Goal: Task Accomplishment & Management: Complete application form

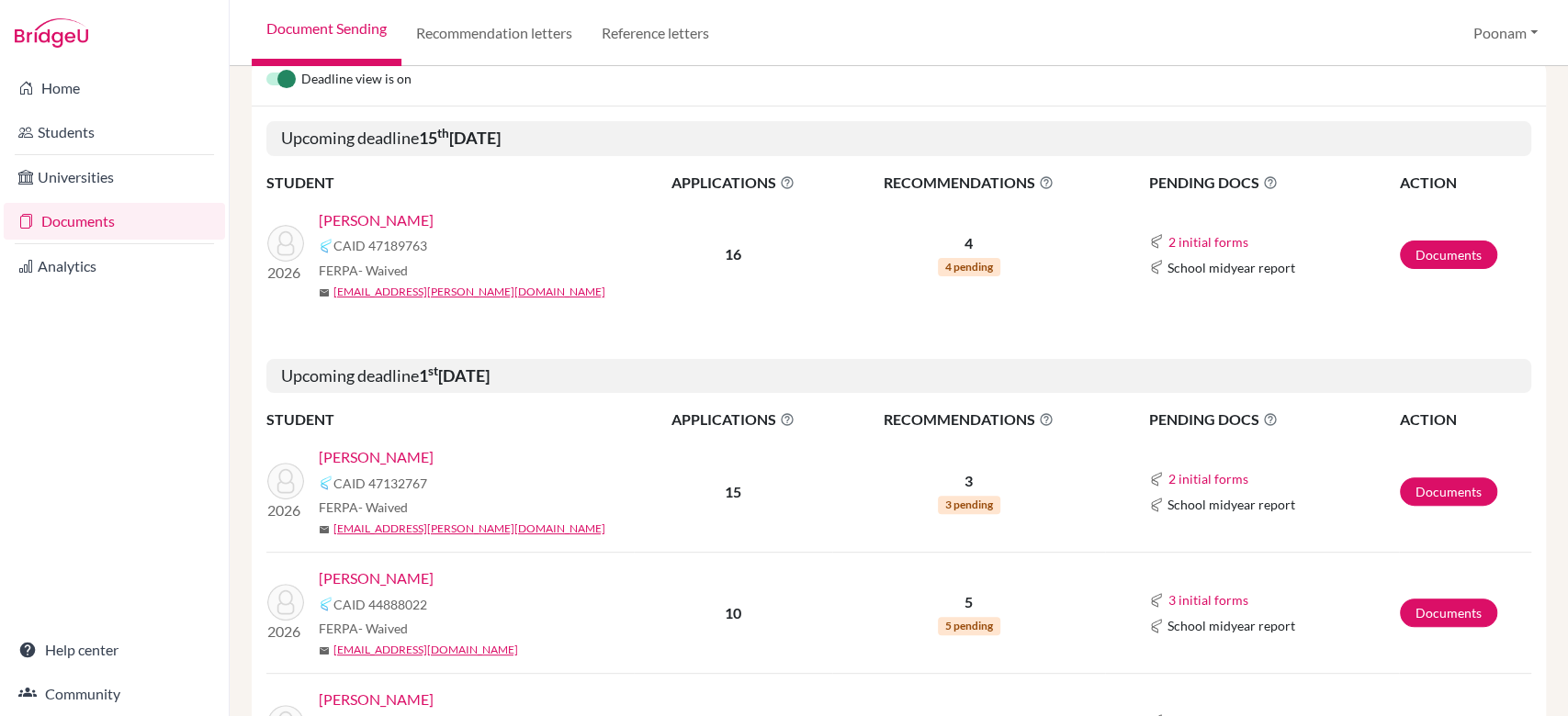
scroll to position [257, 0]
click at [1407, 498] on link "Documents" at bounding box center [1448, 491] width 97 height 28
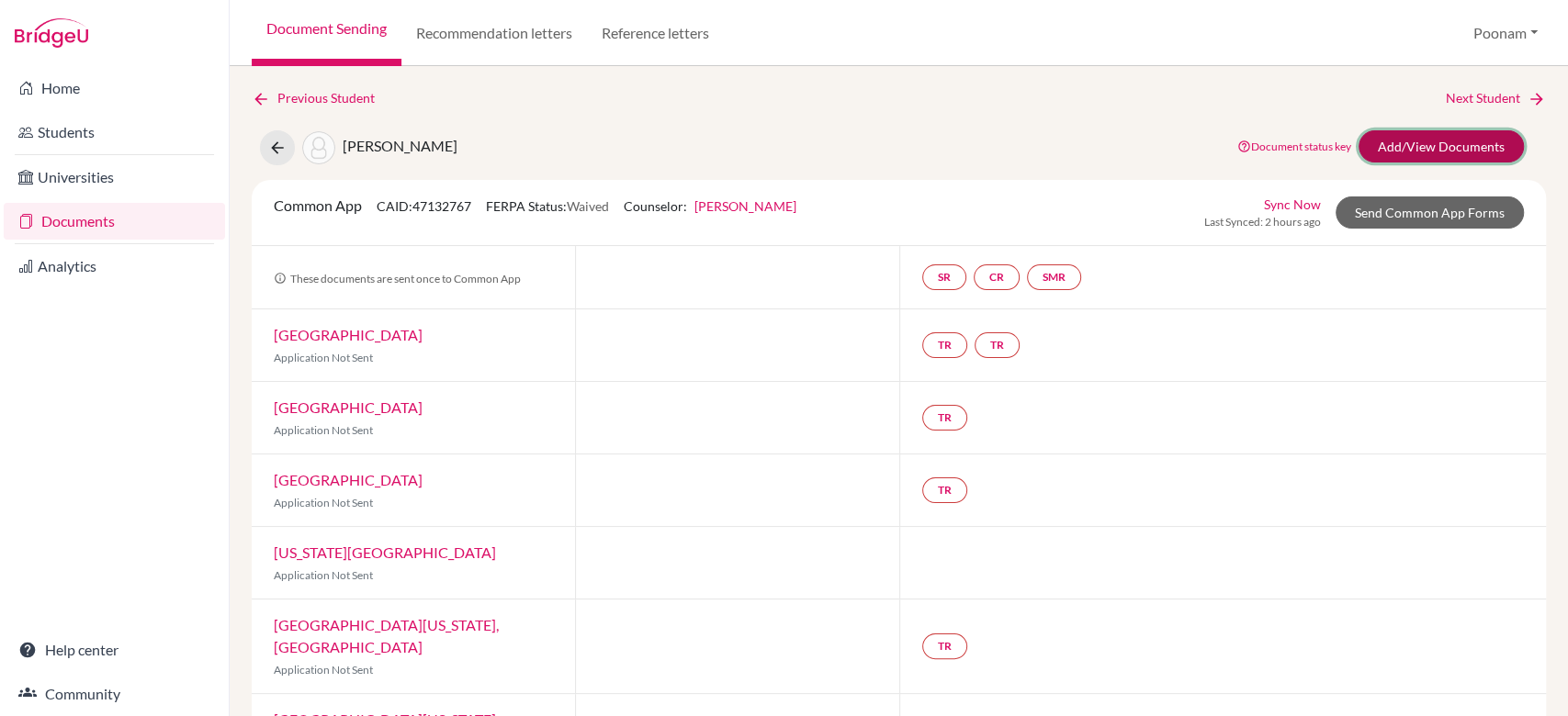
click at [1431, 131] on link "Add/View Documents" at bounding box center [1441, 146] width 165 height 32
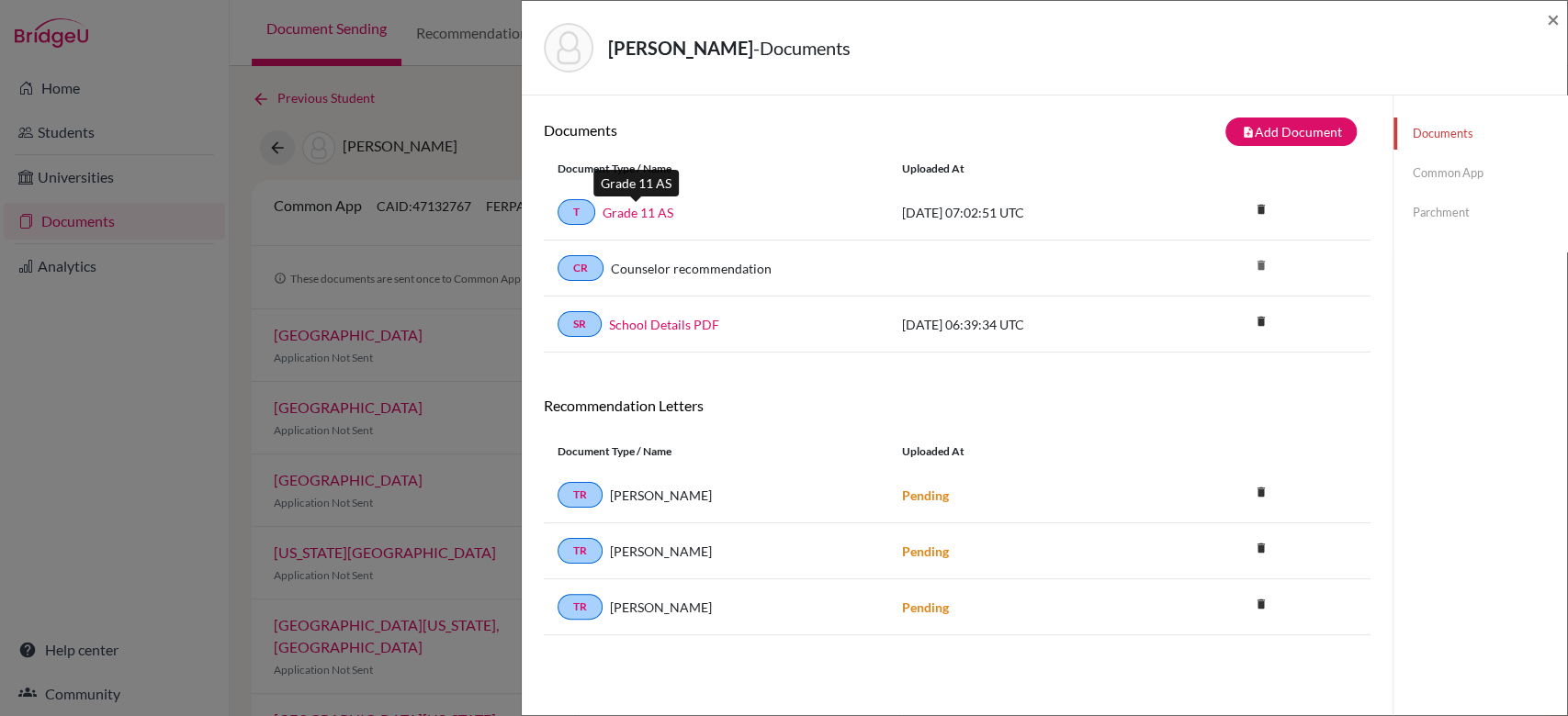
click at [655, 210] on link "Grade 11 AS" at bounding box center [638, 212] width 71 height 20
click at [1258, 207] on icon "delete" at bounding box center [1259, 208] width 27 height 27
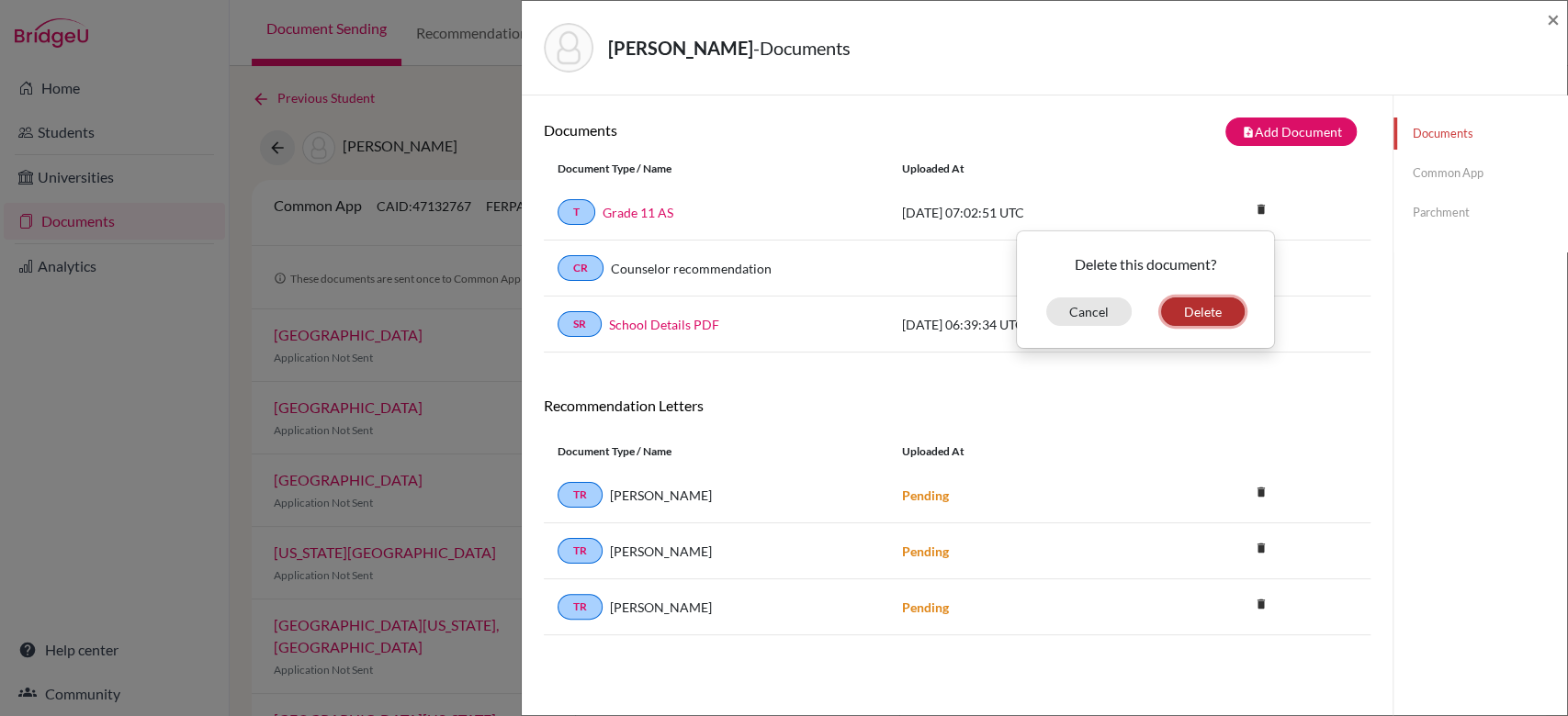
click at [1184, 306] on button "Delete" at bounding box center [1201, 311] width 83 height 28
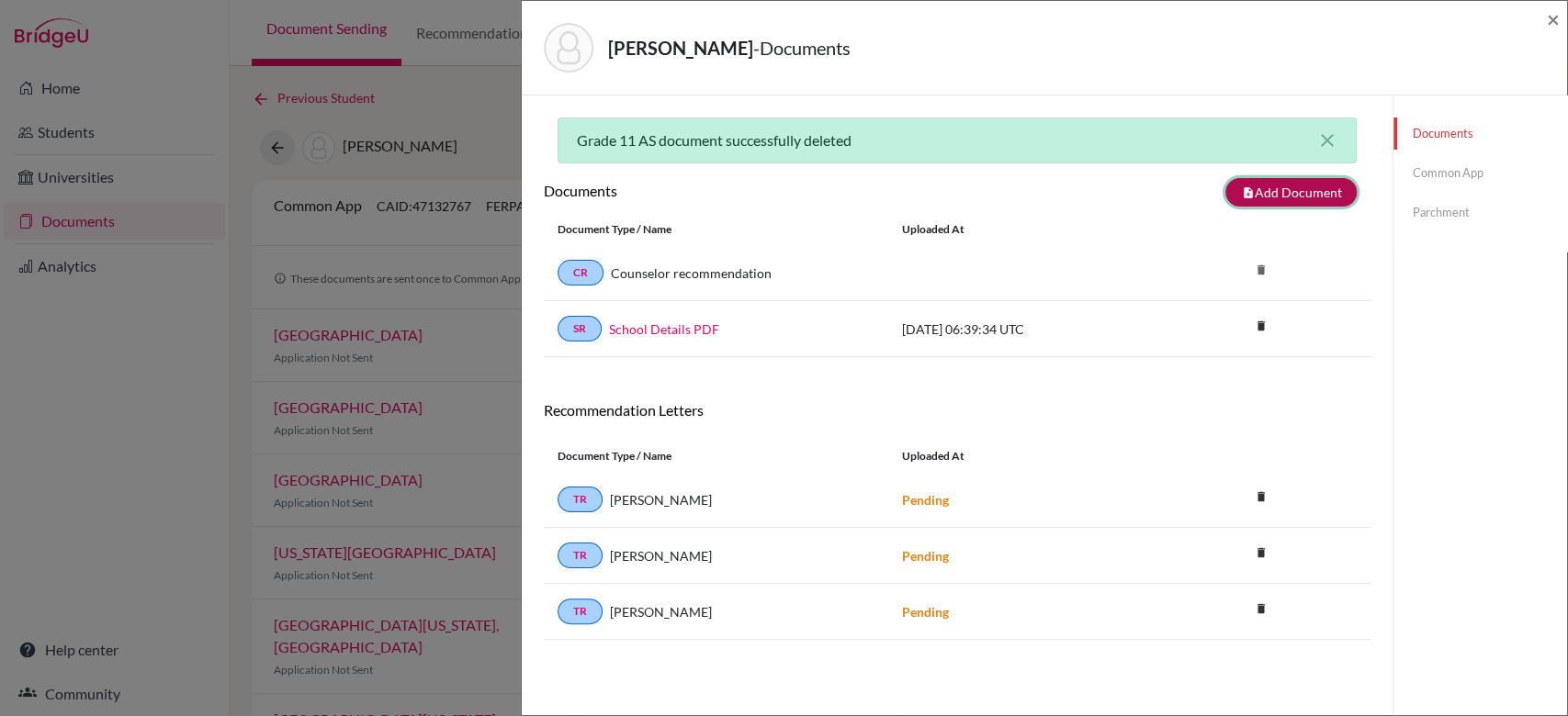
click at [1277, 181] on button "note_add Add Document" at bounding box center [1290, 193] width 131 height 28
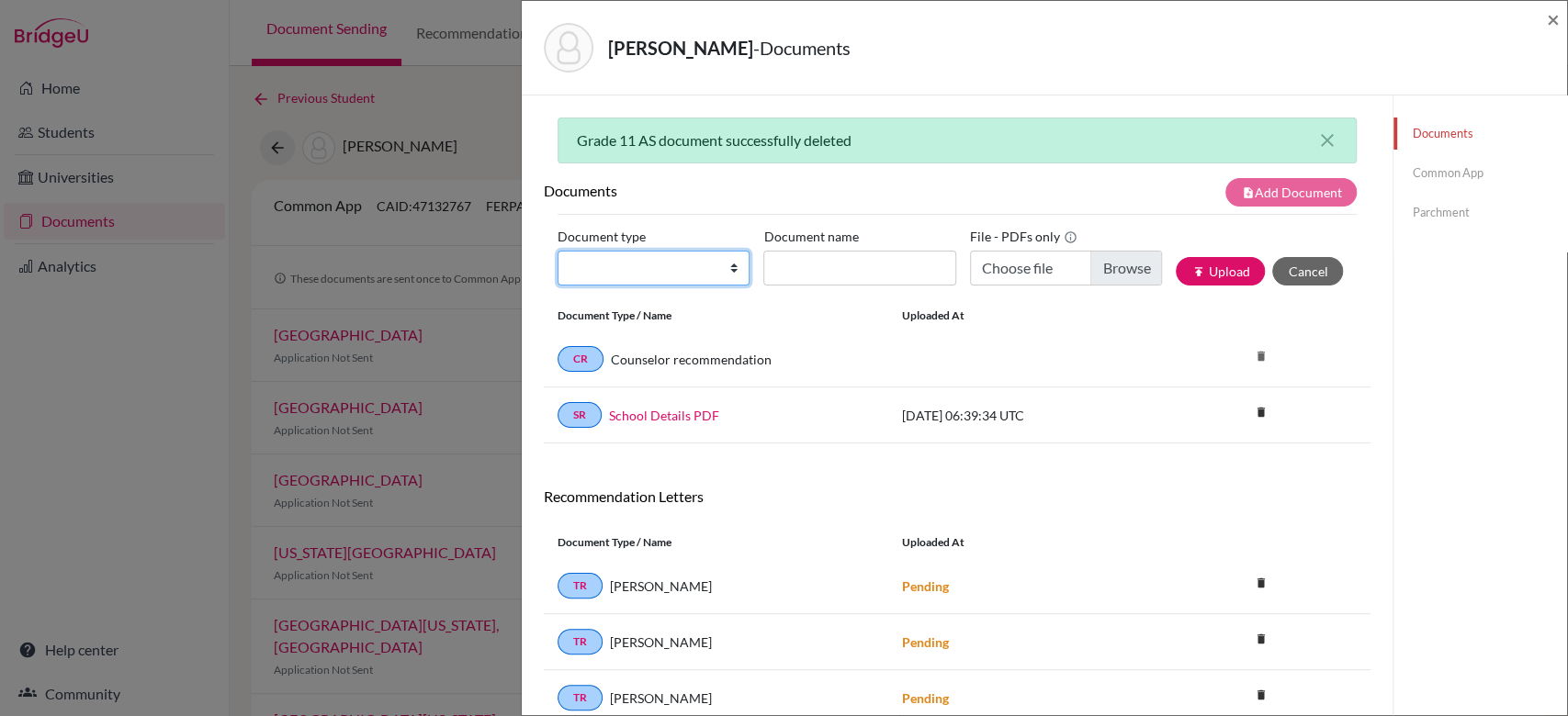
click at [679, 268] on select "Change explanation for Common App reports Counselor recommendation Internationa…" at bounding box center [653, 267] width 192 height 35
select select "2"
click at [557, 251] on select "Change explanation for Common App reports Counselor recommendation Internationa…" at bounding box center [653, 267] width 192 height 35
click at [842, 269] on input "Document name" at bounding box center [858, 267] width 192 height 35
type input "Grade 10 IGCSE"
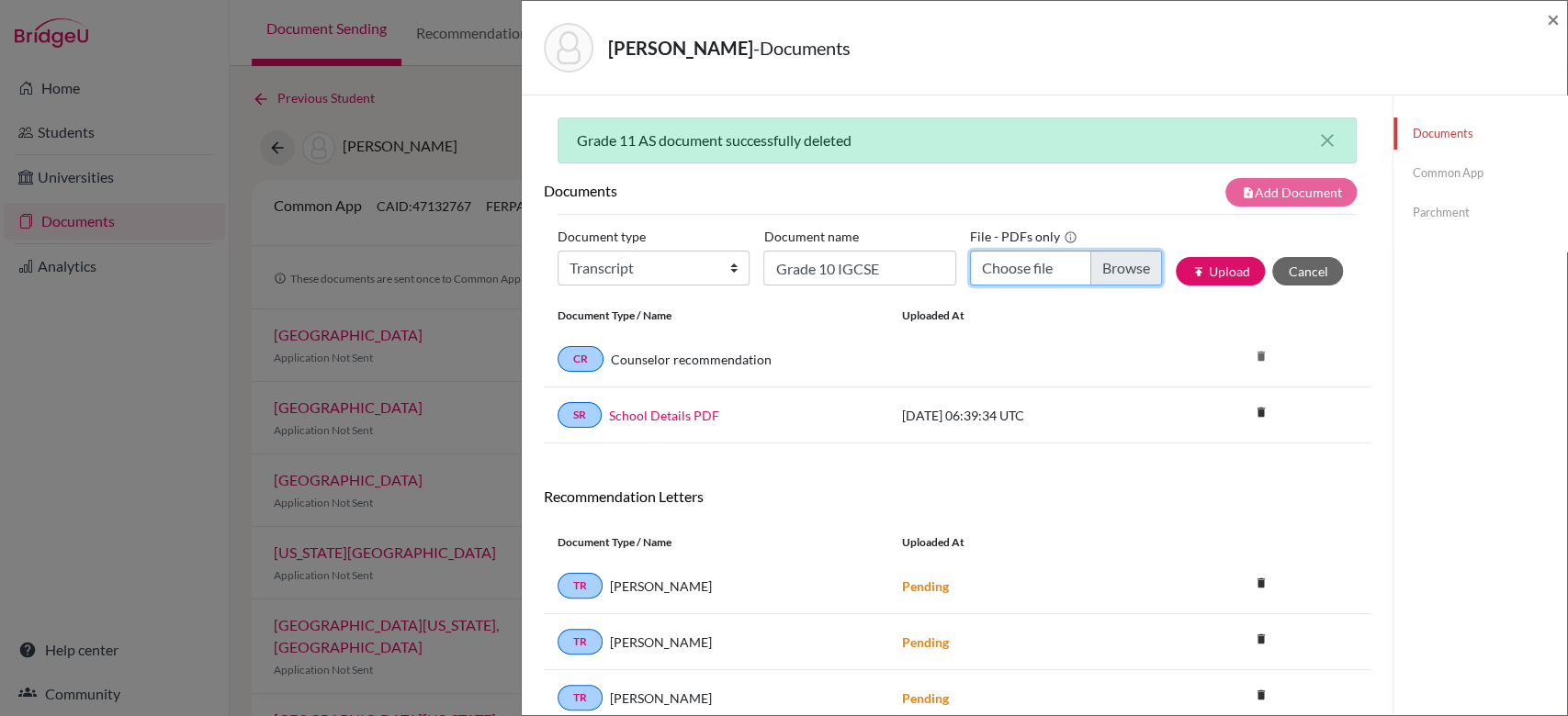
click at [1100, 278] on input "Choose file" at bounding box center [1065, 267] width 192 height 35
click at [1212, 270] on button "publish Upload" at bounding box center [1219, 271] width 89 height 28
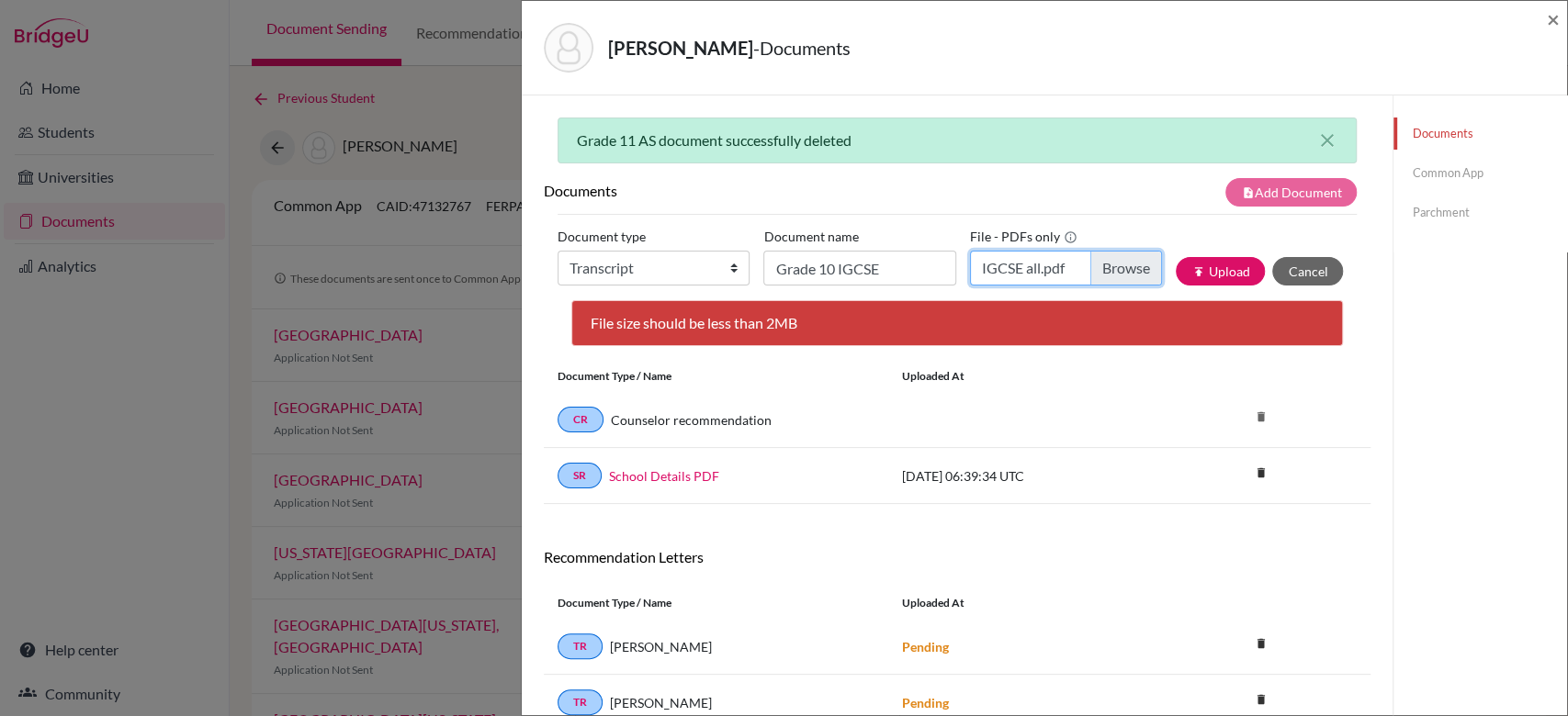
click at [1087, 265] on input "IGCSE all.pdf" at bounding box center [1065, 267] width 192 height 35
type input "C:\fakepath\IGCSE all 11_opt.pdf"
click at [1209, 274] on button "publish Upload" at bounding box center [1219, 271] width 89 height 28
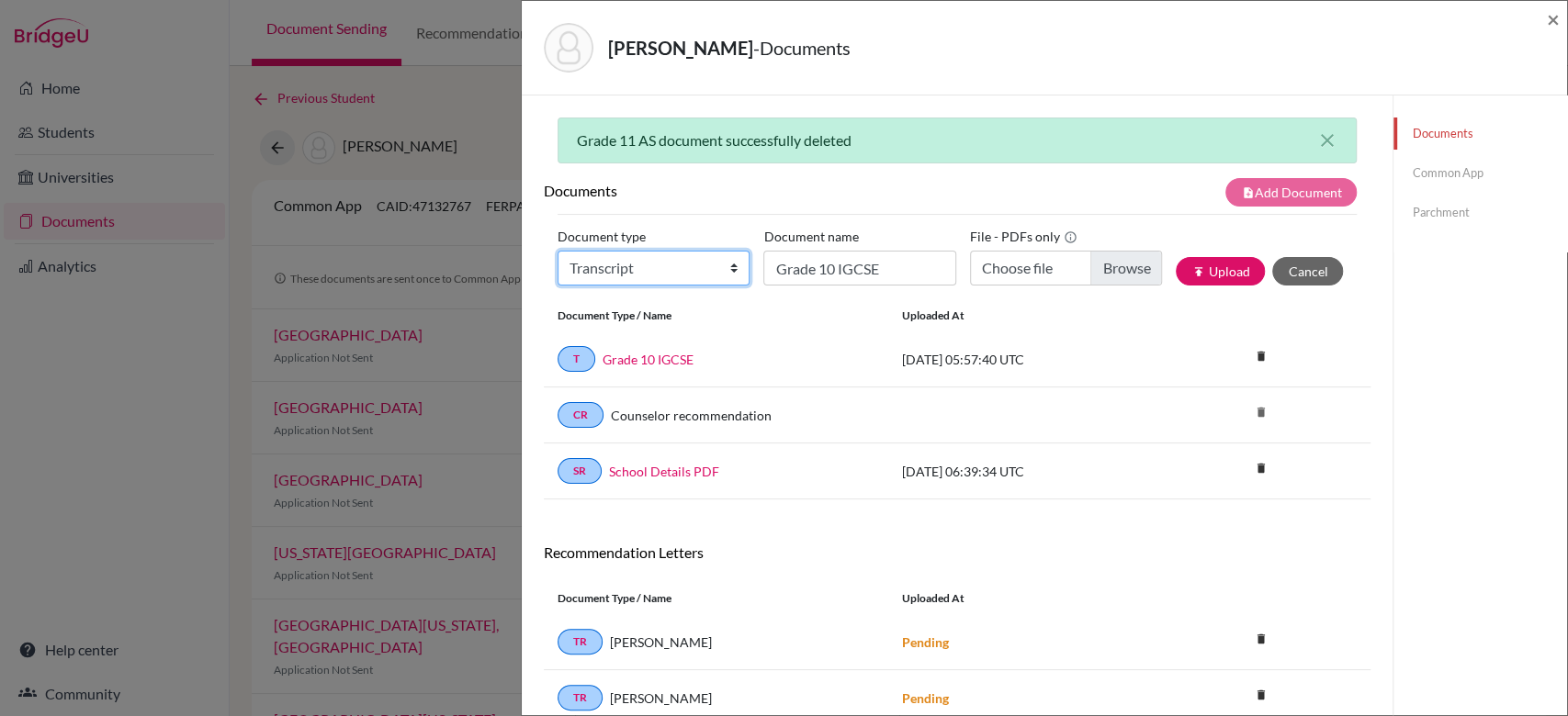
click at [610, 279] on select "Change explanation for Common App reports Counselor recommendation Internationa…" at bounding box center [653, 267] width 192 height 35
select select "2"
click at [557, 251] on select "Change explanation for Common App reports Counselor recommendation Internationa…" at bounding box center [653, 267] width 192 height 35
click at [876, 264] on input "Grade 10 IGCSE" at bounding box center [858, 267] width 192 height 35
type input "Grade 11 AS"
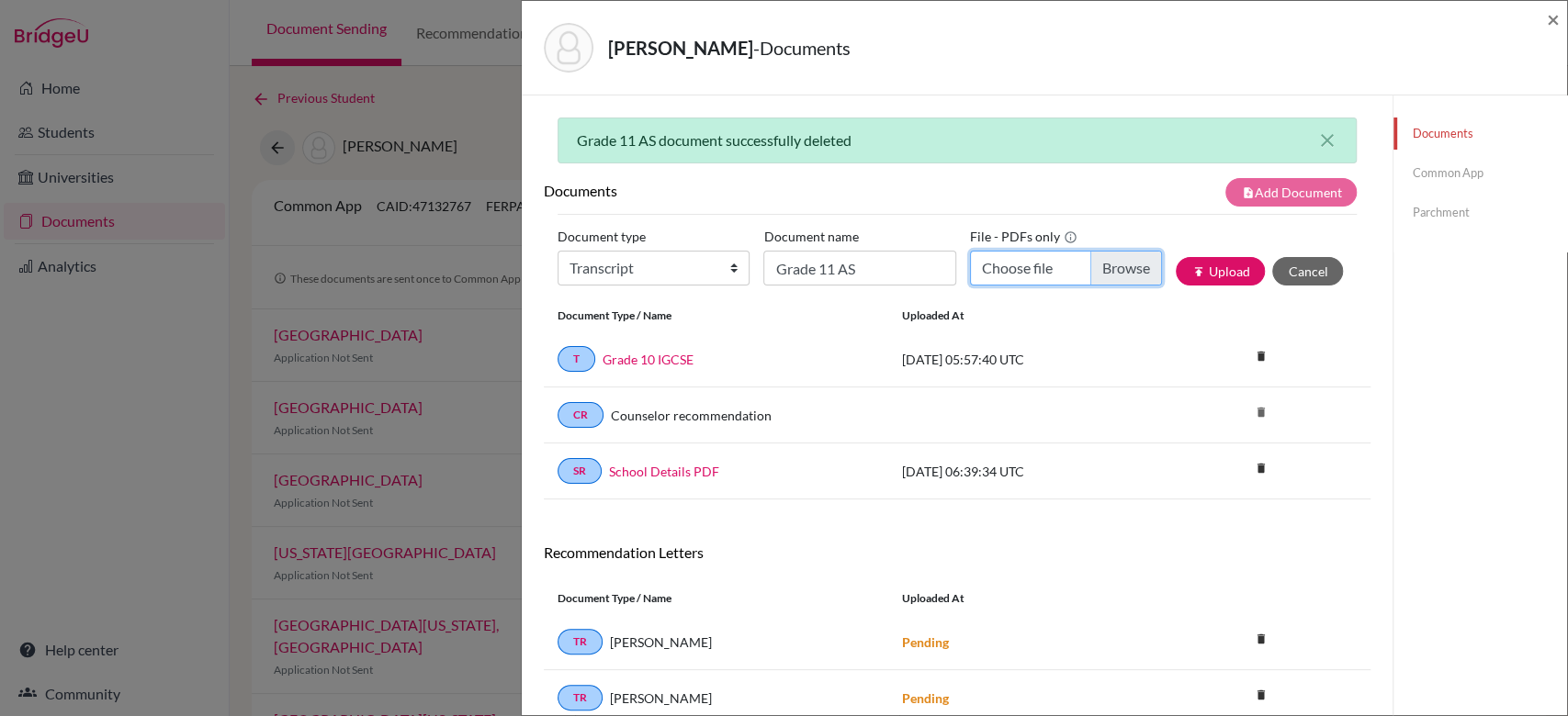
click at [1085, 267] on input "Choose file" at bounding box center [1065, 267] width 192 height 35
type input "C:\fakepath\Anusha AS.pdf"
click at [1207, 281] on button "publish Upload" at bounding box center [1219, 271] width 89 height 28
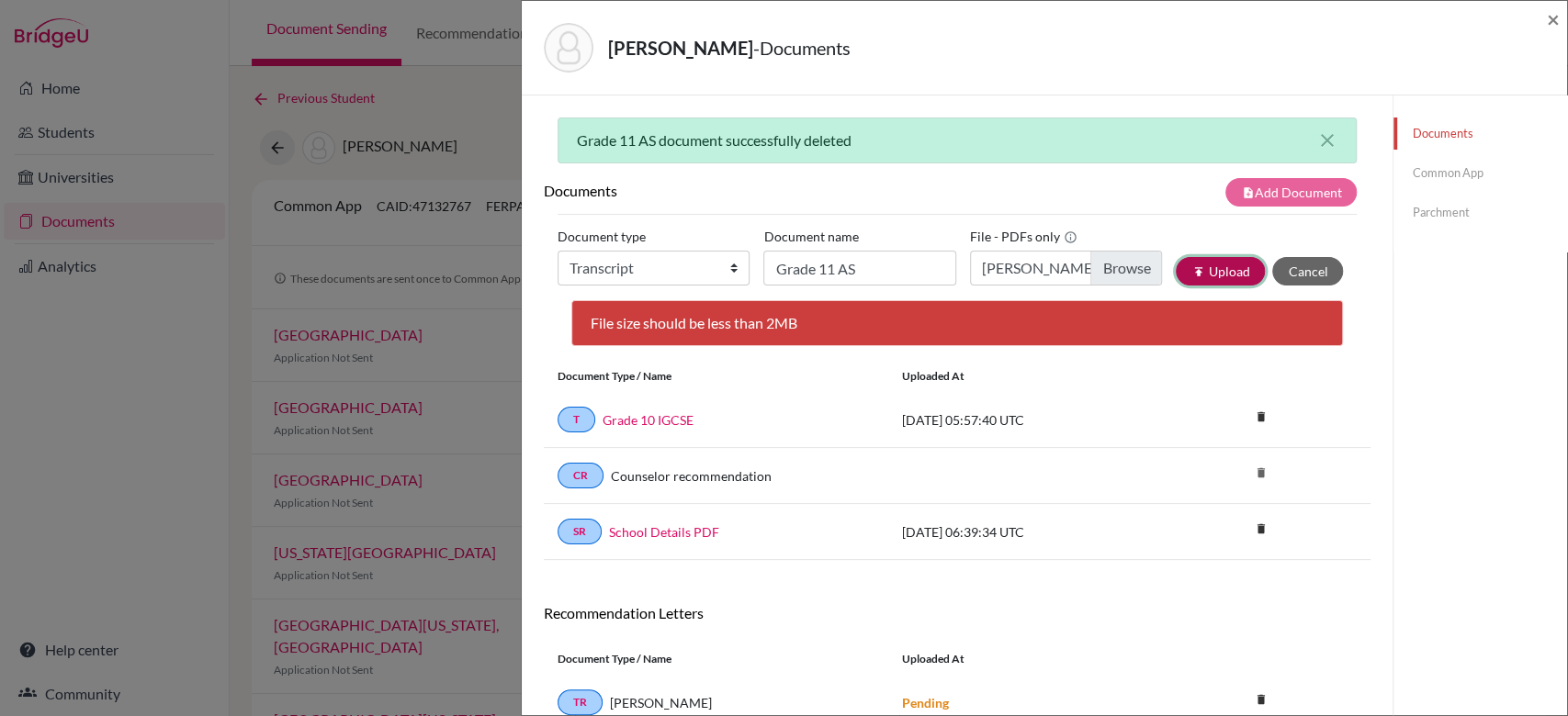
click at [1191, 270] on icon "publish" at bounding box center [1198, 272] width 13 height 13
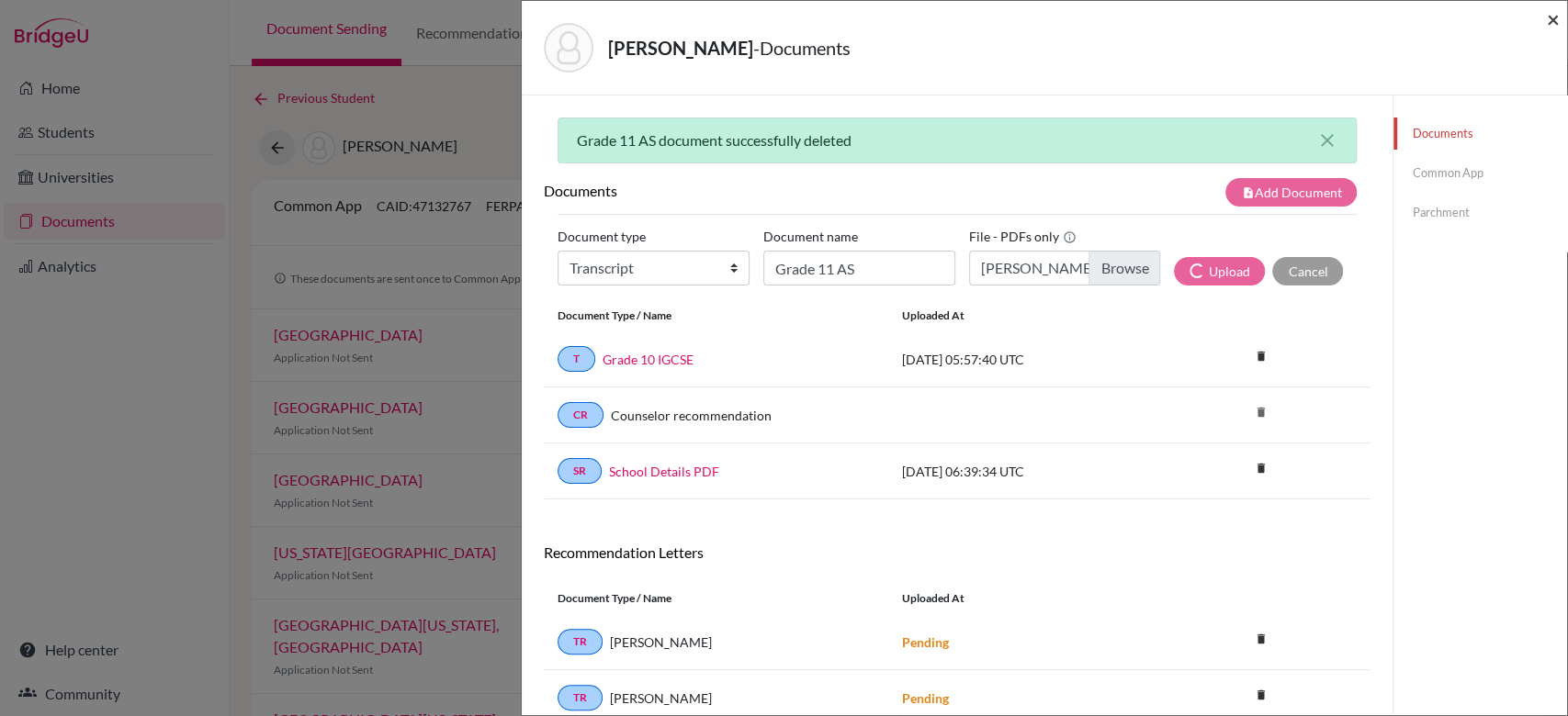
click at [1554, 18] on span "×" at bounding box center [1553, 19] width 13 height 26
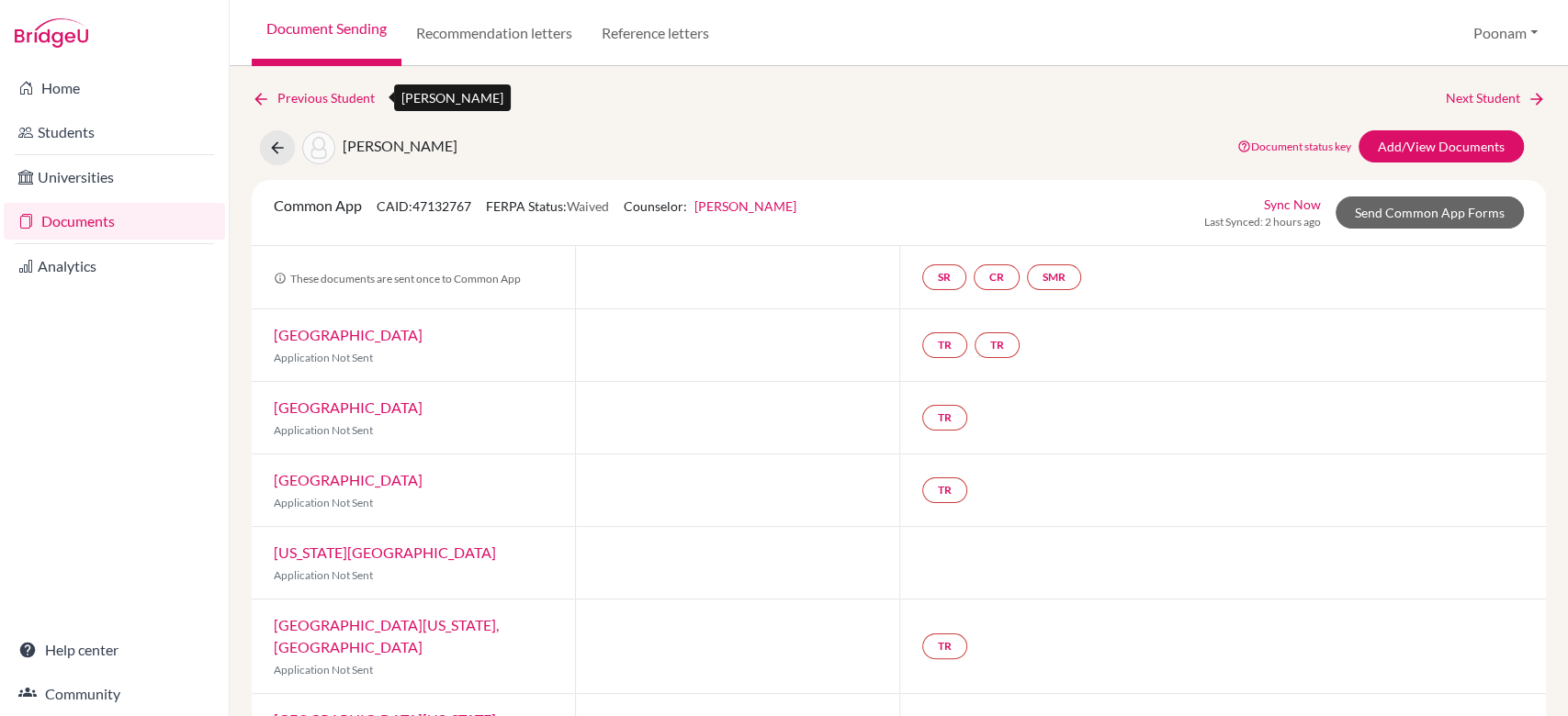
click at [309, 92] on link "Previous Student" at bounding box center [320, 98] width 137 height 21
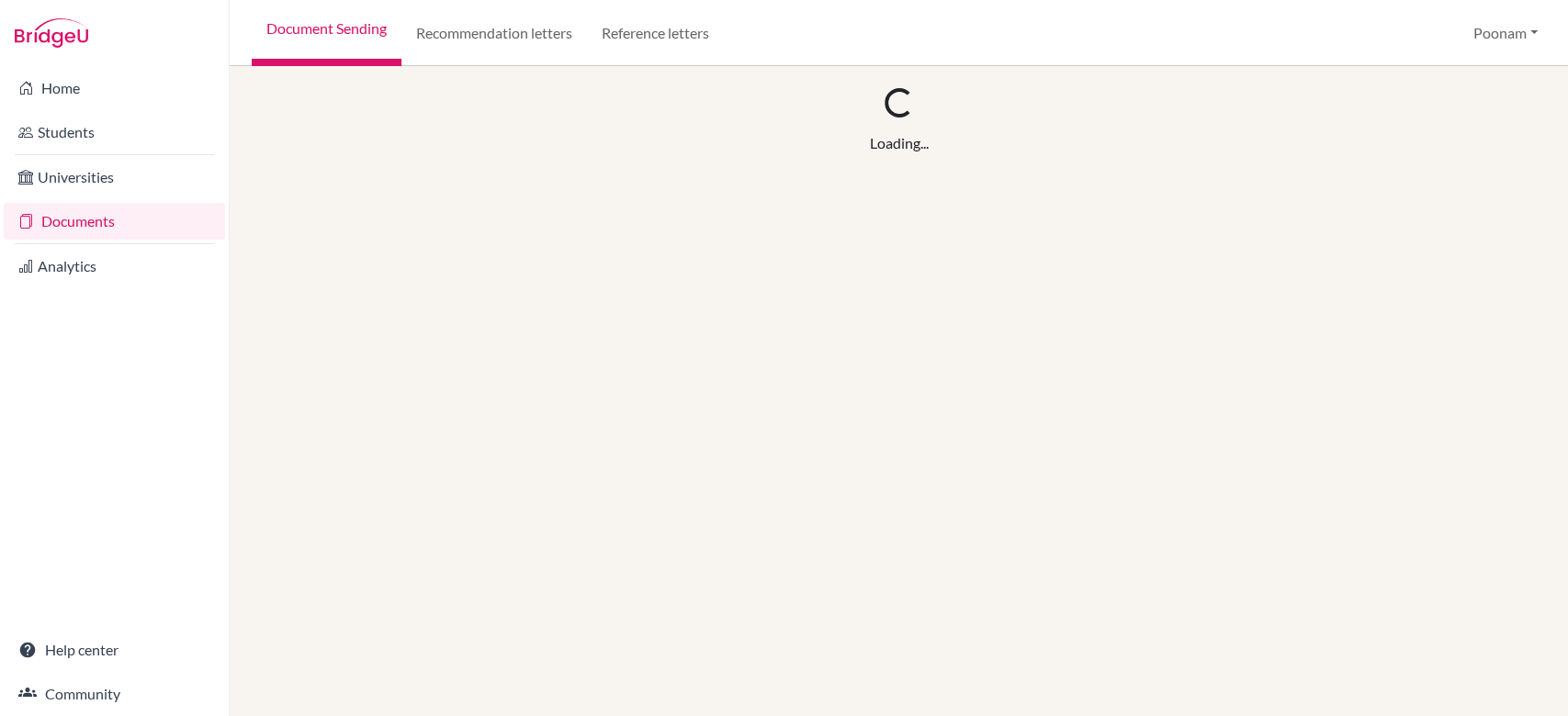
click at [292, 38] on link "Document Sending" at bounding box center [326, 33] width 150 height 66
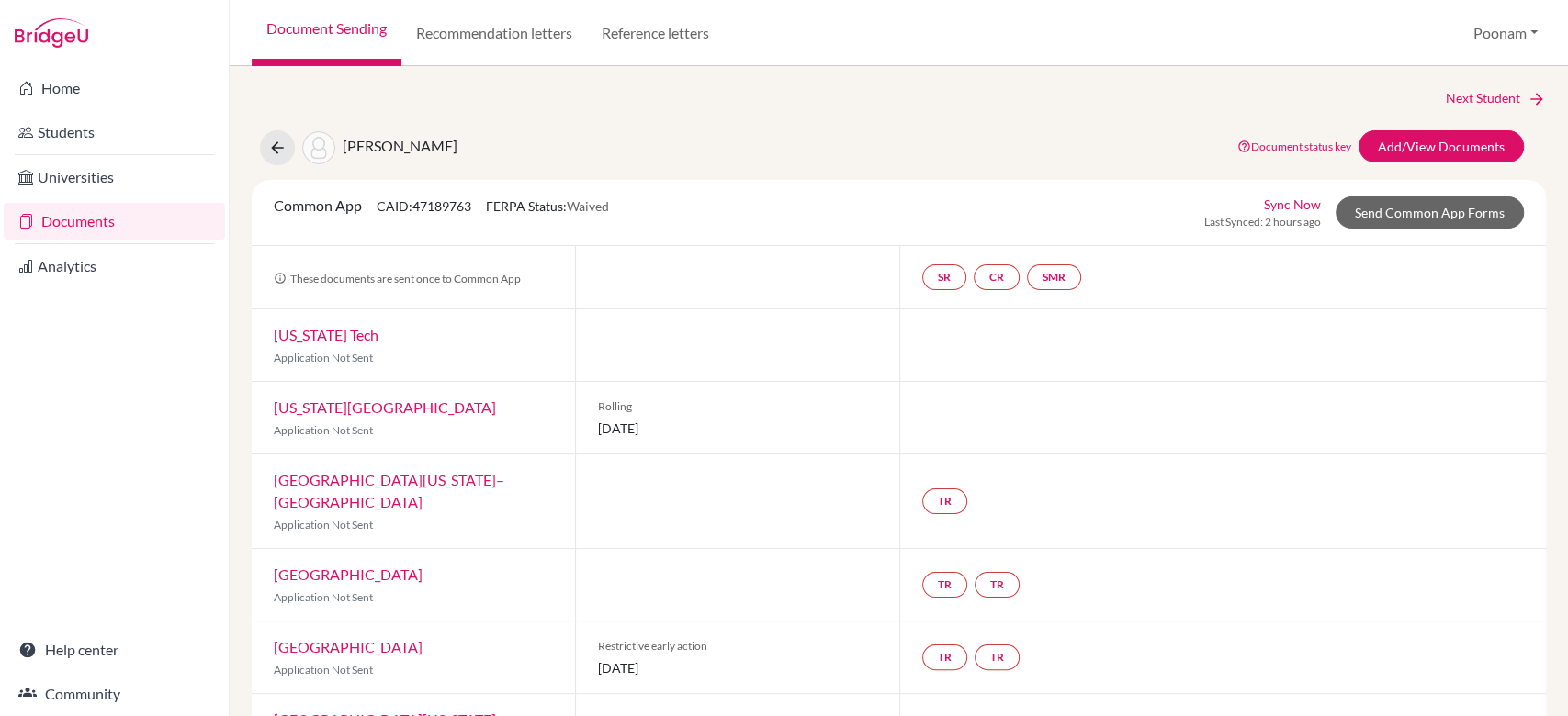
click at [326, 26] on link "Document Sending" at bounding box center [326, 33] width 150 height 66
click at [53, 223] on link "Documents" at bounding box center [114, 221] width 222 height 36
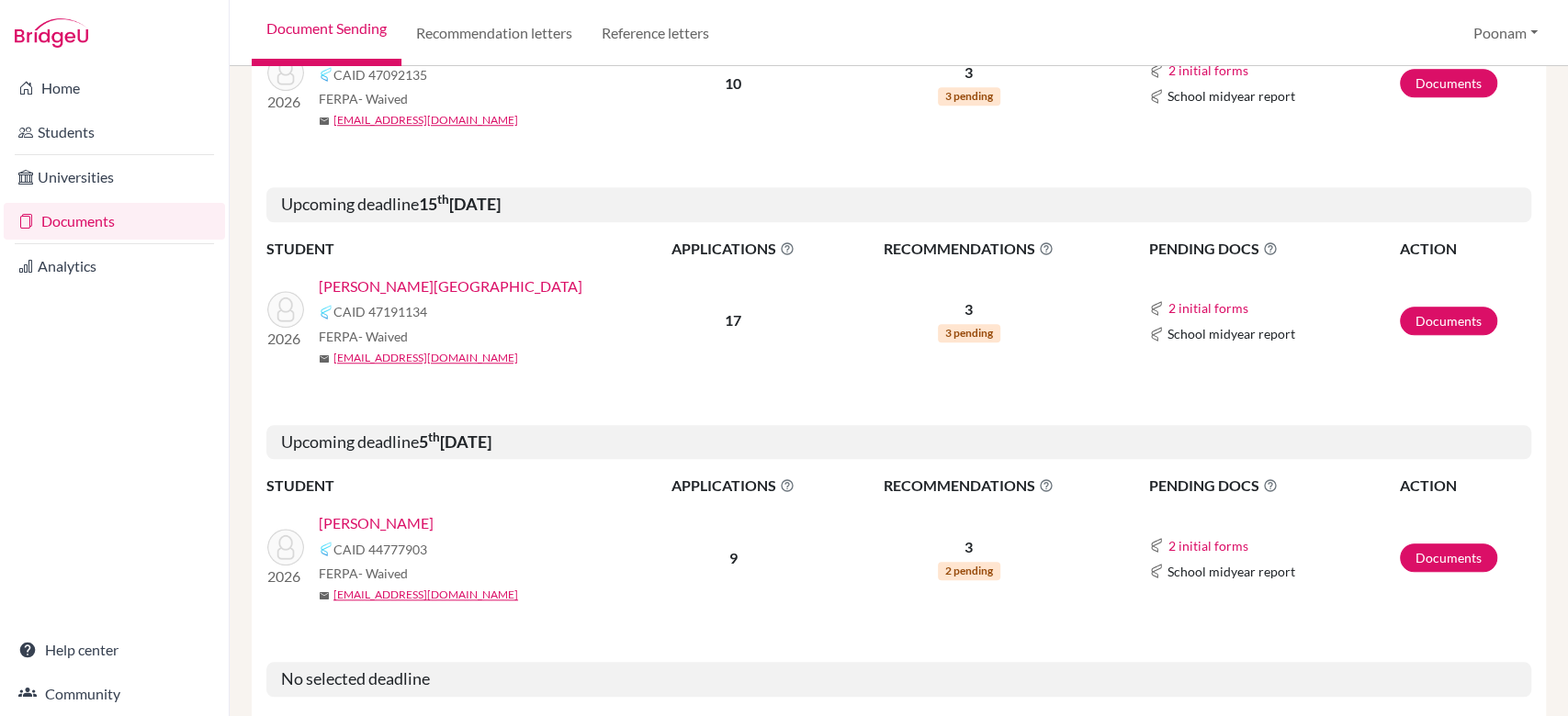
scroll to position [1037, 0]
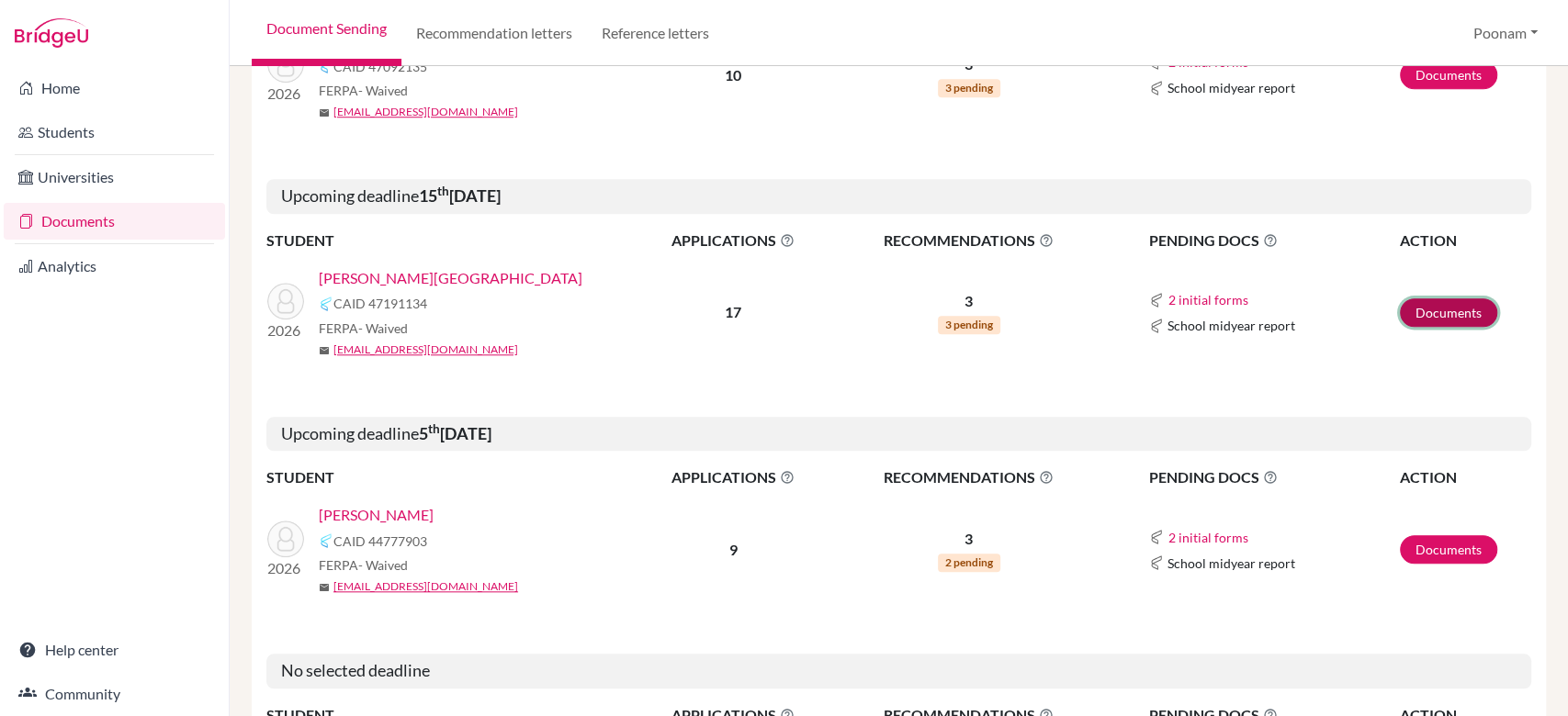
click at [1406, 308] on link "Documents" at bounding box center [1448, 312] width 97 height 28
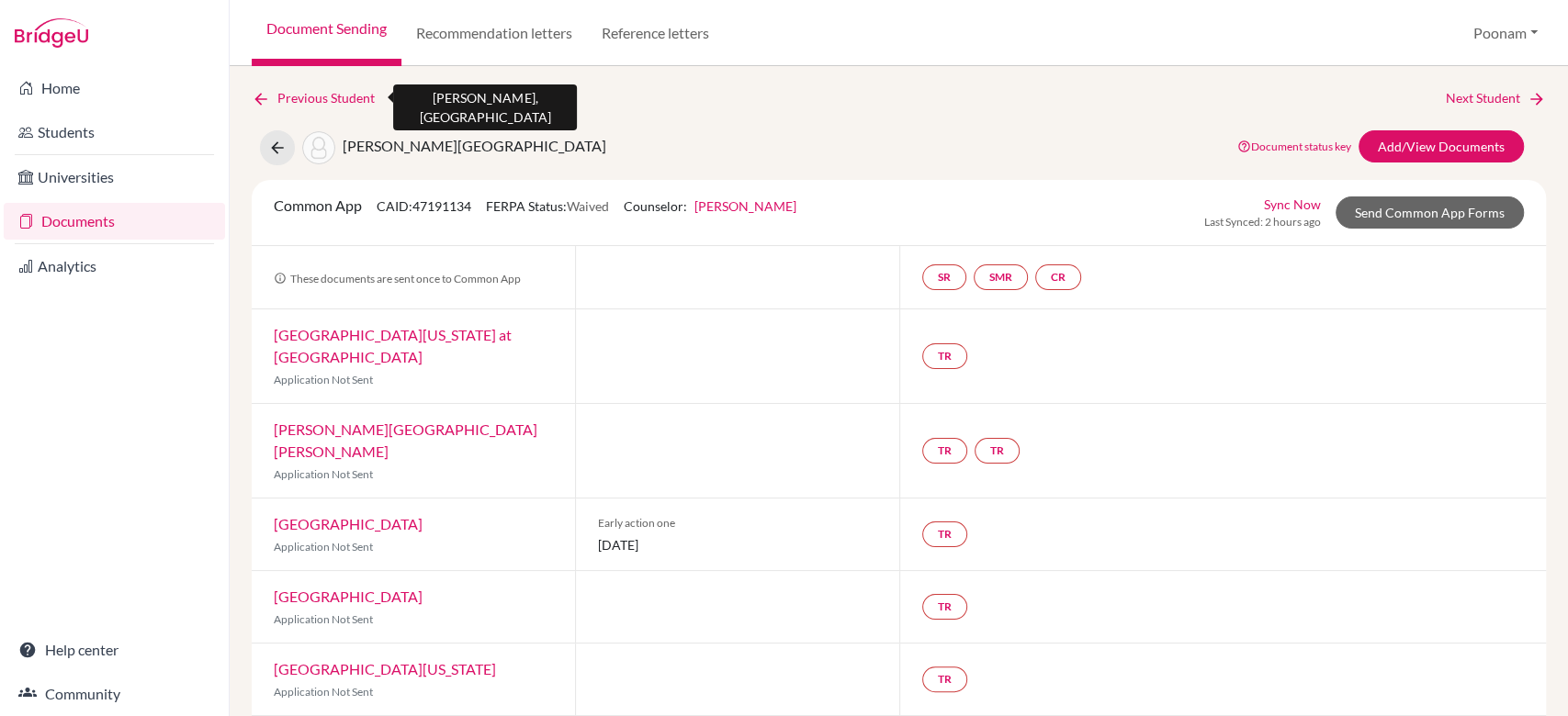
click at [278, 103] on link "Previous Student" at bounding box center [320, 98] width 137 height 21
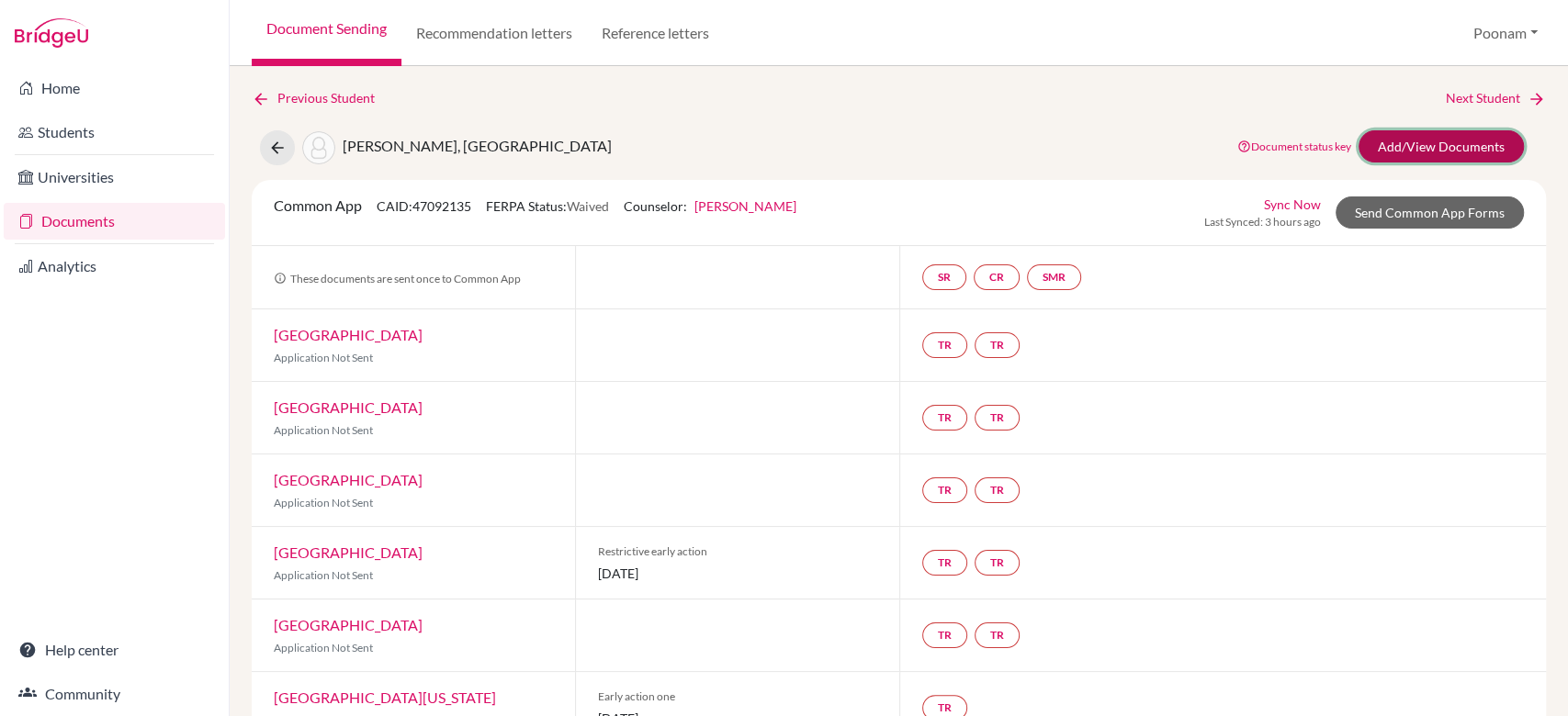
click at [1380, 150] on link "Add/View Documents" at bounding box center [1441, 146] width 165 height 32
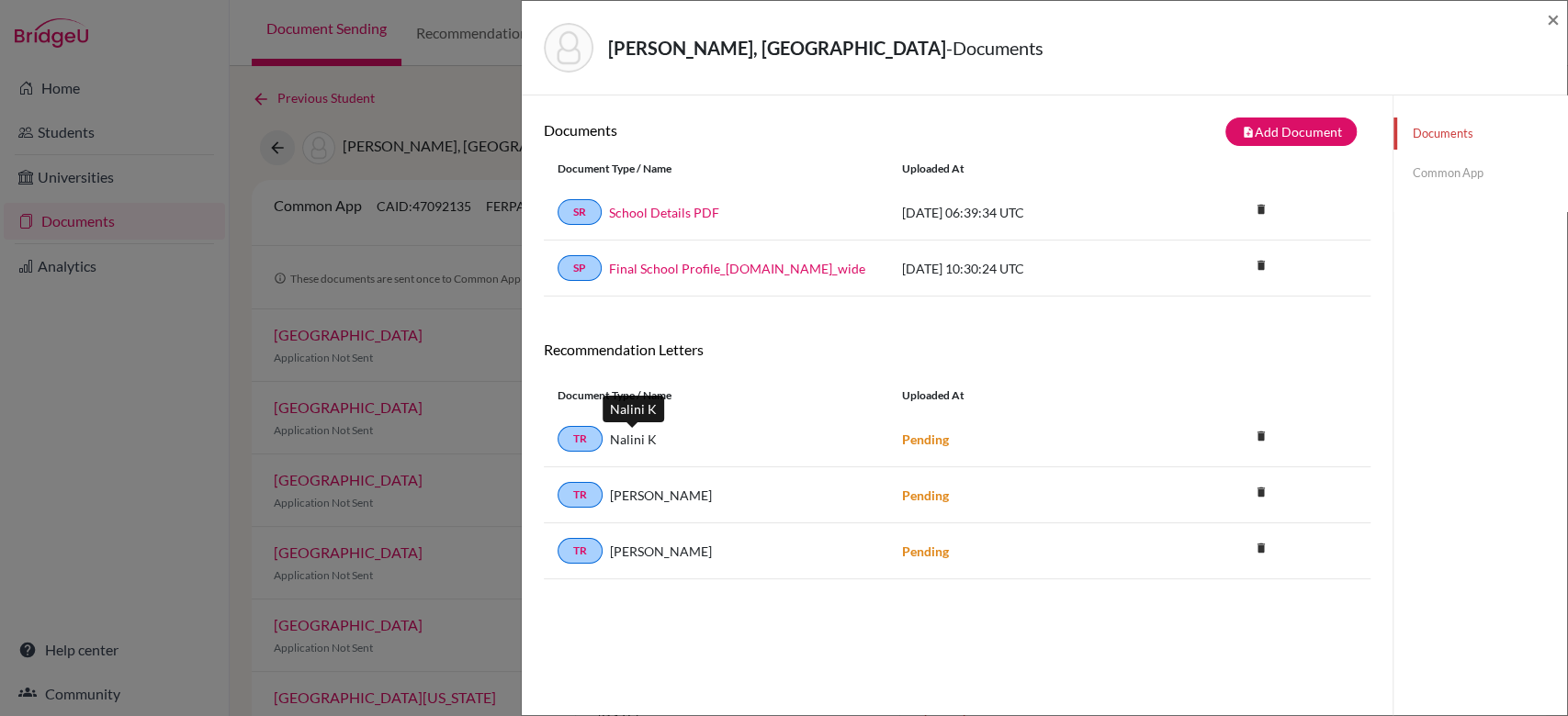
click at [627, 443] on span "Nalini K" at bounding box center [633, 439] width 47 height 20
click at [1400, 165] on link "Common App" at bounding box center [1480, 173] width 174 height 32
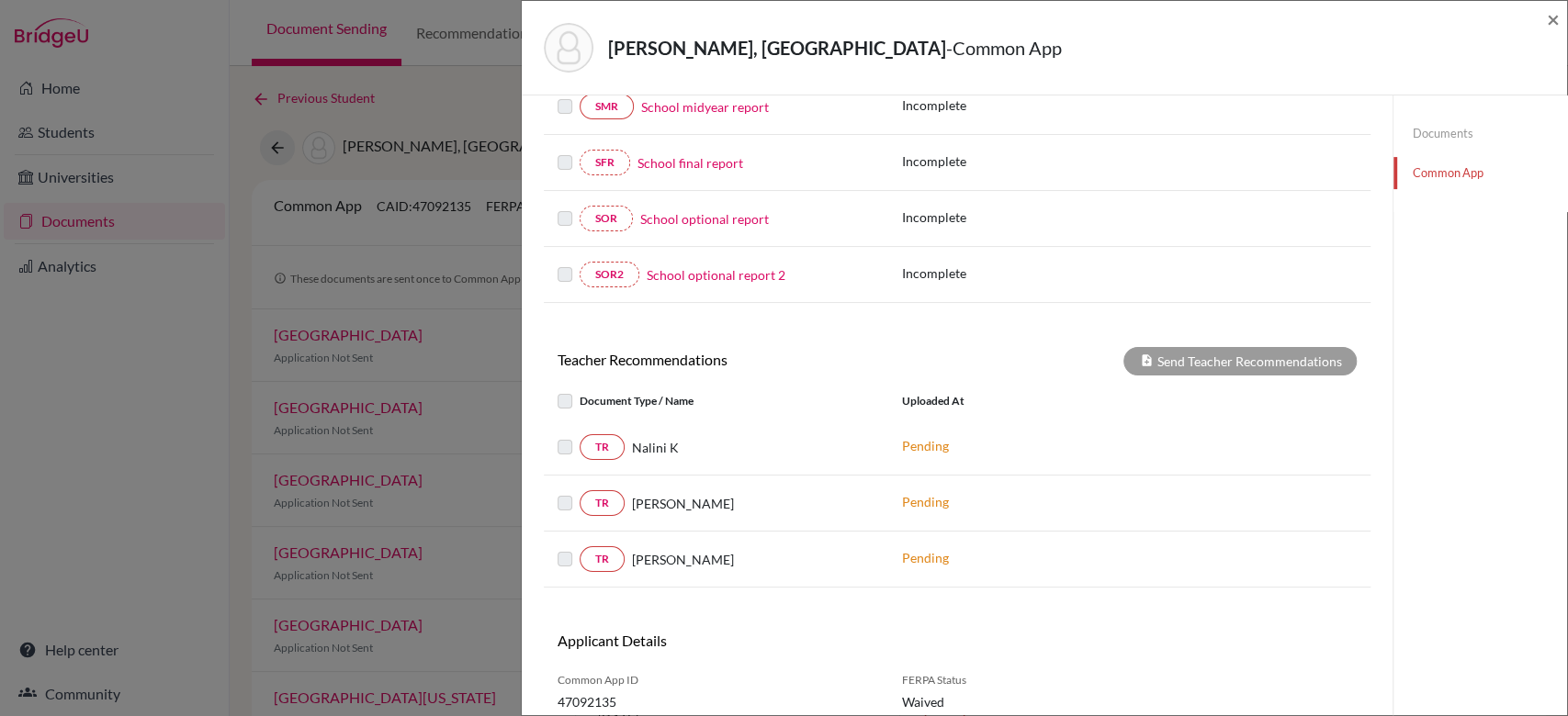
scroll to position [411, 0]
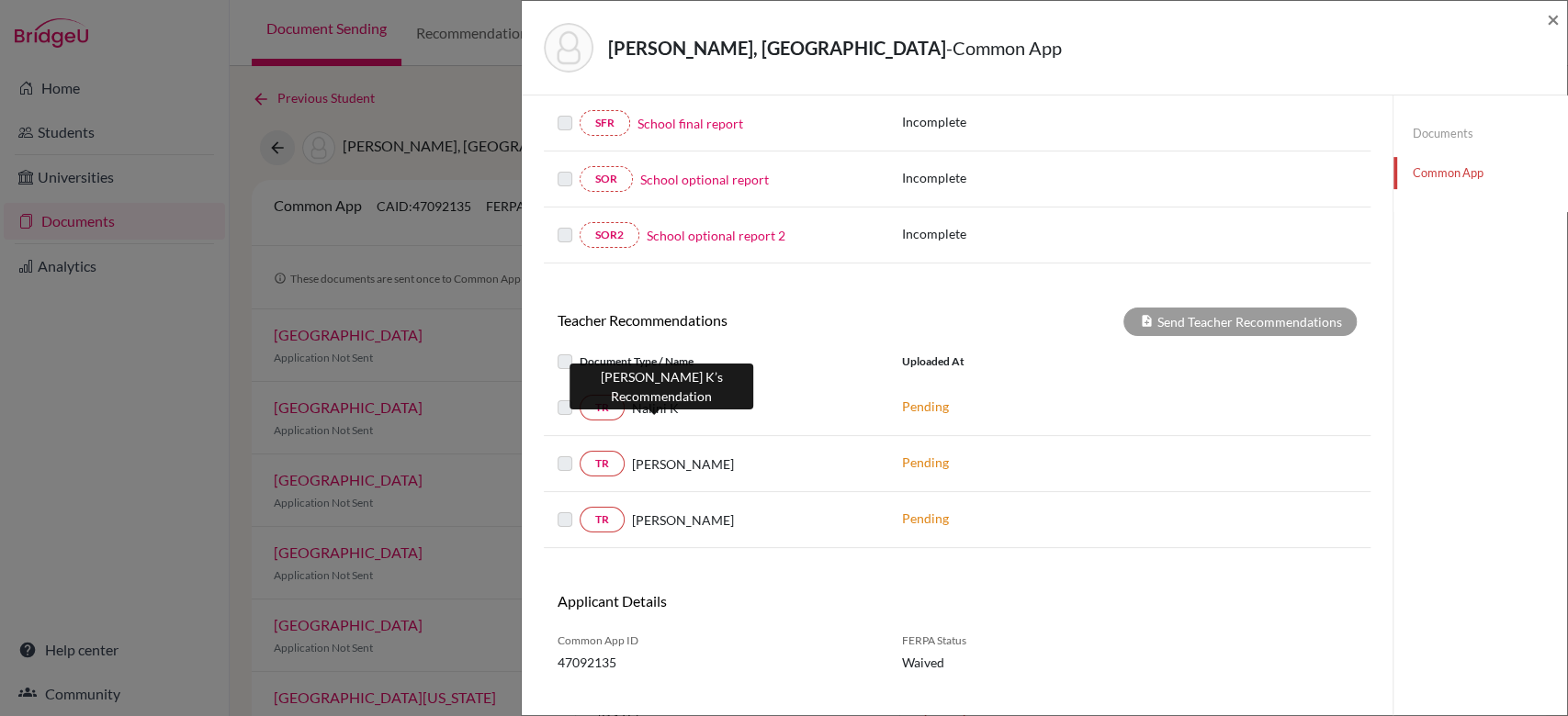
click at [646, 410] on span "Nalini K" at bounding box center [655, 408] width 47 height 20
click at [593, 408] on link "TR" at bounding box center [602, 408] width 45 height 26
click at [580, 396] on label at bounding box center [580, 396] width 0 height 0
click at [648, 408] on span "Nalini K" at bounding box center [655, 408] width 47 height 20
click at [611, 408] on link "TR" at bounding box center [602, 408] width 45 height 26
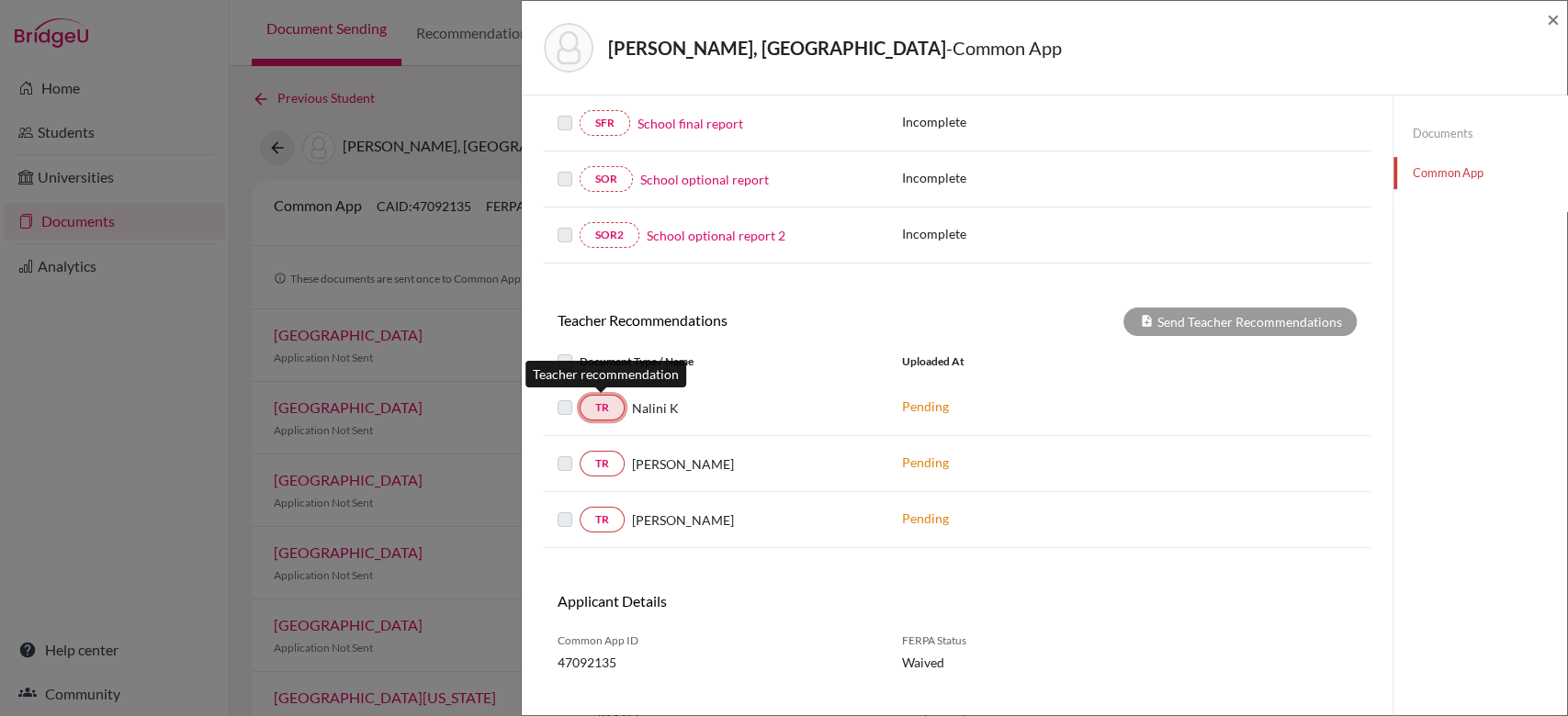
click at [611, 408] on link "TR" at bounding box center [602, 408] width 45 height 26
click at [1432, 136] on link "Documents" at bounding box center [1480, 134] width 174 height 32
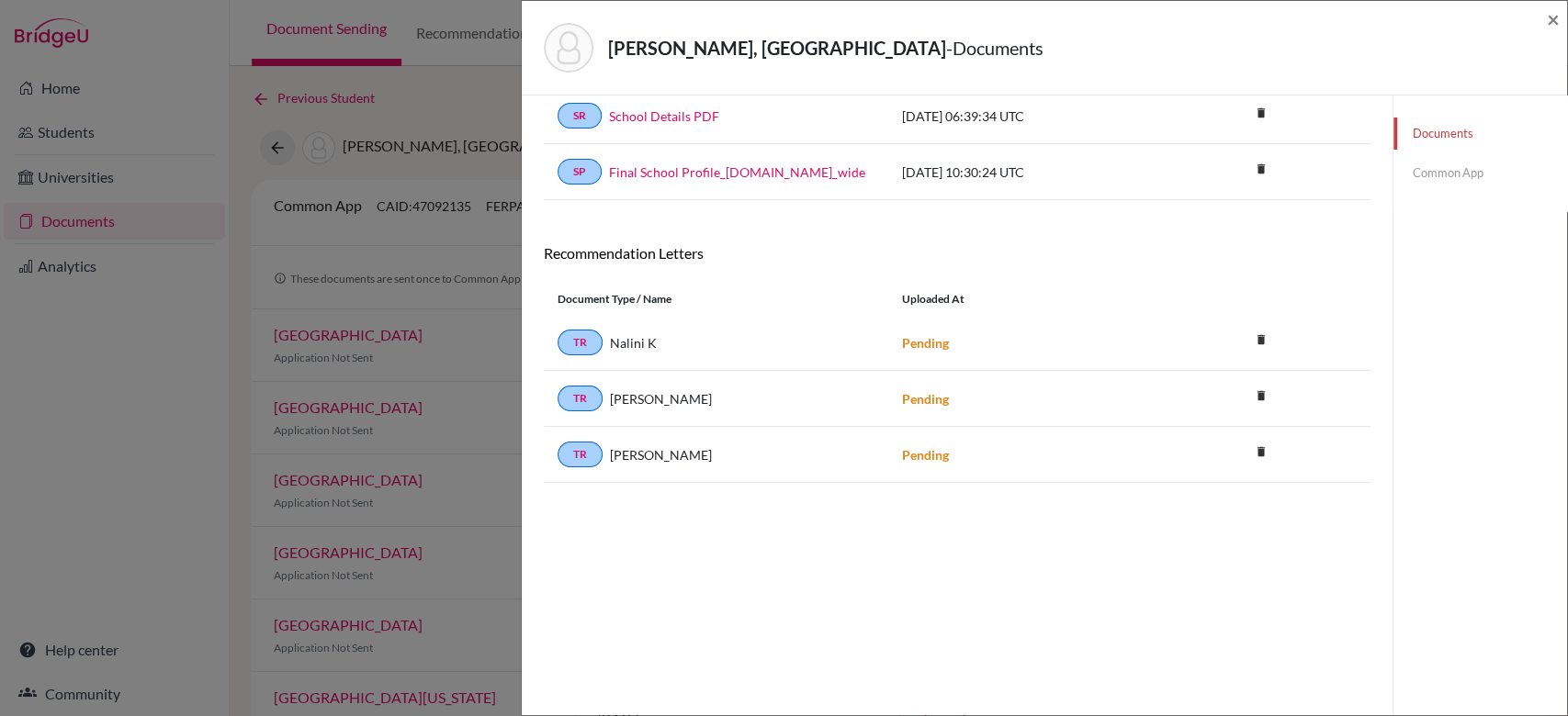
scroll to position [95, 0]
click at [1251, 334] on icon "delete" at bounding box center [1259, 340] width 27 height 27
click at [1173, 448] on button "Delete" at bounding box center [1201, 443] width 83 height 28
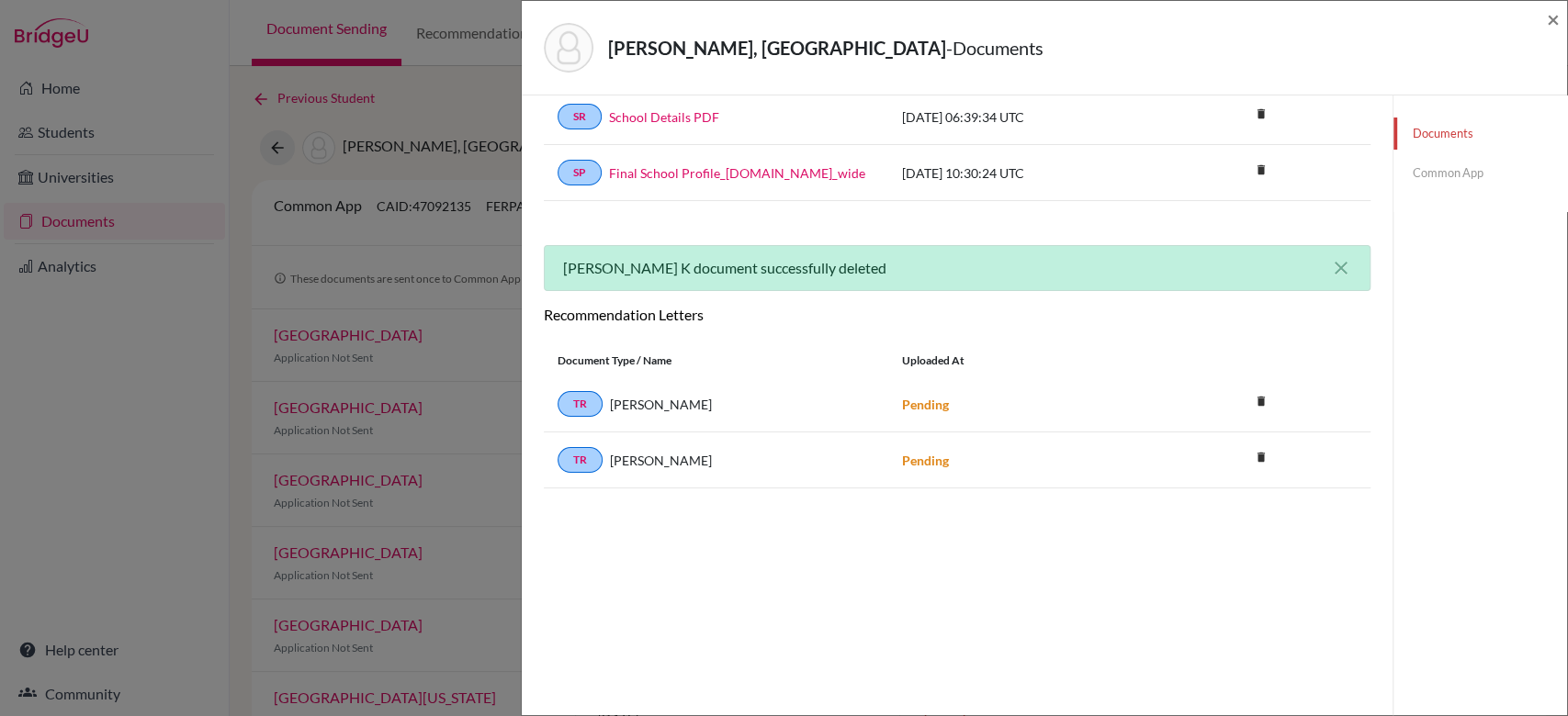
click at [1399, 174] on link "Common App" at bounding box center [1480, 173] width 174 height 32
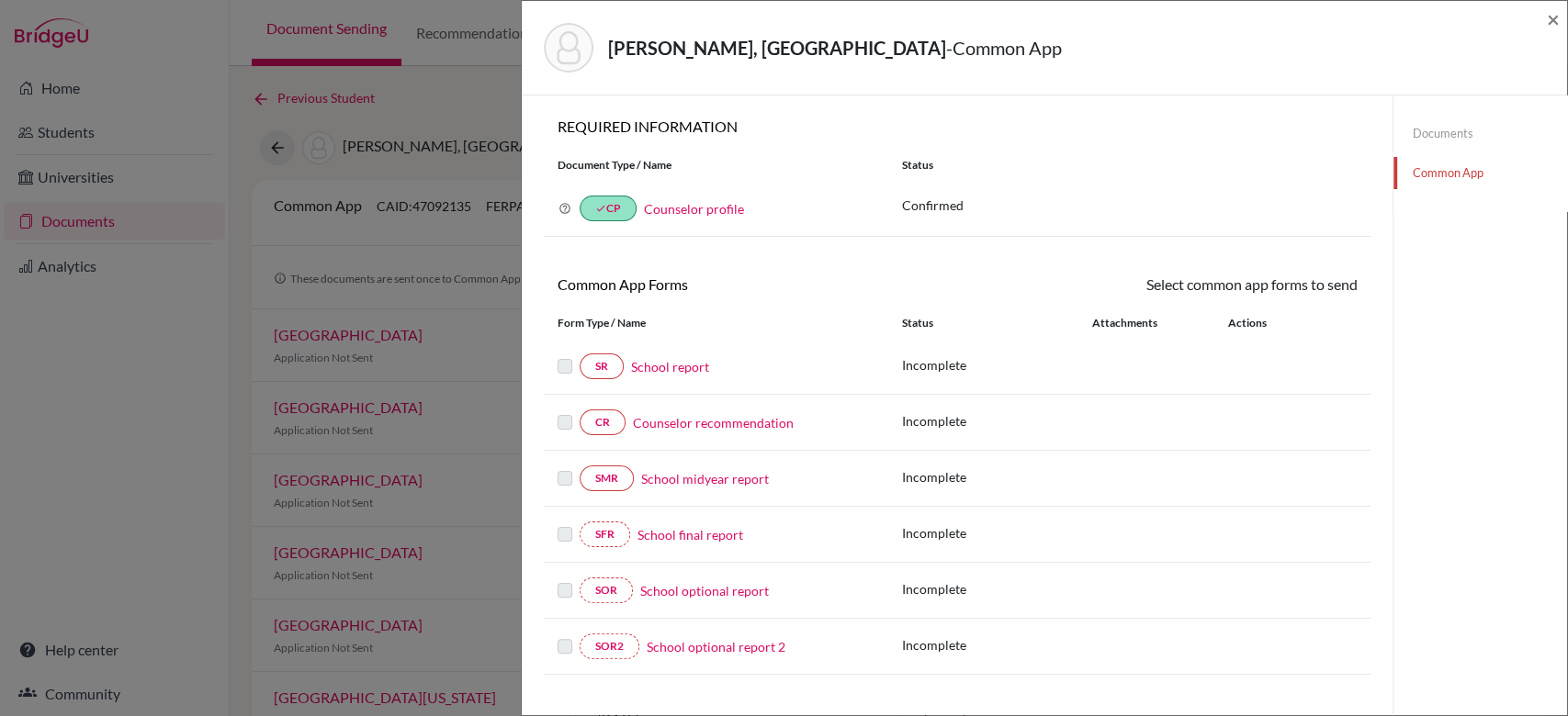
click at [1415, 129] on link "Documents" at bounding box center [1480, 134] width 174 height 32
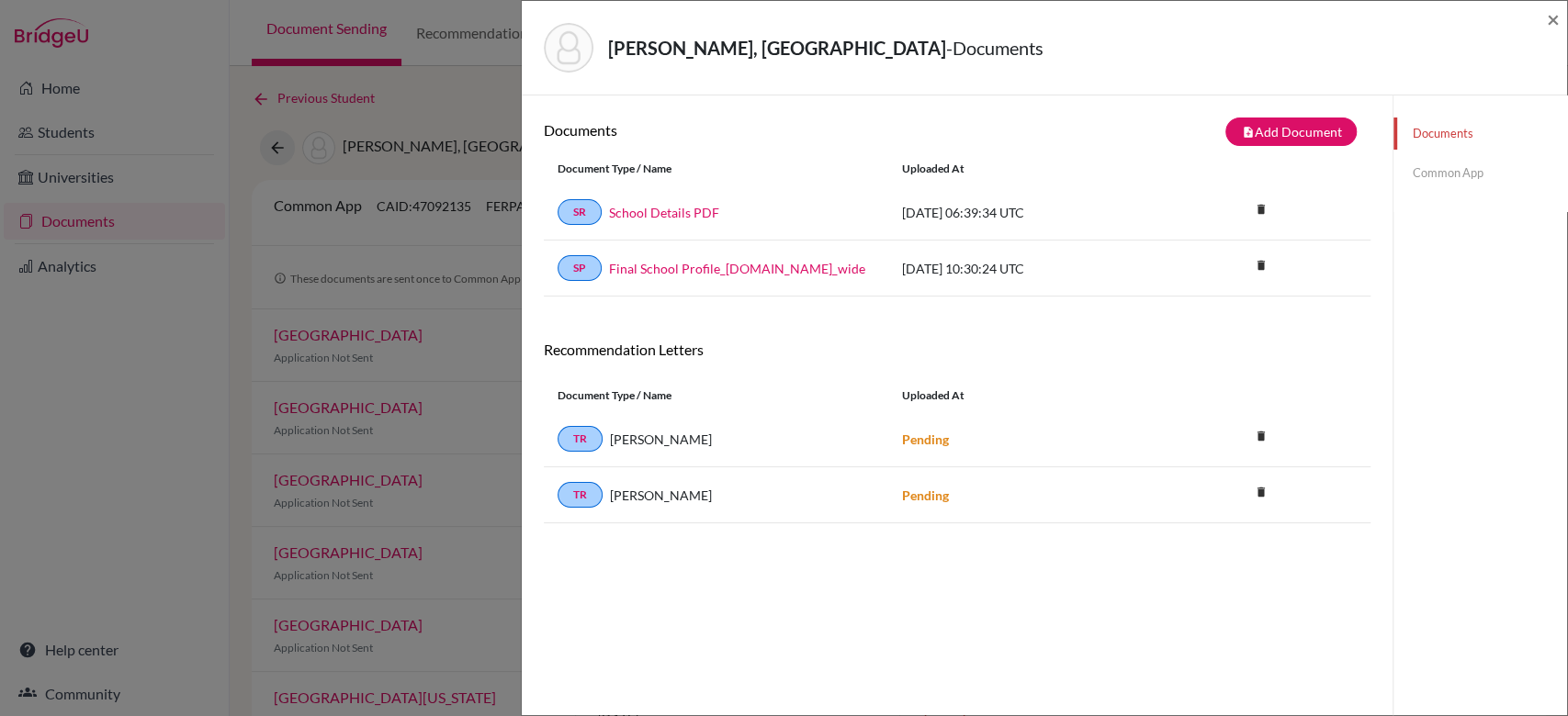
click at [1267, 111] on div "Documents note_add Add Document Document type Change explanation for Common App…" at bounding box center [957, 453] width 870 height 716
click at [1264, 126] on button "note_add Add Document" at bounding box center [1290, 132] width 131 height 28
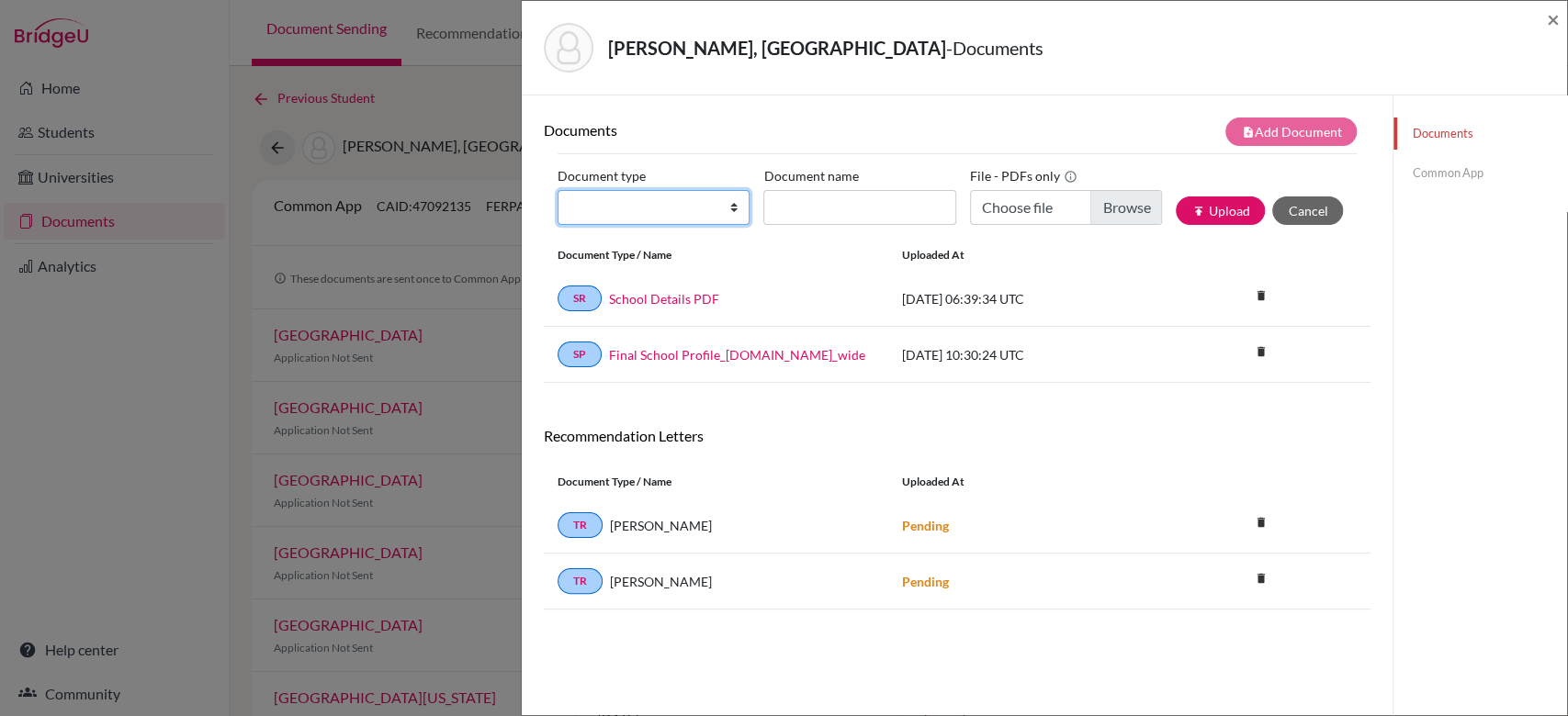
click at [702, 205] on select "Change explanation for Common App reports Counselor recommendation Internationa…" at bounding box center [653, 207] width 192 height 35
select select "5"
click at [557, 190] on select "Change explanation for Common App reports Counselor recommendation Internationa…" at bounding box center [653, 207] width 192 height 35
click at [897, 207] on input "Recommender's name" at bounding box center [858, 207] width 192 height 35
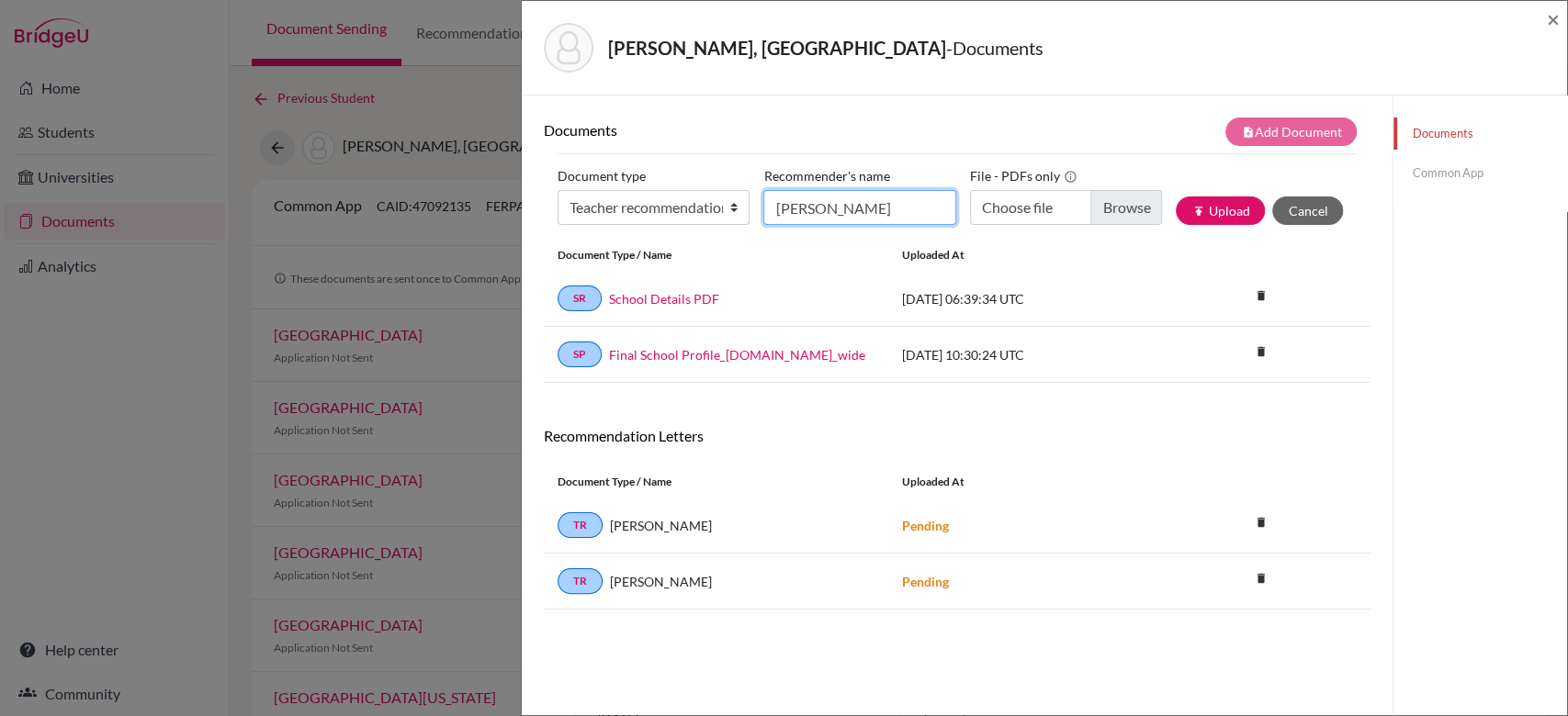
type input "[PERSON_NAME]"
click at [1080, 203] on input "Choose file" at bounding box center [1065, 207] width 192 height 35
type input "C:\fakepath\[PERSON_NAME] Physics.pdf"
click at [1207, 209] on button "publish Upload" at bounding box center [1219, 210] width 89 height 28
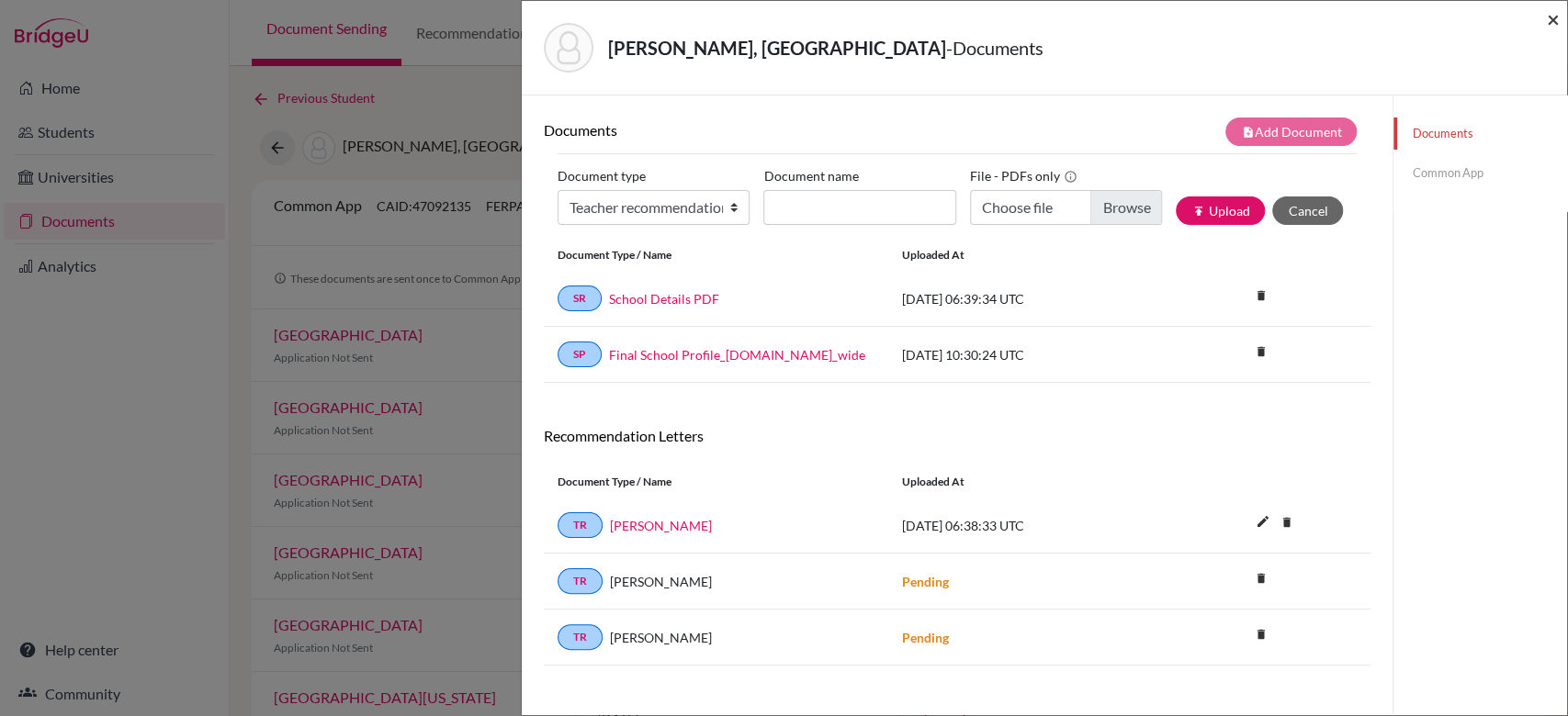
click at [1552, 26] on span "×" at bounding box center [1553, 19] width 13 height 26
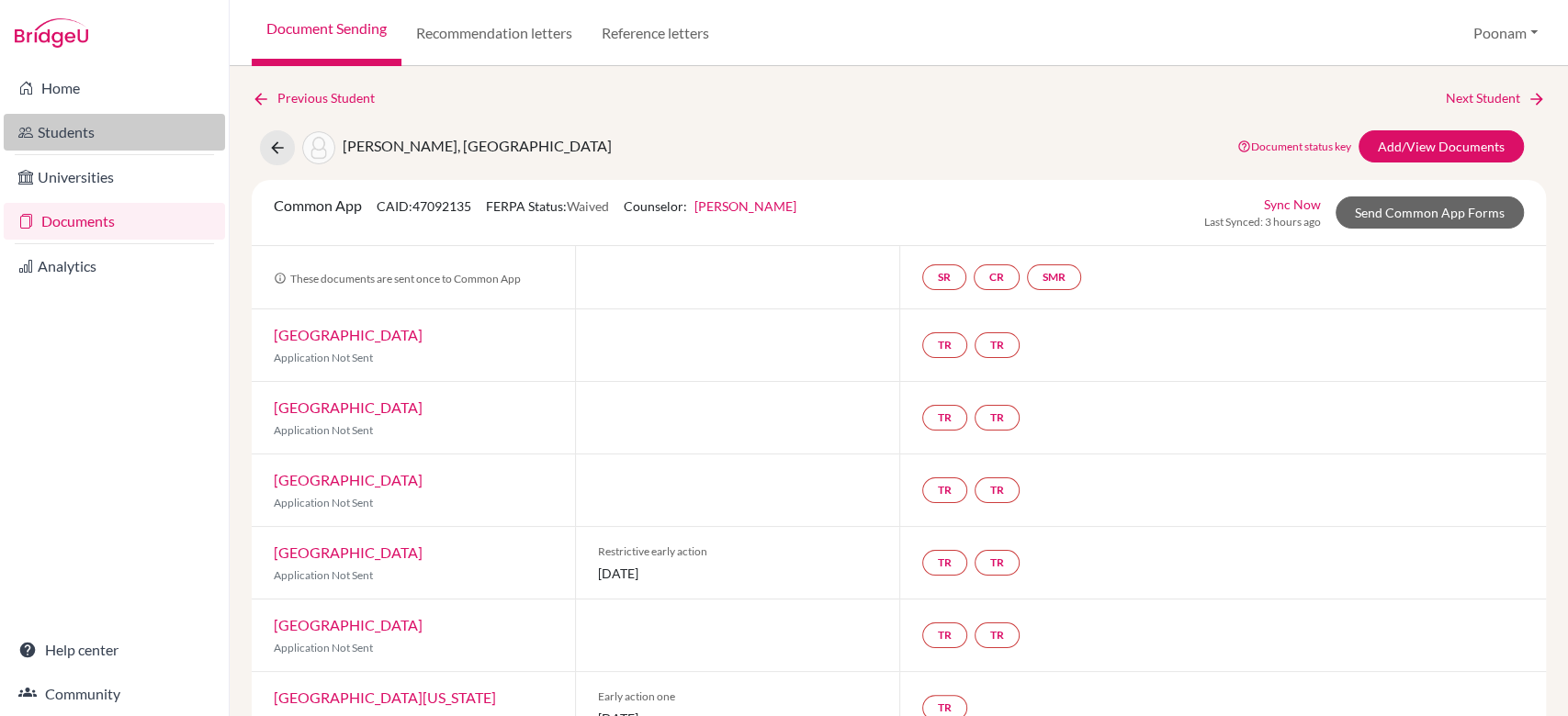
click at [82, 130] on link "Students" at bounding box center [114, 132] width 222 height 36
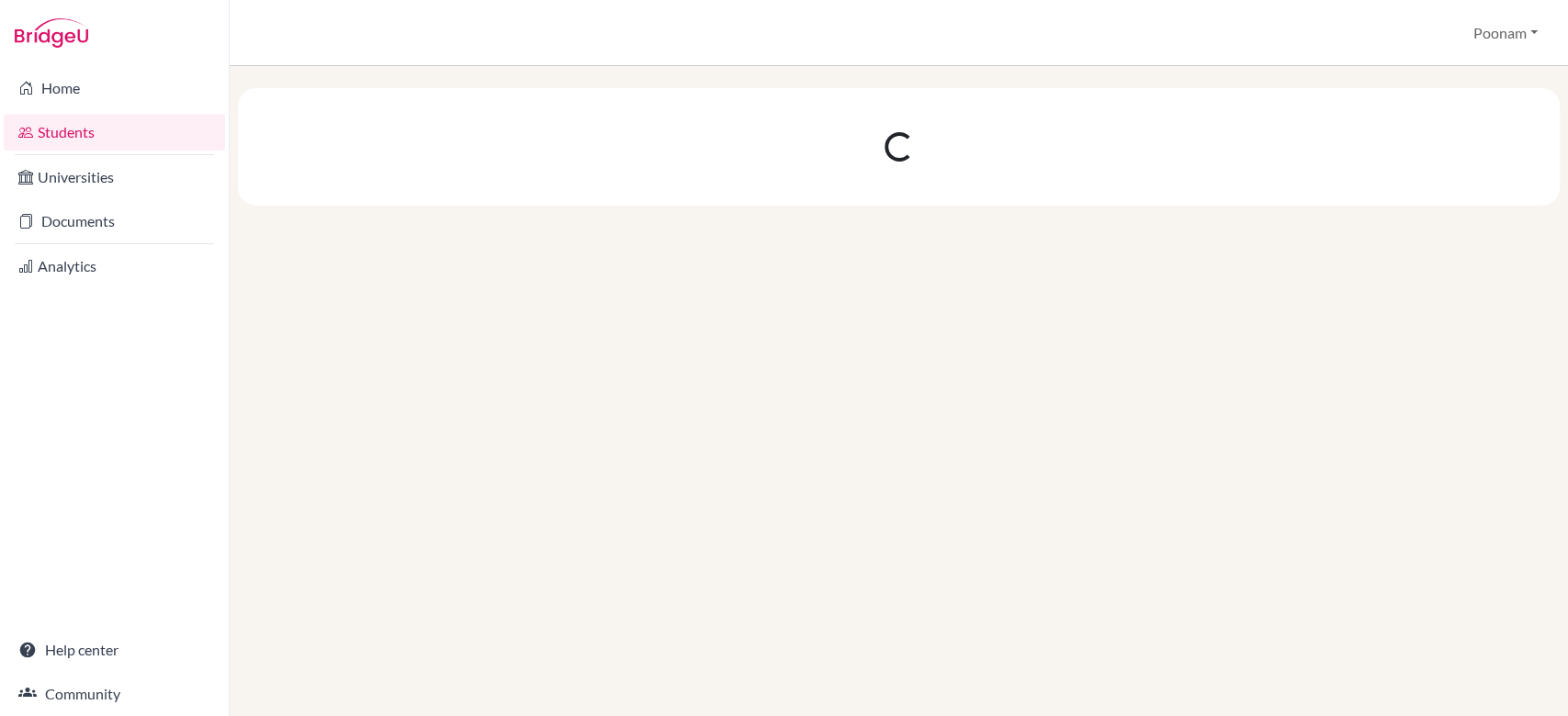
click at [60, 129] on link "Students" at bounding box center [114, 132] width 222 height 36
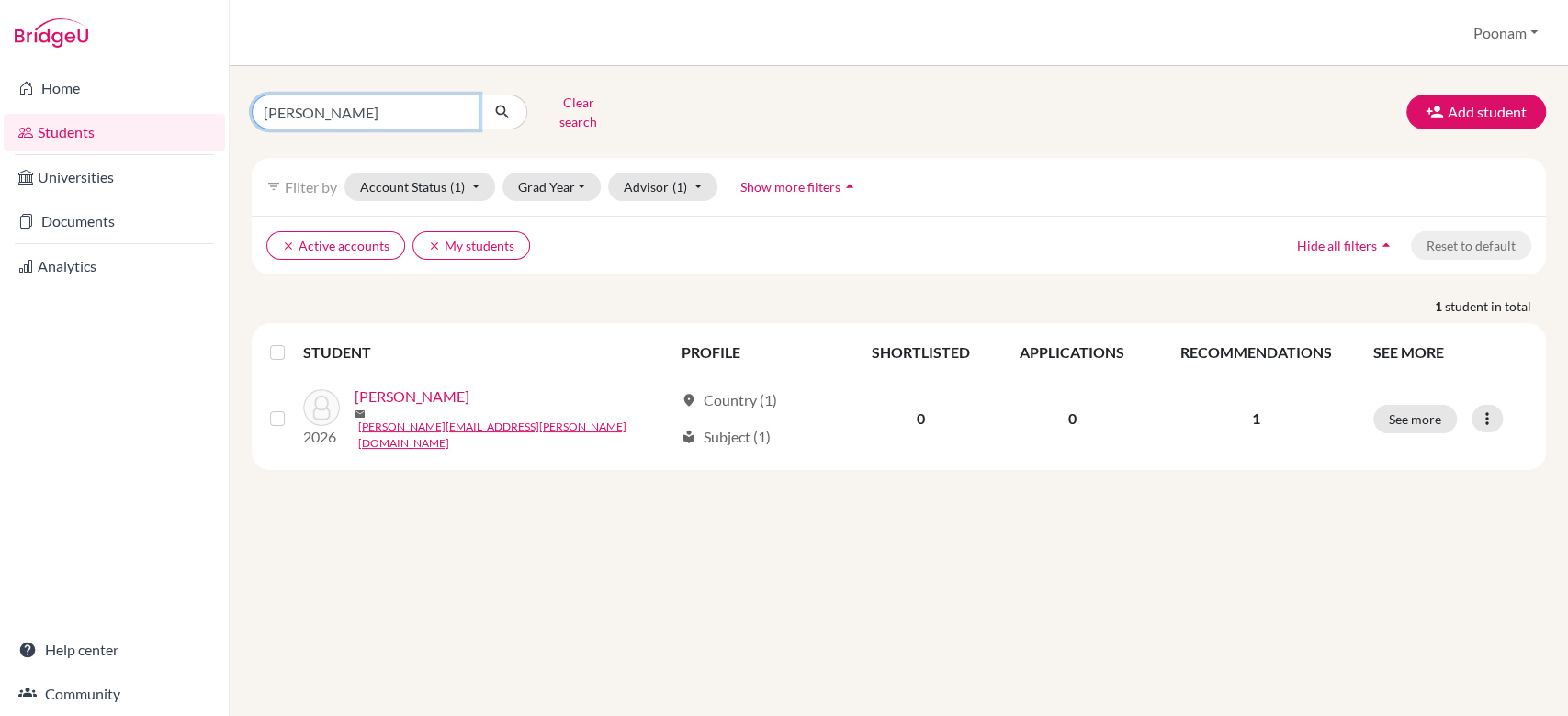
click at [347, 105] on input "[PERSON_NAME]" at bounding box center [366, 111] width 228 height 35
click at [347, 105] on input "Aashna Haque" at bounding box center [366, 111] width 228 height 35
type input "anusha"
click button "submit" at bounding box center [503, 111] width 49 height 35
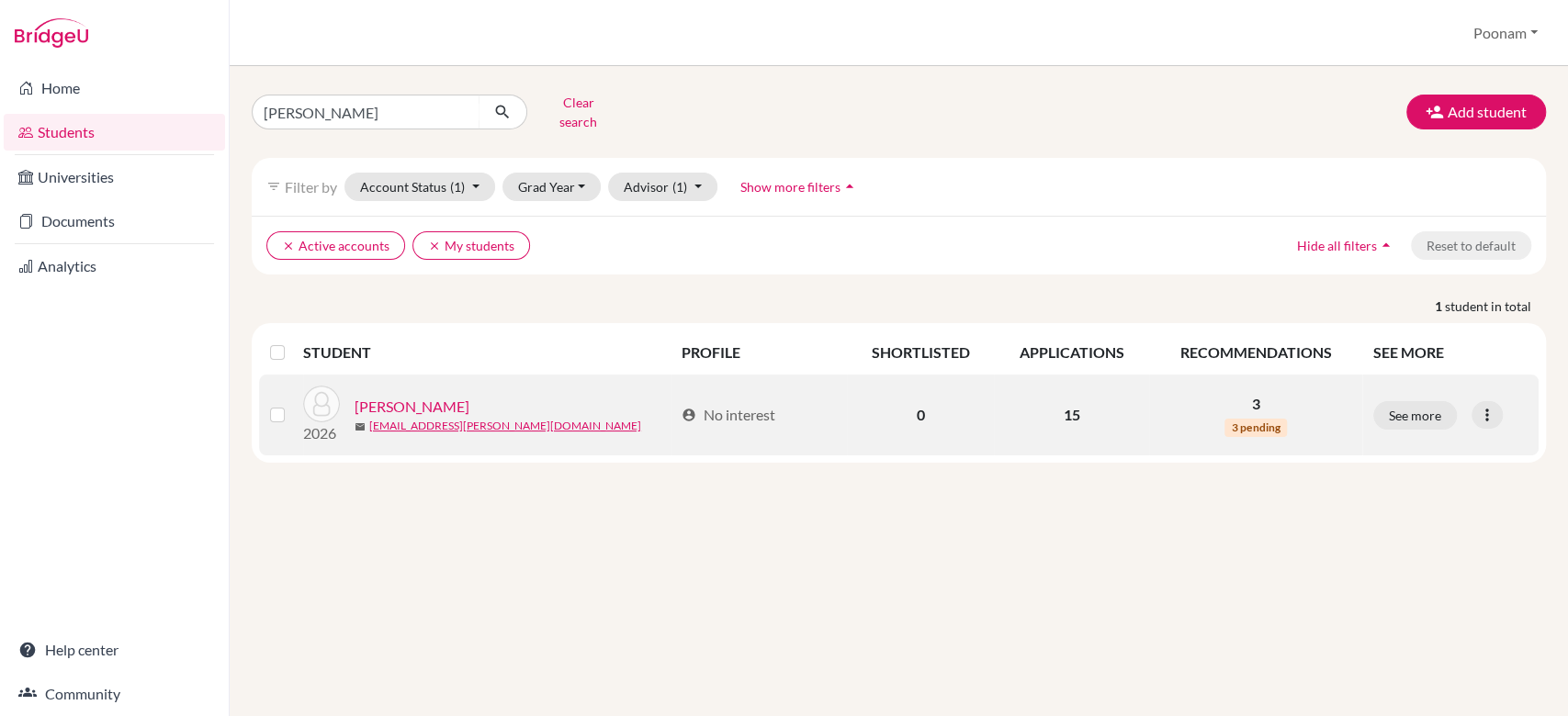
click at [466, 397] on link "[PERSON_NAME]" at bounding box center [411, 407] width 115 height 22
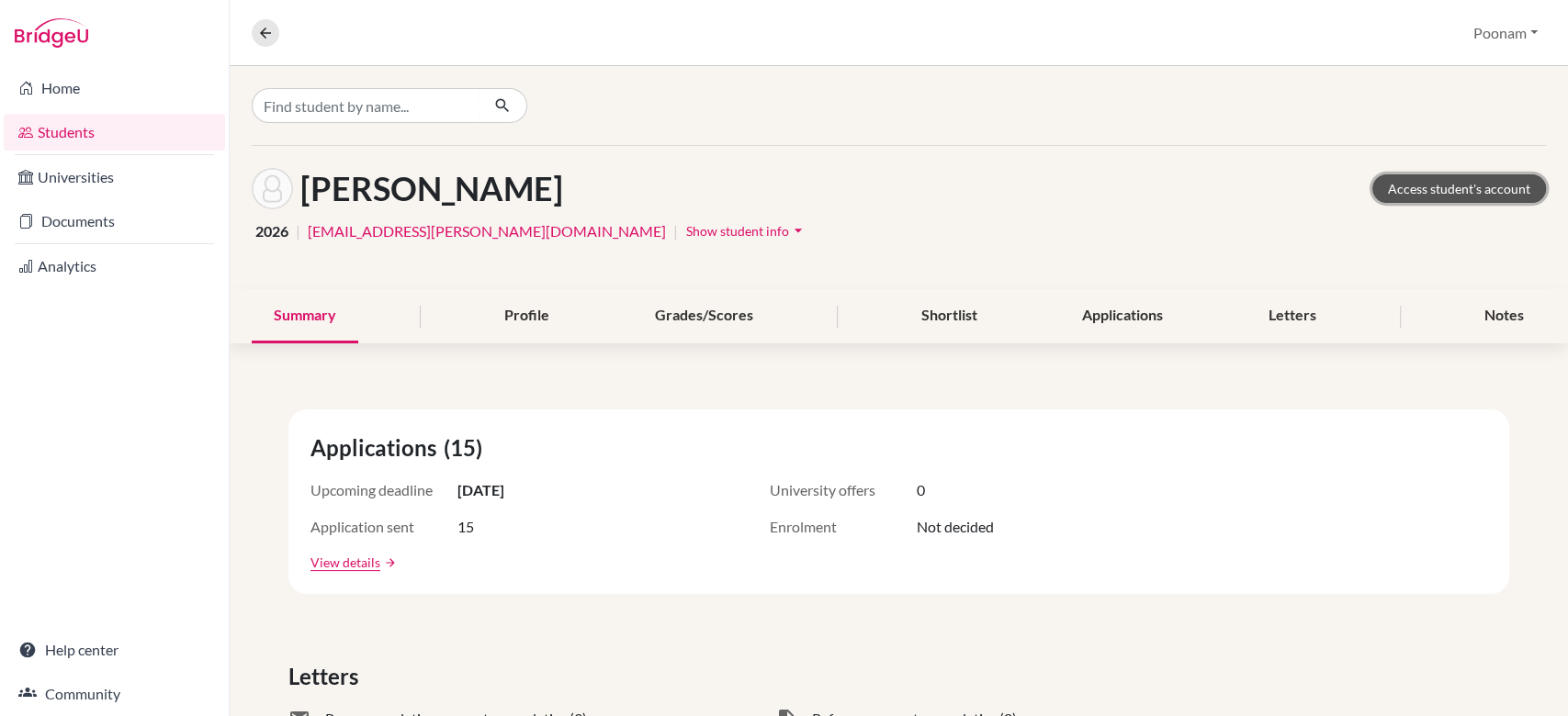
click at [1455, 185] on link "Access student's account" at bounding box center [1459, 189] width 174 height 28
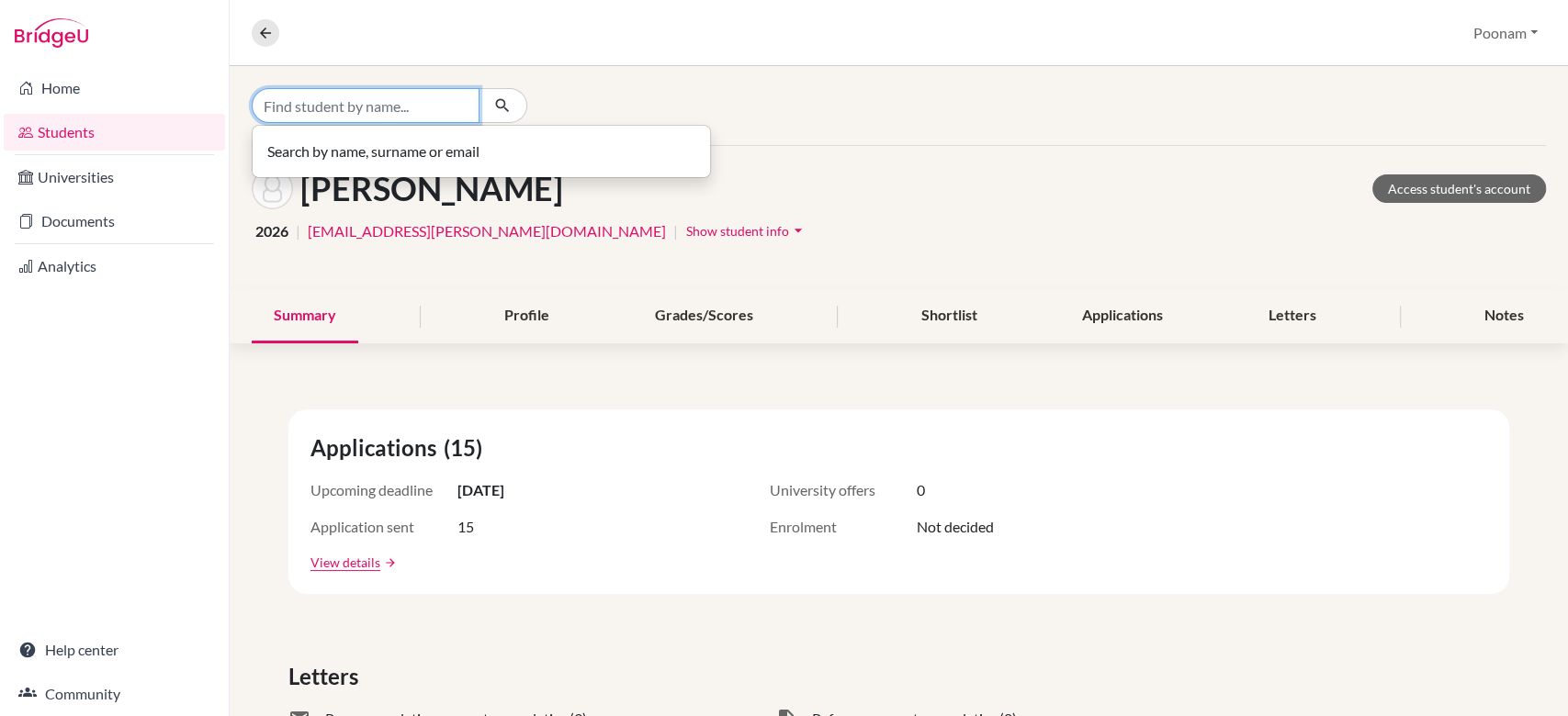
click at [476, 107] on input "Find student by name..." at bounding box center [366, 105] width 228 height 35
type input "lasya"
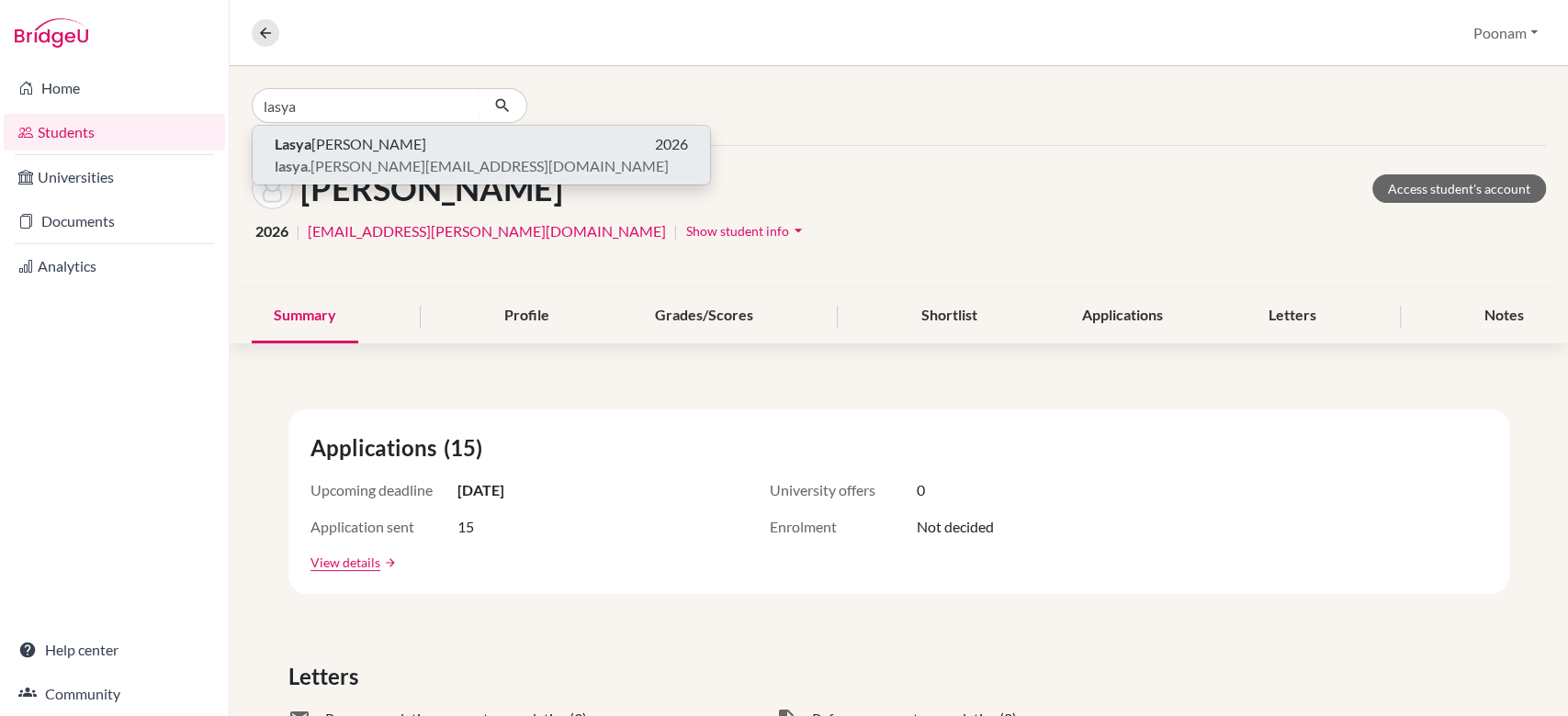
click at [324, 145] on span "[PERSON_NAME]" at bounding box center [351, 144] width 151 height 22
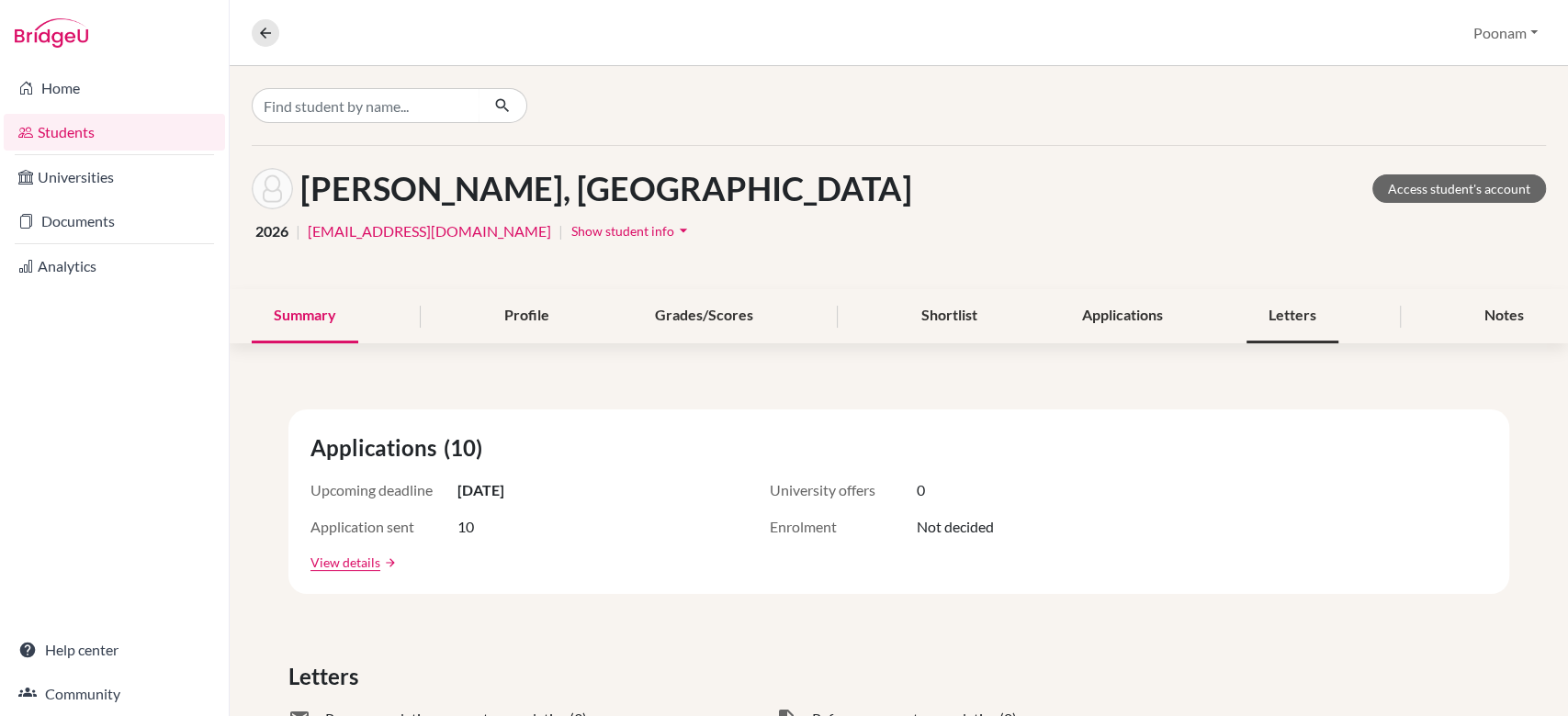
click at [1246, 327] on div "Letters" at bounding box center [1292, 316] width 92 height 54
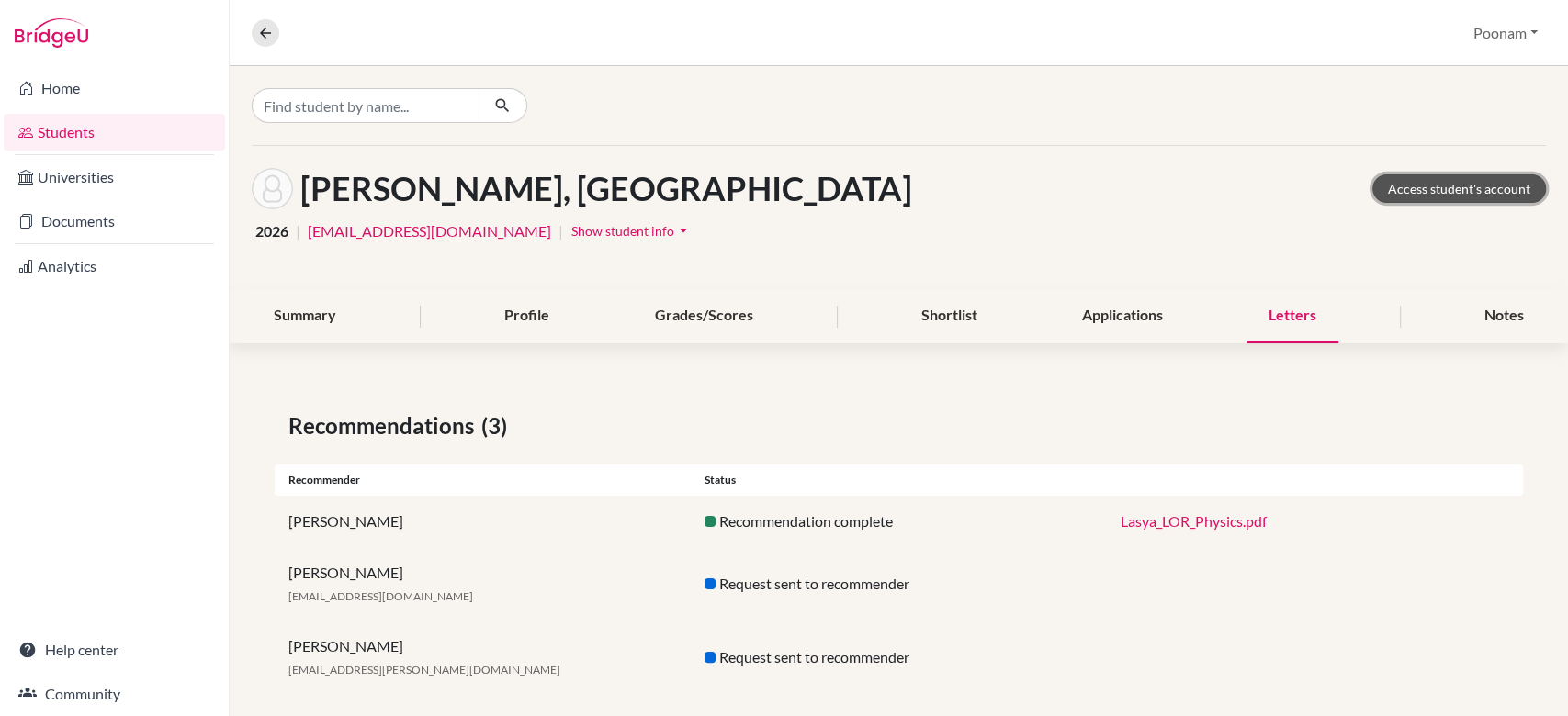
click at [1442, 193] on link "Access student's account" at bounding box center [1459, 189] width 174 height 28
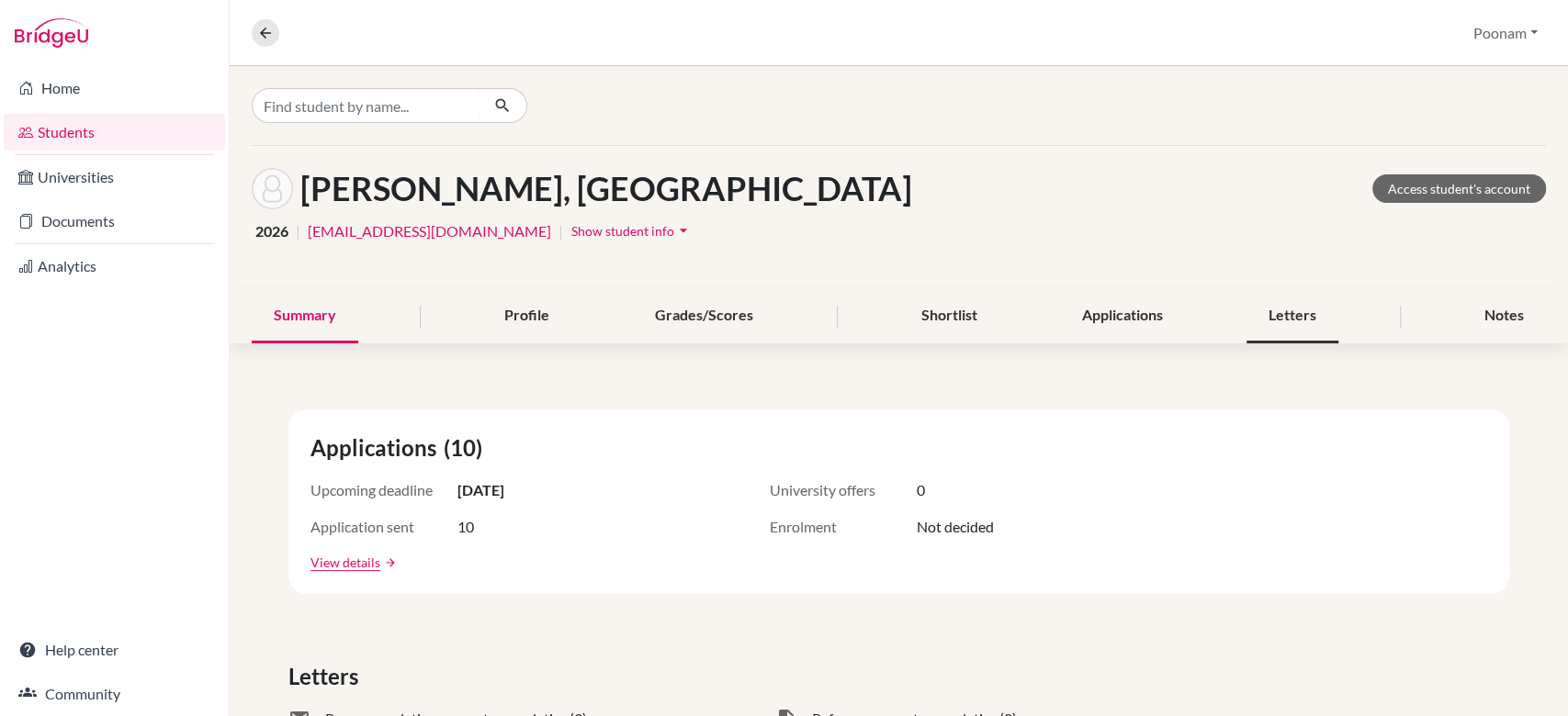
click at [1278, 317] on div "Letters" at bounding box center [1292, 316] width 92 height 54
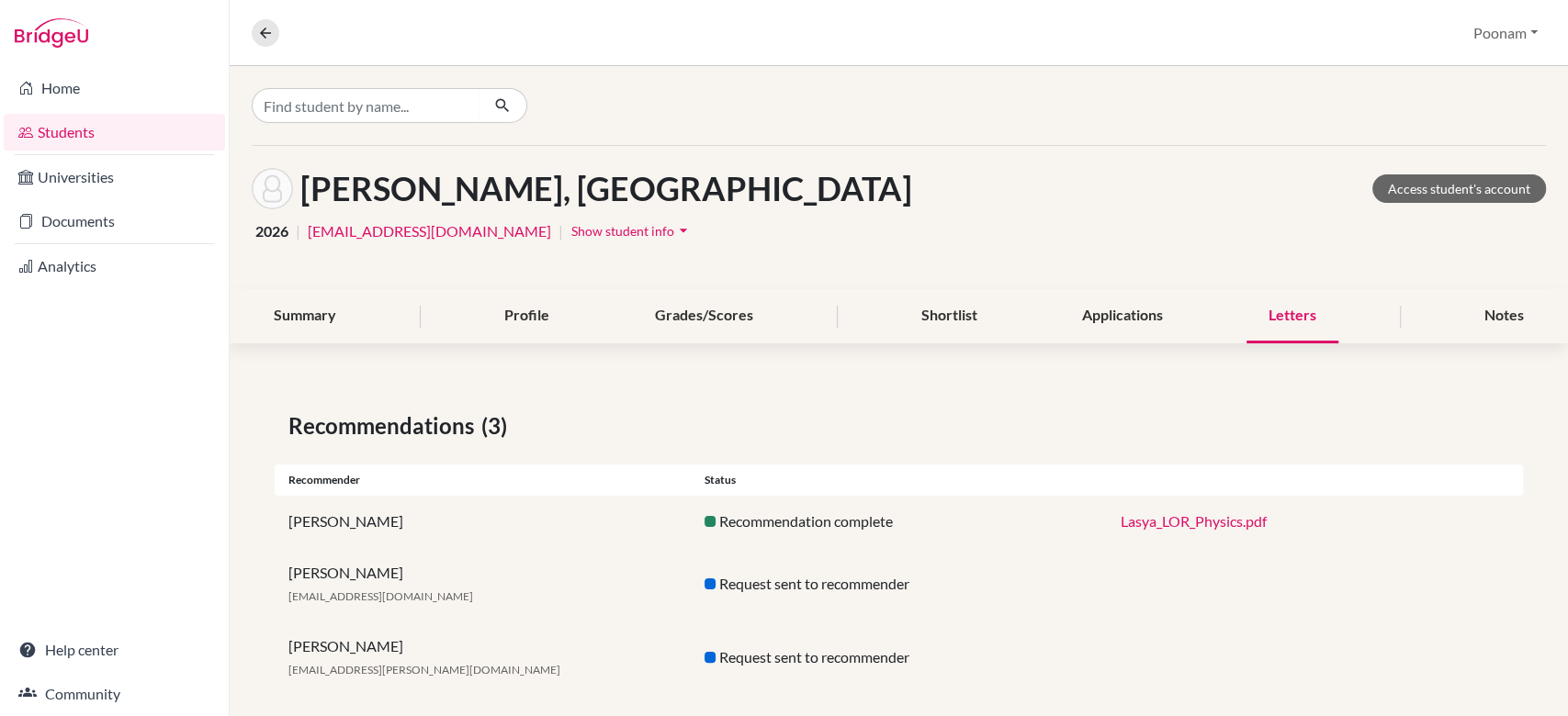
scroll to position [21, 0]
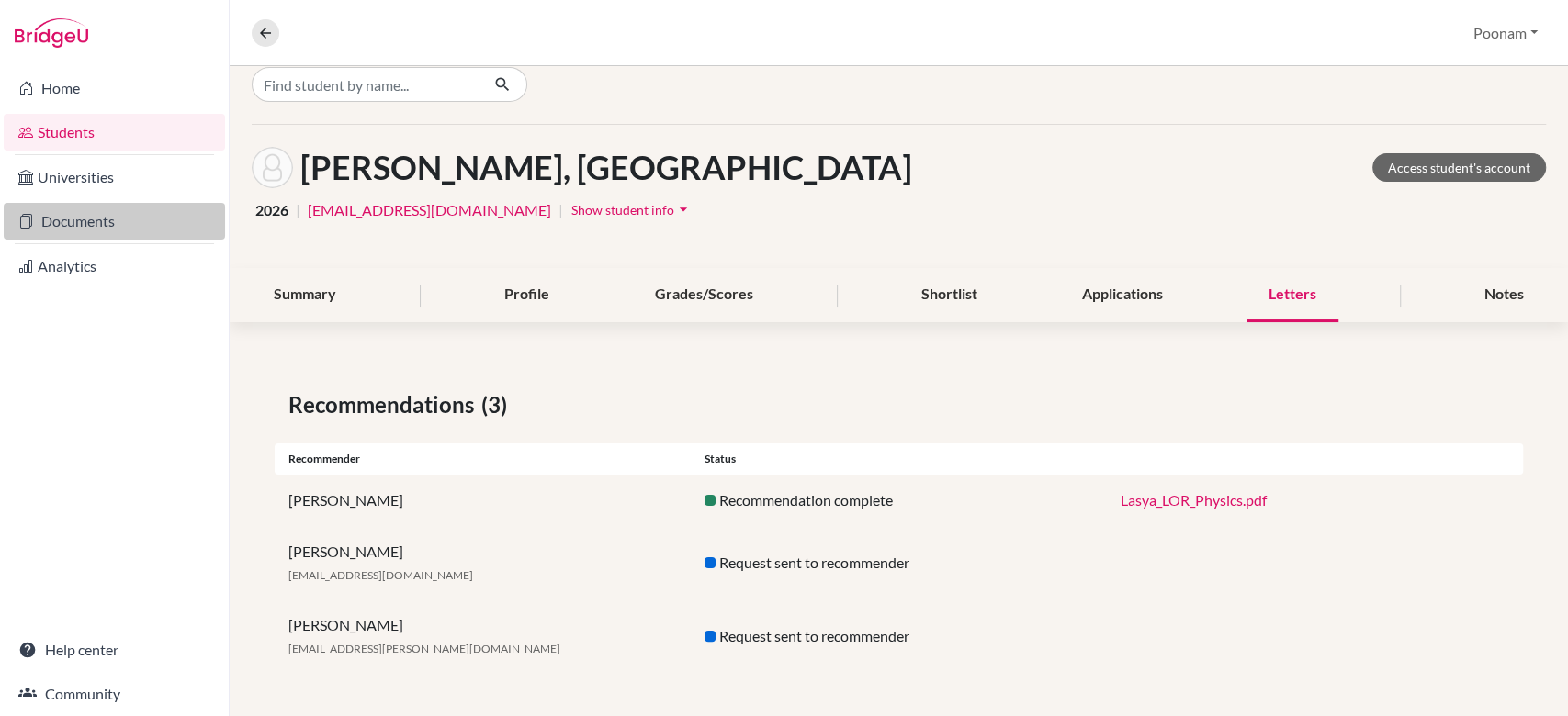
click at [79, 217] on link "Documents" at bounding box center [114, 221] width 222 height 36
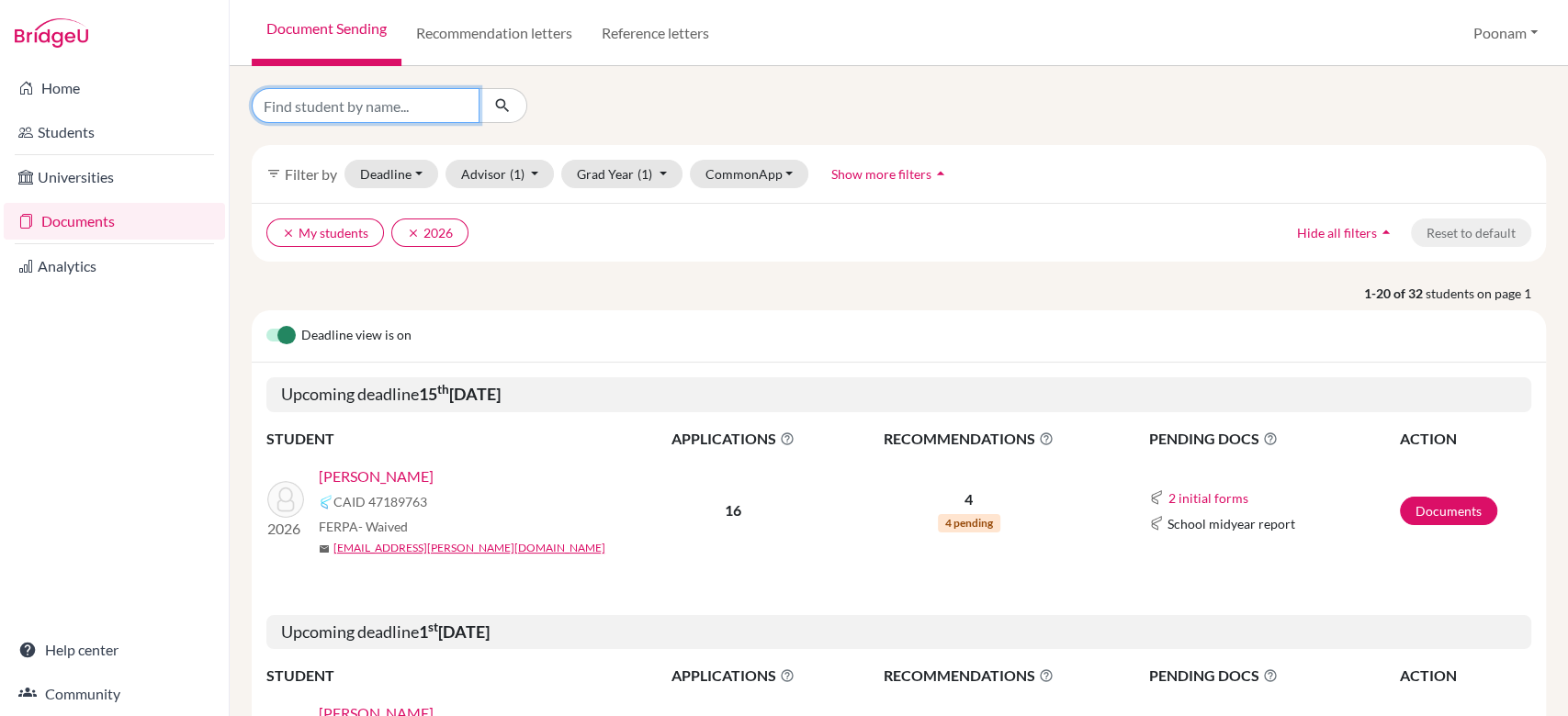
click at [398, 103] on input "Find student by name..." at bounding box center [366, 105] width 228 height 35
type input "lasya"
click at [514, 113] on button "submit" at bounding box center [503, 105] width 49 height 35
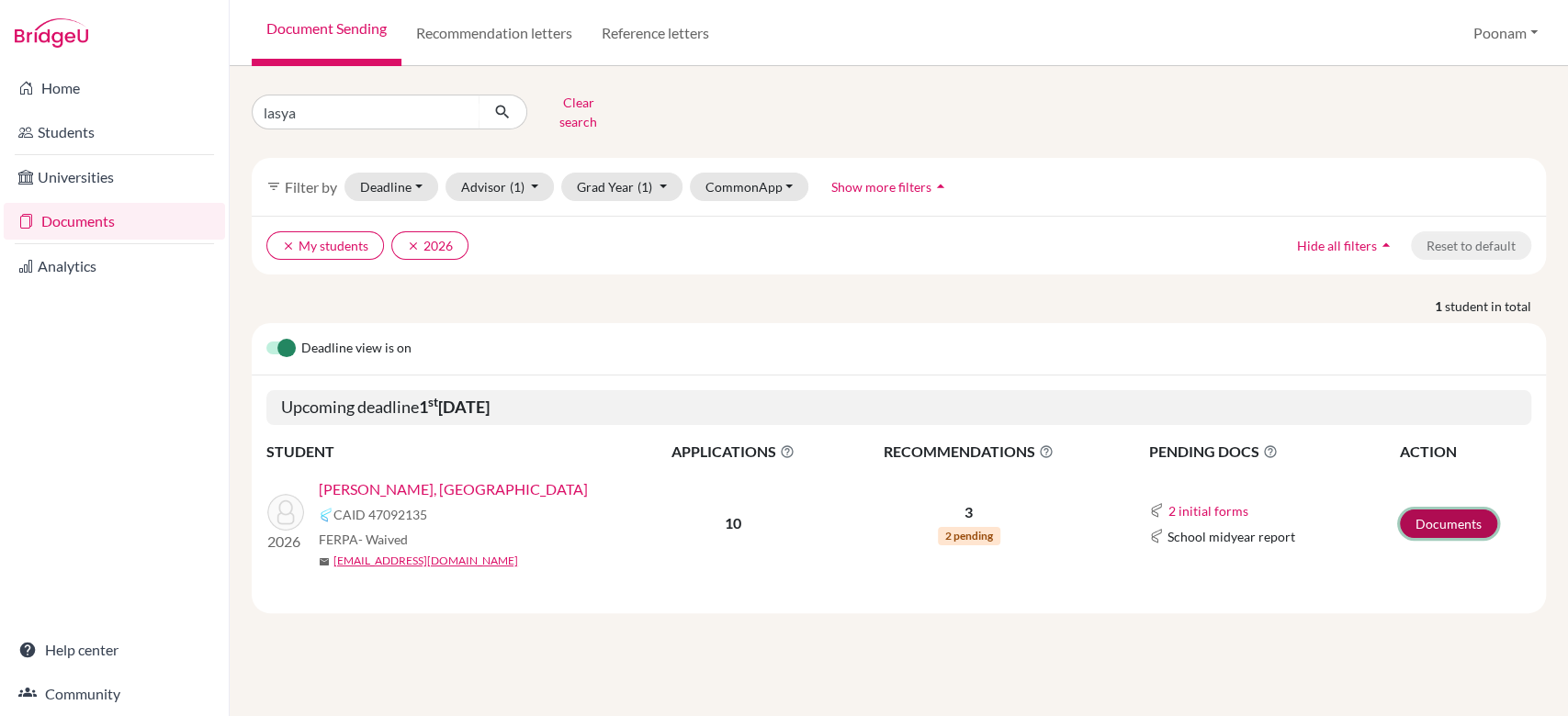
click at [1439, 509] on link "Documents" at bounding box center [1448, 523] width 97 height 28
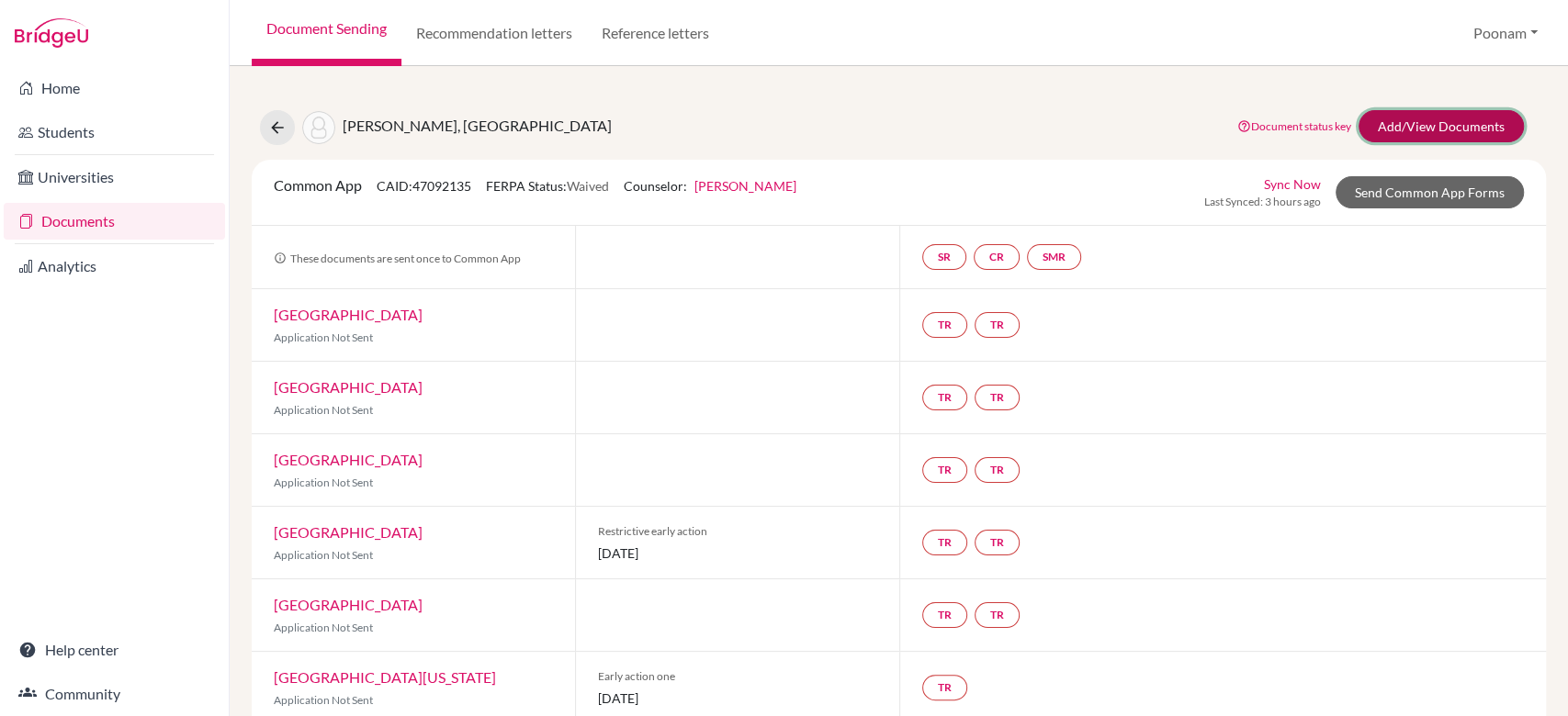
click at [1428, 130] on link "Add/View Documents" at bounding box center [1441, 126] width 165 height 32
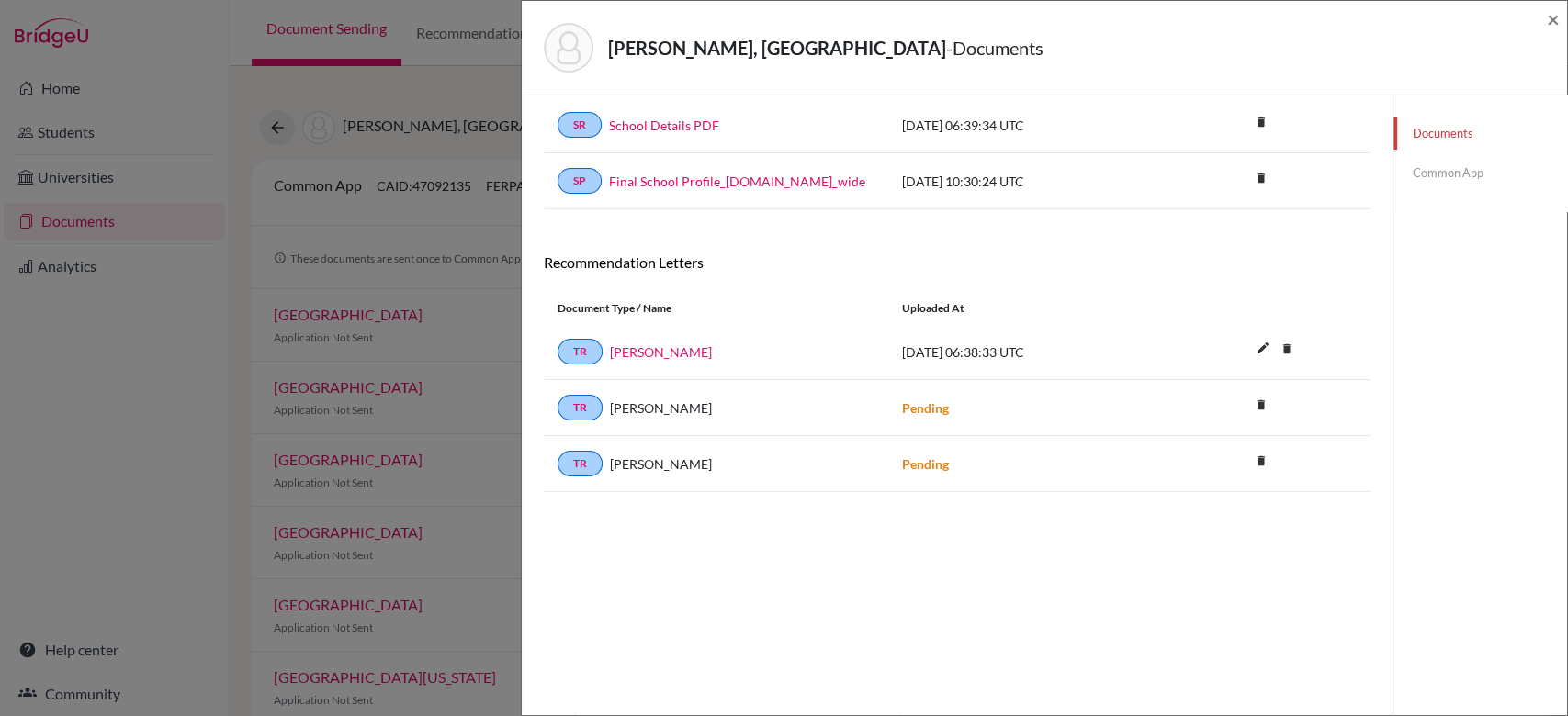
scroll to position [95, 0]
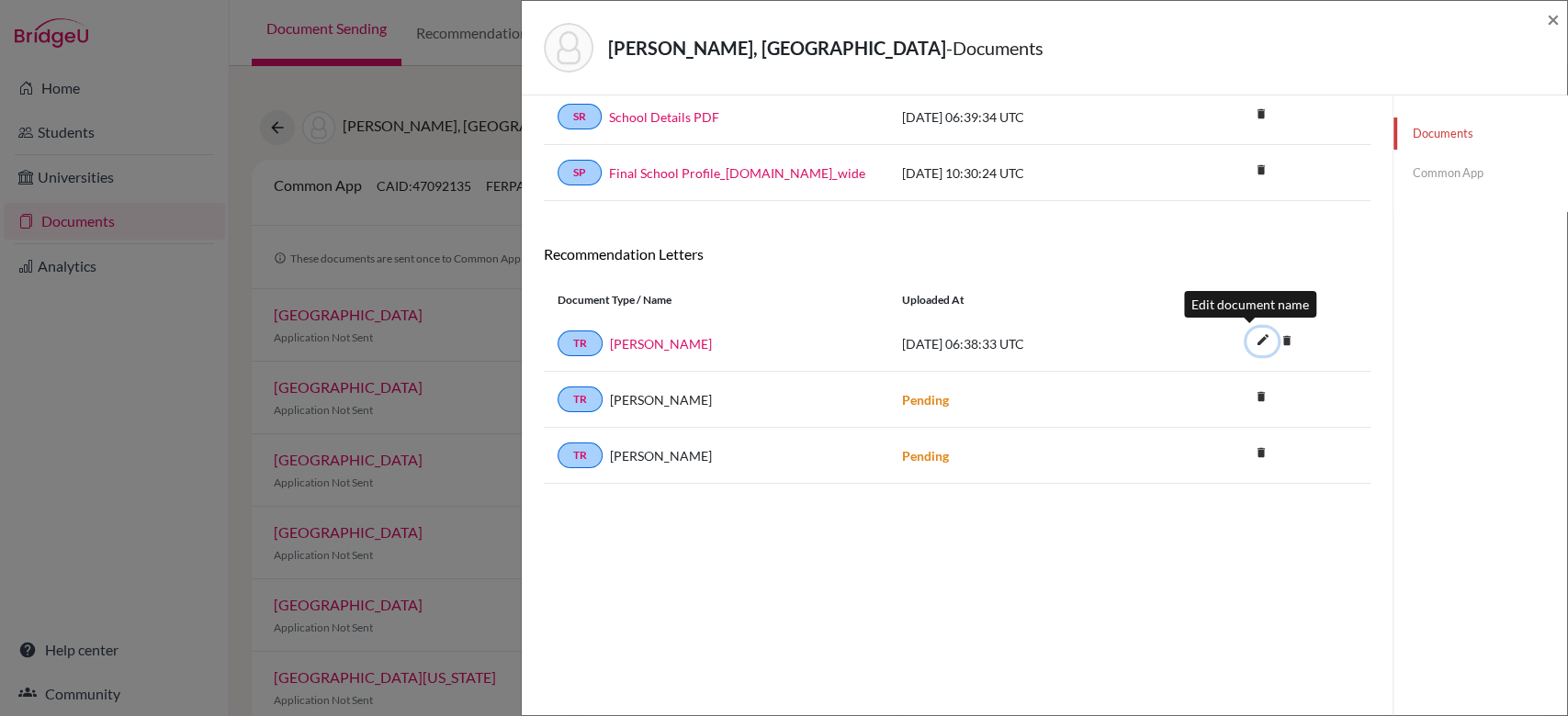
click at [1247, 338] on icon "edit" at bounding box center [1261, 339] width 29 height 29
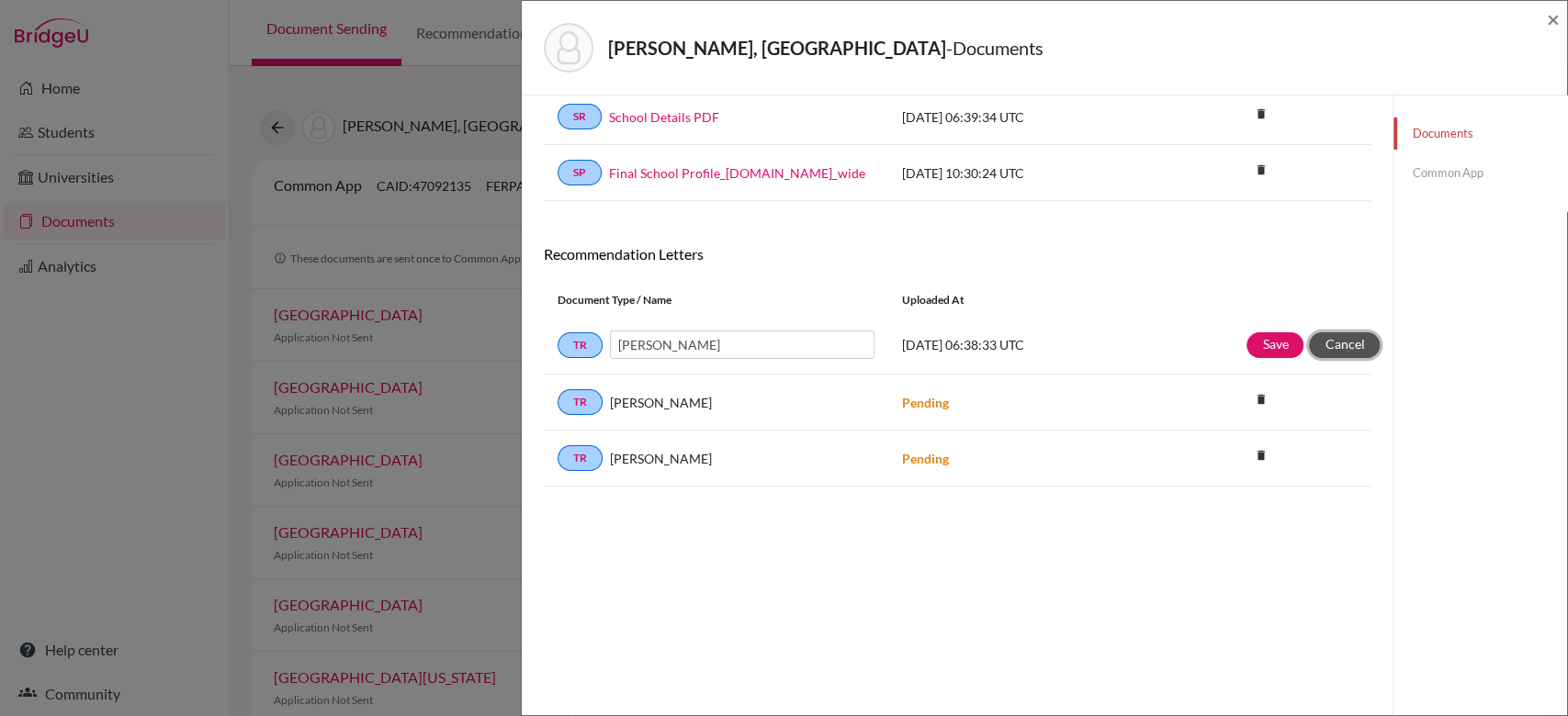
click at [1317, 343] on button "Cancel" at bounding box center [1345, 346] width 71 height 26
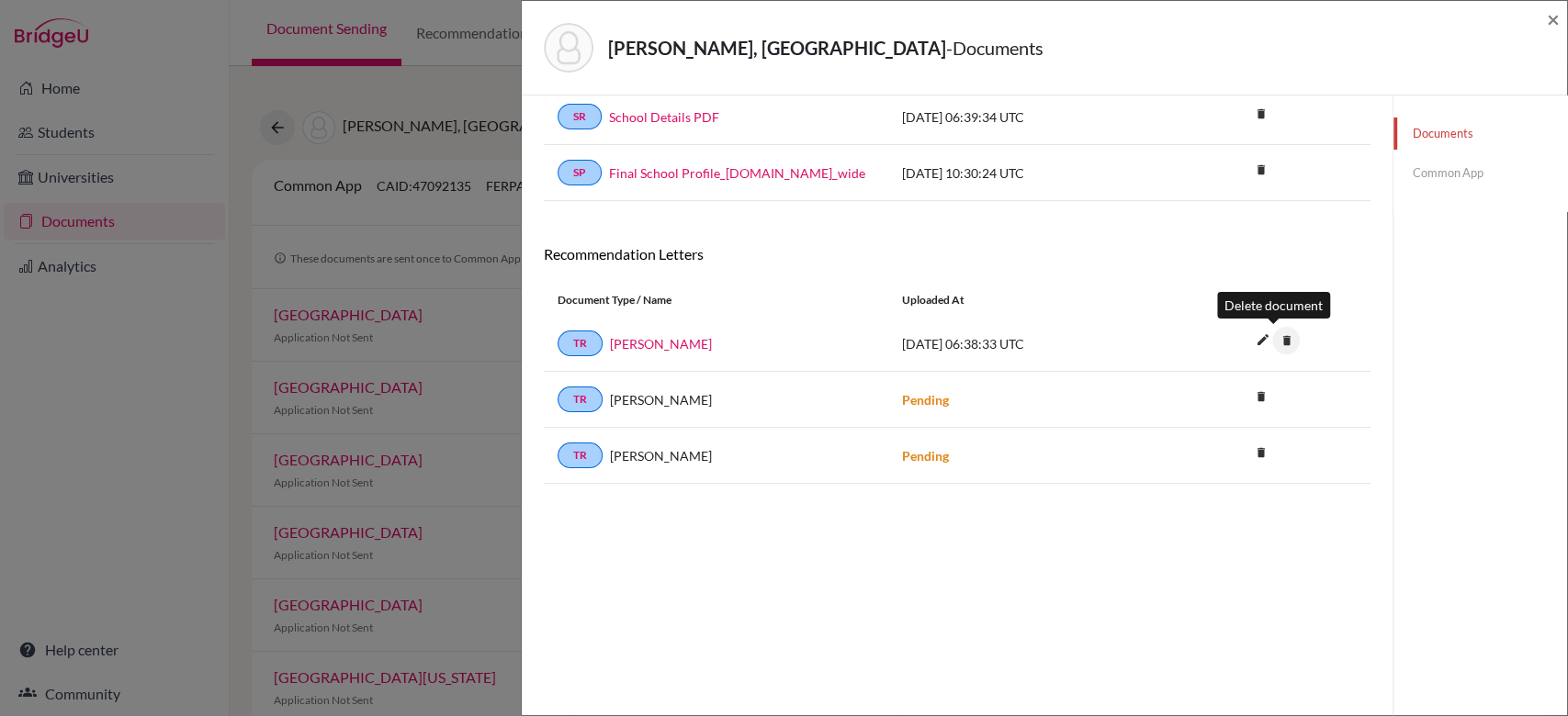
click at [1280, 341] on icon "delete" at bounding box center [1285, 340] width 27 height 27
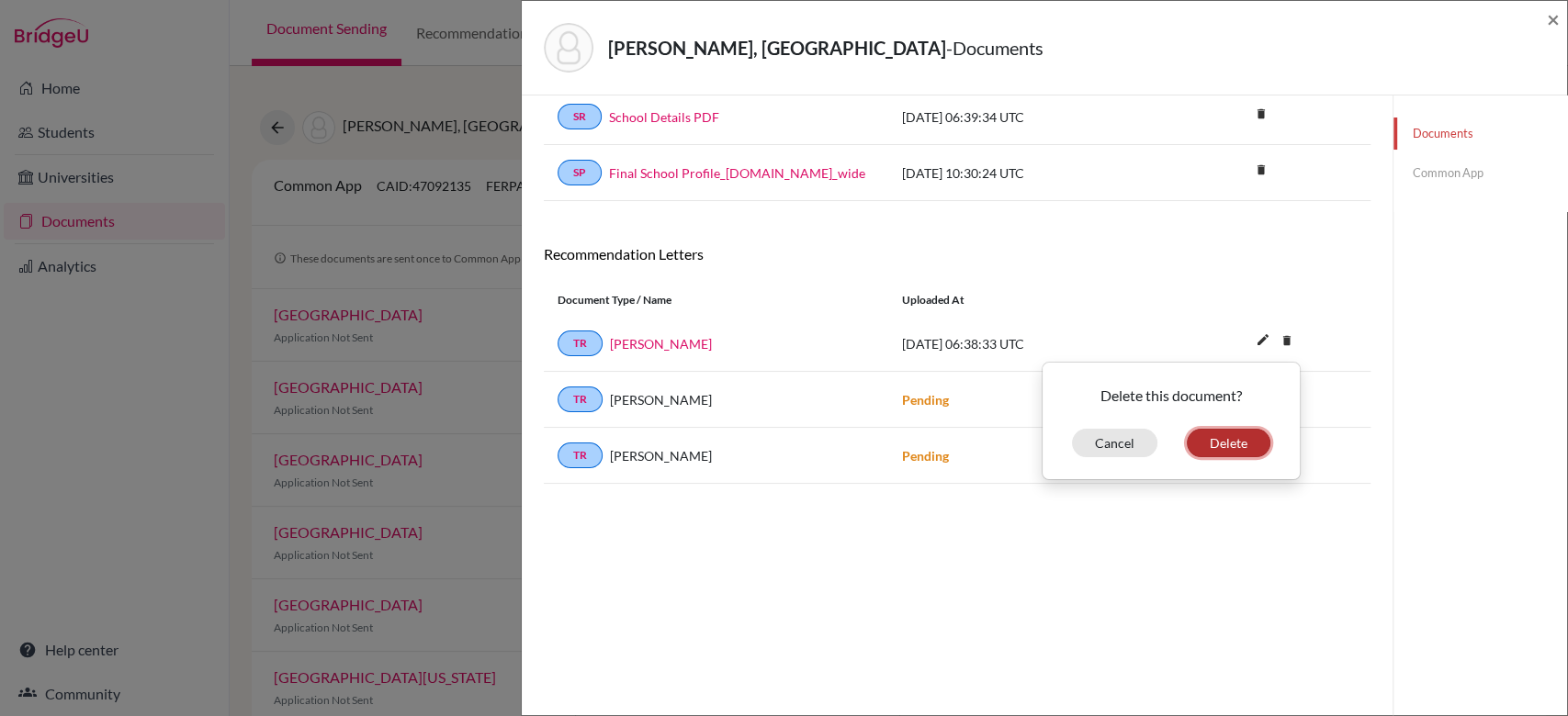
click at [1248, 444] on button "Delete" at bounding box center [1228, 443] width 83 height 28
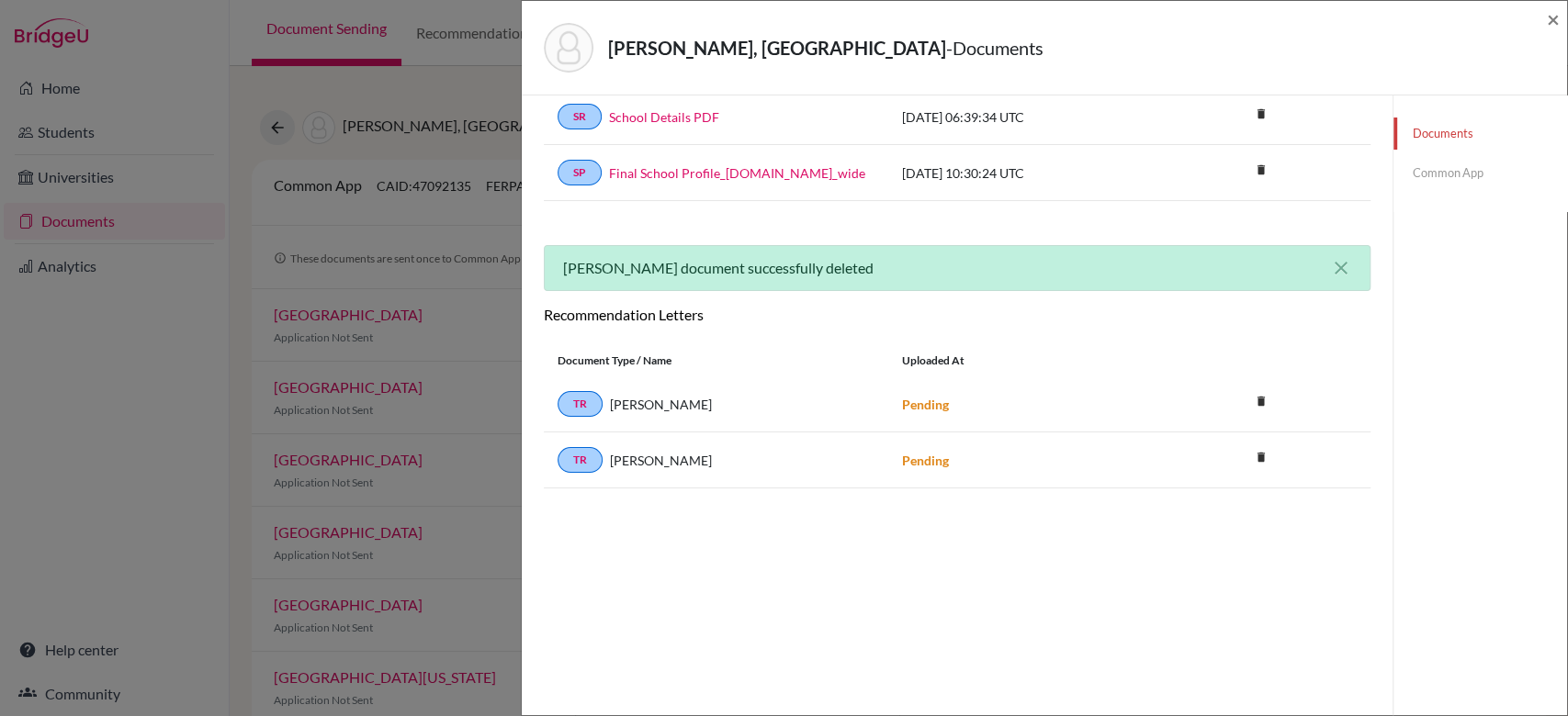
click at [1429, 161] on link "Common App" at bounding box center [1480, 173] width 174 height 32
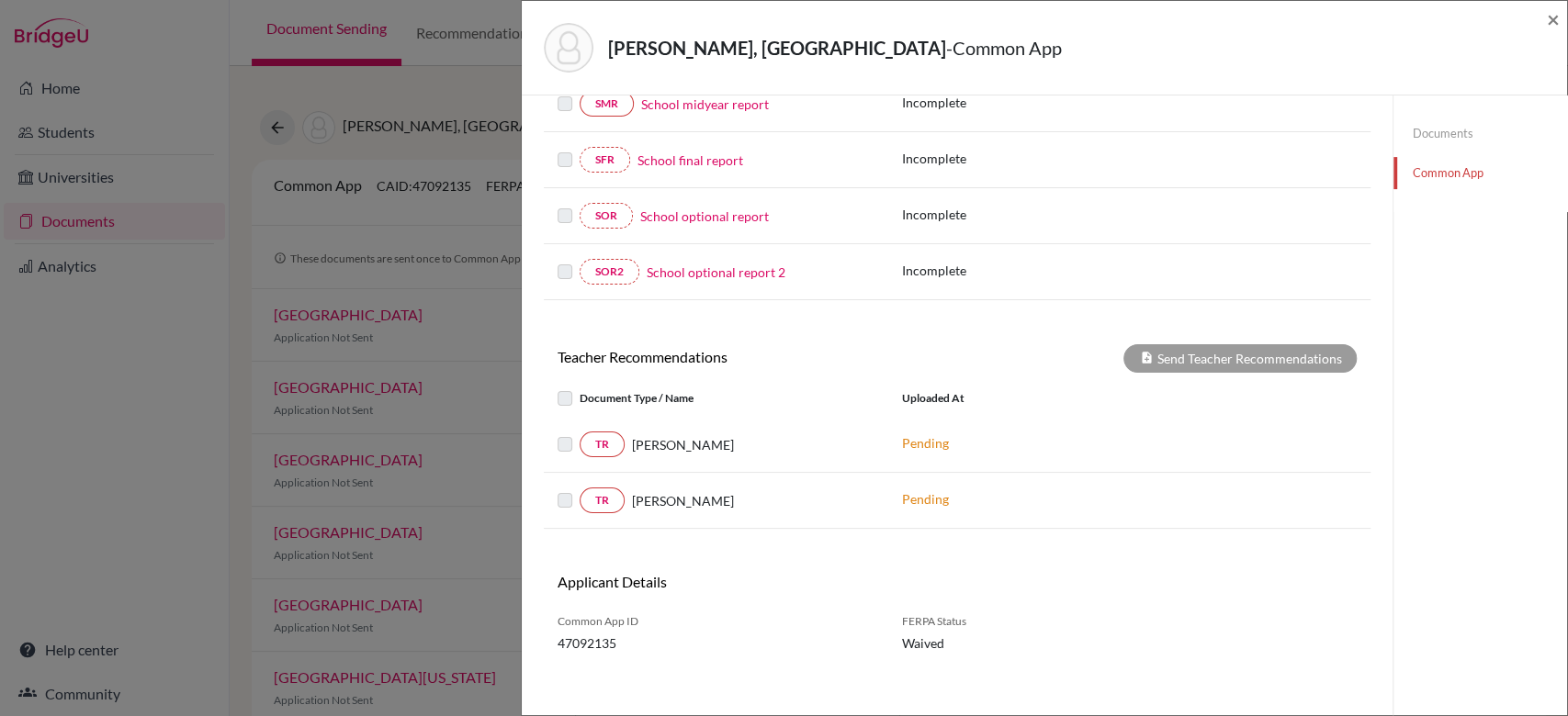
scroll to position [382, 0]
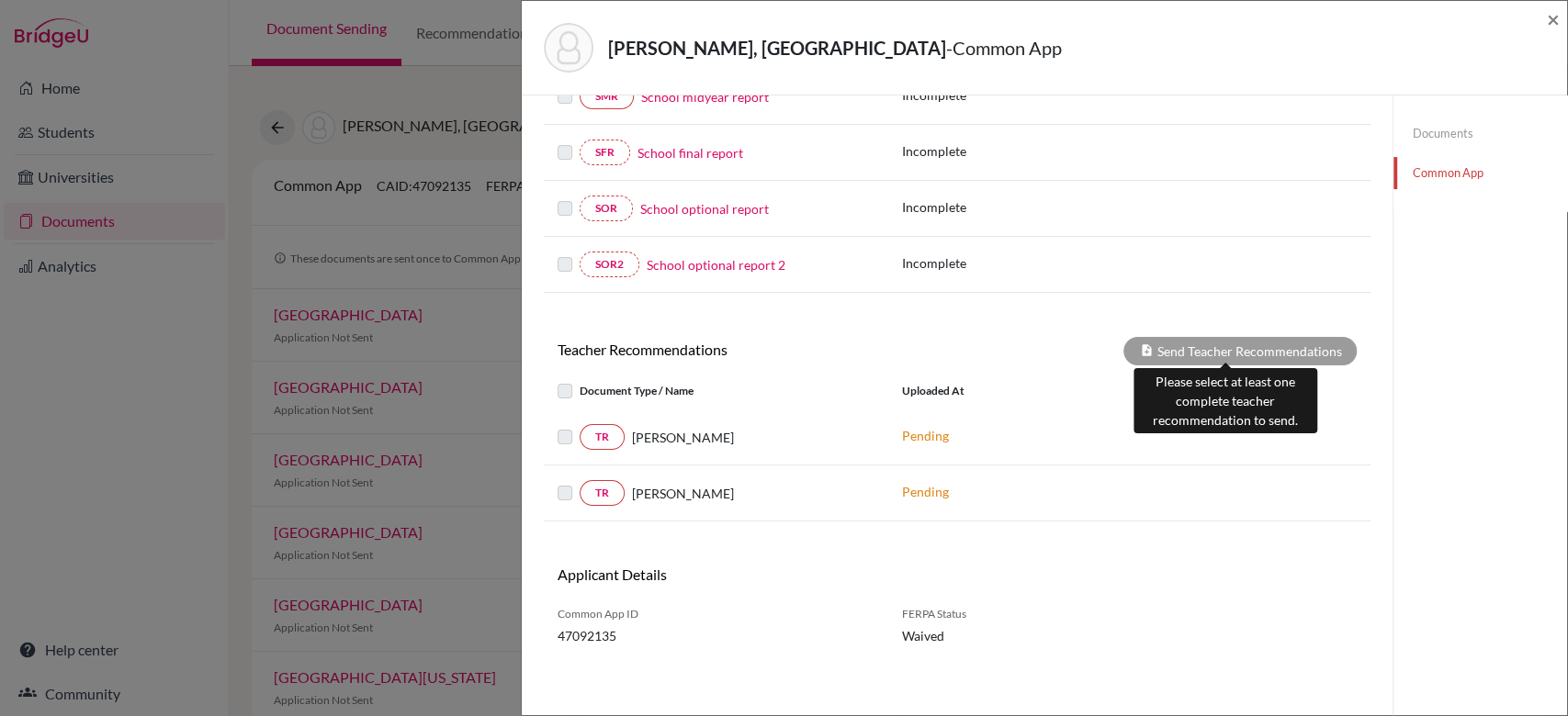
click at [1150, 348] on div "Send Teacher Recommendations" at bounding box center [1239, 351] width 233 height 28
click at [1428, 136] on link "Documents" at bounding box center [1480, 134] width 174 height 32
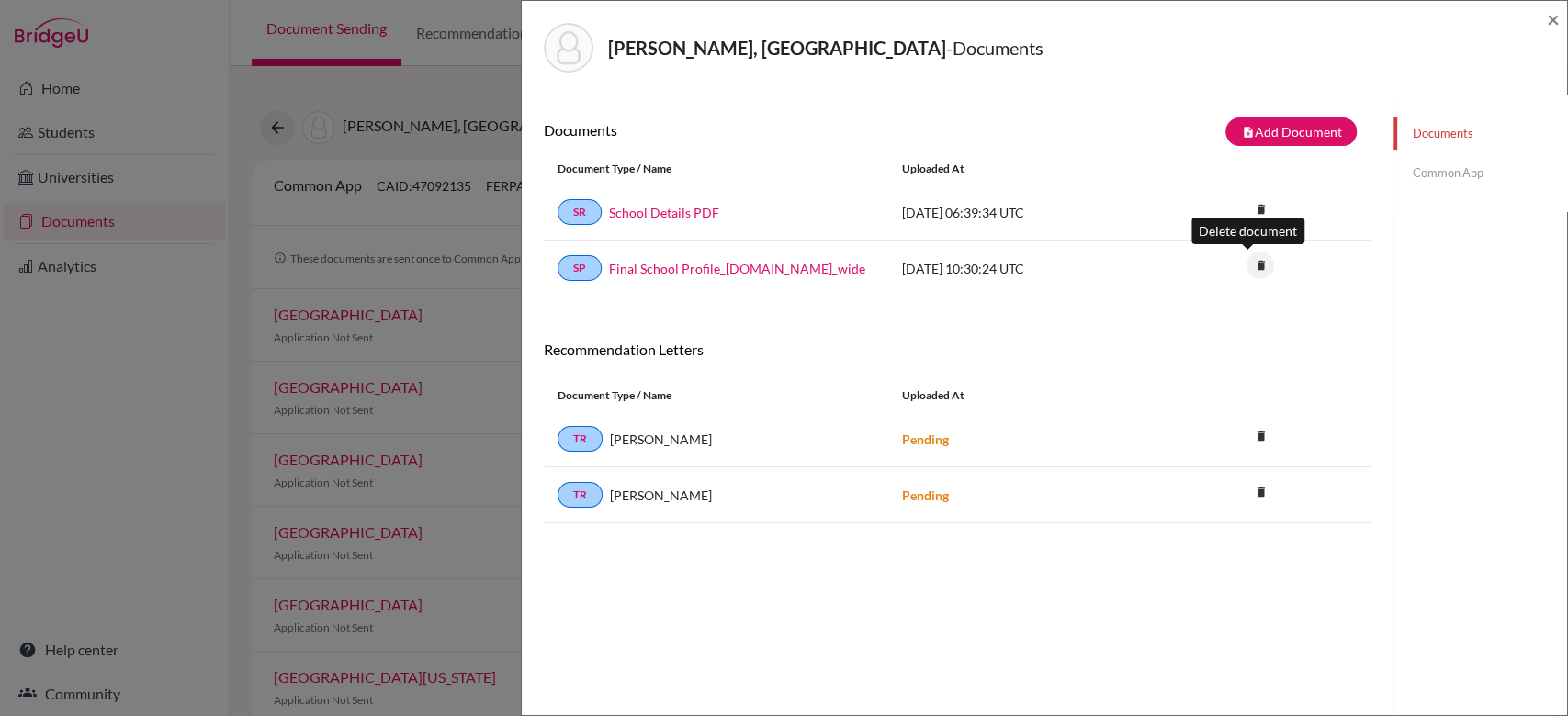
click at [1252, 261] on icon "delete" at bounding box center [1259, 265] width 27 height 27
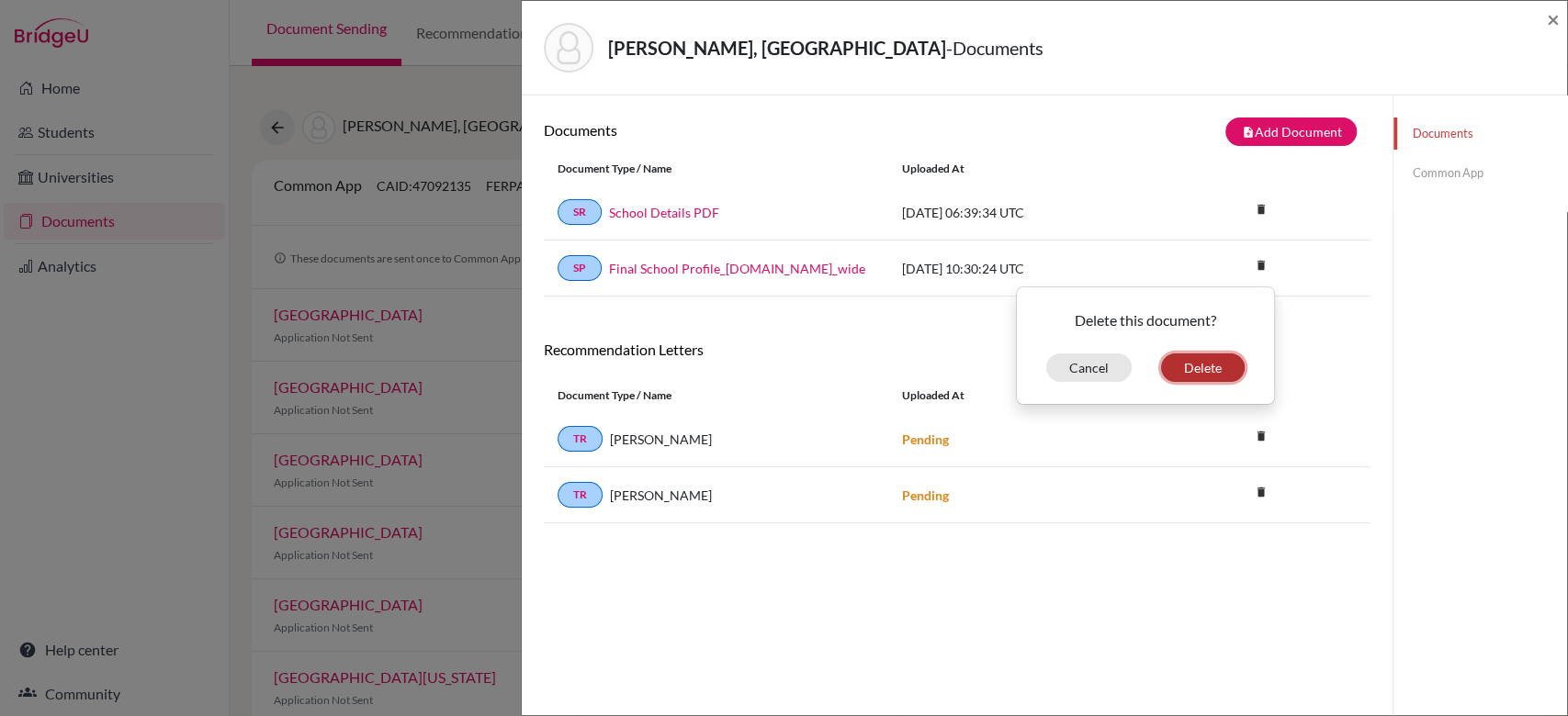
click at [1179, 363] on button "Delete" at bounding box center [1201, 367] width 83 height 28
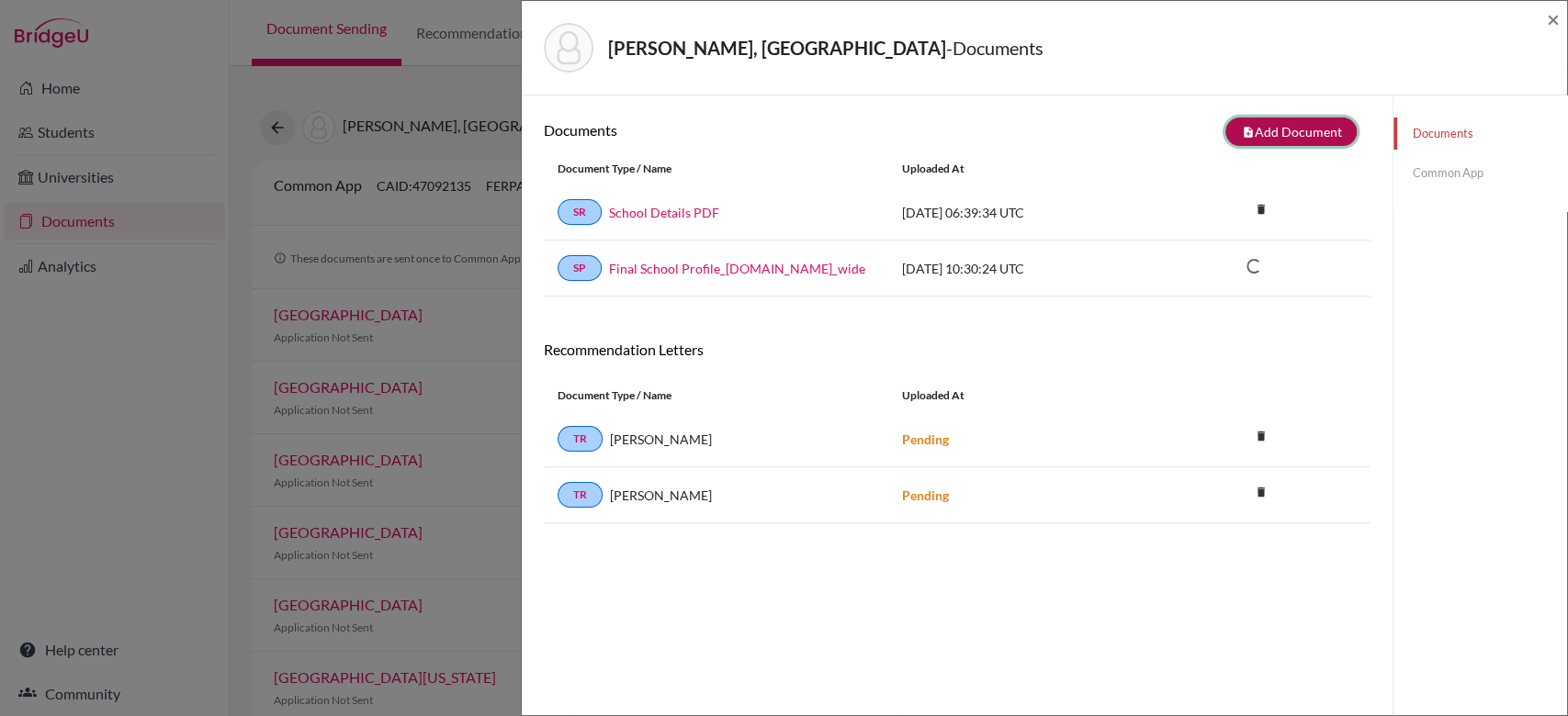
click at [1292, 143] on button "note_add Add Document" at bounding box center [1290, 132] width 131 height 28
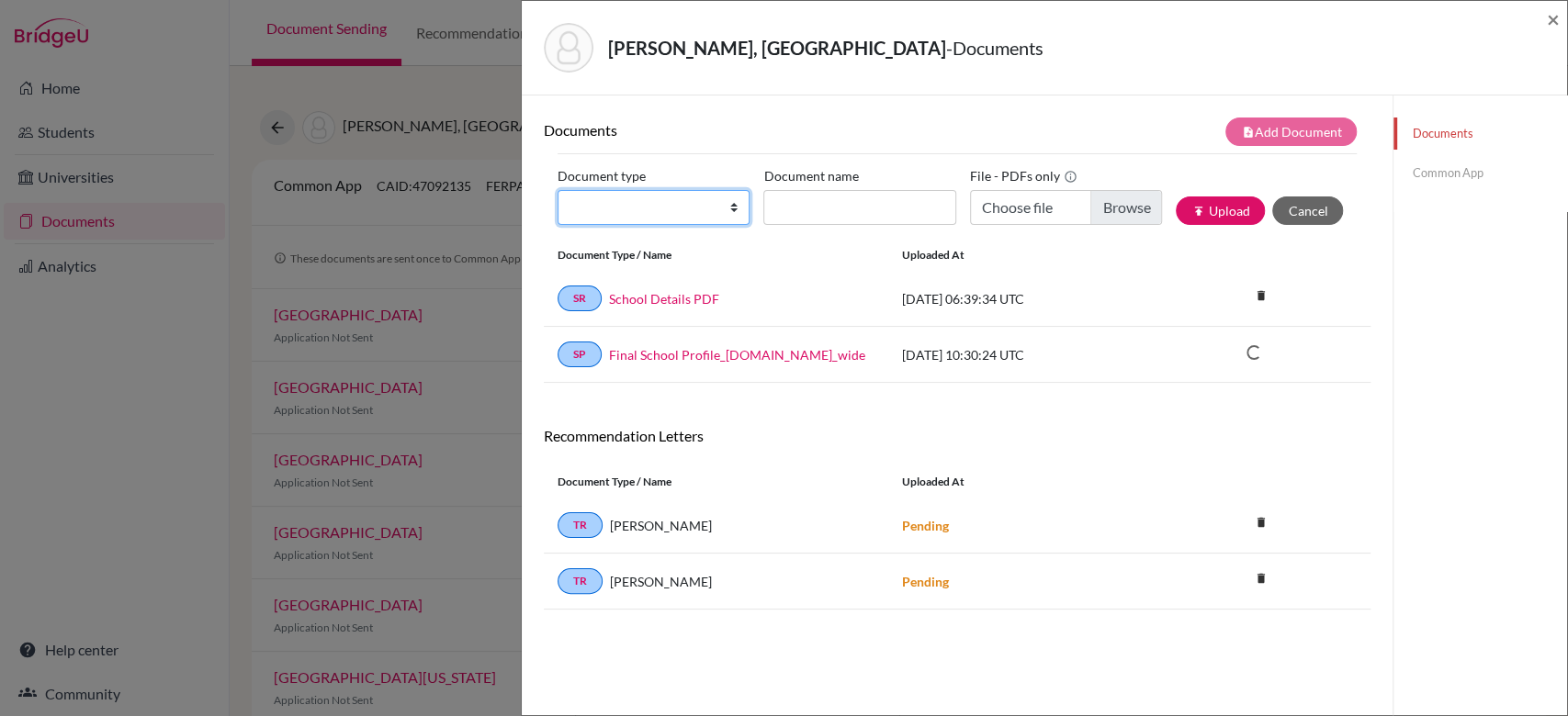
click at [655, 223] on select "Change explanation for Common App reports Counselor recommendation Internationa…" at bounding box center [653, 207] width 192 height 35
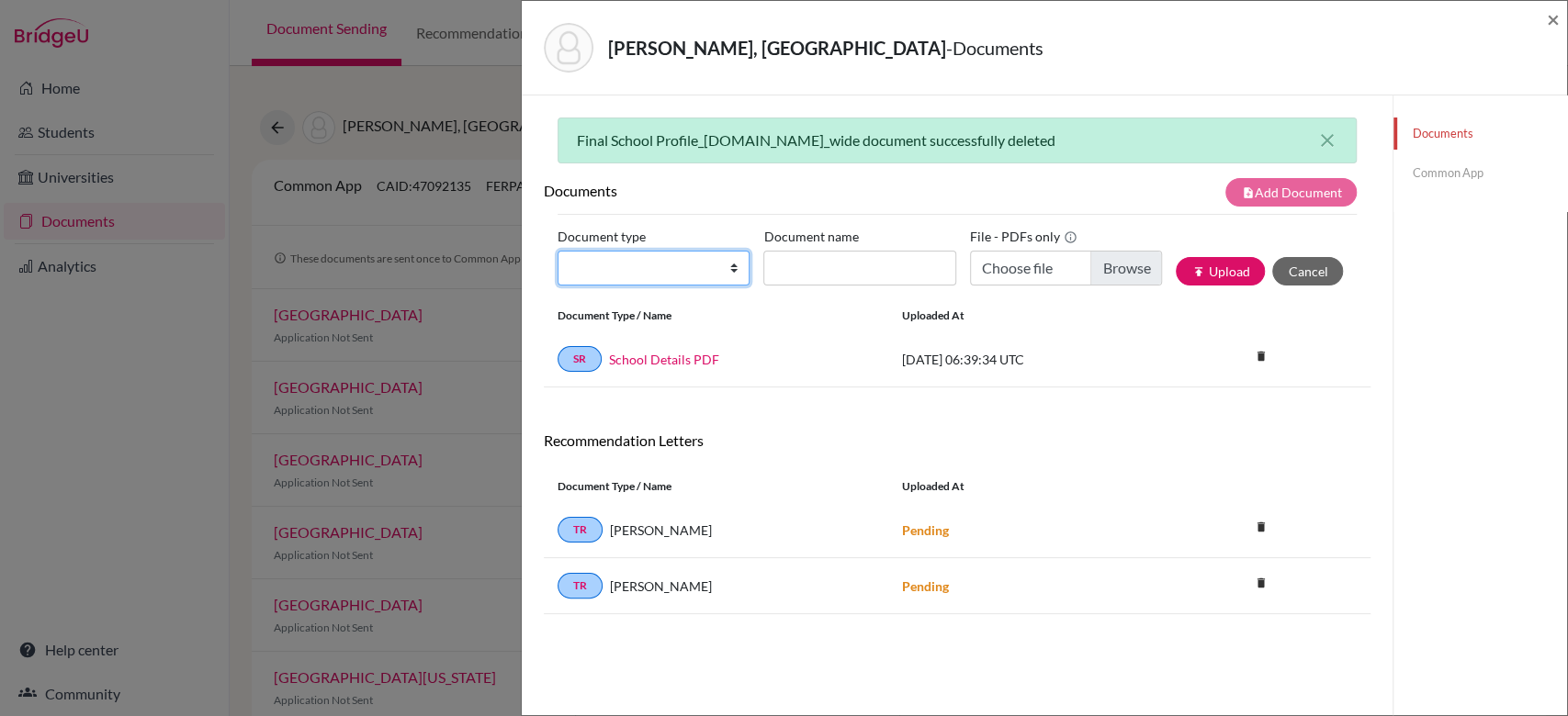
select select "5"
click at [557, 251] on select "Change explanation for Common App reports Counselor recommendation Internationa…" at bounding box center [653, 267] width 192 height 35
click at [821, 268] on input "Recommender's name" at bounding box center [858, 267] width 192 height 35
type input "[PERSON_NAME]"
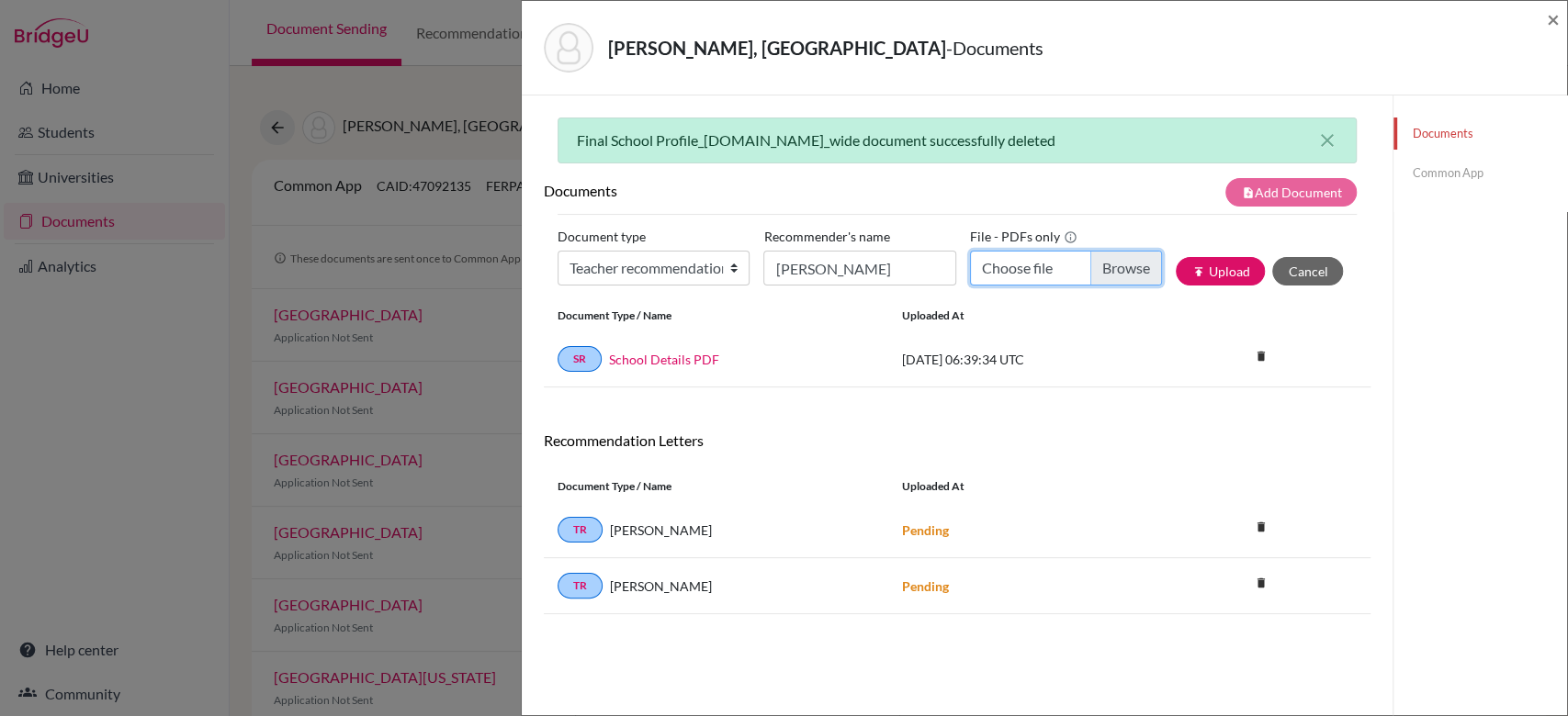
click at [1105, 265] on input "Choose file" at bounding box center [1065, 267] width 192 height 35
type input "C:\fakepath\[PERSON_NAME] Physics.pdf"
click at [1212, 265] on button "publish Upload" at bounding box center [1219, 271] width 89 height 28
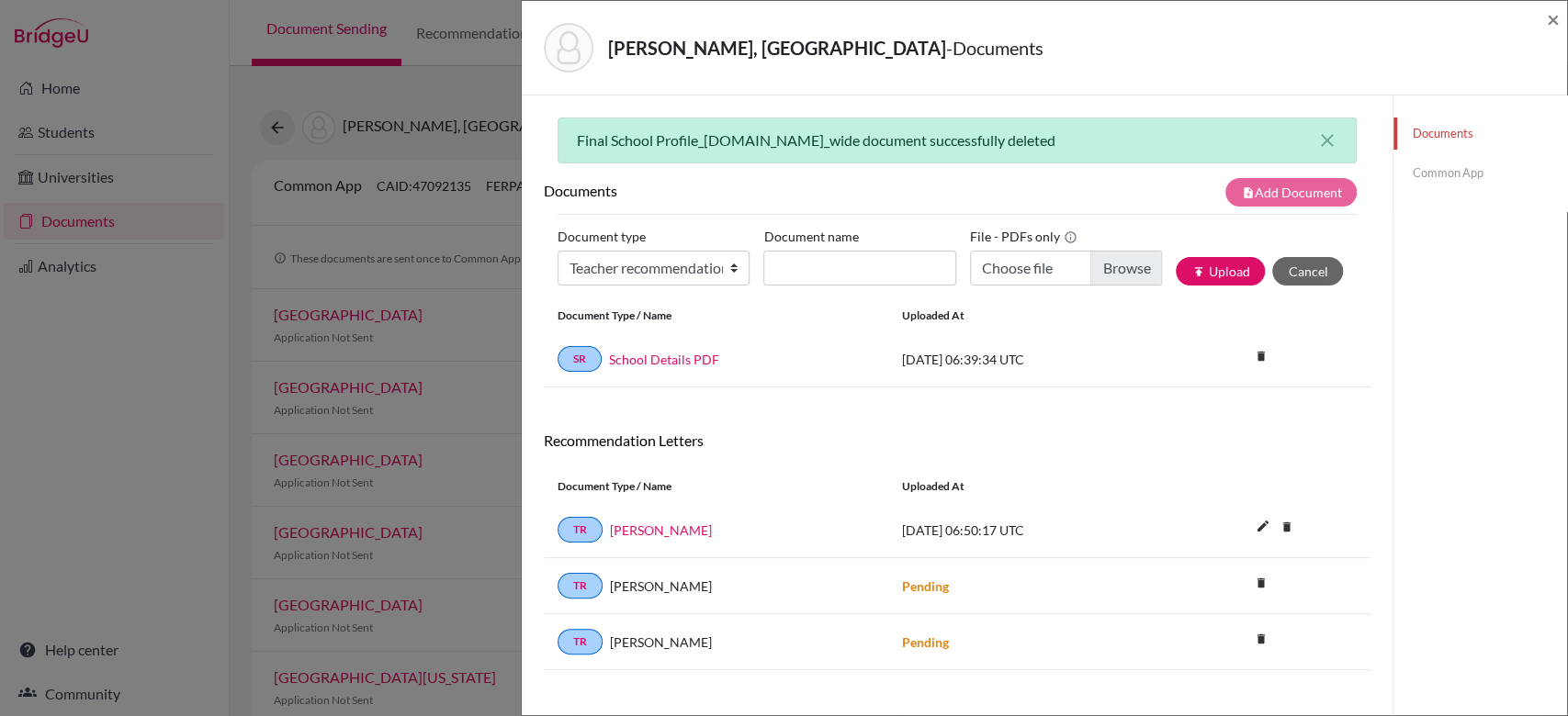
click at [1399, 170] on link "Common App" at bounding box center [1480, 173] width 174 height 32
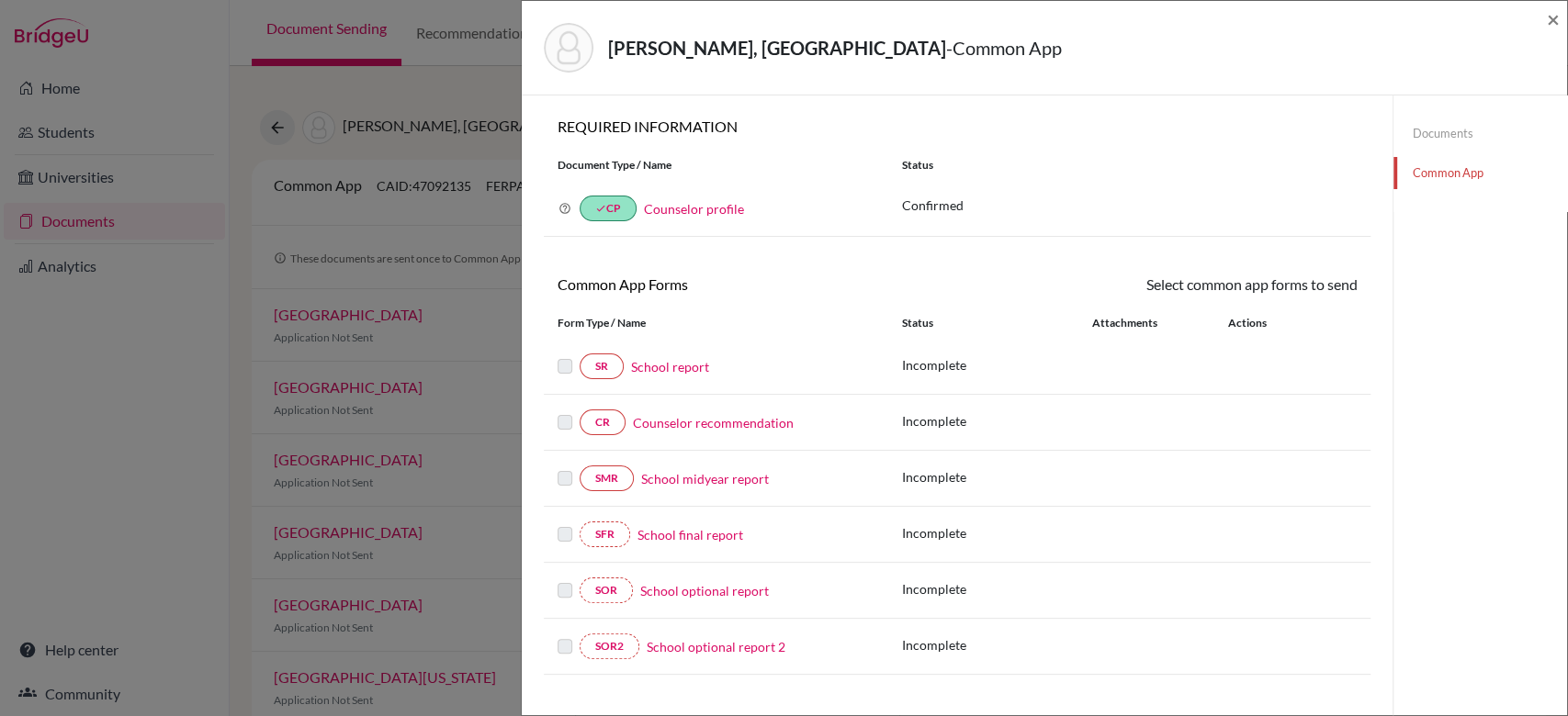
scroll to position [437, 0]
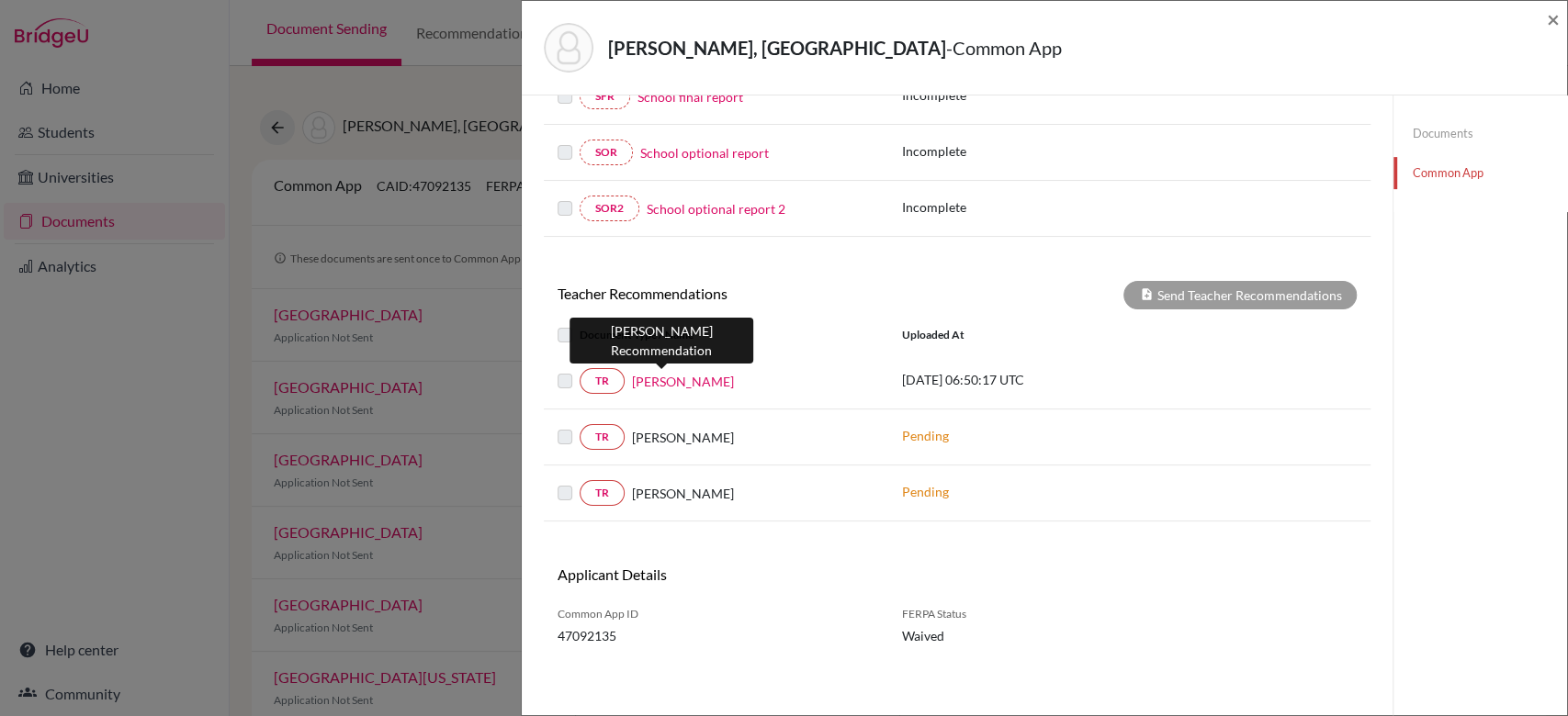
click at [649, 376] on link "[PERSON_NAME]" at bounding box center [683, 381] width 102 height 20
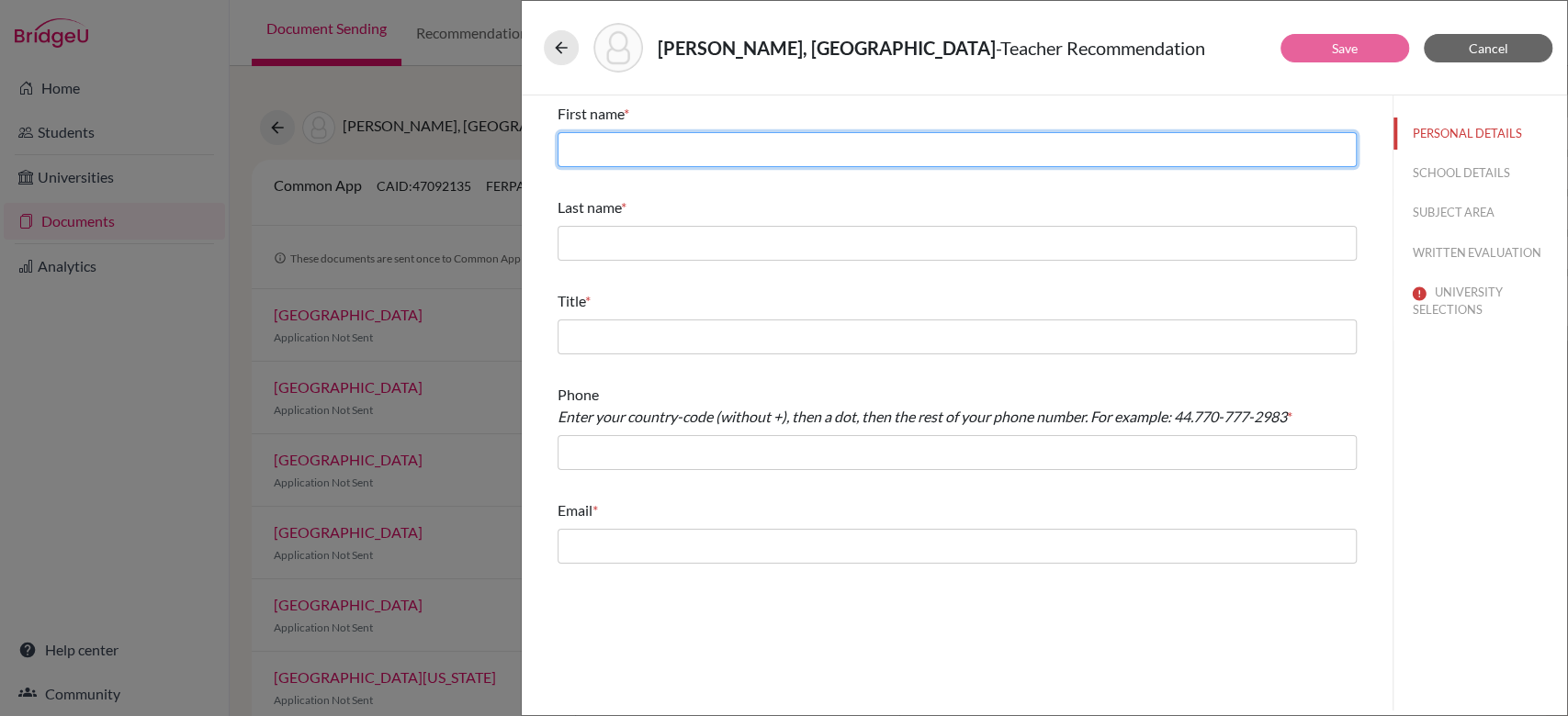
click at [830, 136] on input "text" at bounding box center [957, 149] width 798 height 35
type input "Nalini"
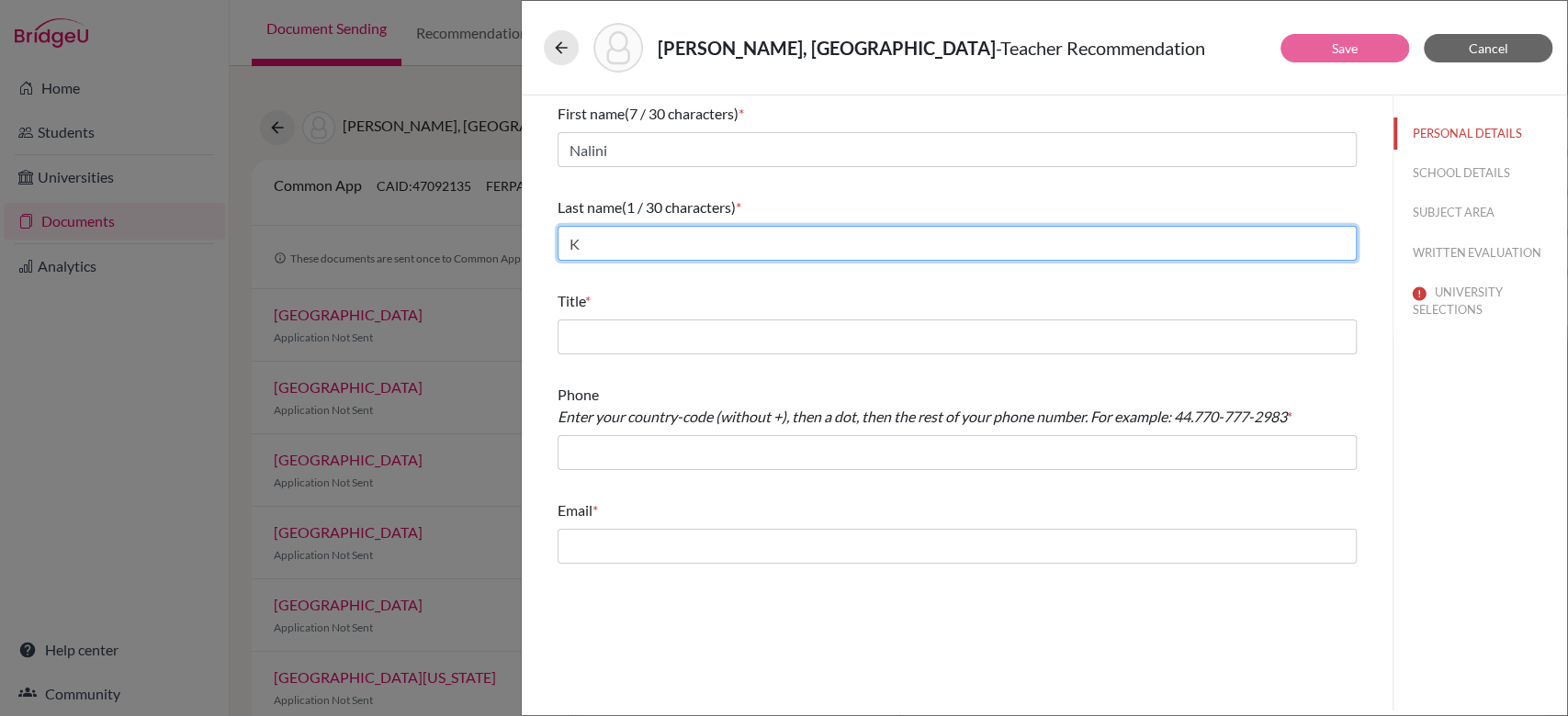
type input "K"
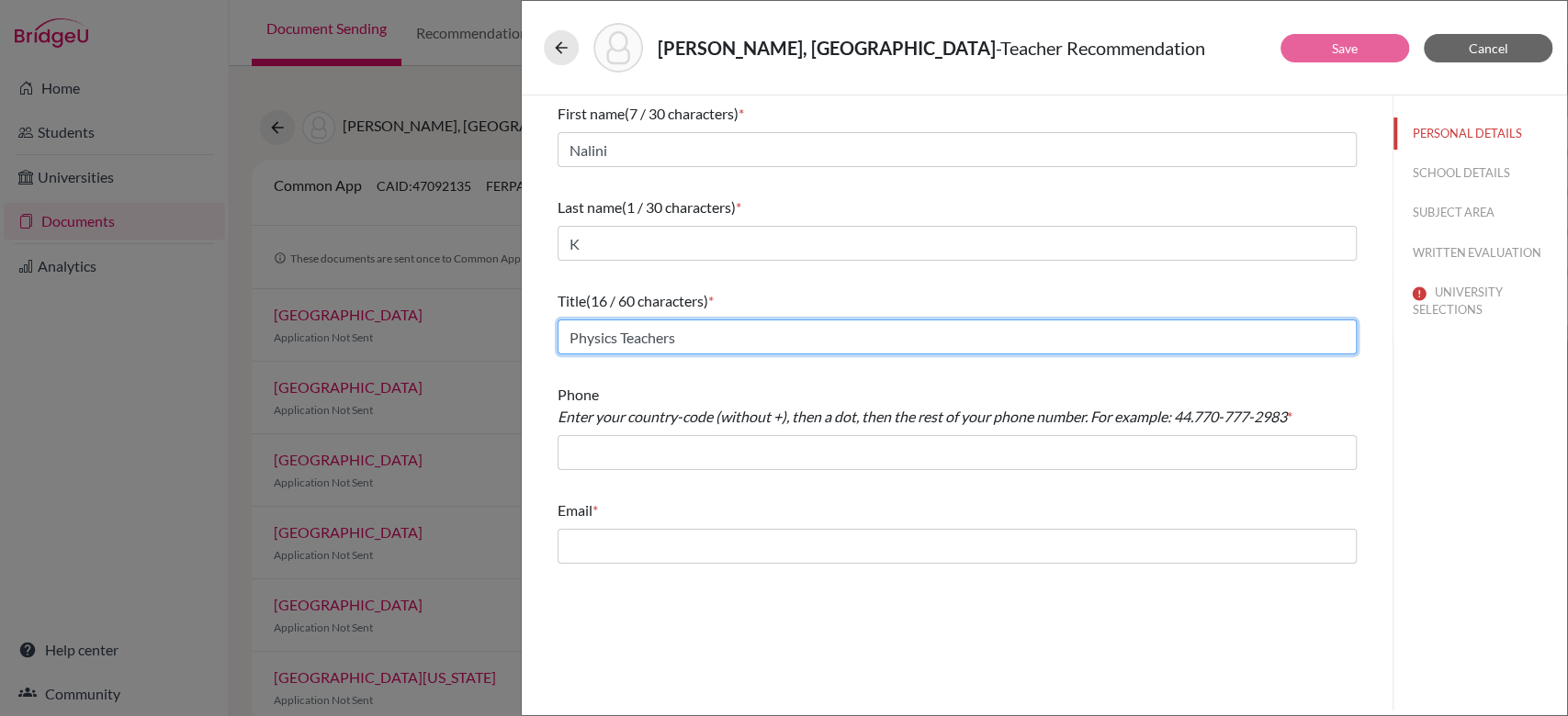
type input "Physics Teachers"
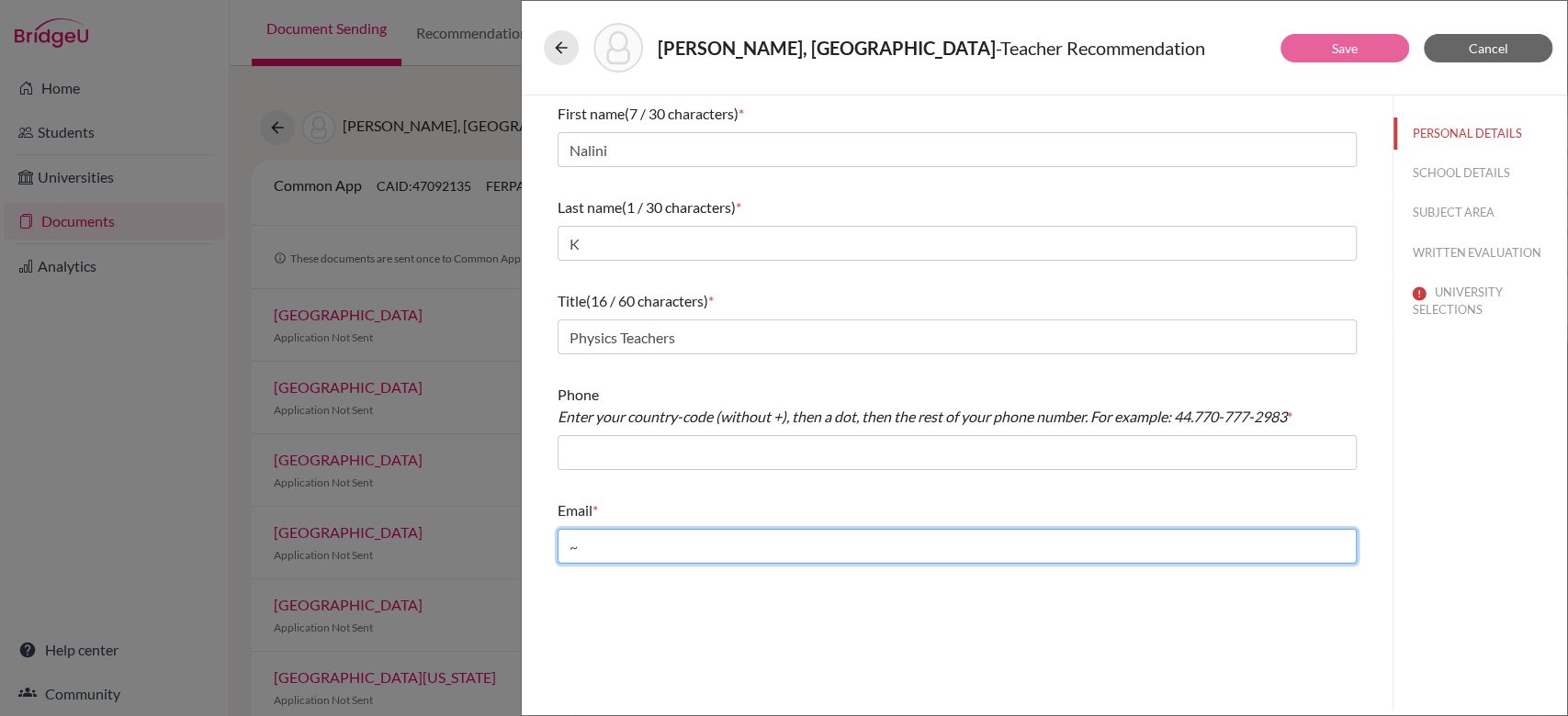
type input "~"
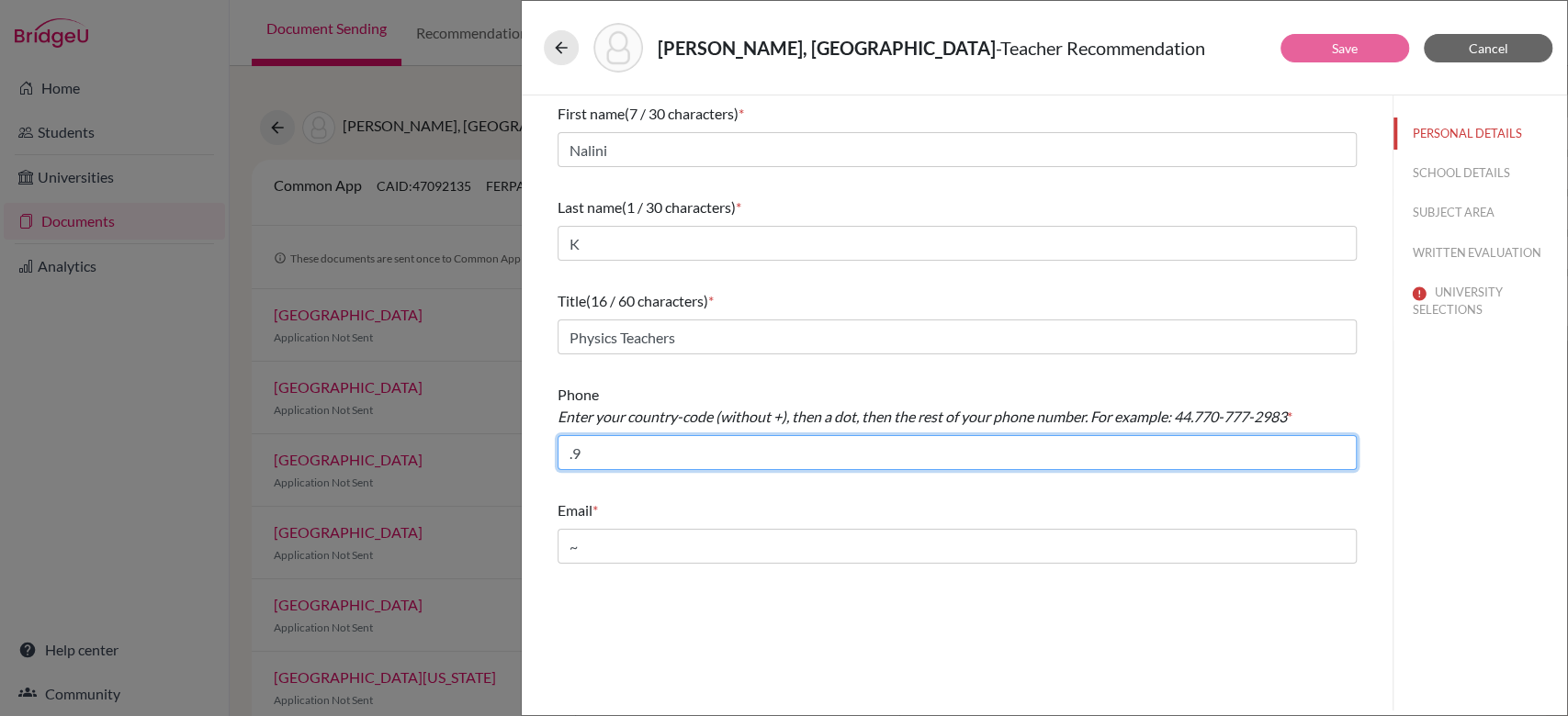
type input "."
type input "91.8959607227"
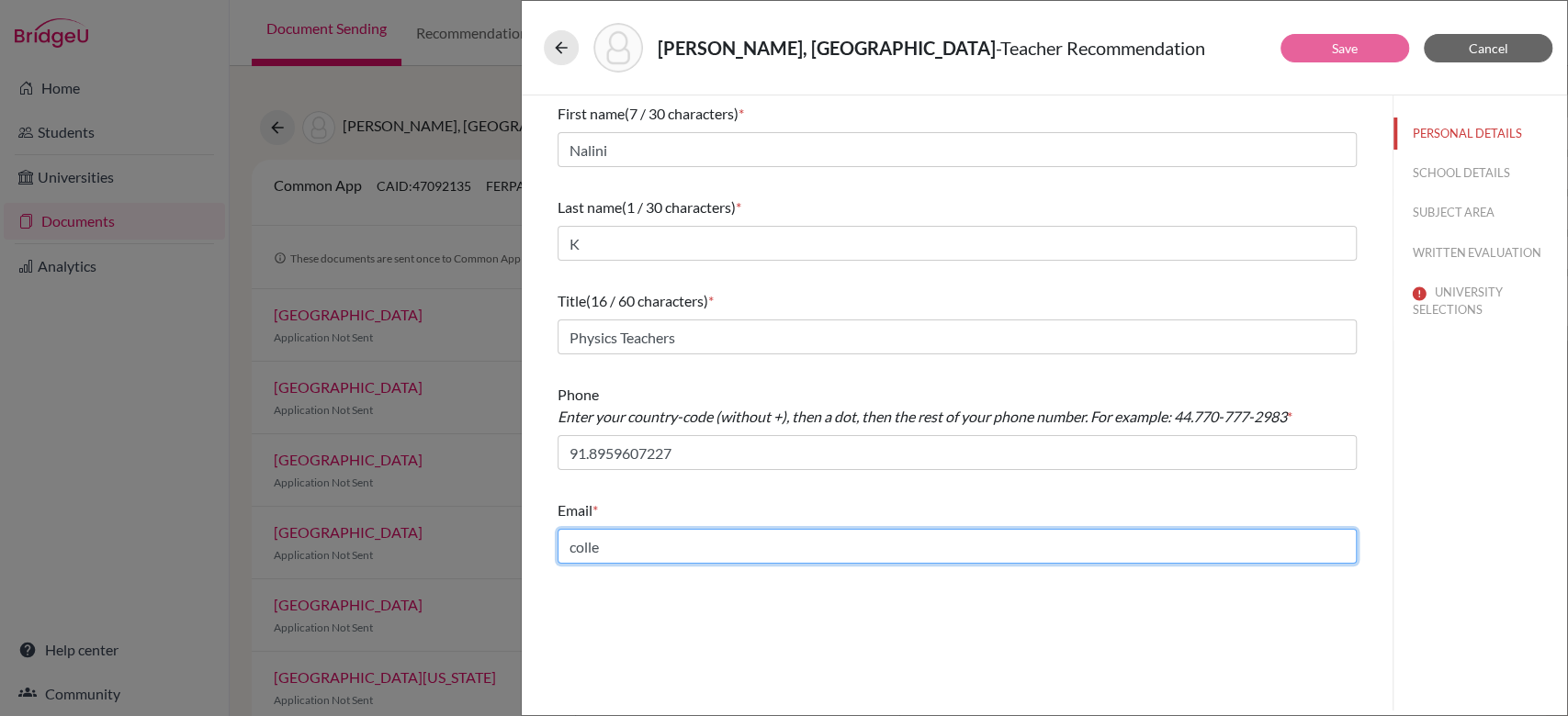
click at [656, 546] on input "colle" at bounding box center [957, 546] width 798 height 35
paste input "[EMAIL_ADDRESS][DOMAIN_NAME]"
type input "[EMAIL_ADDRESS][DOMAIN_NAME]"
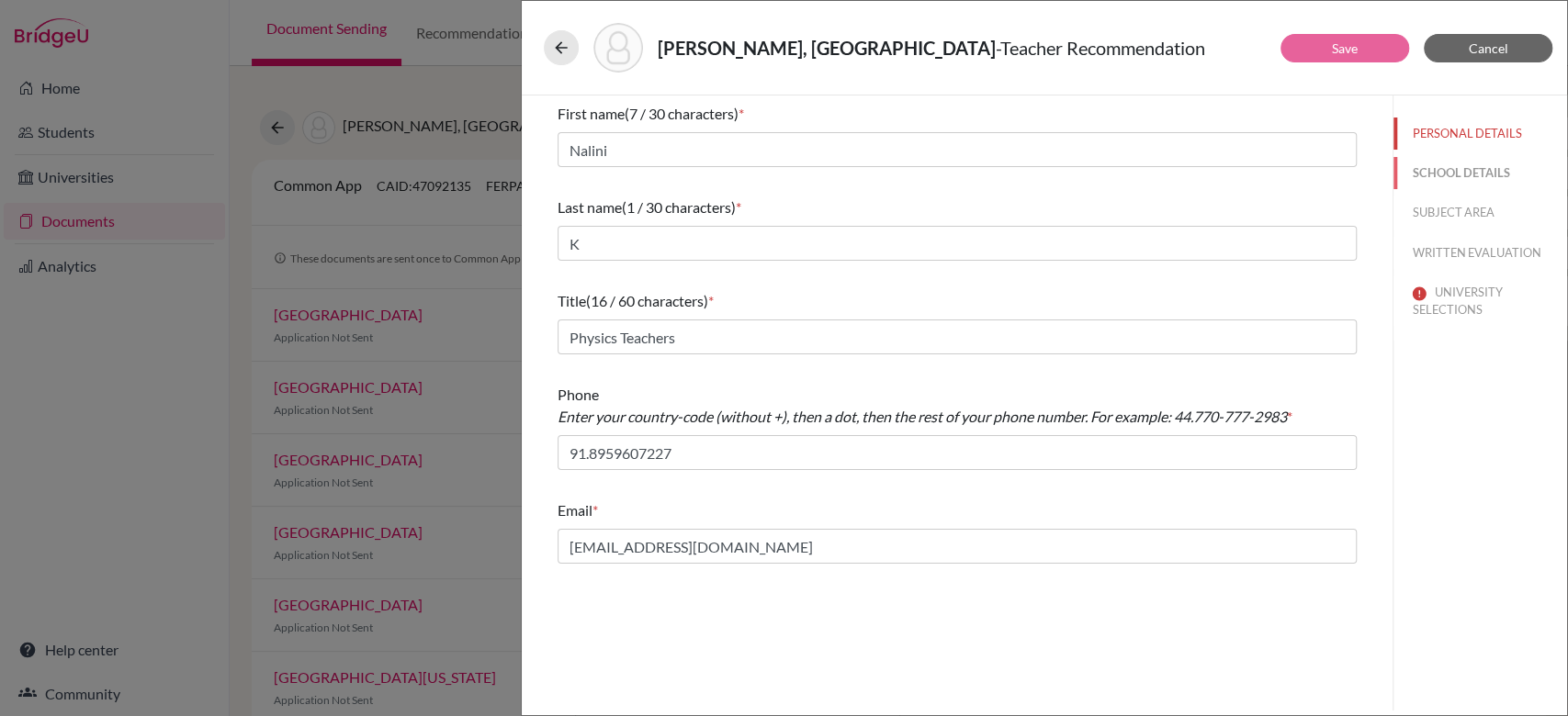
click at [1445, 169] on button "SCHOOL DETAILS" at bounding box center [1480, 173] width 174 height 32
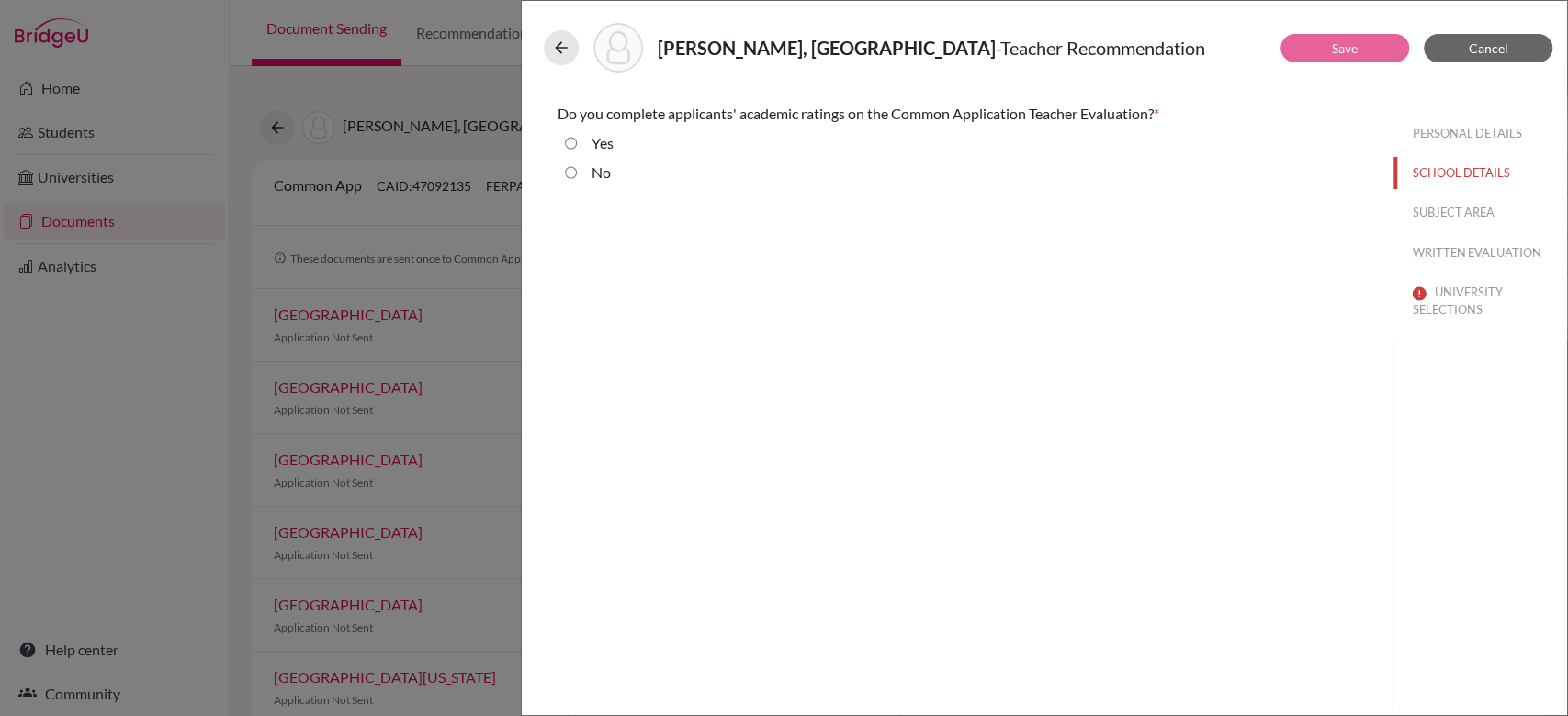
click at [566, 140] on input "Yes" at bounding box center [570, 143] width 12 height 22
radio input "true"
click at [1469, 213] on button "SUBJECT AREA" at bounding box center [1480, 212] width 174 height 32
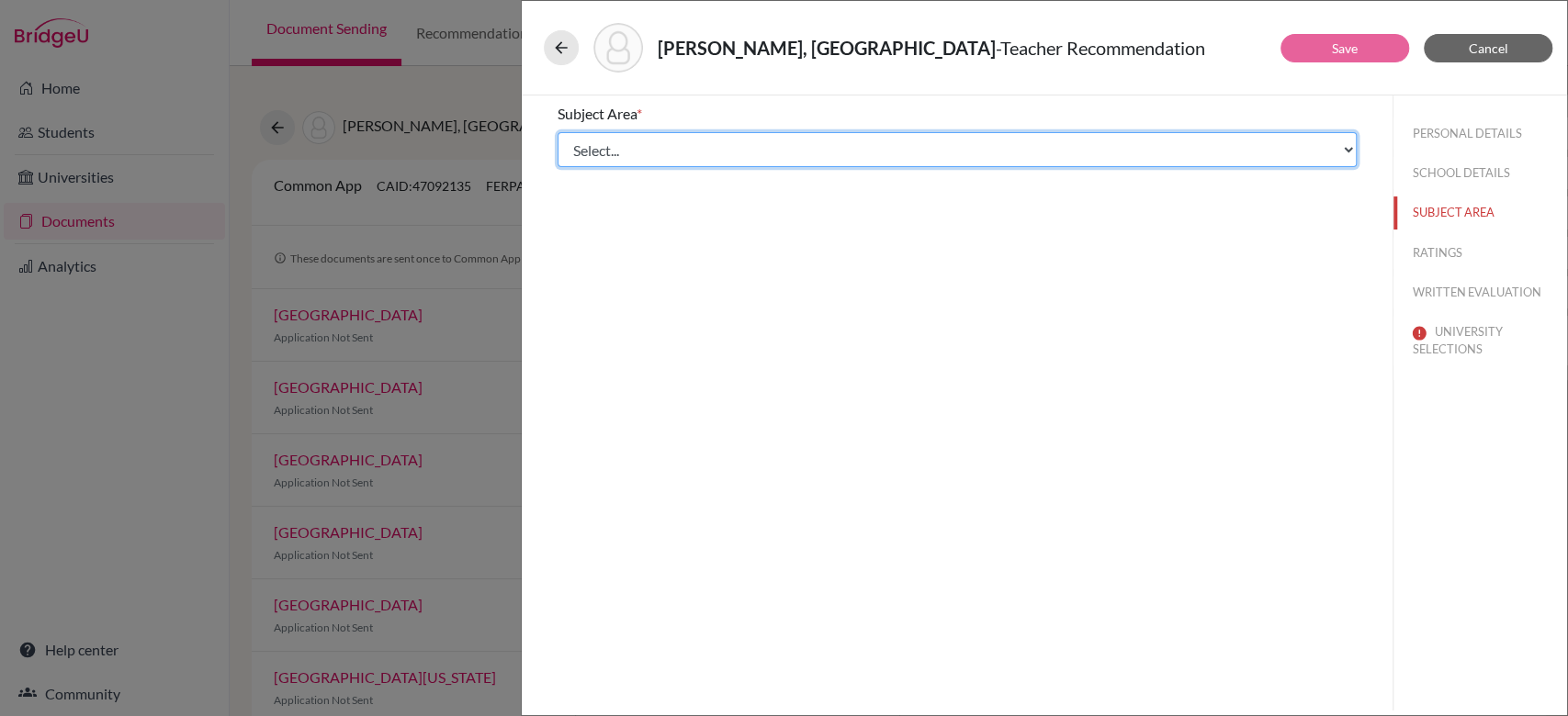
click at [679, 141] on select "Select... Math English Science World Language Social Studies Other Computer Sci…" at bounding box center [957, 149] width 798 height 35
select select "2"
click at [557, 132] on select "Select... Math English Science World Language Social Studies Other Computer Sci…" at bounding box center [957, 149] width 798 height 35
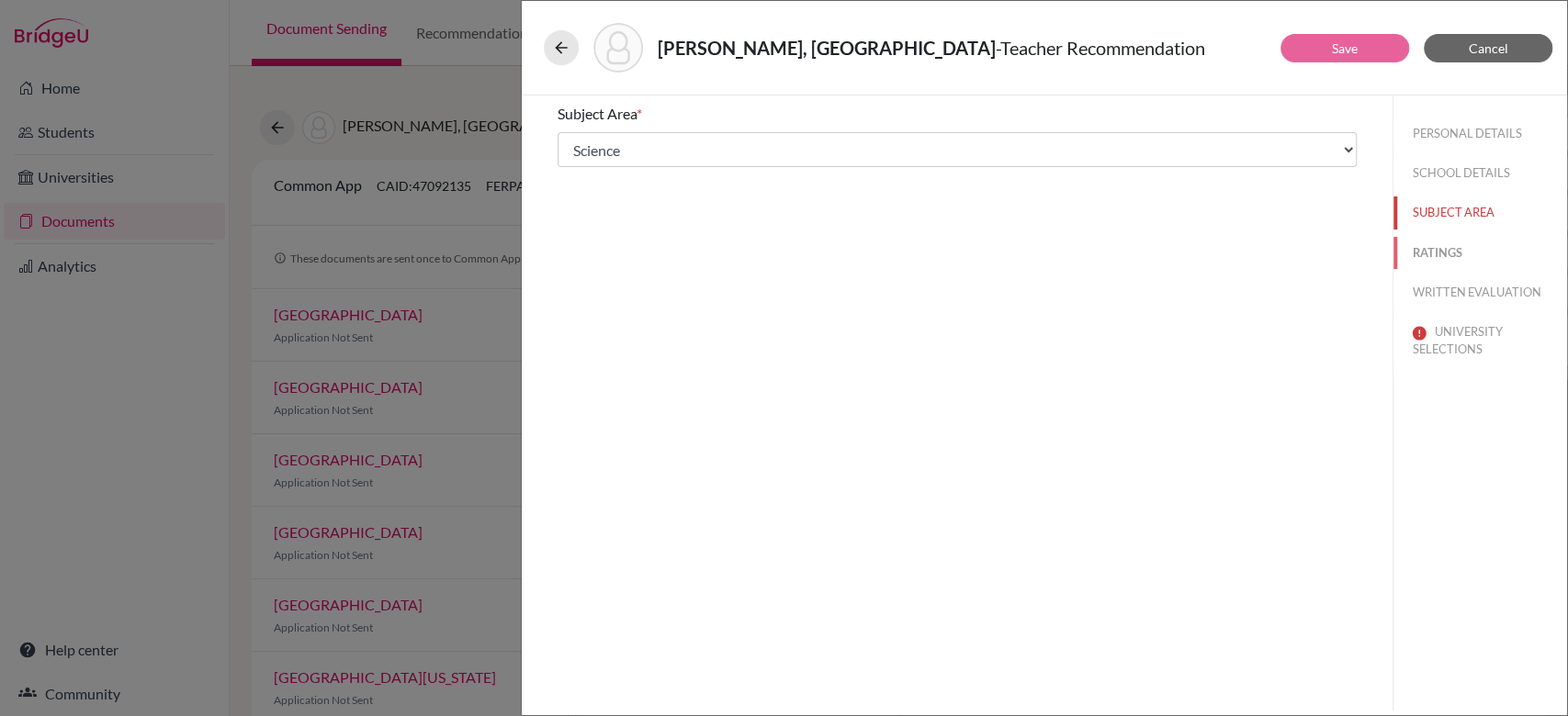
click at [1427, 249] on button "RATINGS" at bounding box center [1480, 252] width 174 height 32
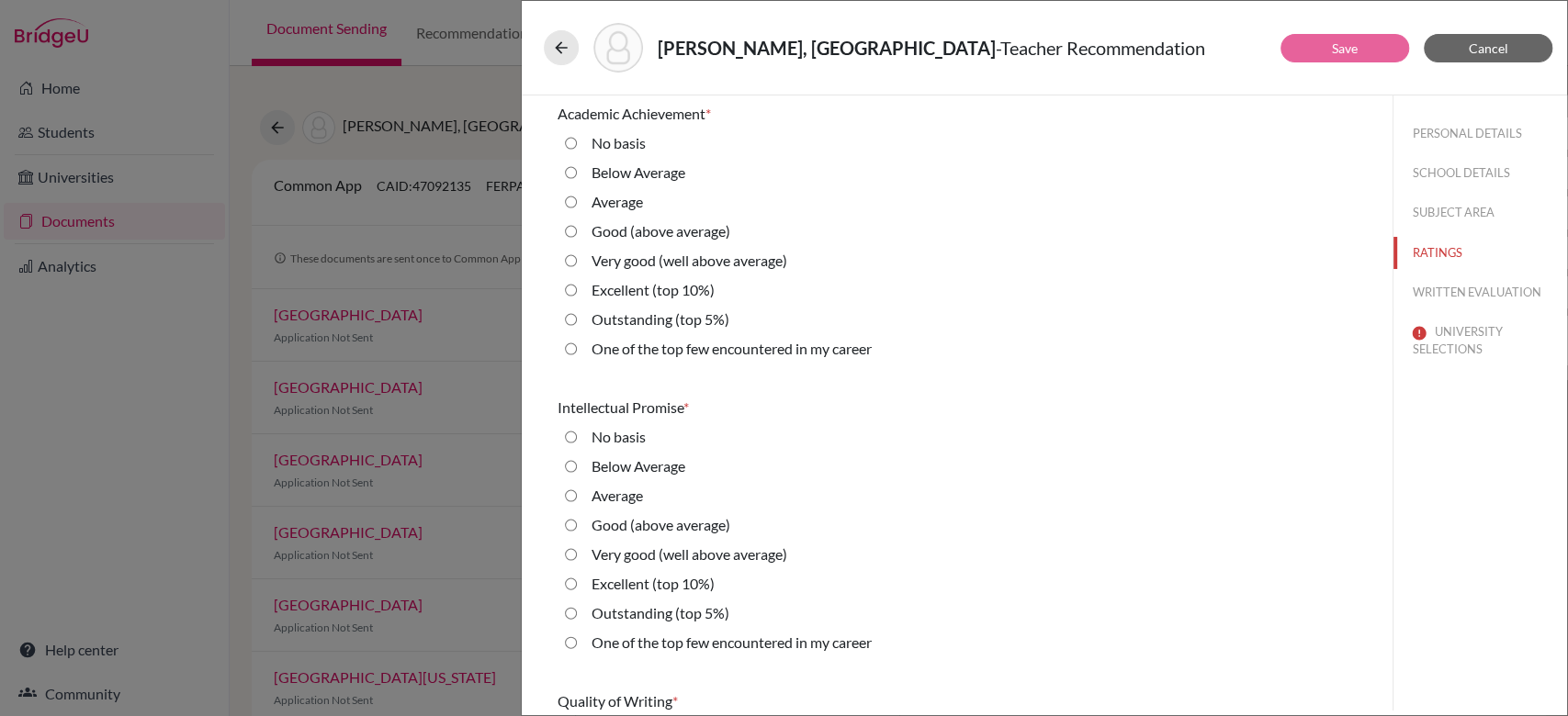
click at [646, 344] on label "One of the top few encountered in my career" at bounding box center [732, 349] width 281 height 22
click at [577, 344] on career "One of the top few encountered in my career" at bounding box center [570, 349] width 12 height 22
radio career "true"
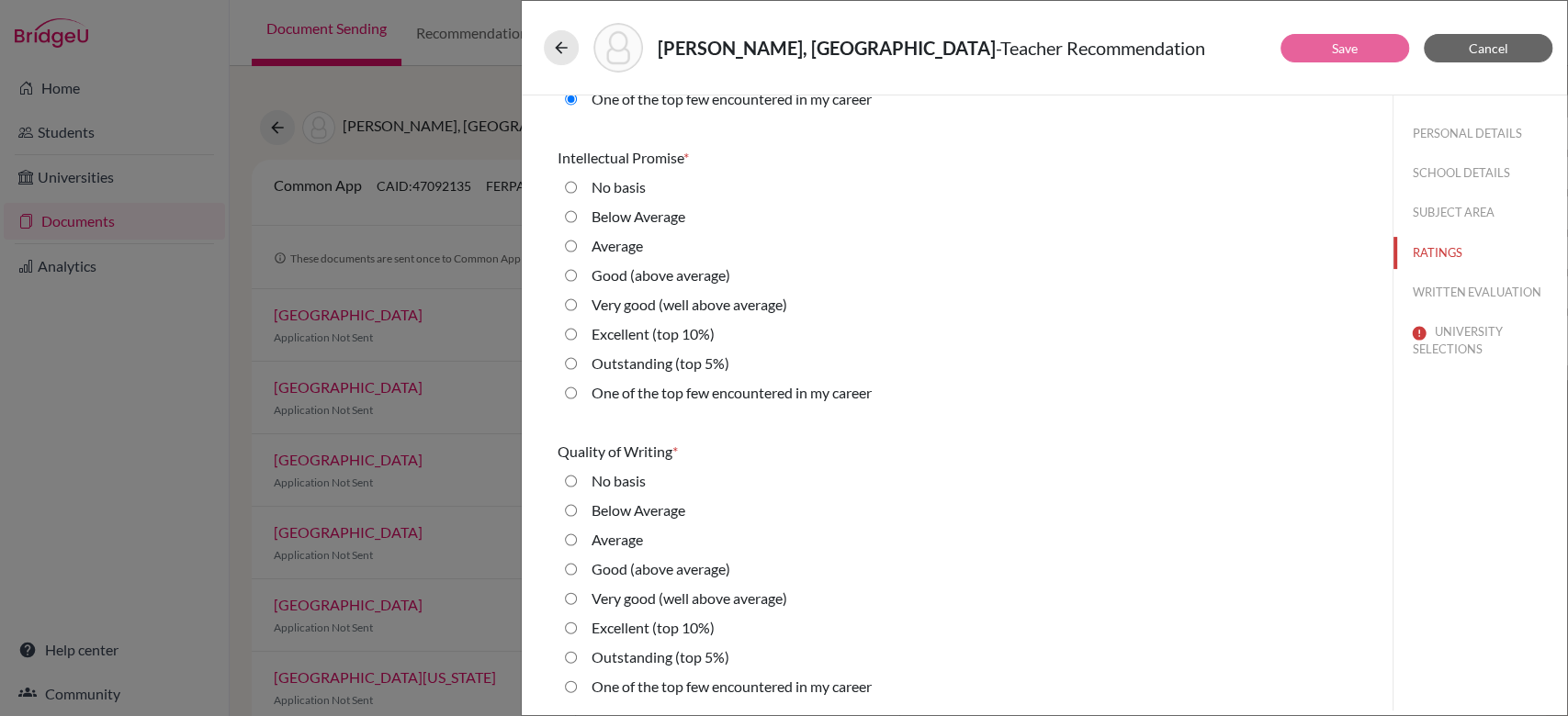
click at [636, 389] on label "One of the top few encountered in my career" at bounding box center [732, 394] width 281 height 22
click at [577, 389] on career "One of the top few encountered in my career" at bounding box center [570, 394] width 12 height 22
radio career "true"
click at [636, 389] on label "One of the top few encountered in my career" at bounding box center [732, 394] width 281 height 22
click at [577, 389] on career "One of the top few encountered in my career" at bounding box center [570, 394] width 12 height 22
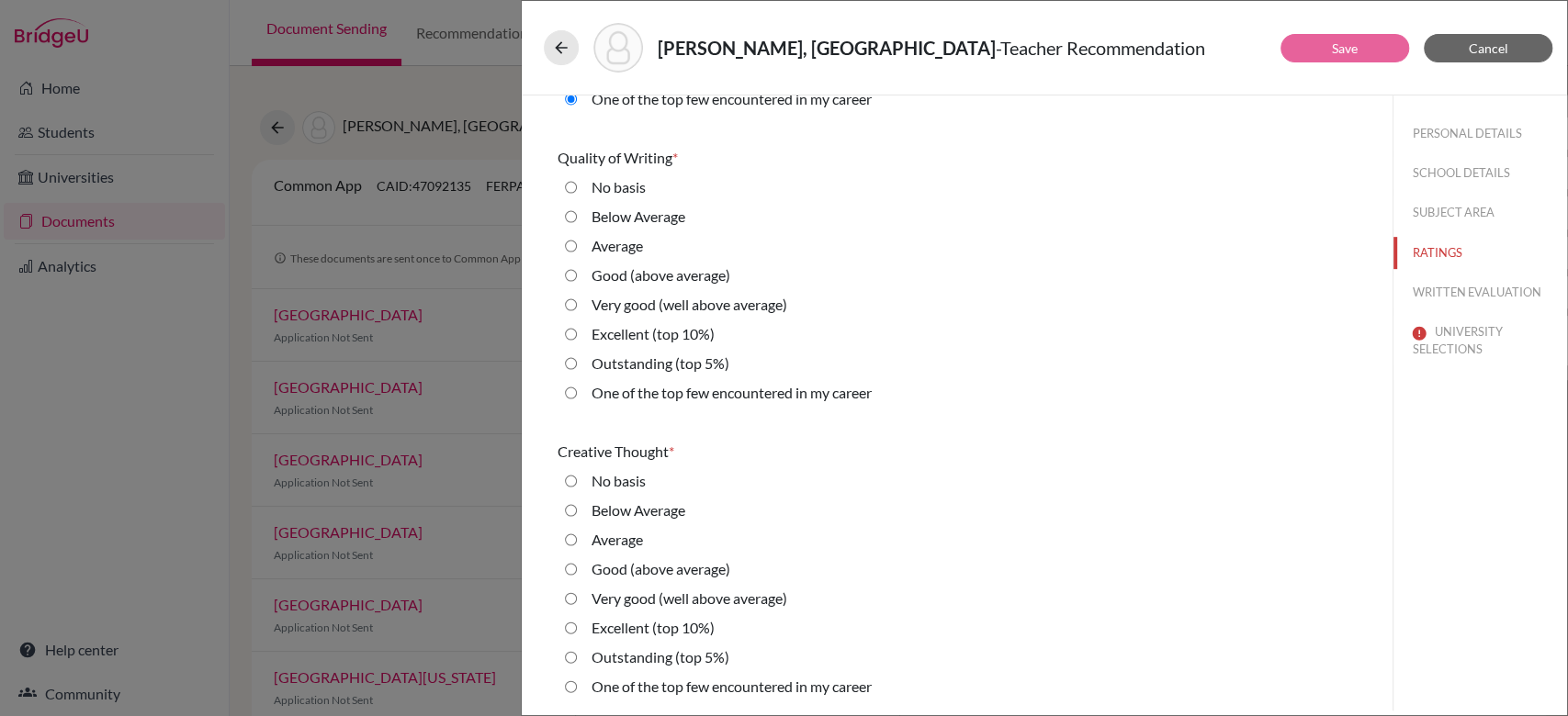
radio career "true"
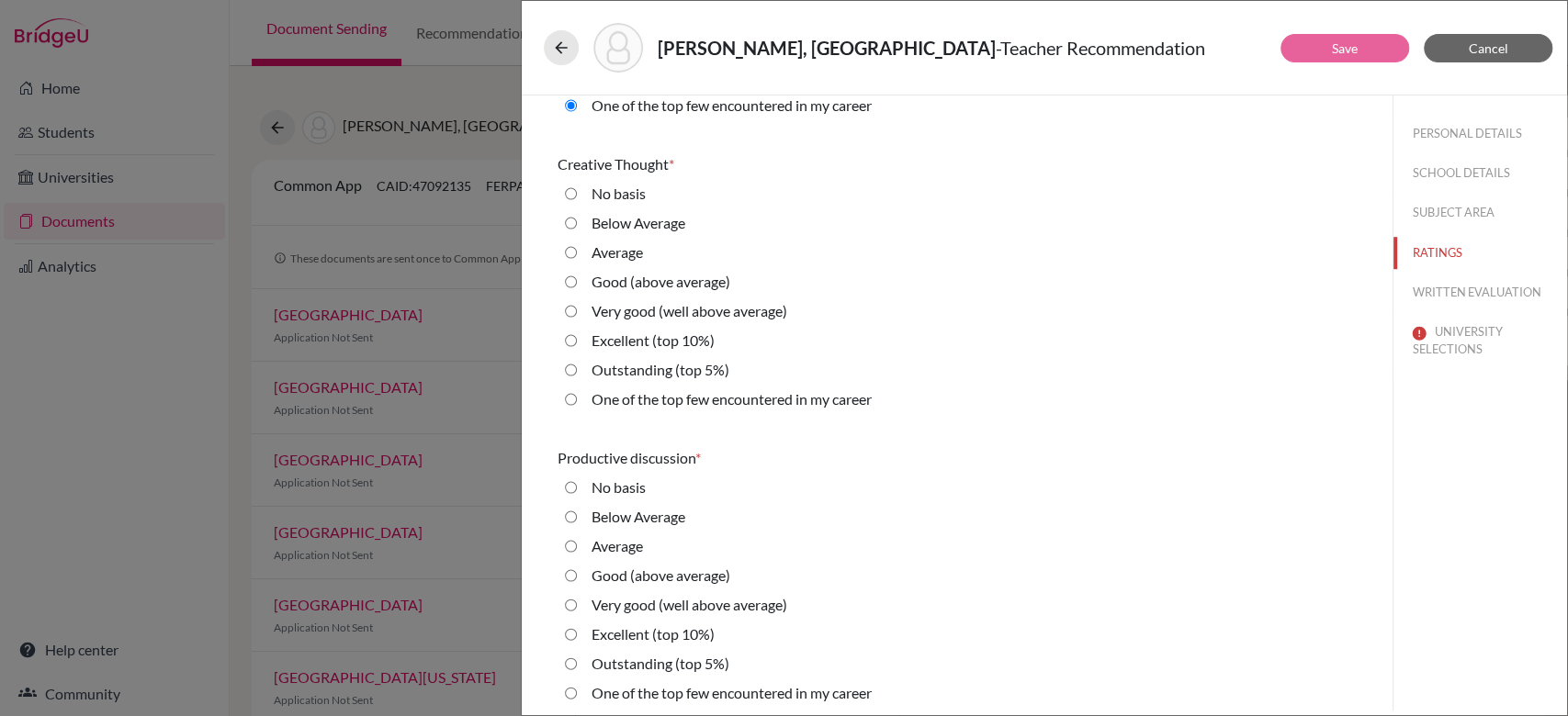
scroll to position [849, 0]
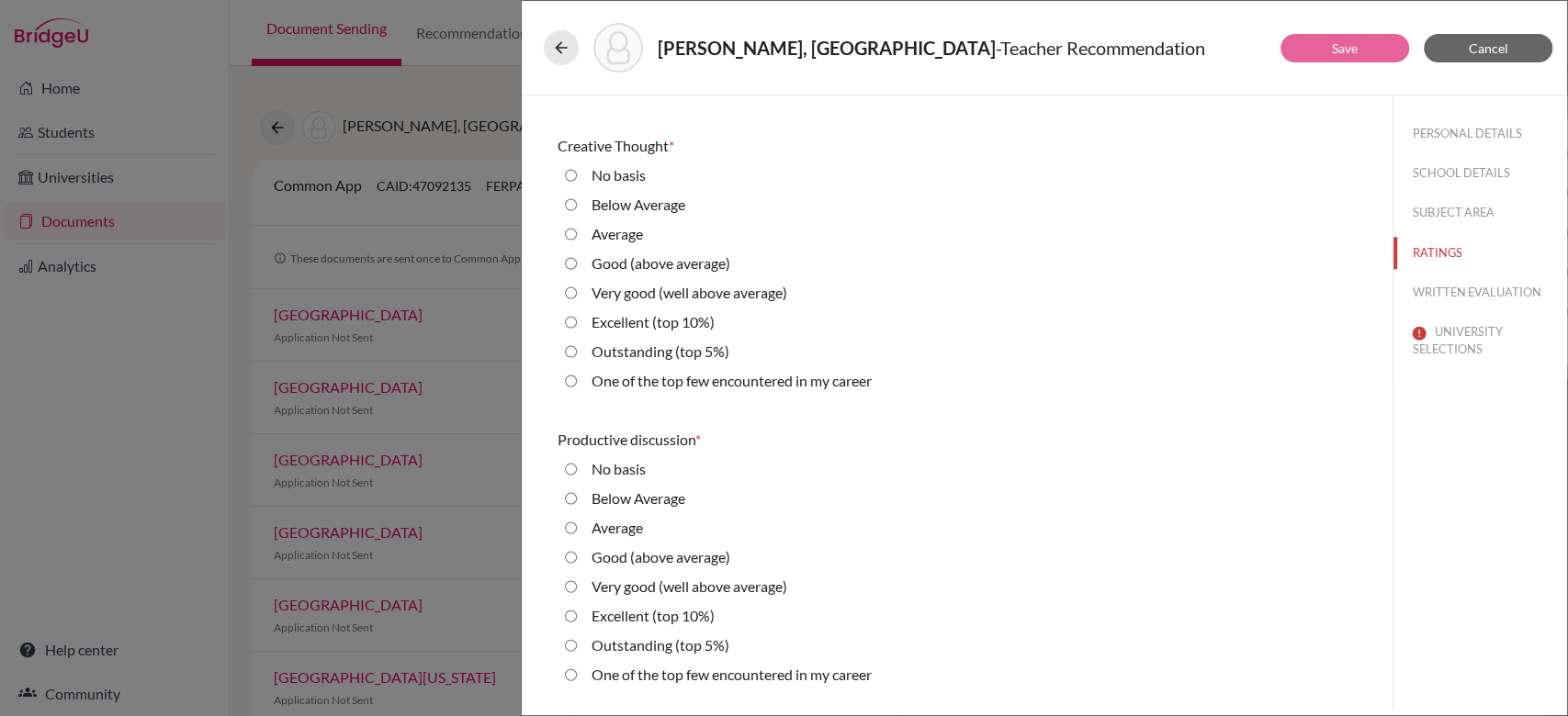
click at [636, 389] on label "One of the top few encountered in my career" at bounding box center [732, 381] width 281 height 22
click at [577, 389] on career "One of the top few encountered in my career" at bounding box center [570, 381] width 12 height 22
radio career "true"
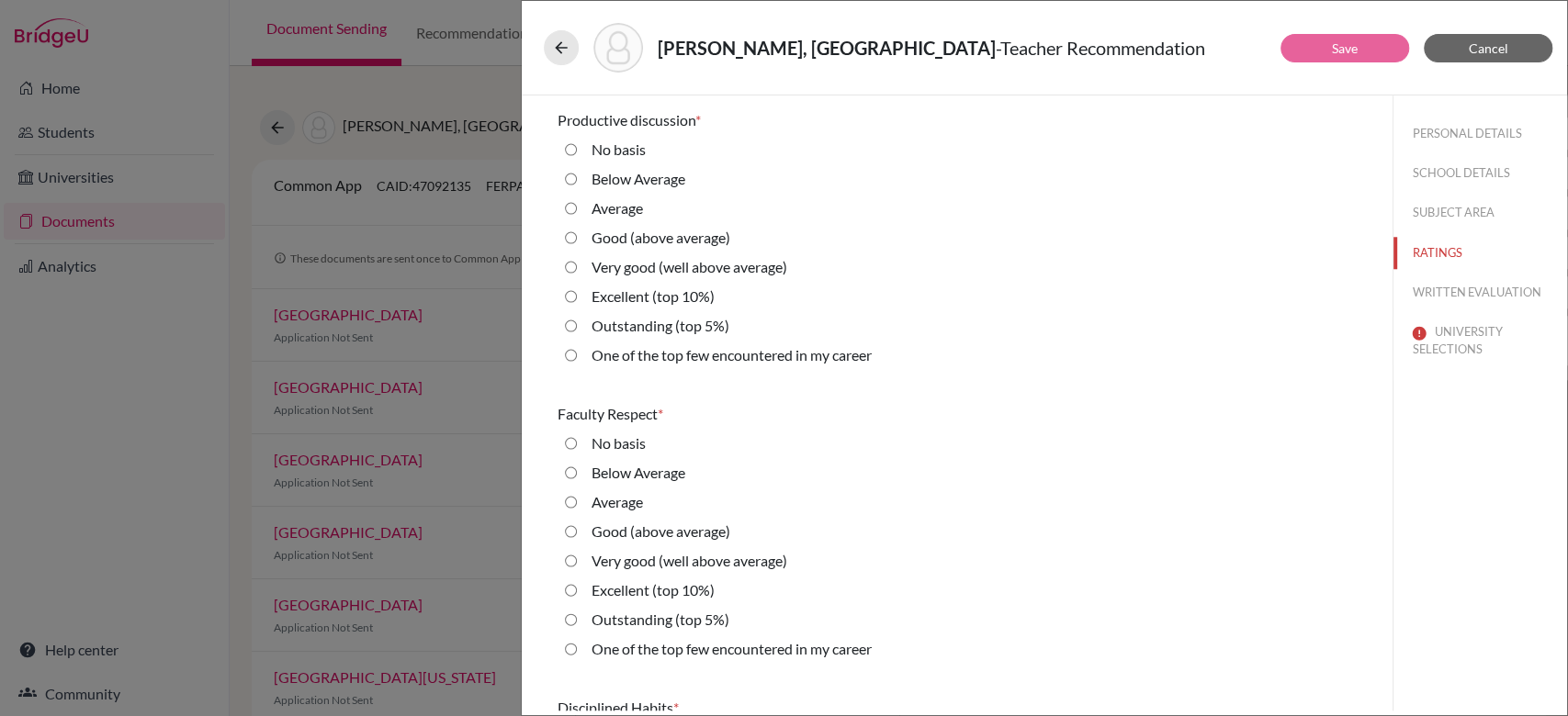
scroll to position [1174, 0]
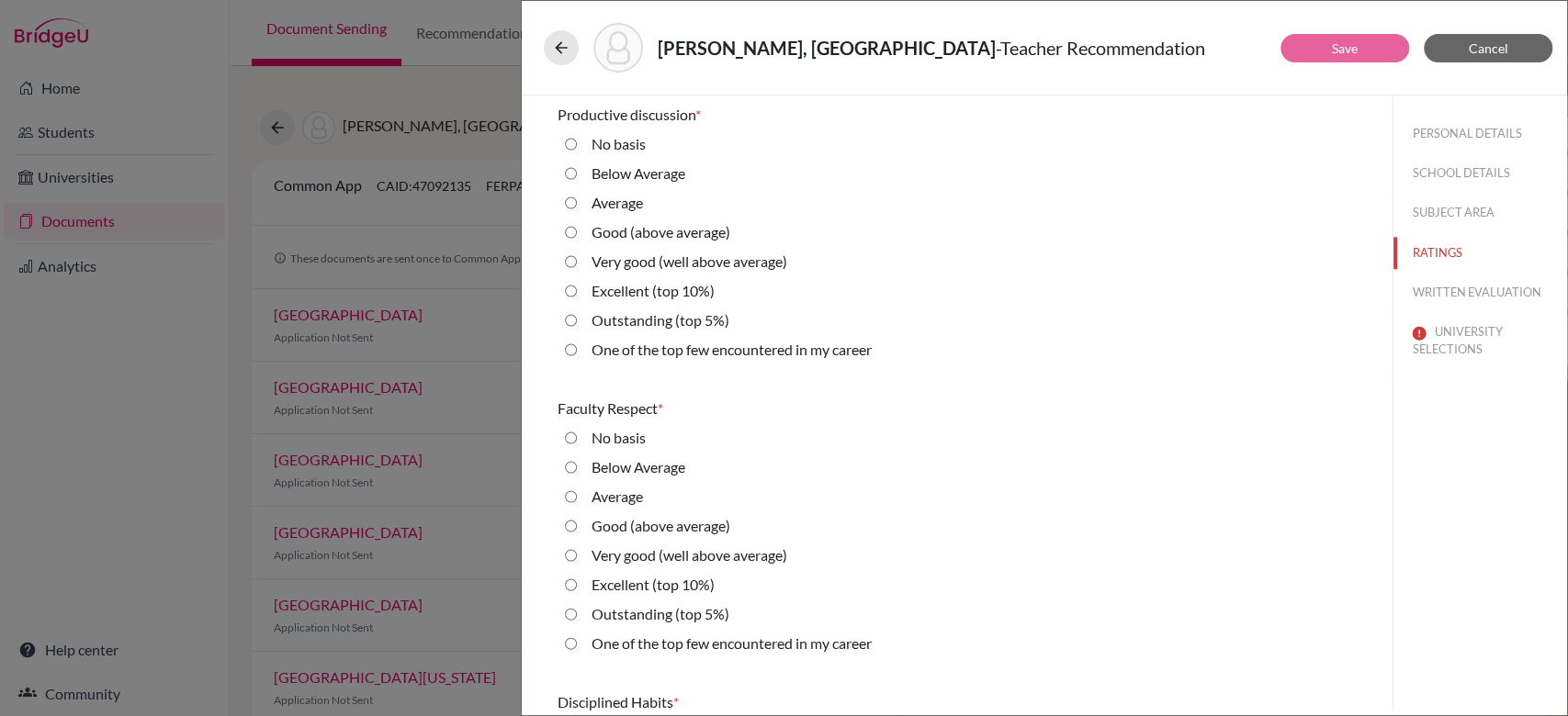
click at [666, 345] on label "One of the top few encountered in my career" at bounding box center [732, 350] width 281 height 22
click at [577, 345] on career "One of the top few encountered in my career" at bounding box center [570, 350] width 12 height 22
radio career "true"
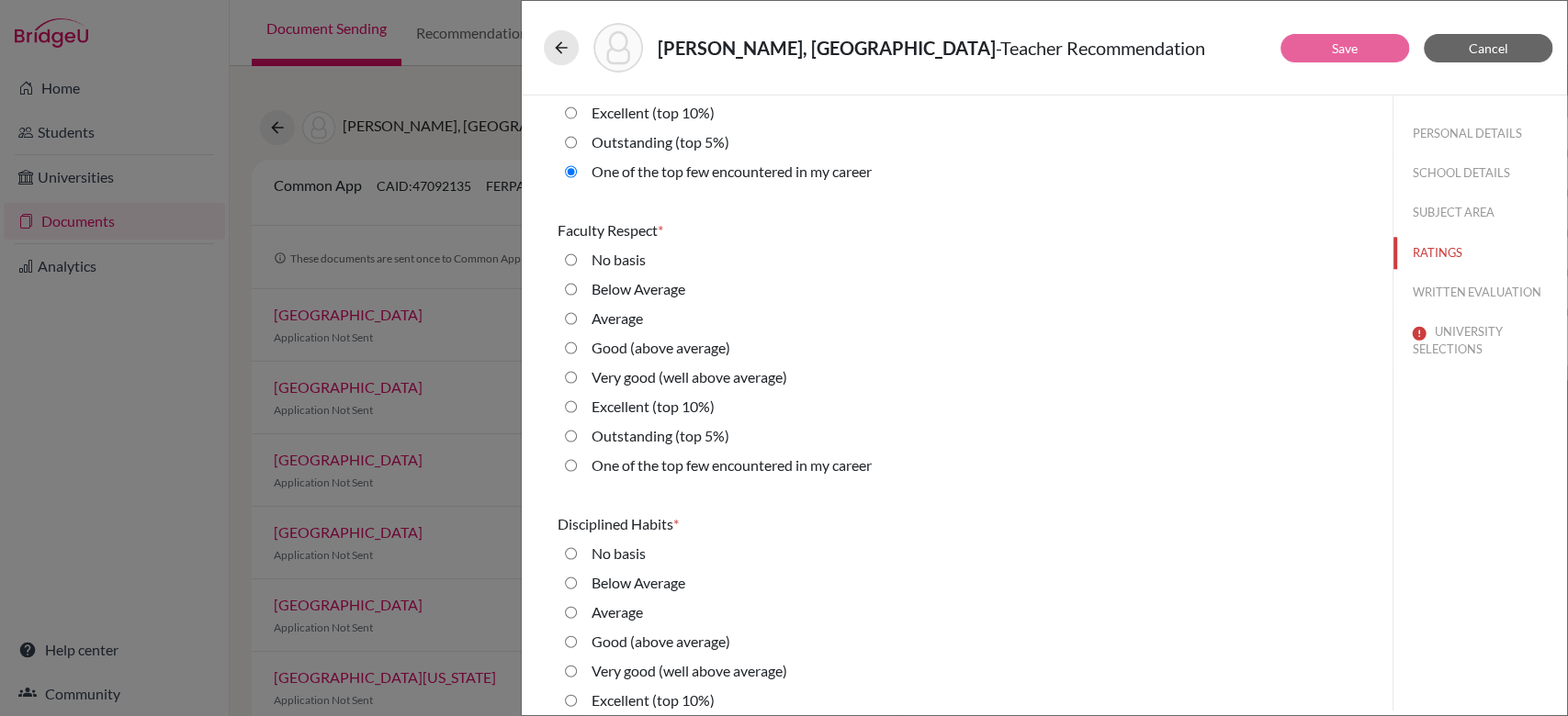
scroll to position [1377, 0]
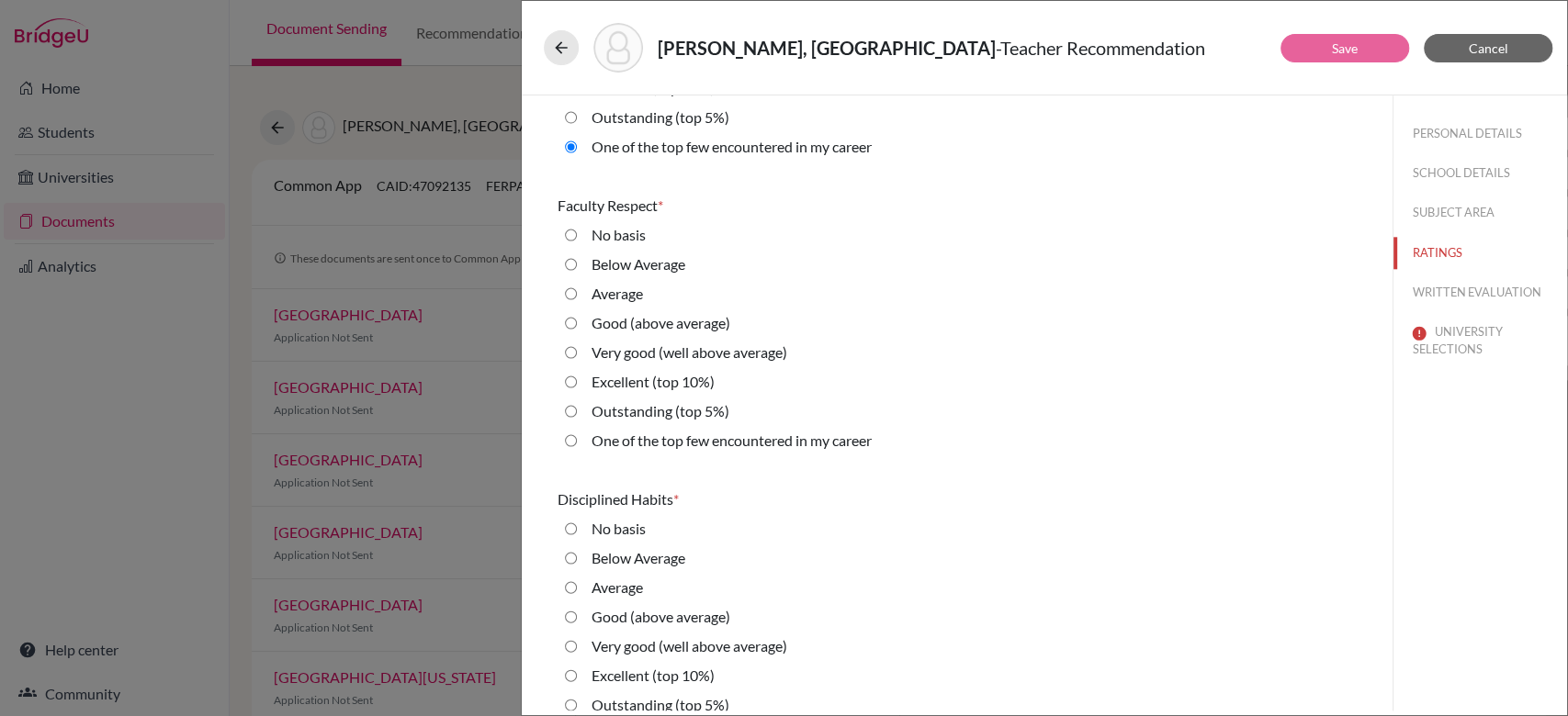
click at [654, 437] on label "One of the top few encountered in my career" at bounding box center [732, 441] width 281 height 22
click at [577, 437] on career "One of the top few encountered in my career" at bounding box center [570, 441] width 12 height 22
radio career "true"
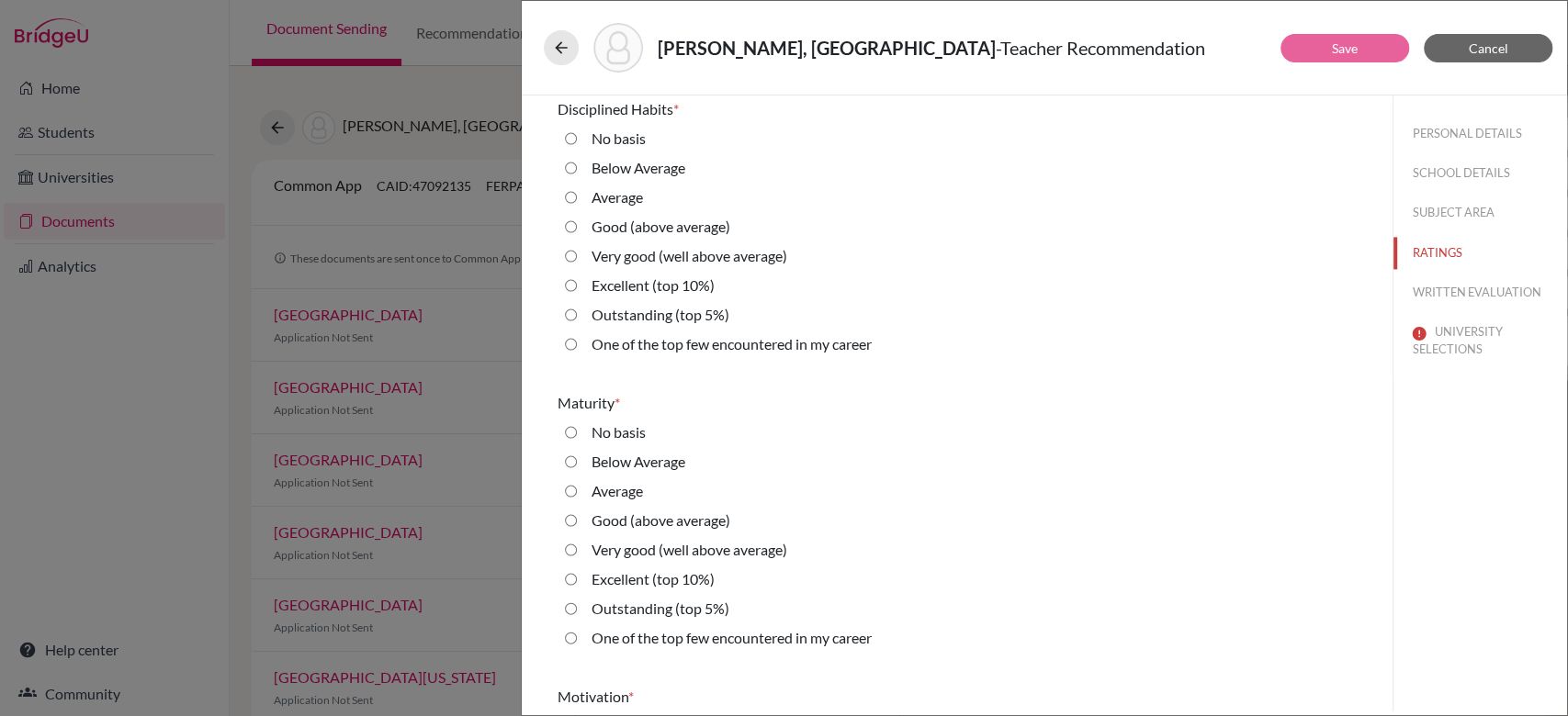
scroll to position [1771, 0]
click at [655, 335] on label "One of the top few encountered in my career" at bounding box center [732, 341] width 281 height 22
click at [577, 335] on career "One of the top few encountered in my career" at bounding box center [570, 341] width 12 height 22
radio career "true"
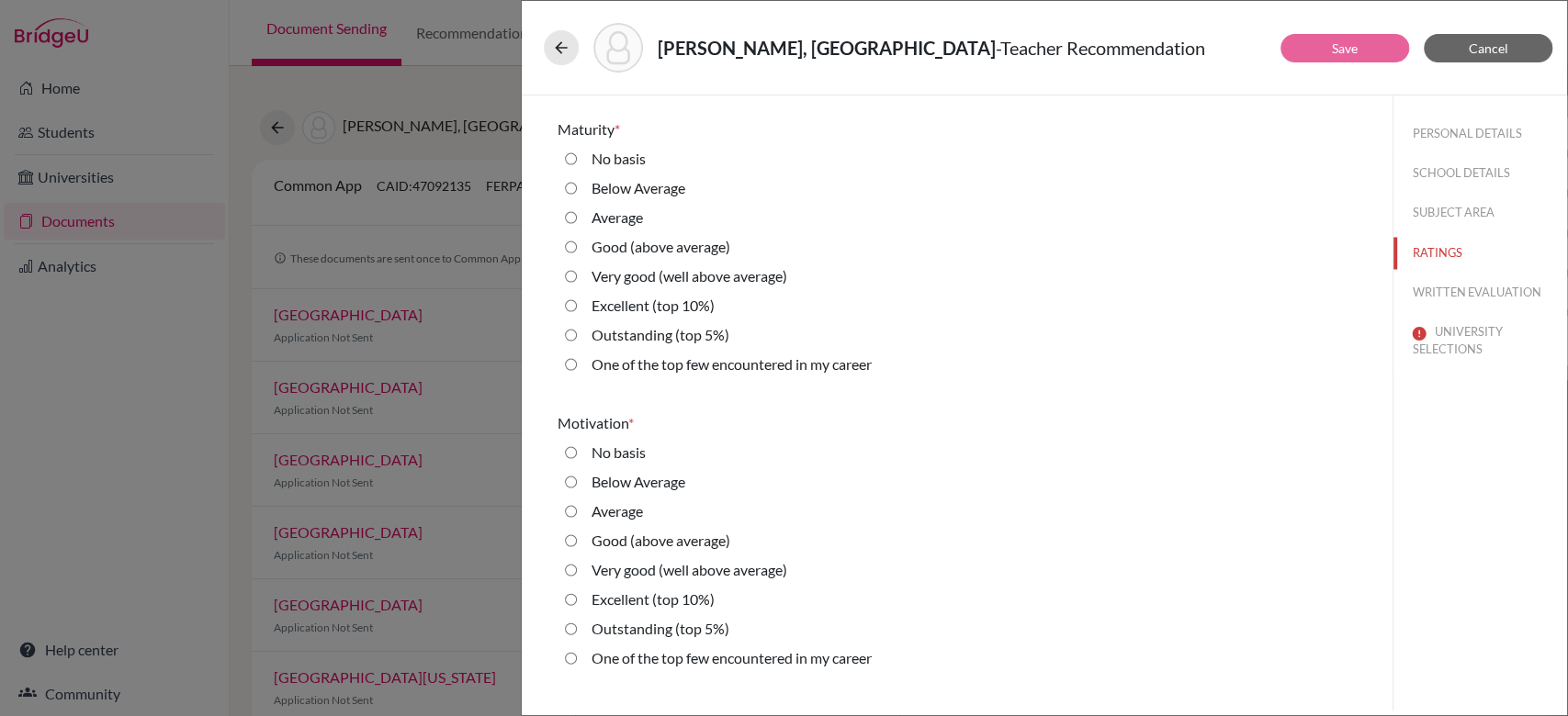
scroll to position [2045, 0]
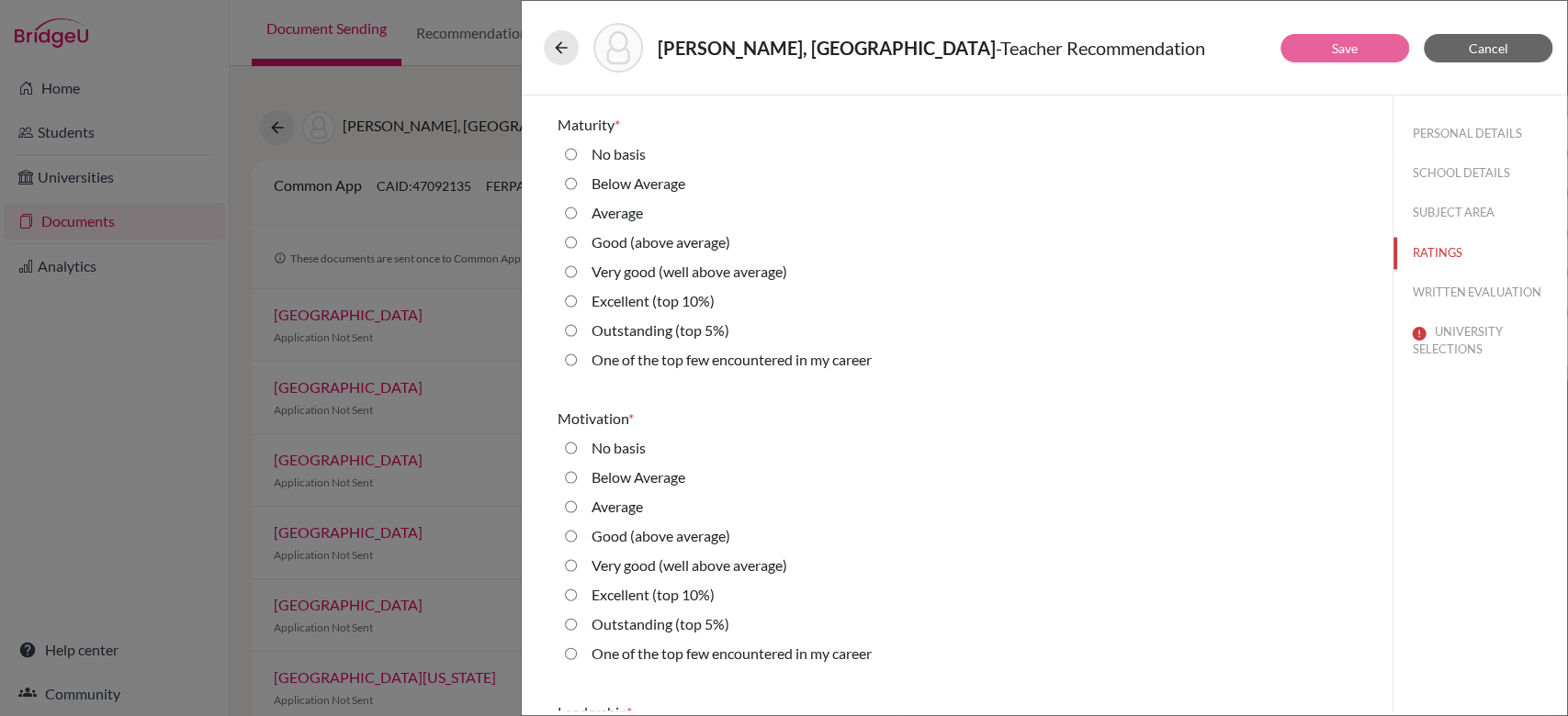
click at [672, 344] on div "Outstanding (top 5%)" at bounding box center [653, 334] width 152 height 29
click at [668, 357] on label "One of the top few encountered in my career" at bounding box center [732, 360] width 281 height 22
click at [577, 357] on career "One of the top few encountered in my career" at bounding box center [570, 360] width 12 height 22
radio career "true"
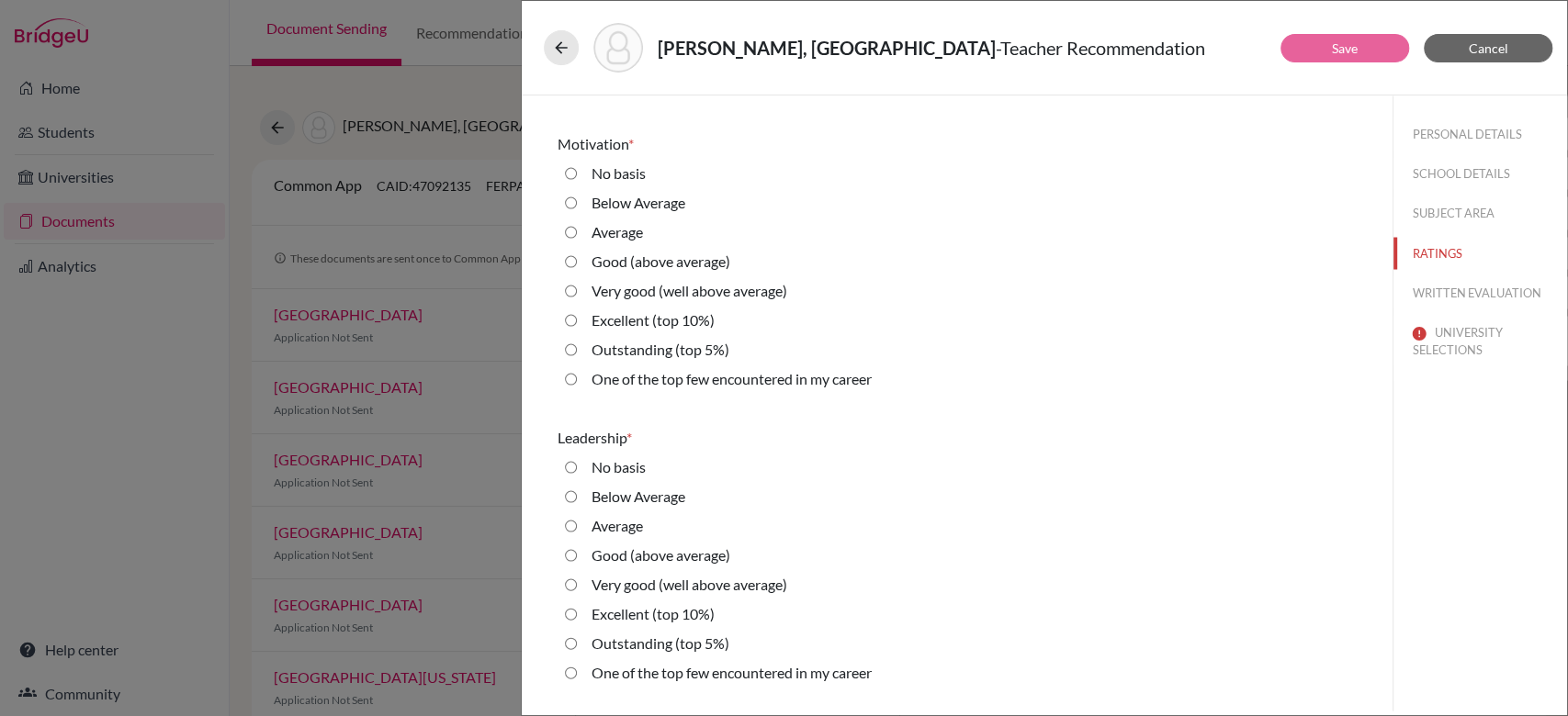
click at [661, 380] on label "One of the top few encountered in my career" at bounding box center [732, 379] width 281 height 22
click at [577, 380] on career "One of the top few encountered in my career" at bounding box center [570, 379] width 12 height 22
radio career "true"
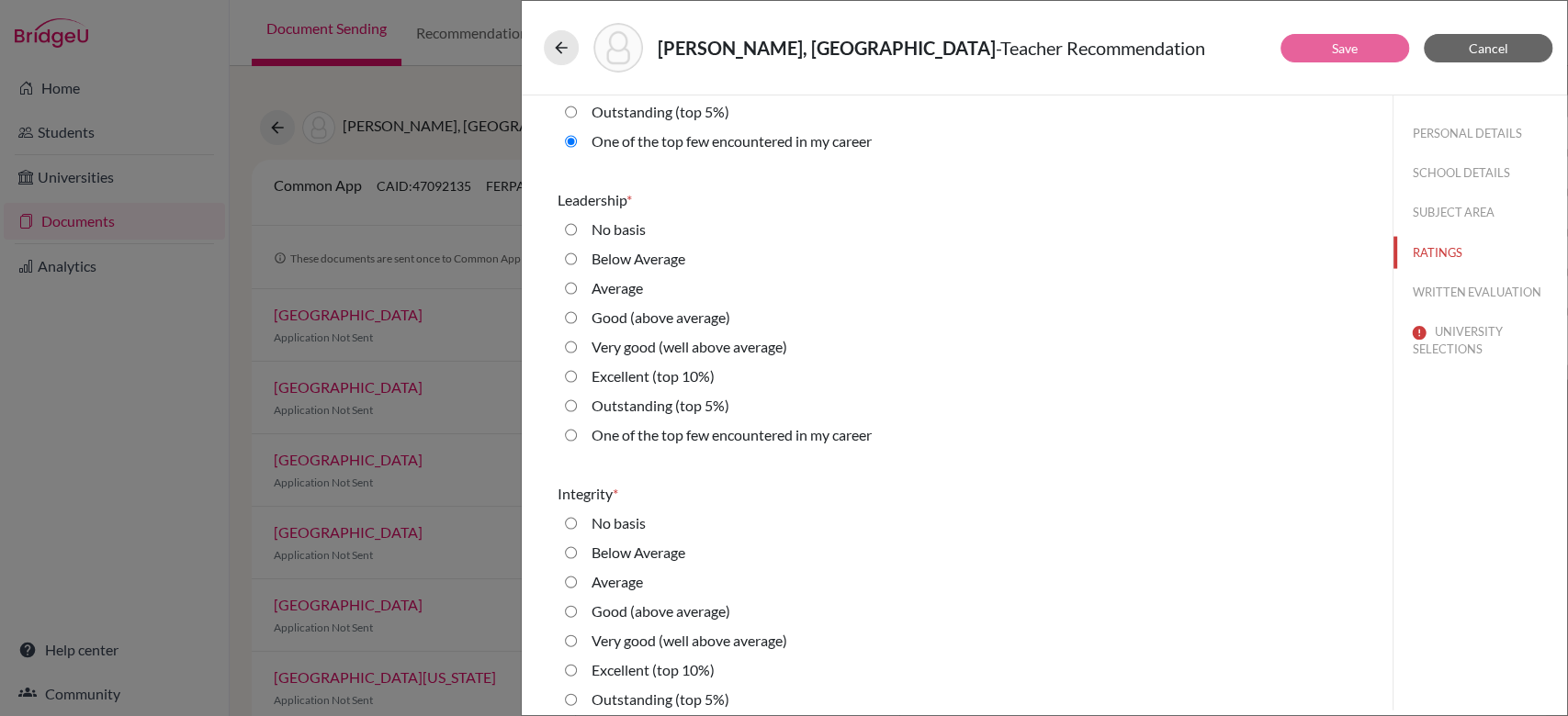
scroll to position [2565, 0]
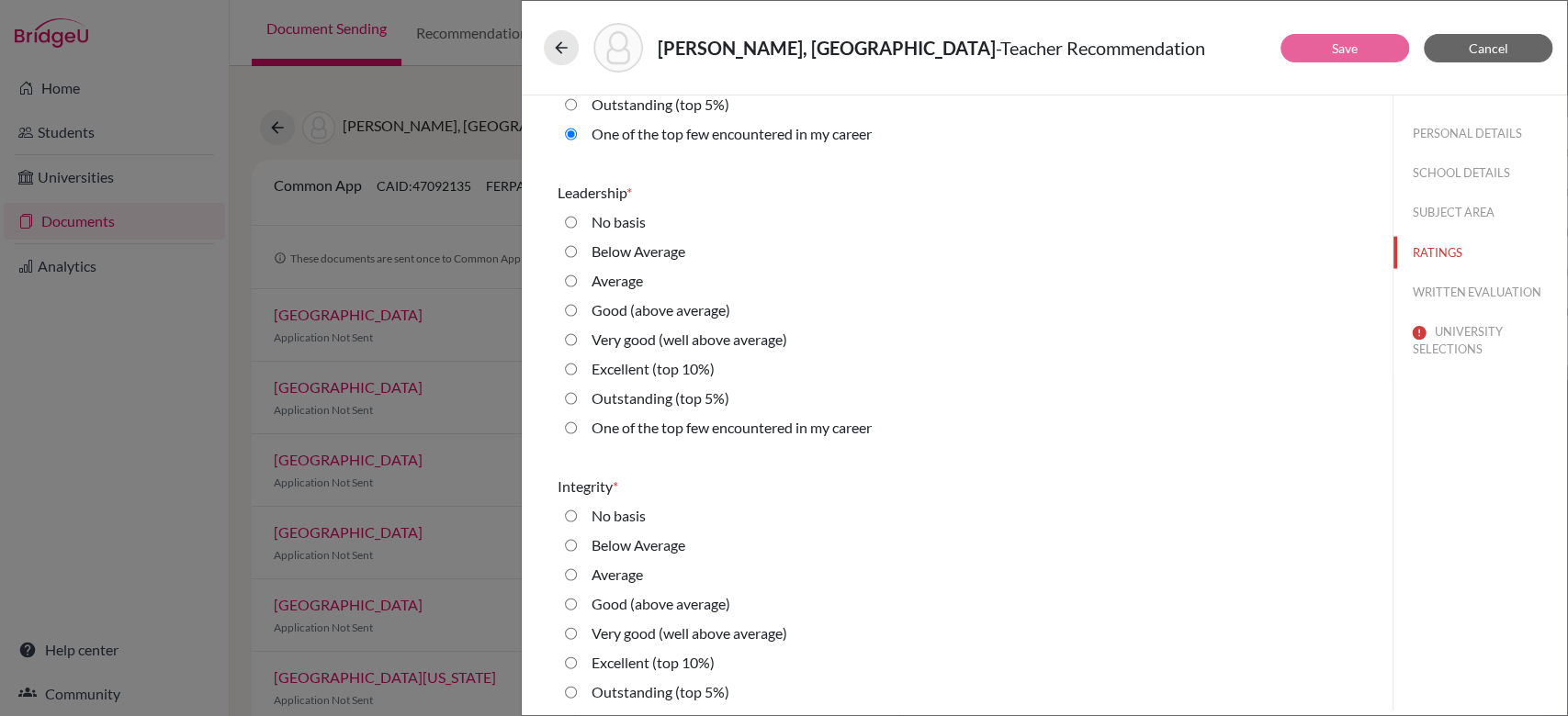
click at [643, 423] on label "One of the top few encountered in my career" at bounding box center [732, 428] width 281 height 22
click at [577, 423] on career "One of the top few encountered in my career" at bounding box center [570, 428] width 12 height 22
radio career "true"
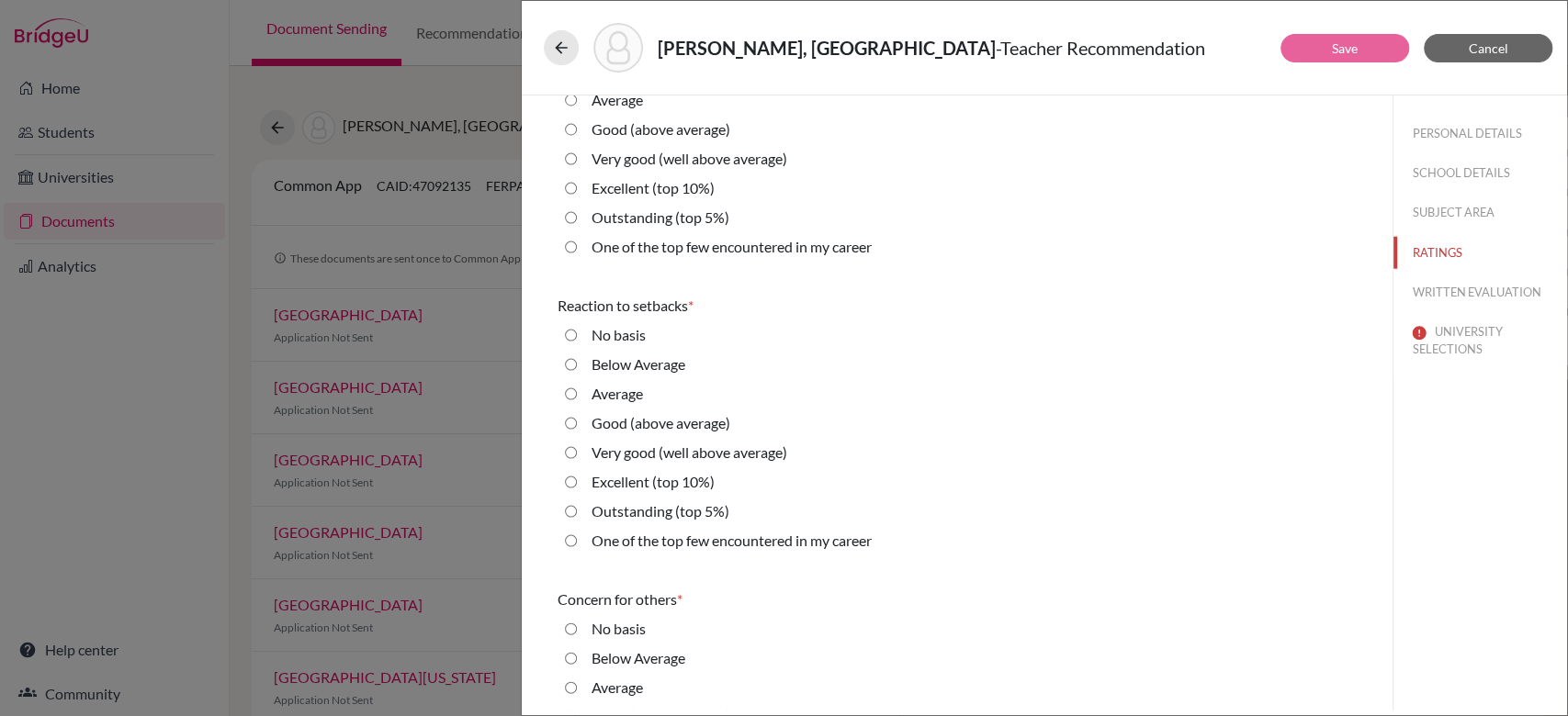
scroll to position [3050, 0]
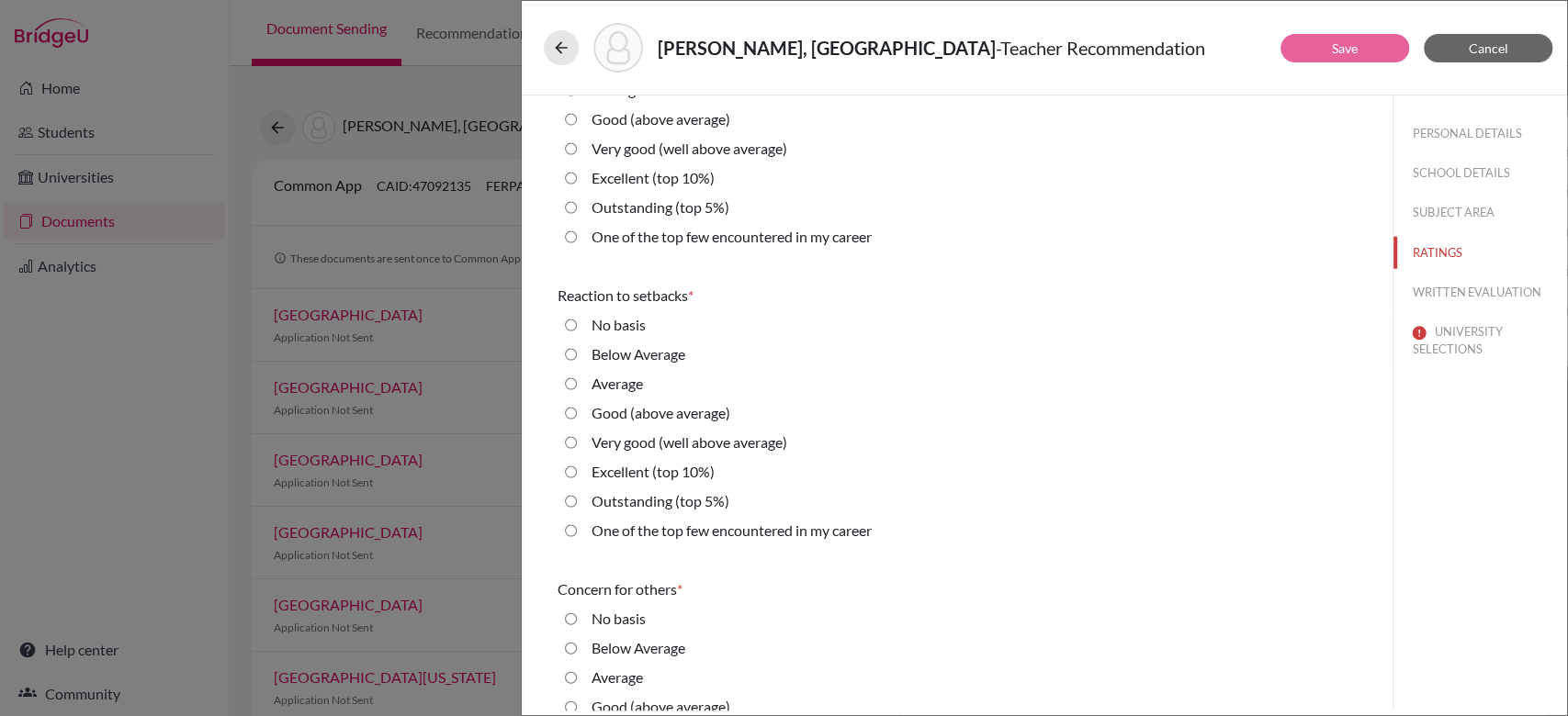
click at [724, 242] on label "One of the top few encountered in my career" at bounding box center [732, 237] width 281 height 22
click at [577, 242] on career "One of the top few encountered in my career" at bounding box center [570, 237] width 12 height 22
radio career "true"
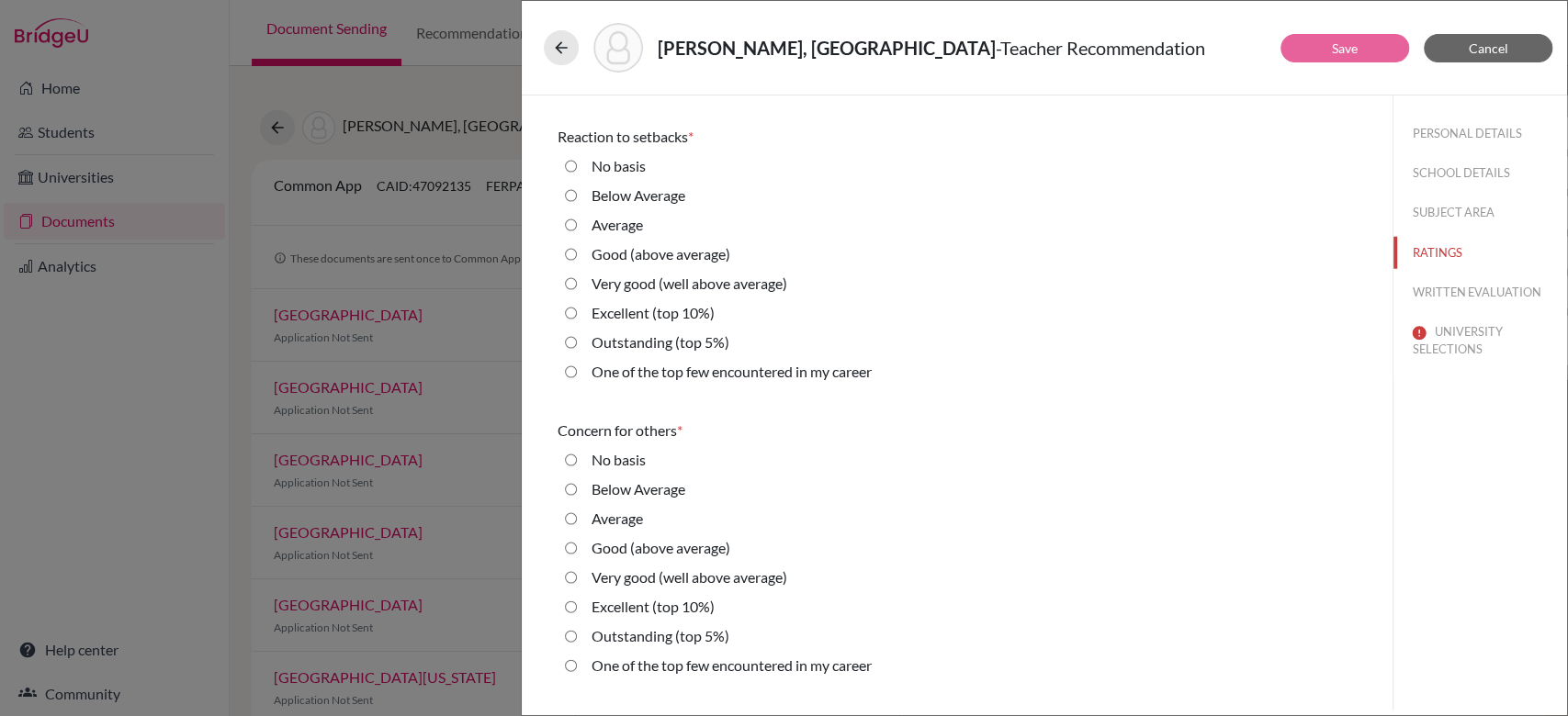
scroll to position [3218, 0]
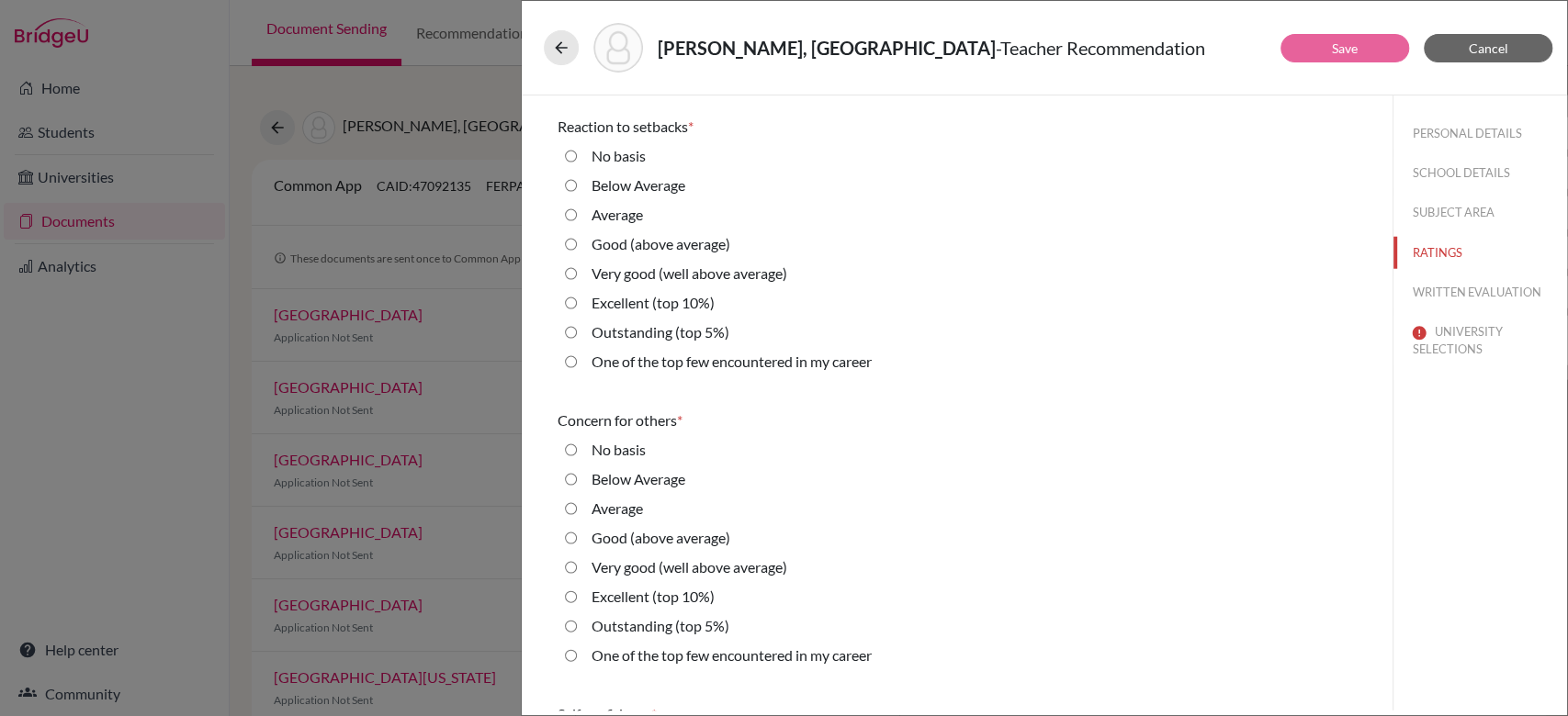
click at [676, 364] on label "One of the top few encountered in my career" at bounding box center [732, 362] width 281 height 22
click at [577, 364] on career "One of the top few encountered in my career" at bounding box center [570, 362] width 12 height 22
radio career "true"
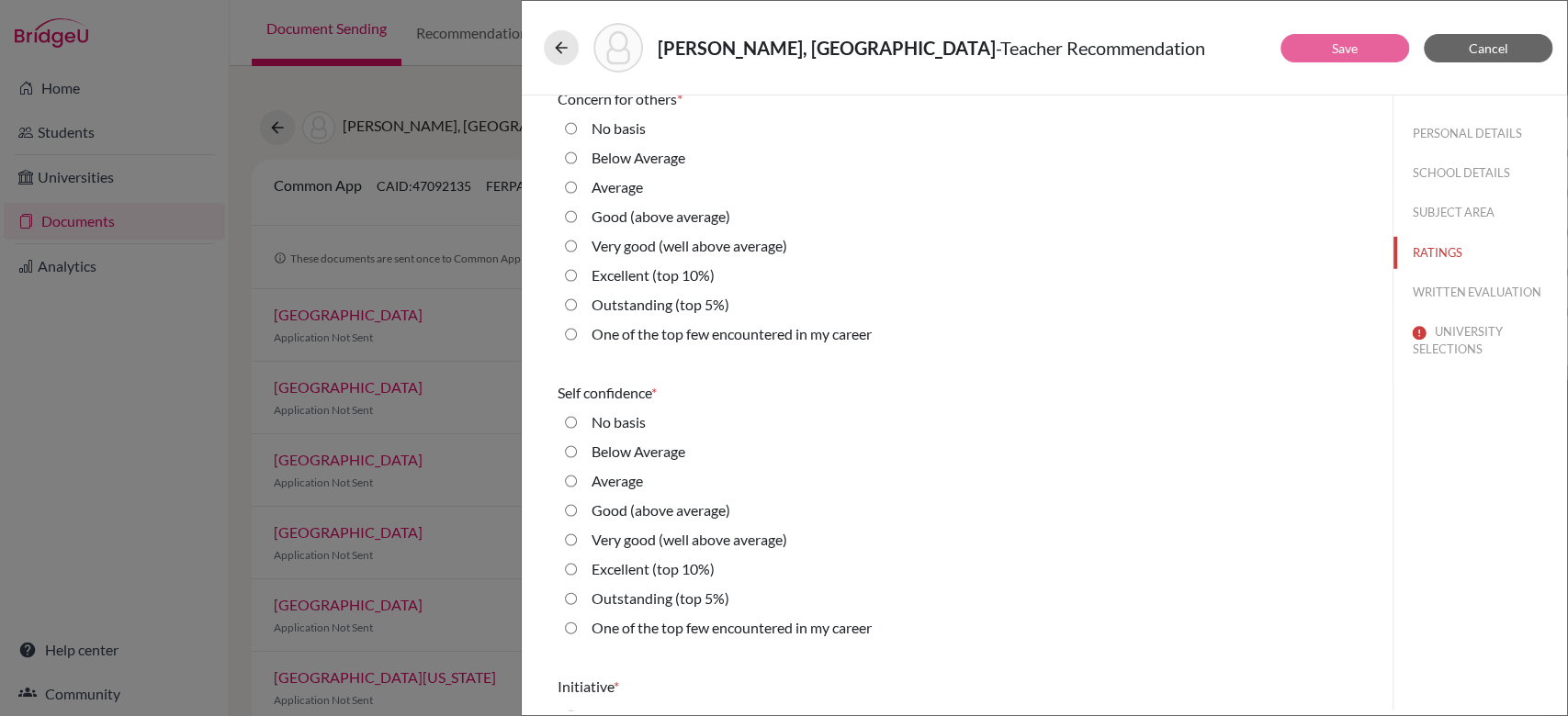
click at [712, 331] on label "One of the top few encountered in my career" at bounding box center [732, 335] width 281 height 22
click at [577, 331] on career "One of the top few encountered in my career" at bounding box center [570, 335] width 12 height 22
radio career "true"
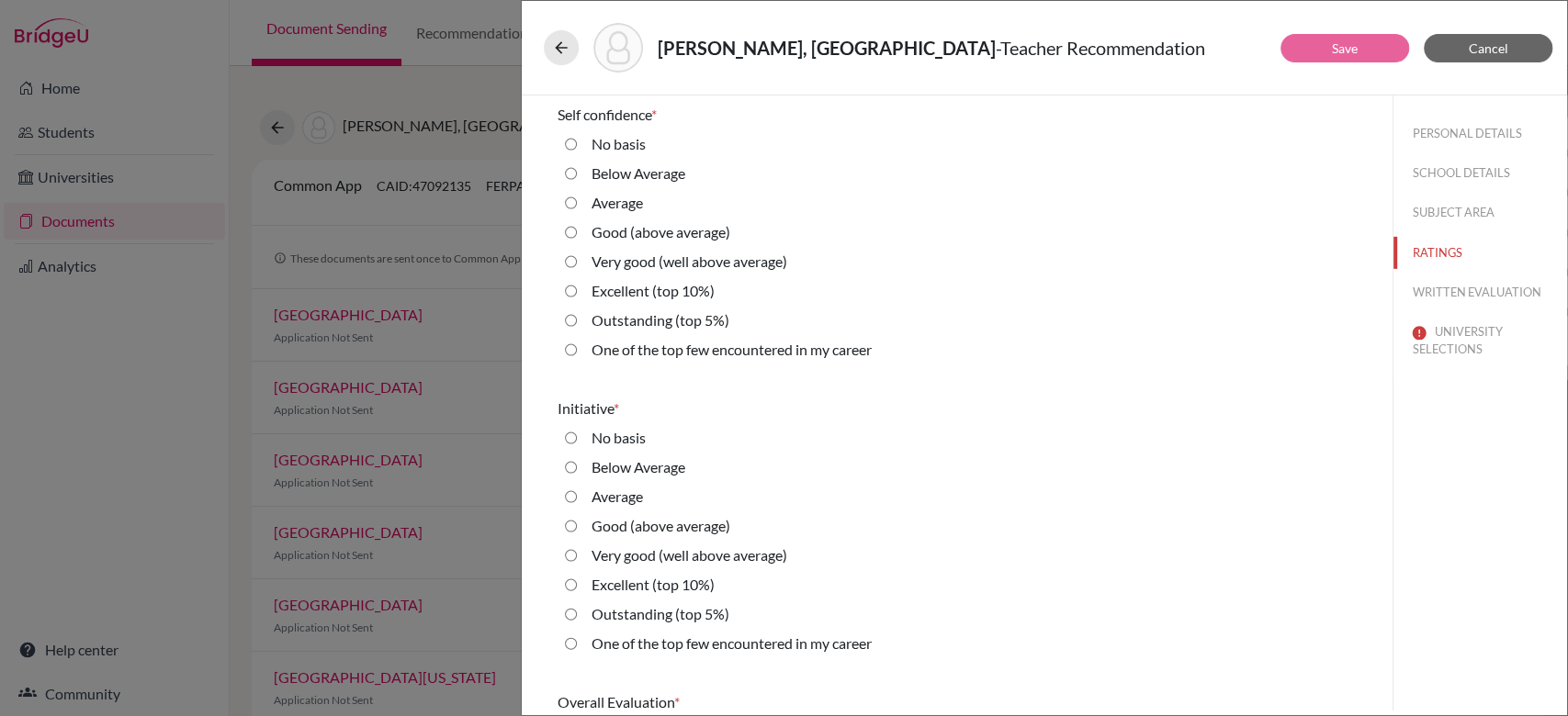
scroll to position [3831, 0]
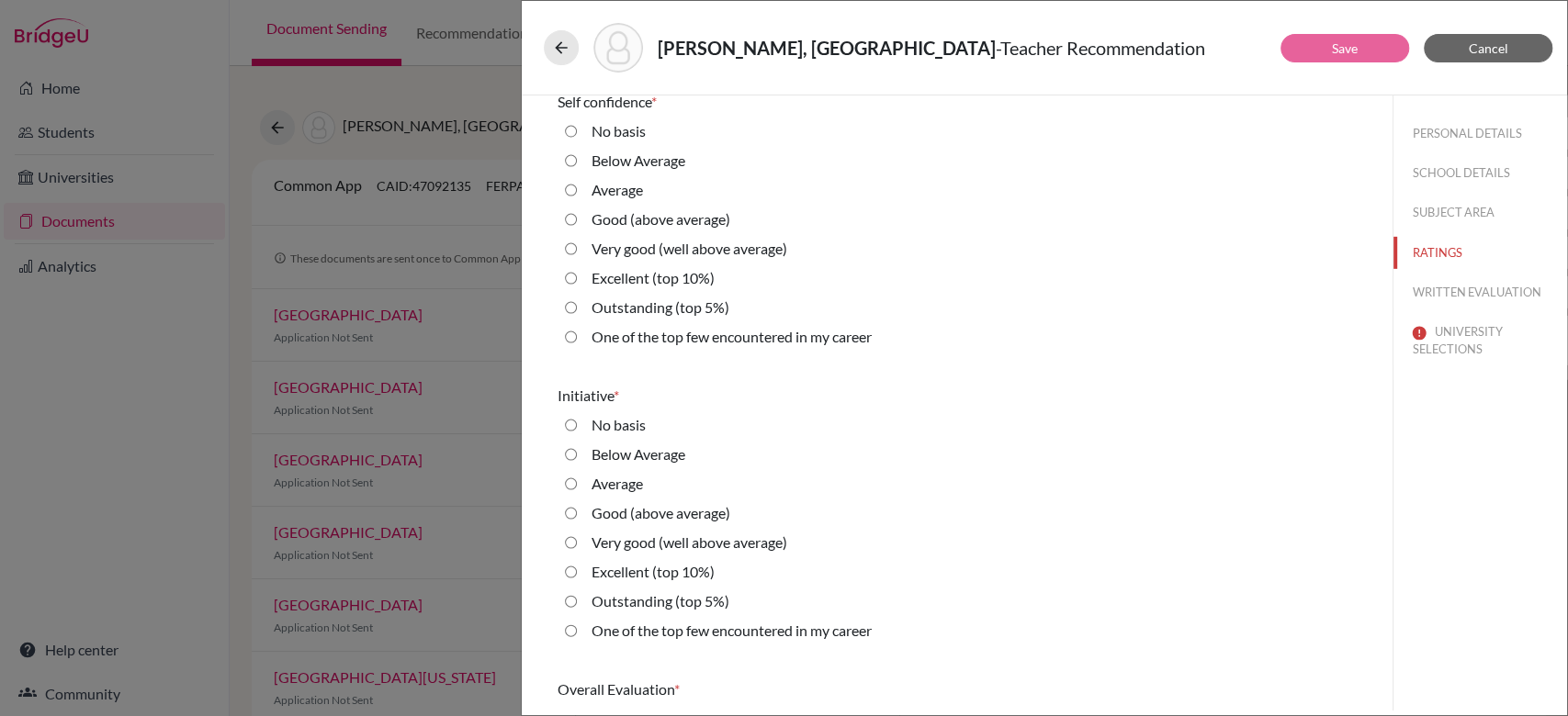
click at [705, 339] on label "One of the top few encountered in my career" at bounding box center [732, 337] width 281 height 22
click at [577, 339] on career "One of the top few encountered in my career" at bounding box center [570, 337] width 12 height 22
radio career "true"
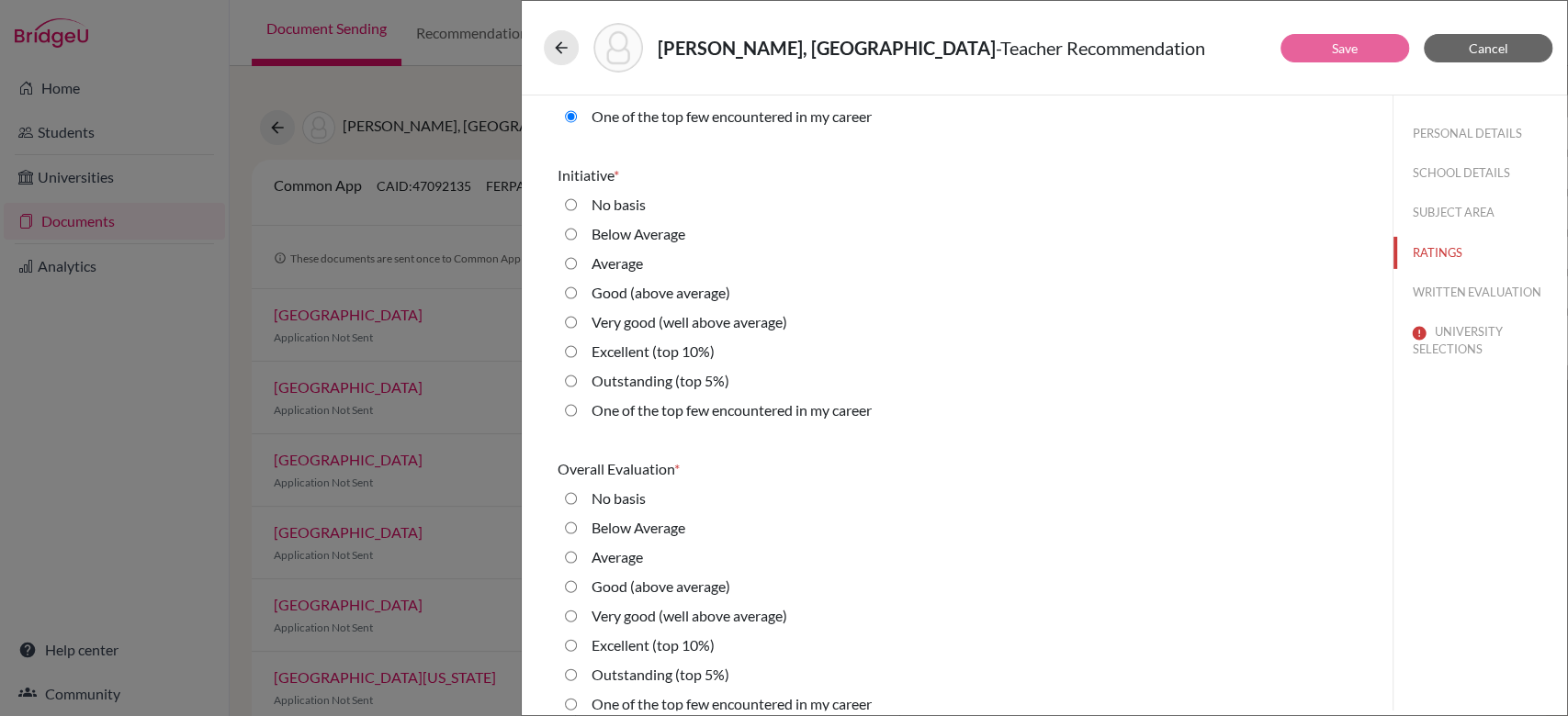
scroll to position [4070, 0]
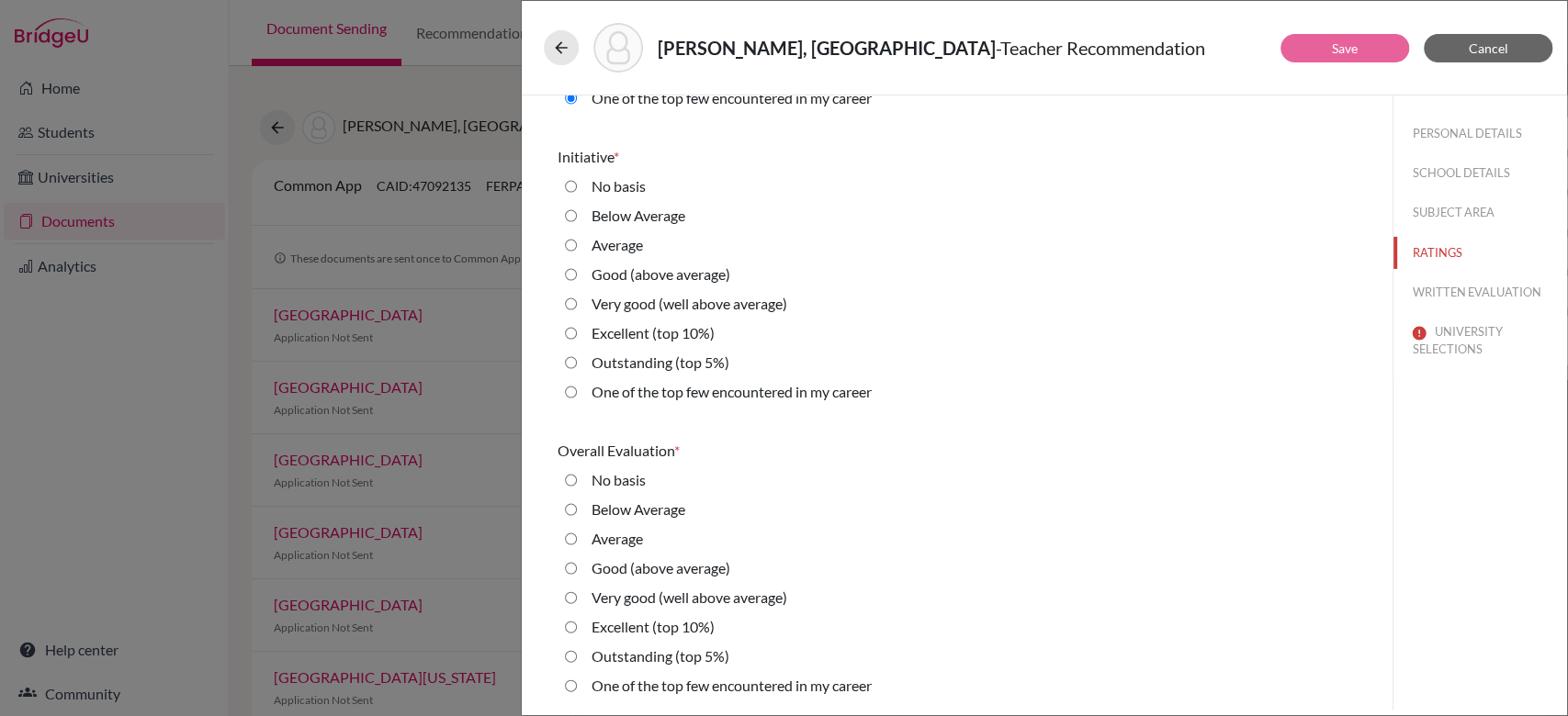
click at [691, 393] on label "One of the top few encountered in my career" at bounding box center [732, 393] width 281 height 22
click at [577, 393] on career "One of the top few encountered in my career" at bounding box center [570, 393] width 12 height 22
radio career "true"
click at [676, 694] on label "One of the top few encountered in my career" at bounding box center [732, 686] width 281 height 22
click at [577, 694] on career "One of the top few encountered in my career" at bounding box center [570, 686] width 12 height 22
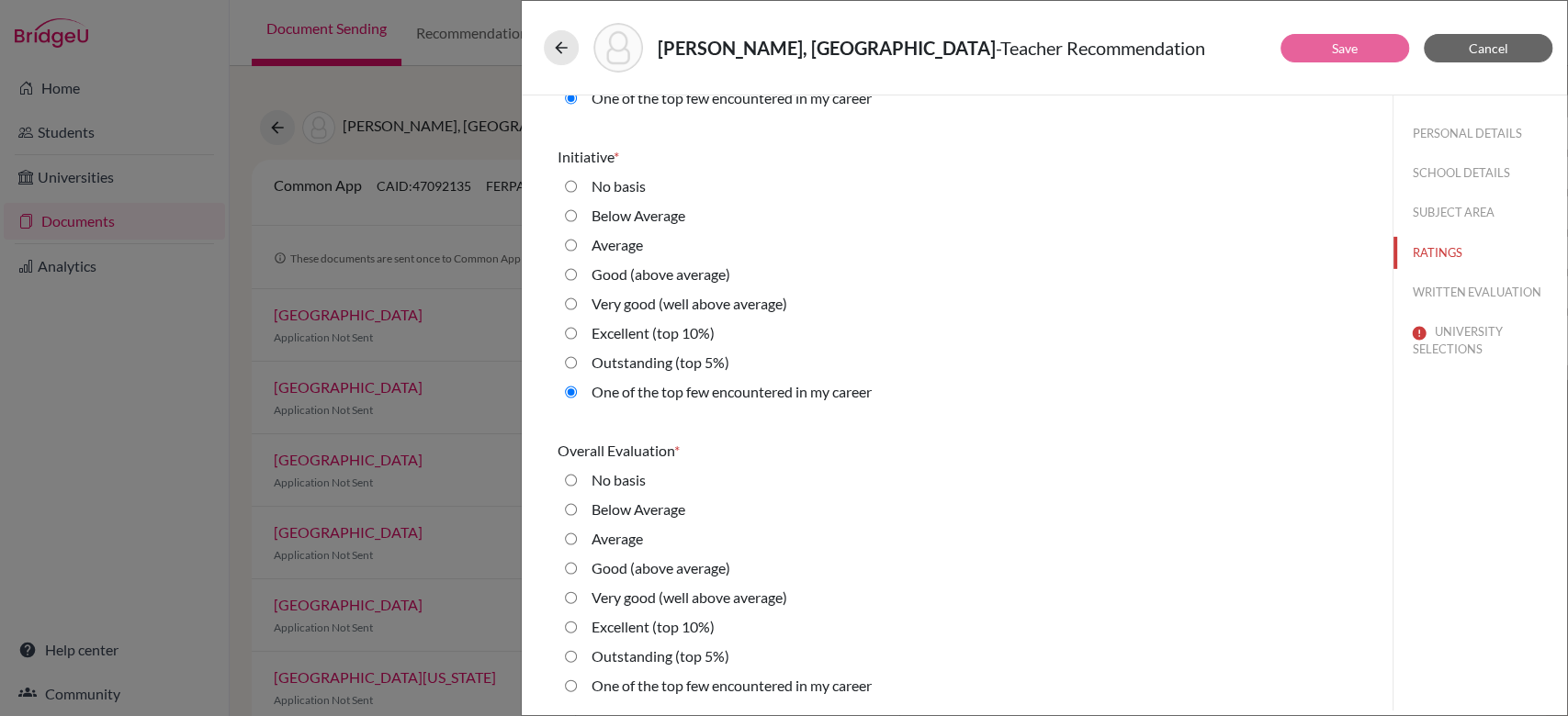
radio career "true"
click at [1488, 289] on button "WRITTEN EVALUATION" at bounding box center [1480, 293] width 174 height 32
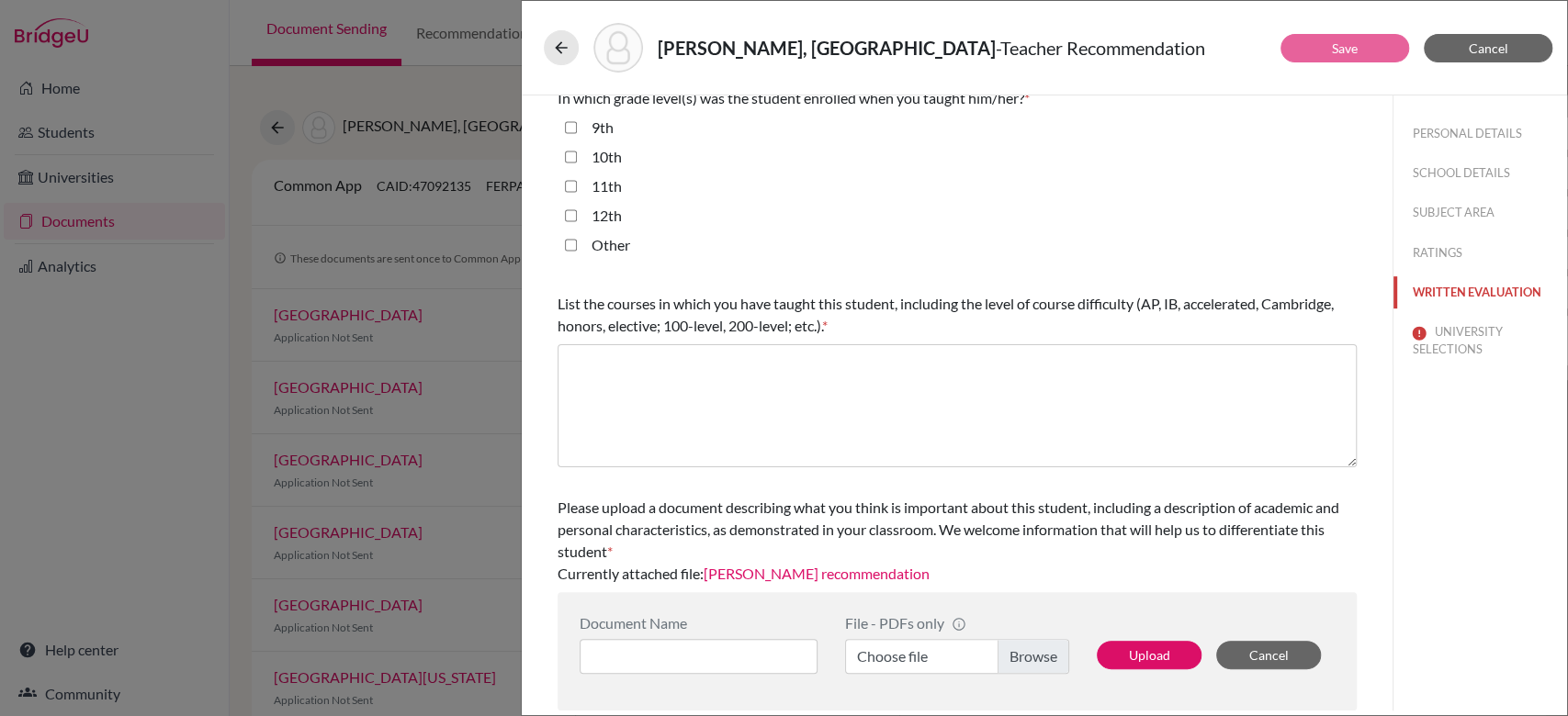
scroll to position [0, 0]
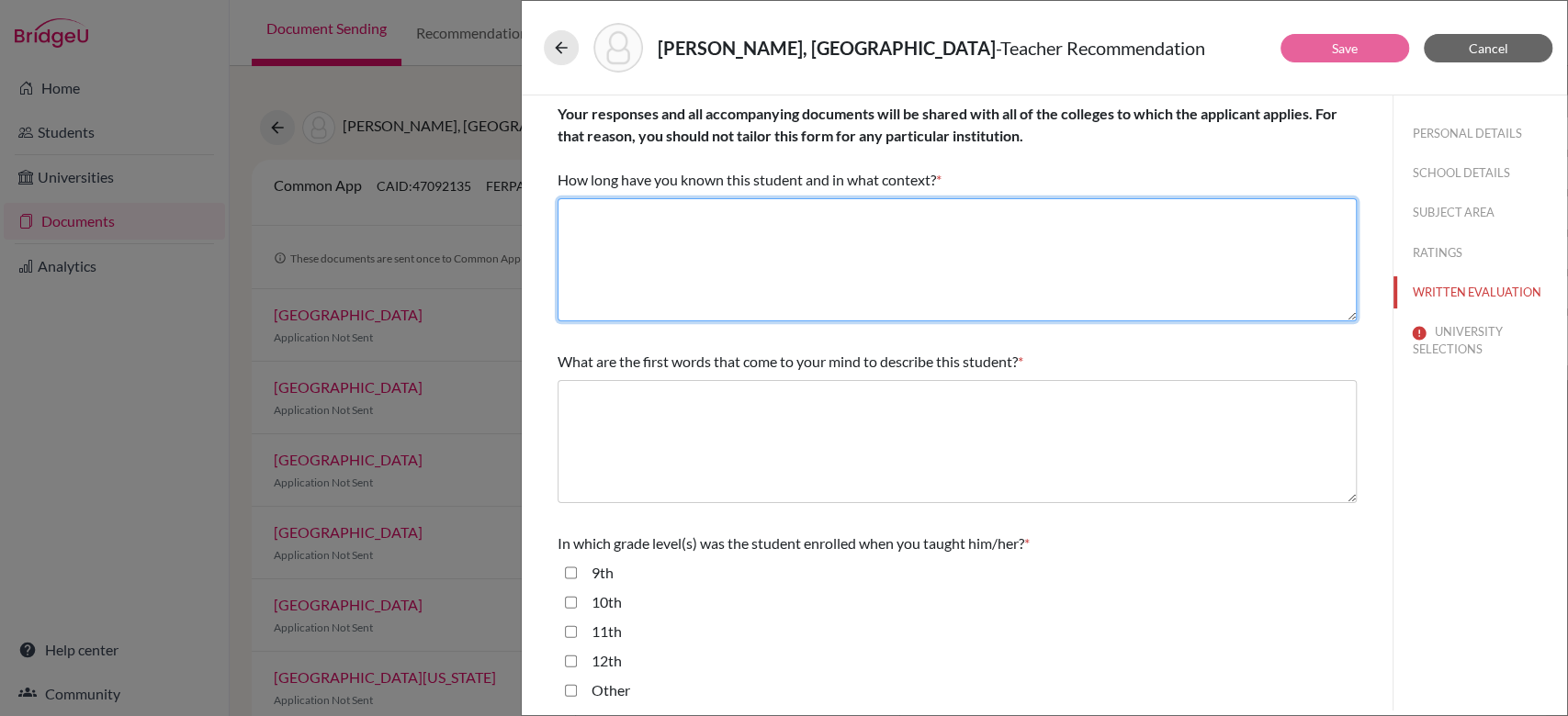
click at [880, 284] on textarea at bounding box center [957, 260] width 798 height 123
paste textarea "privilege of teaching IGCSE and Cambridge AS & A Level Physics to in Grades 10,…"
click at [607, 214] on textarea "To enrich screen reader interactions, please activate Accessibility in Grammarl…" at bounding box center [957, 260] width 798 height 123
click at [666, 214] on textarea "To enrich screen reader interactions, please activate Accessibility in Grammarl…" at bounding box center [957, 260] width 798 height 123
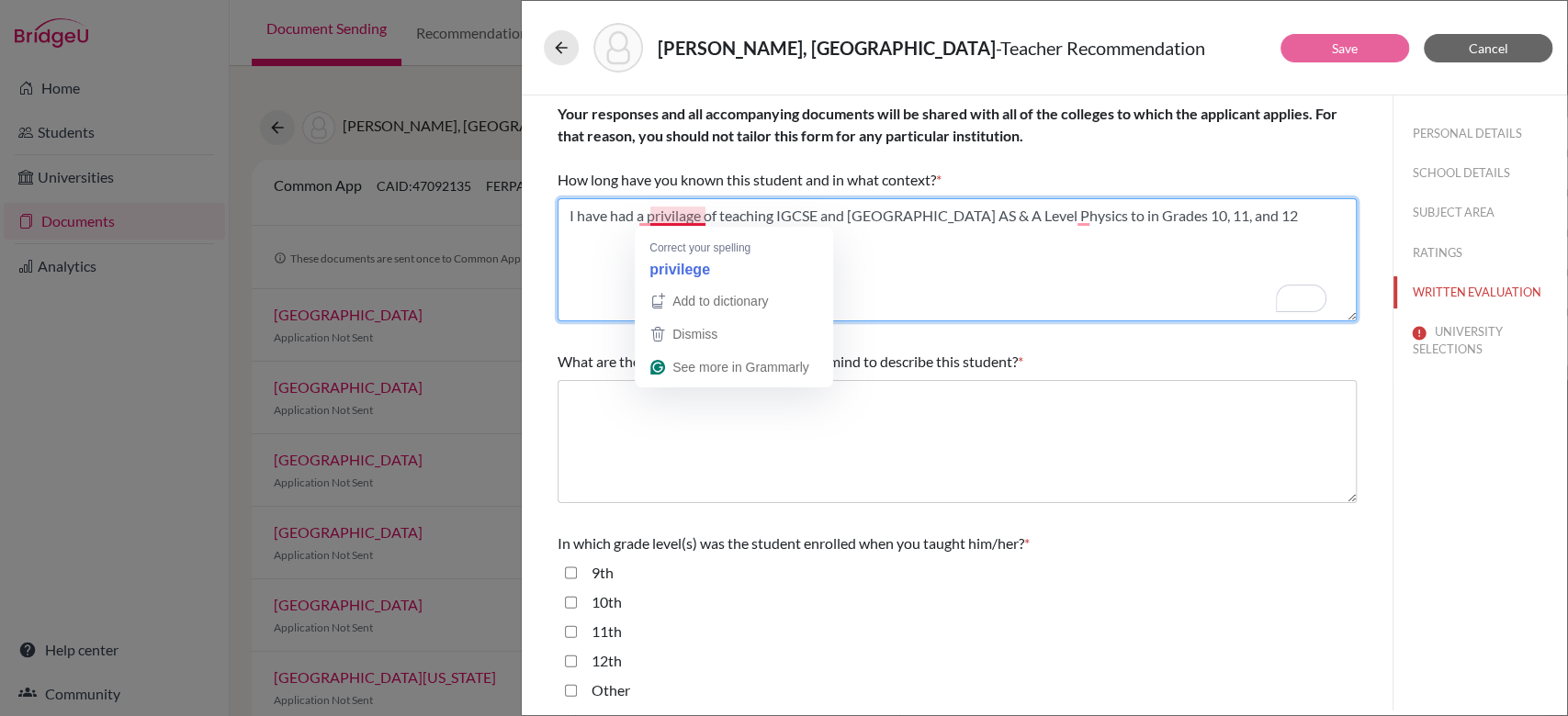
click at [666, 214] on textarea "To enrich screen reader interactions, please activate Accessibility in Grammarl…" at bounding box center [957, 260] width 798 height 123
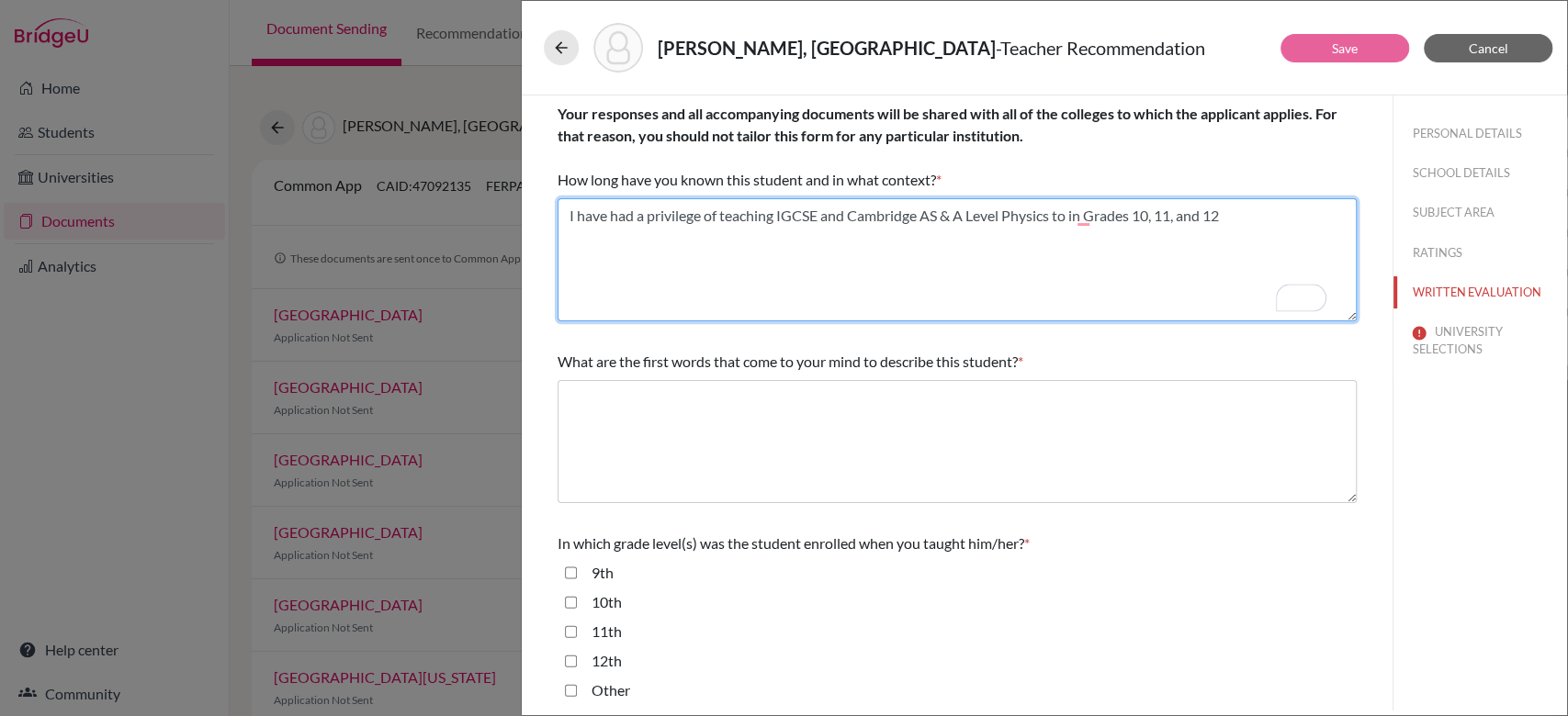
type textarea "I have had a privilege of teaching IGCSE and Cambridge AS & A Level Physics to …"
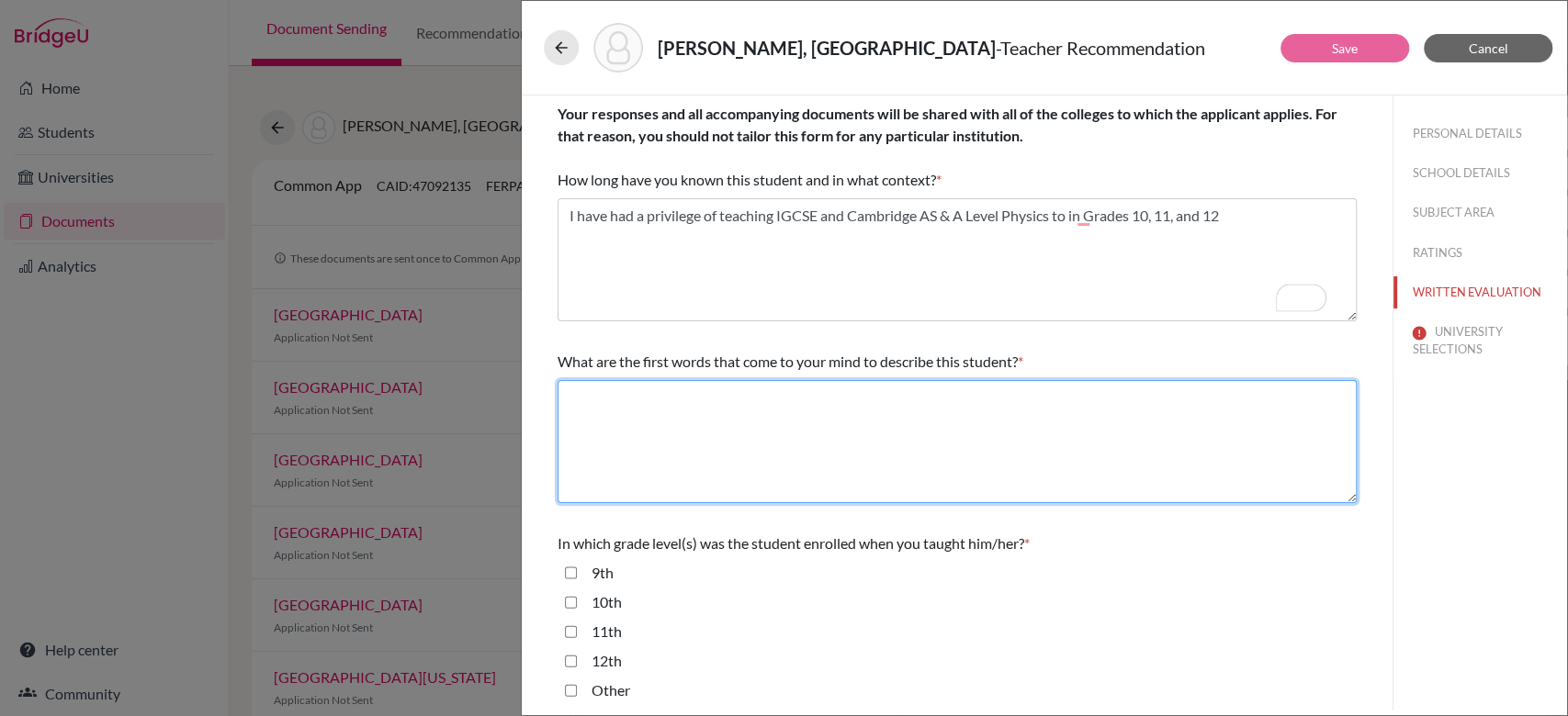
click at [674, 421] on textarea at bounding box center [957, 442] width 798 height 123
paste textarea "academic brilliance, resilience, and unwavering commitment to using science mea…"
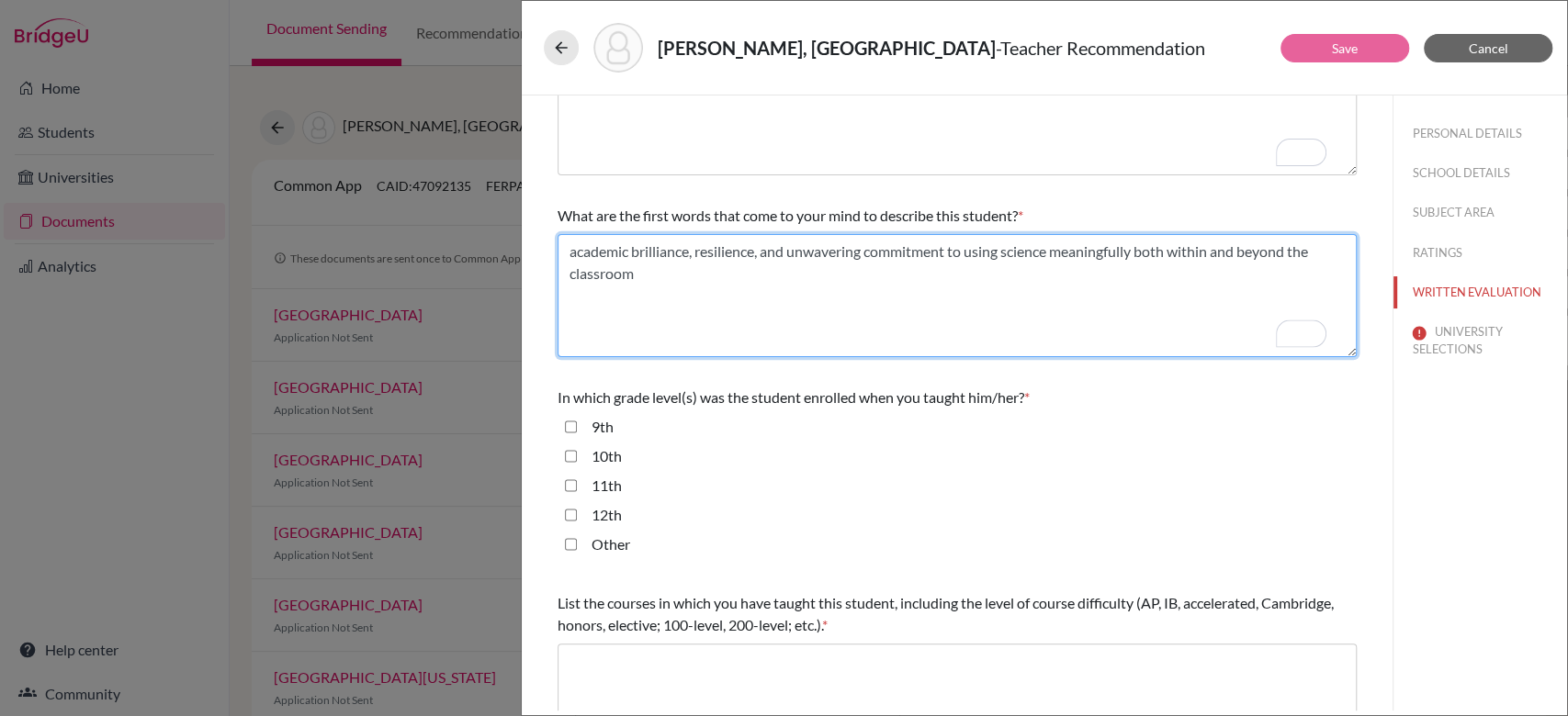
scroll to position [147, 0]
type textarea "academic brilliance, resilience, and unwavering commitment to using science mea…"
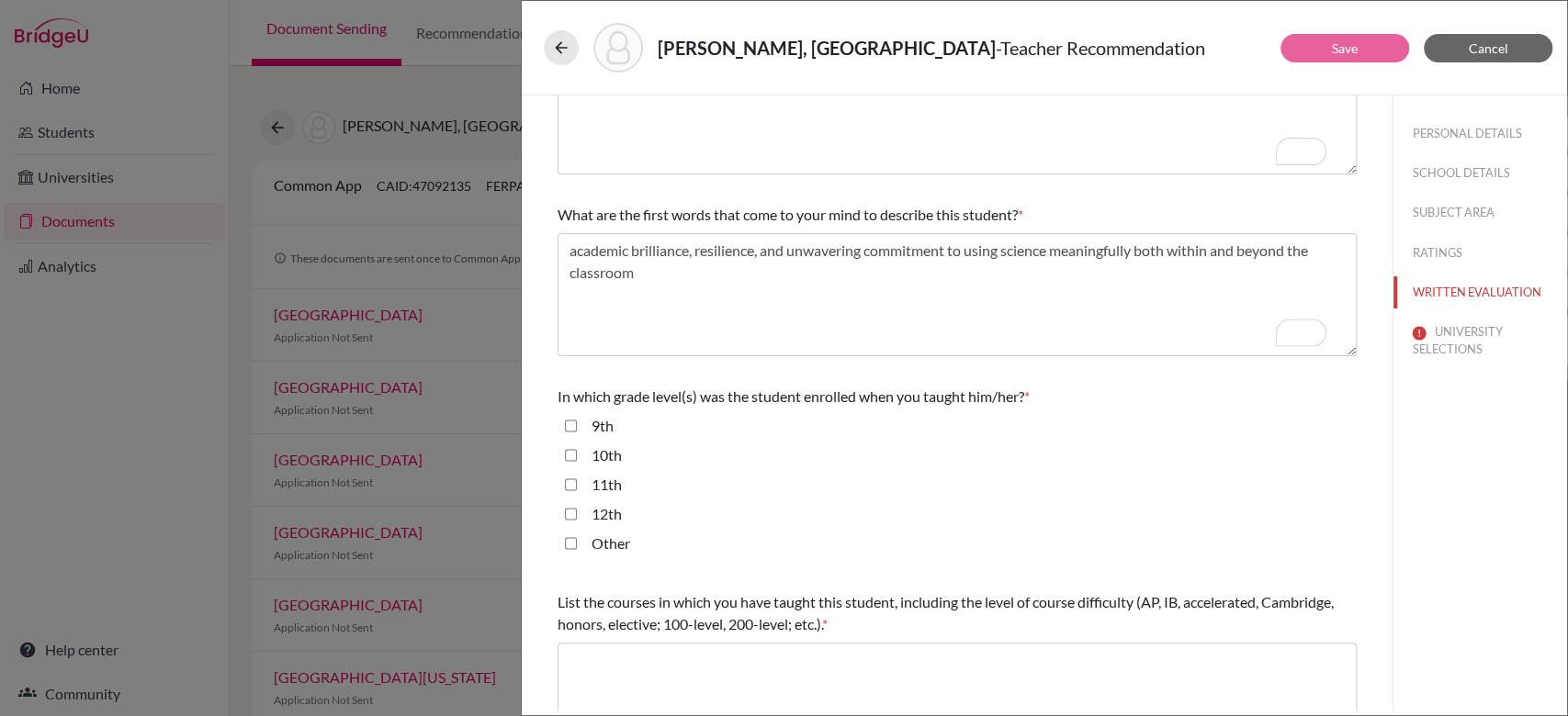
drag, startPoint x: 565, startPoint y: 427, endPoint x: 572, endPoint y: 455, distance: 28.9
click at [572, 455] on fieldset "9th 10th 11th 12th Other" at bounding box center [957, 488] width 798 height 147
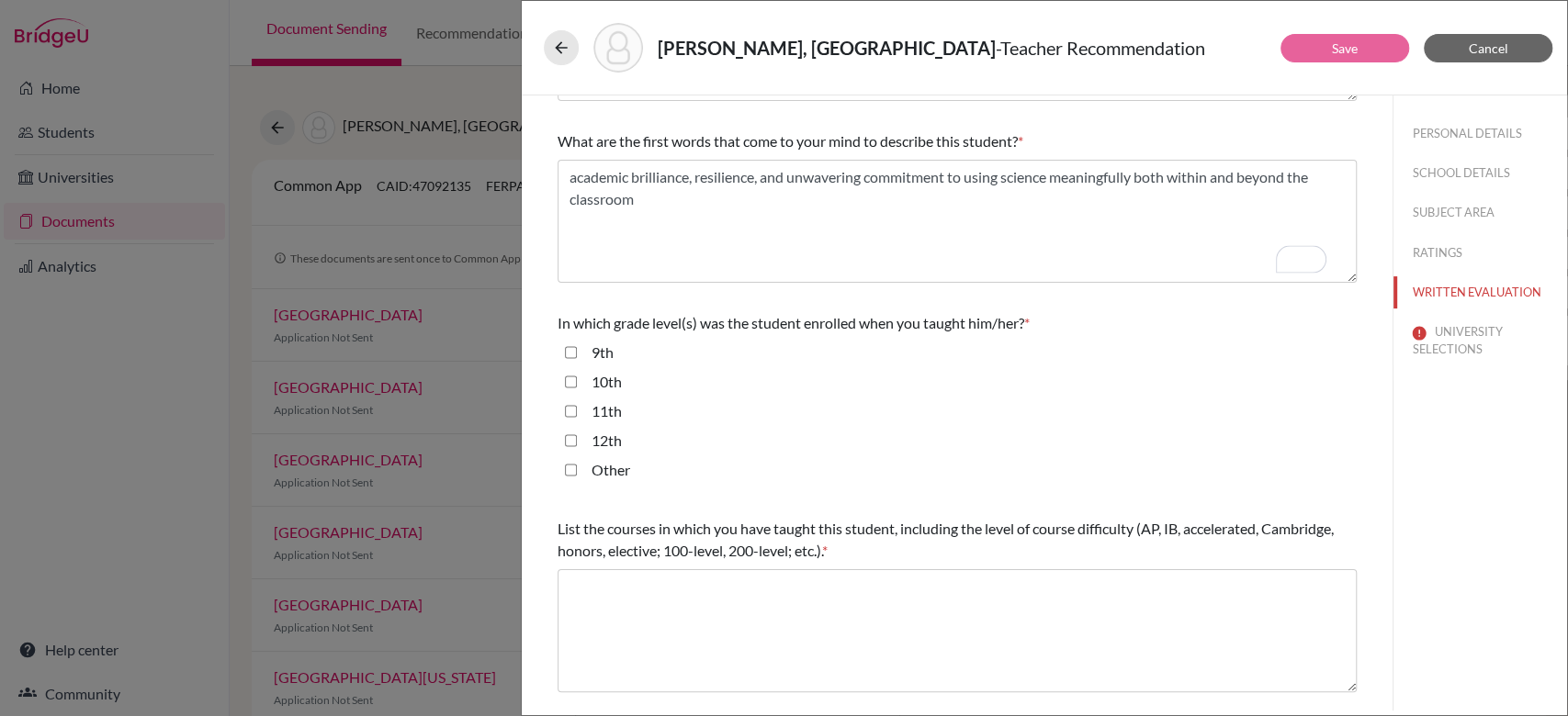
scroll to position [227, 0]
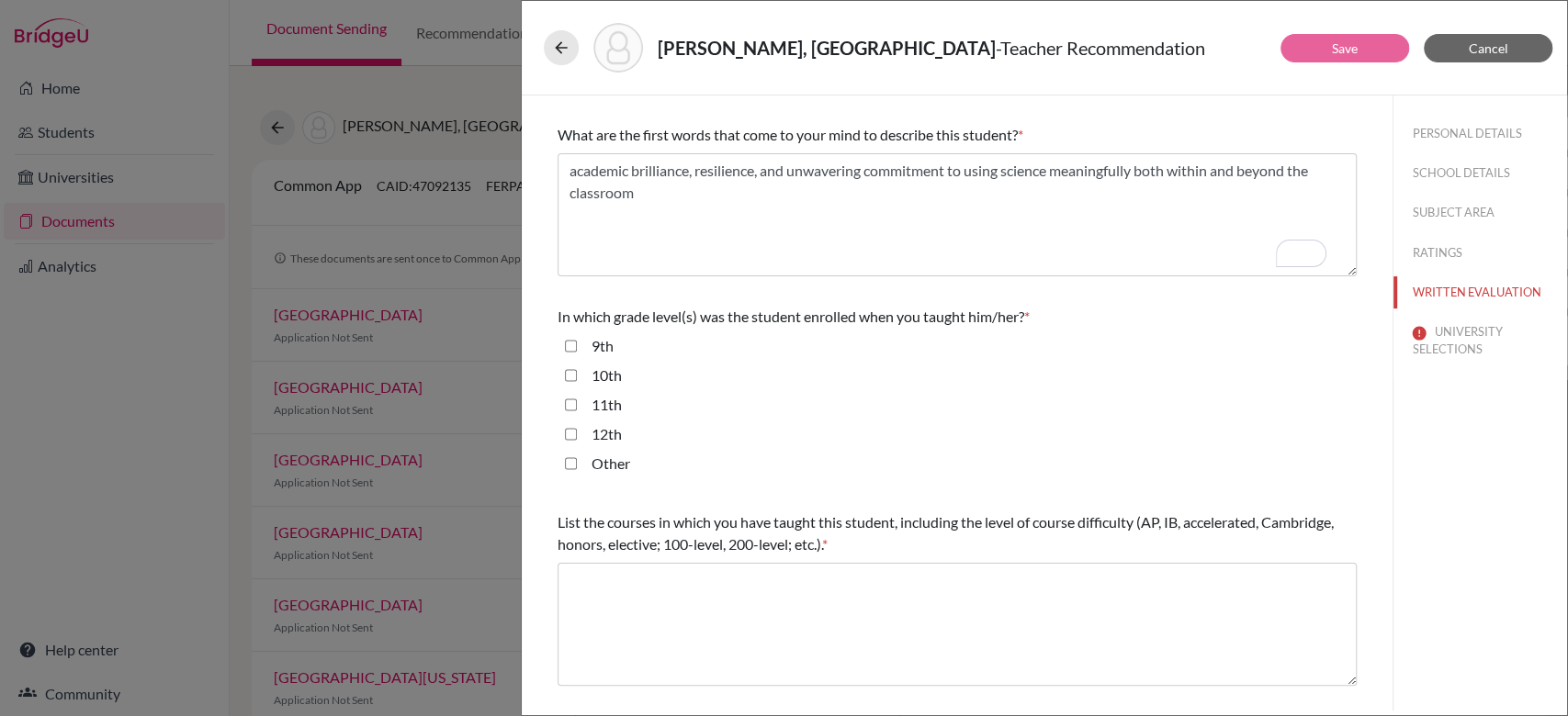
click at [572, 377] on input "10th" at bounding box center [570, 376] width 12 height 22
checkbox input "true"
click at [573, 401] on input "11th" at bounding box center [570, 405] width 12 height 22
checkbox input "true"
click at [573, 424] on input "12th" at bounding box center [570, 435] width 12 height 22
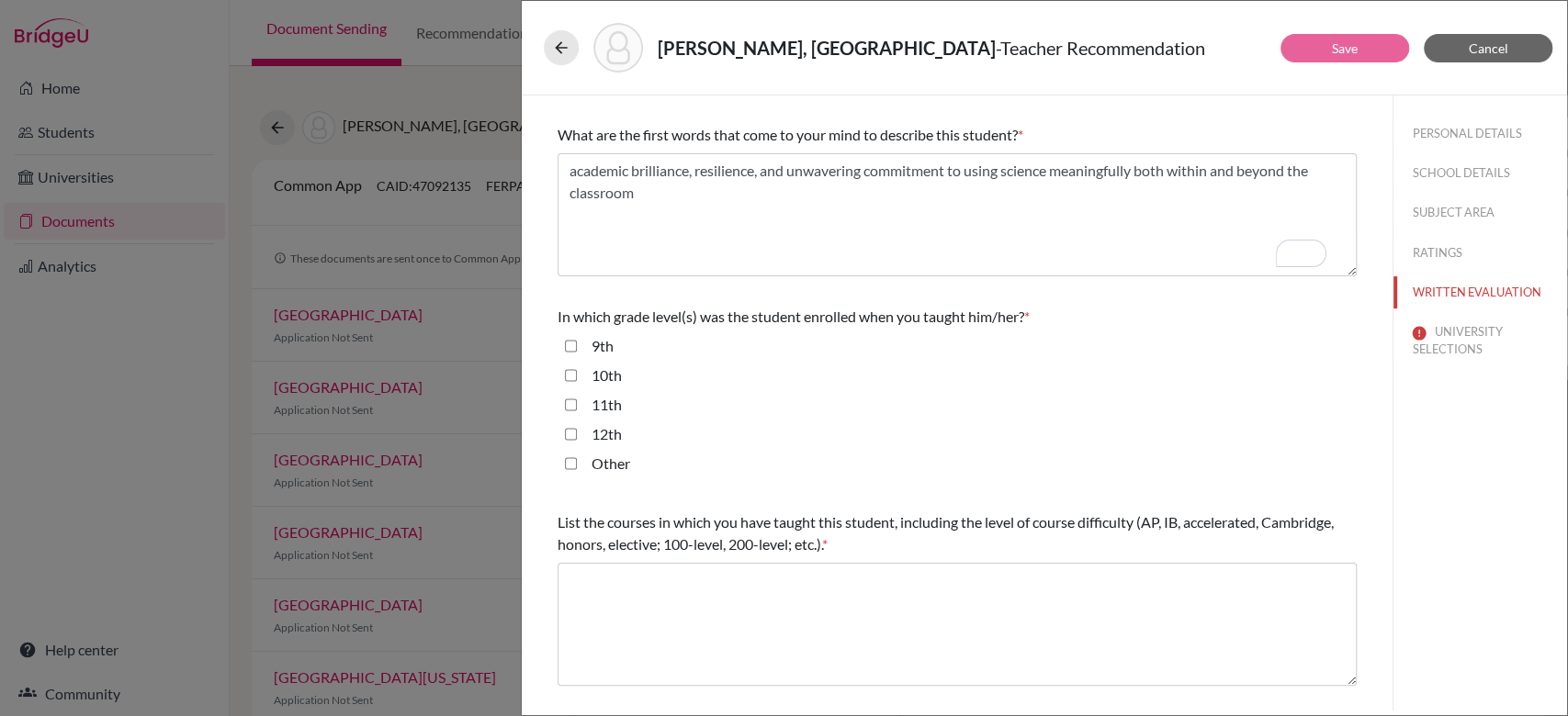
checkbox input "true"
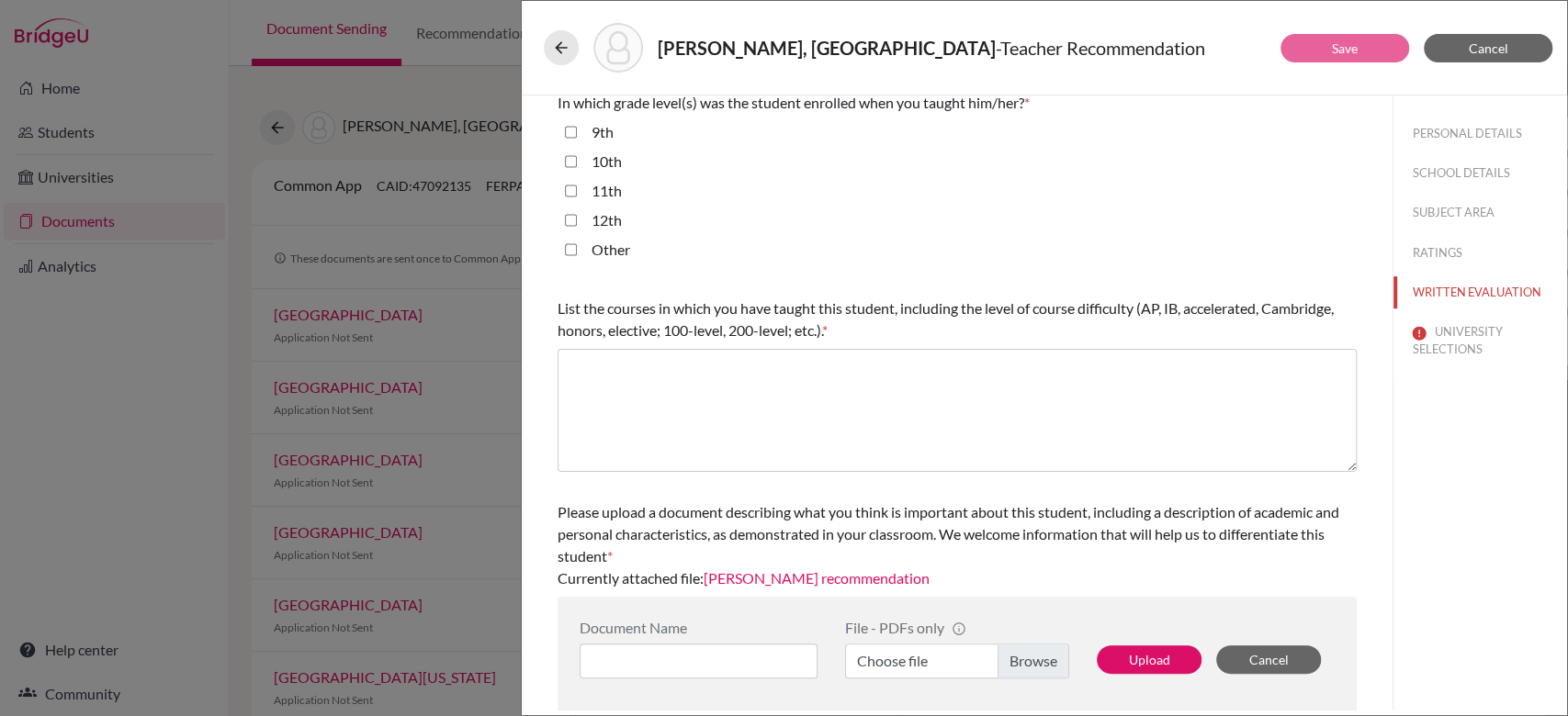
scroll to position [444, 0]
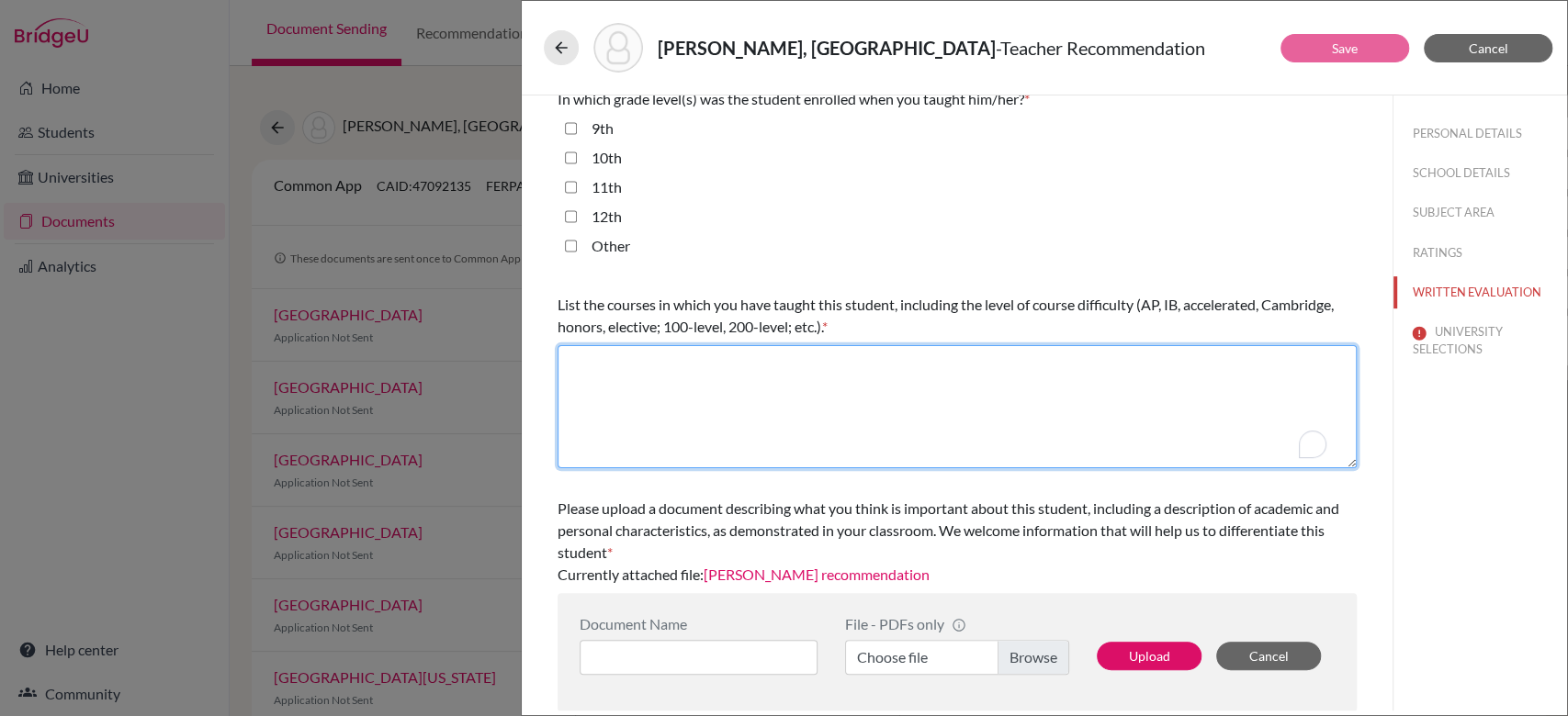
click at [589, 437] on textarea "To enrich screen reader interactions, please activate Accessibility in Grammarl…" at bounding box center [957, 407] width 798 height 123
paste textarea "IGCSE and Cambridge AS & A Level Physics to in Grades 10, 11, and 12"
type textarea "IGCSE and Cambridge AS & A Level Physics to in Grades 10, 11, and 12"
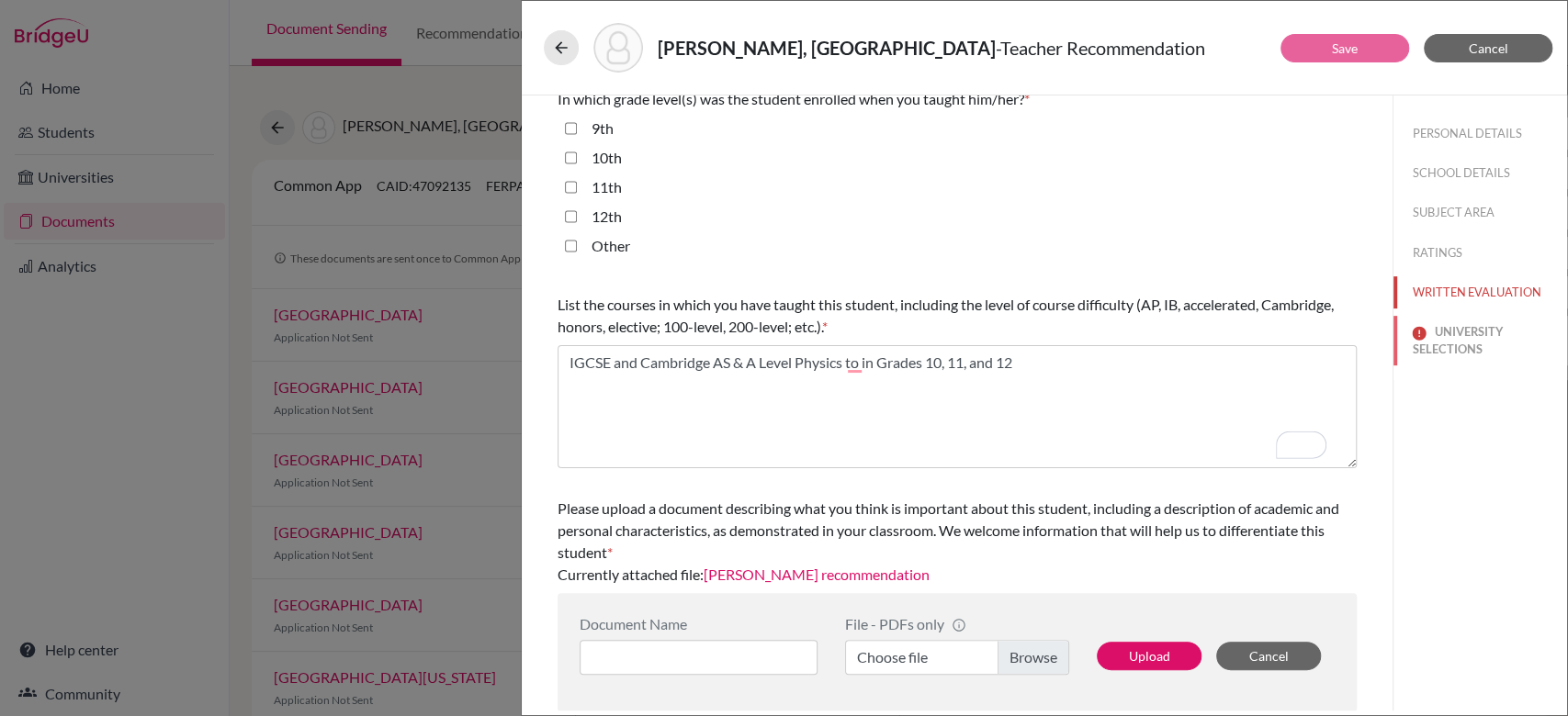
click at [1440, 337] on button "UNIVERSITY SELECTIONS" at bounding box center [1480, 340] width 174 height 50
click at [1411, 347] on button "UNIVERSITY SELECTIONS" at bounding box center [1480, 340] width 174 height 50
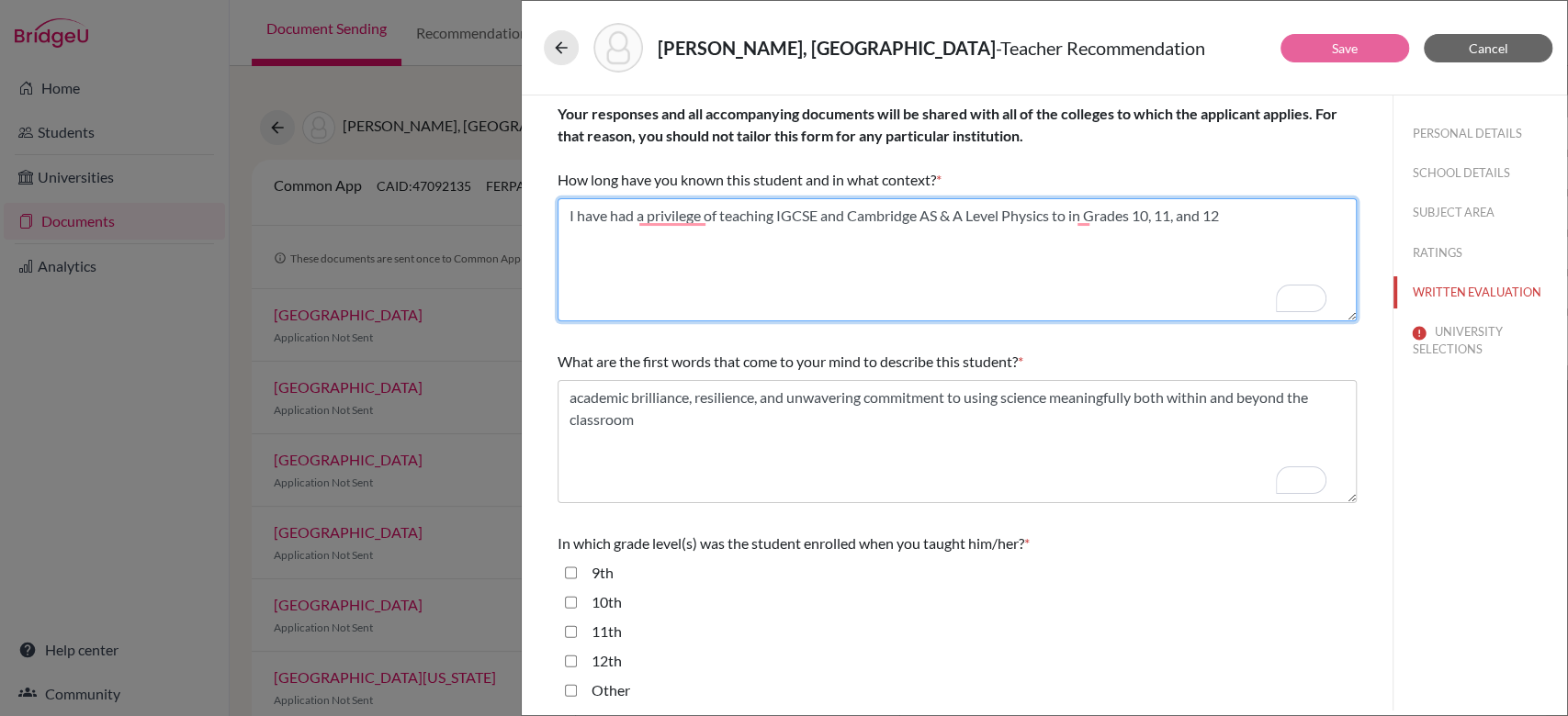
click at [1201, 254] on textarea "To enrich screen reader interactions, please activate Accessibility in Grammarl…" at bounding box center [957, 260] width 798 height 123
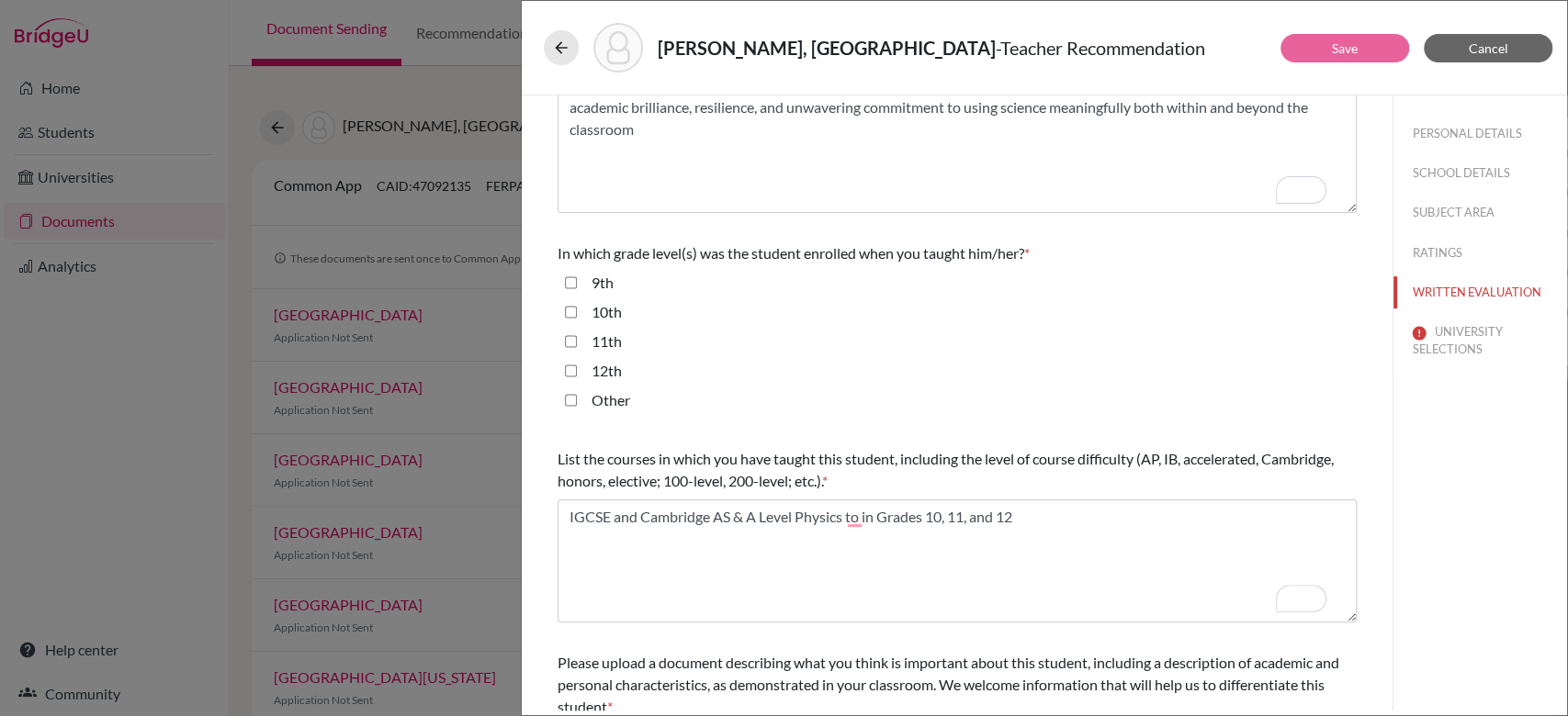
scroll to position [444, 0]
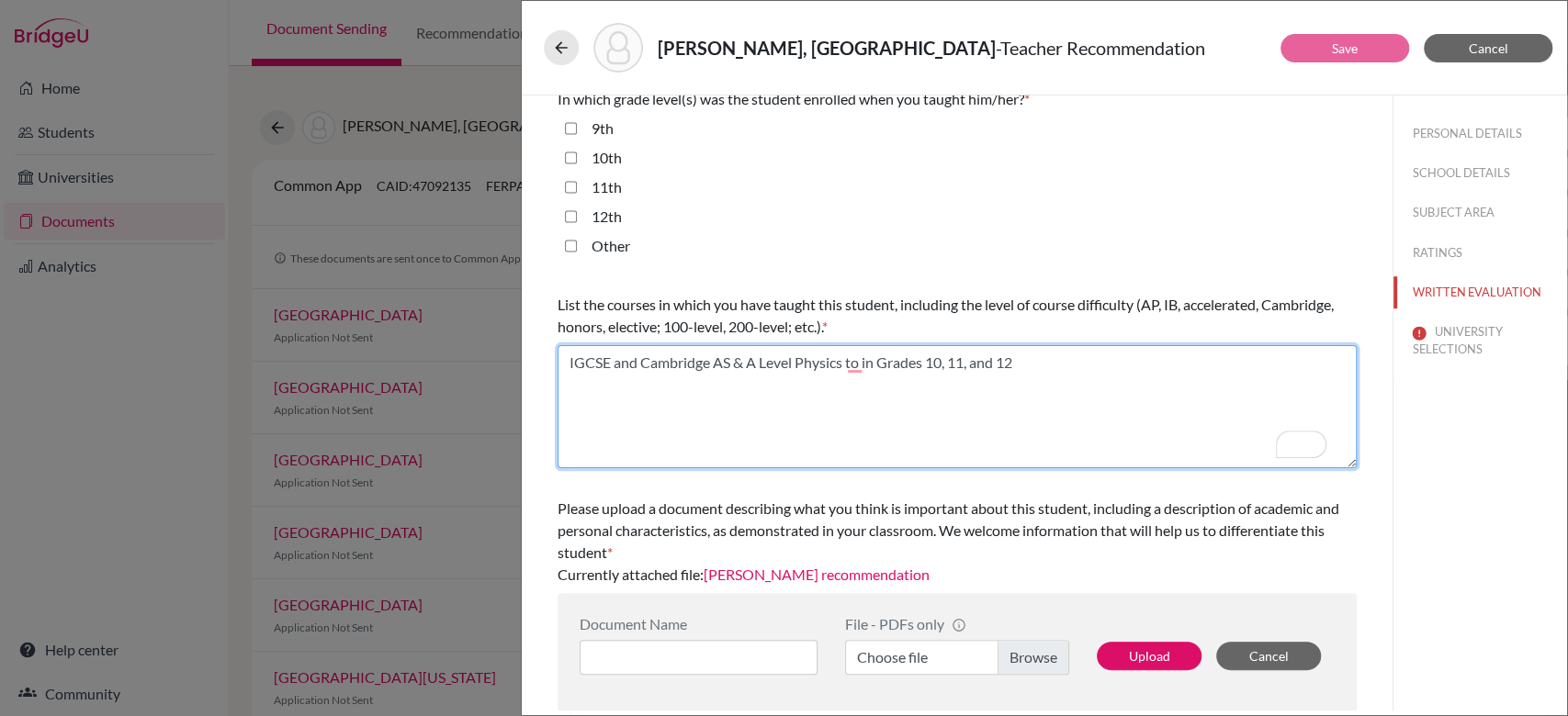
click at [1077, 379] on textarea "To enrich screen reader interactions, please activate Accessibility in Grammarl…" at bounding box center [957, 407] width 798 height 123
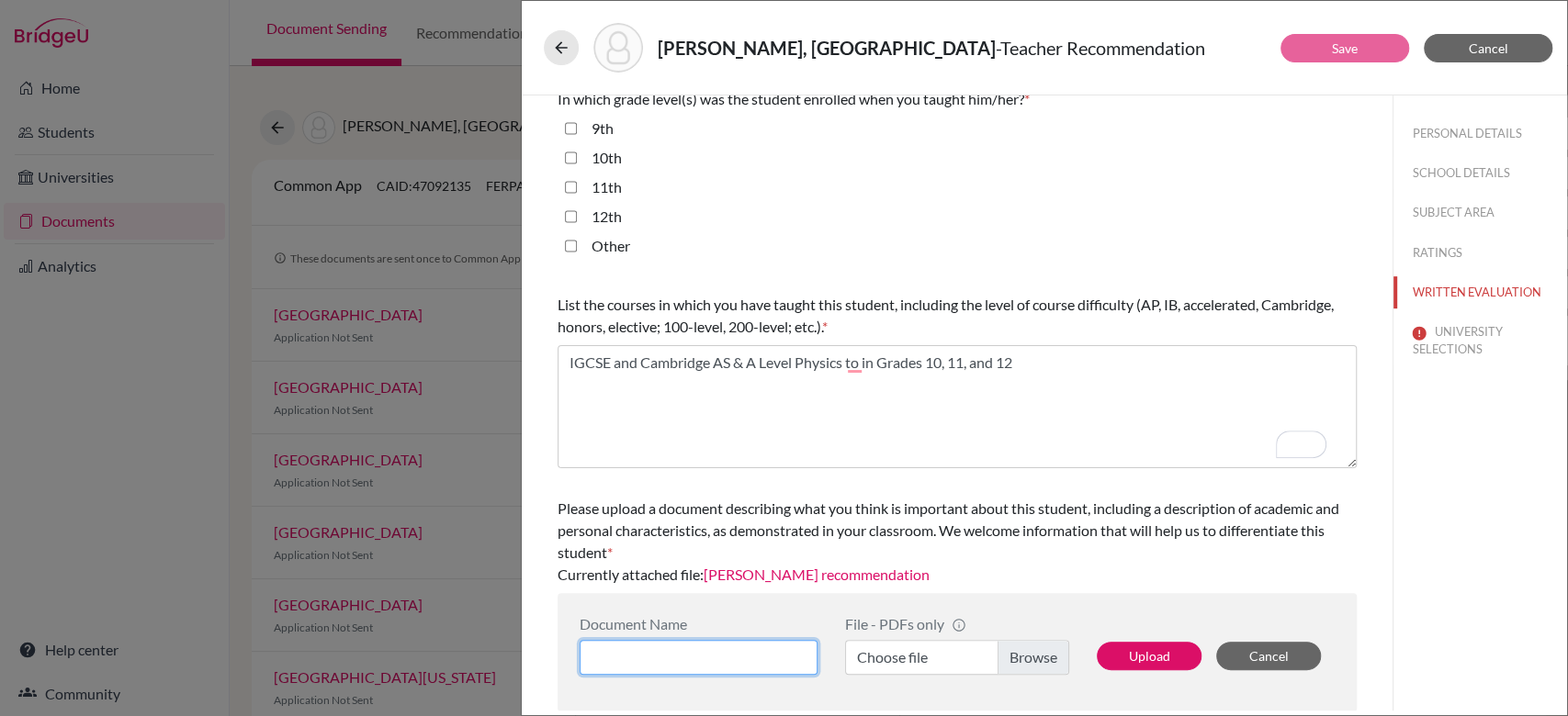
click at [759, 650] on input at bounding box center [698, 657] width 237 height 35
type input "Physics LOR"
click at [1004, 658] on label "Choose file" at bounding box center [957, 657] width 224 height 35
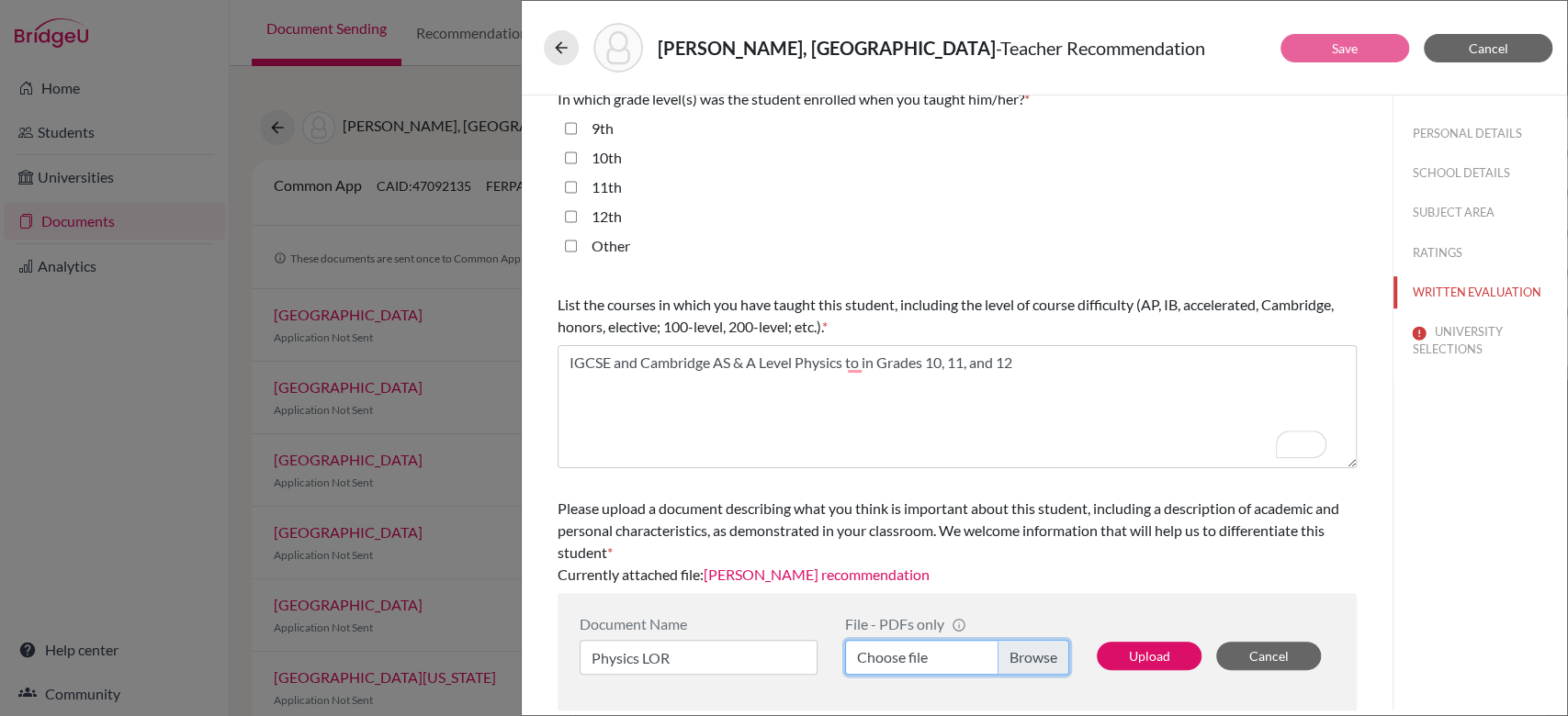
click at [1004, 658] on input "Choose file" at bounding box center [957, 657] width 224 height 35
click at [1148, 653] on button "Upload" at bounding box center [1149, 656] width 105 height 28
click at [1133, 643] on button "Upload" at bounding box center [1149, 656] width 105 height 28
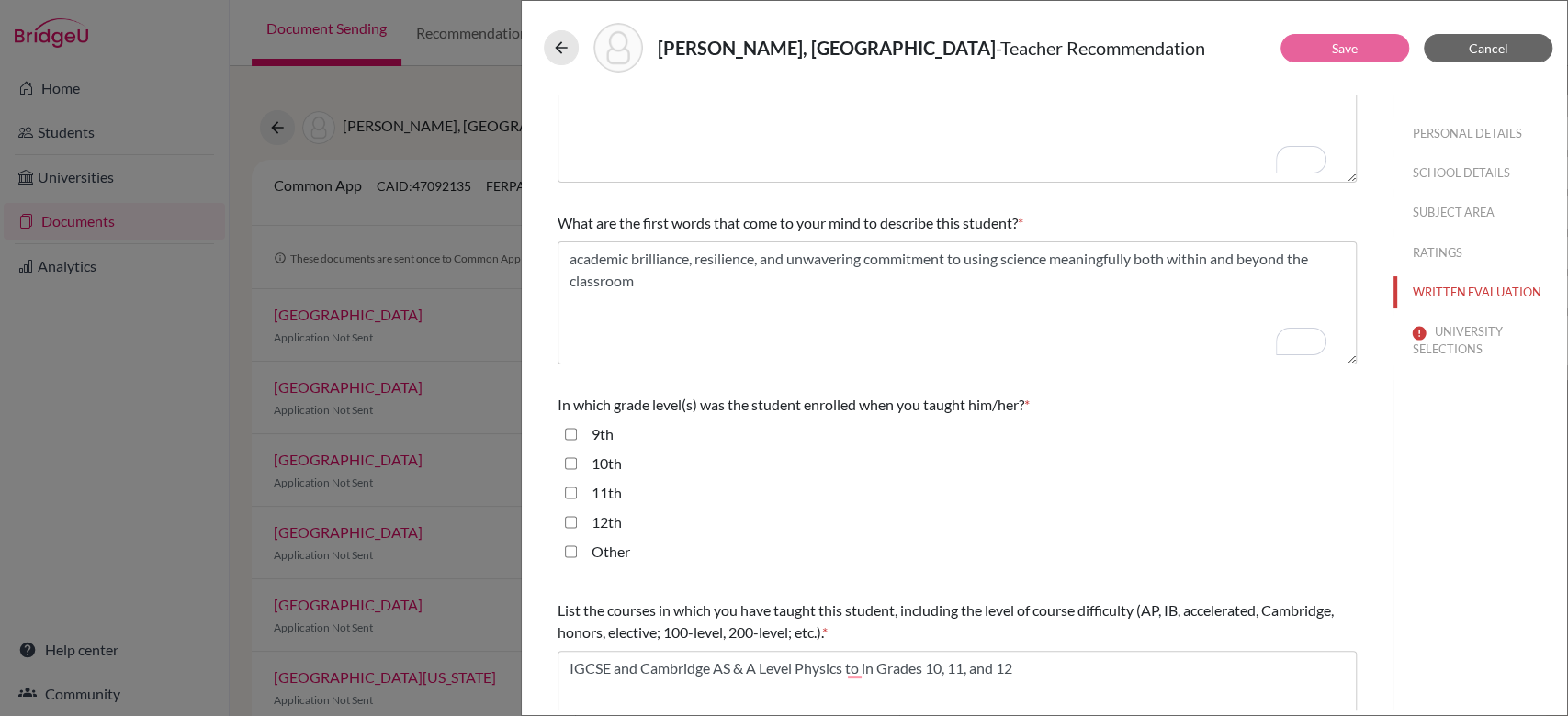
scroll to position [0, 0]
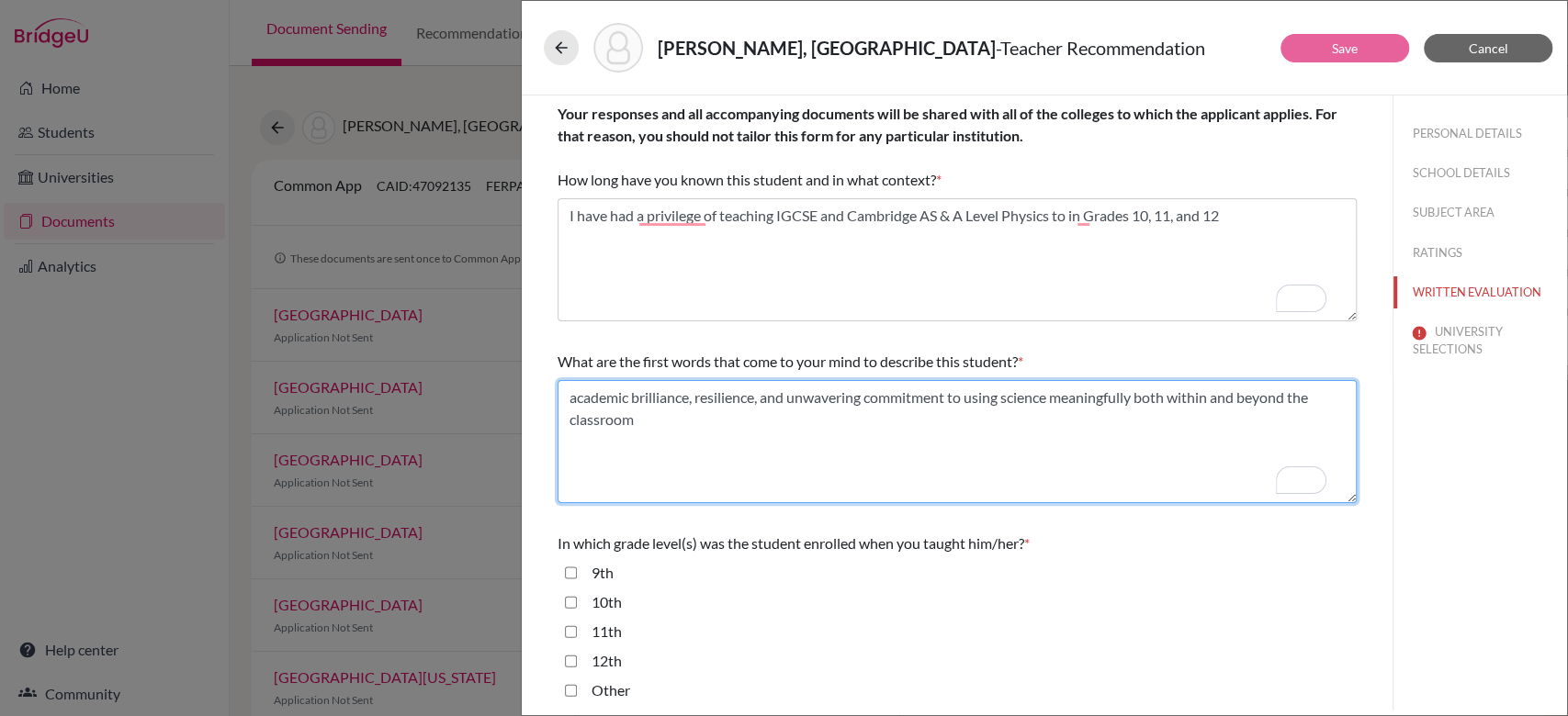
click at [1059, 428] on textarea "To enrich screen reader interactions, please activate Accessibility in Grammarl…" at bounding box center [957, 442] width 798 height 123
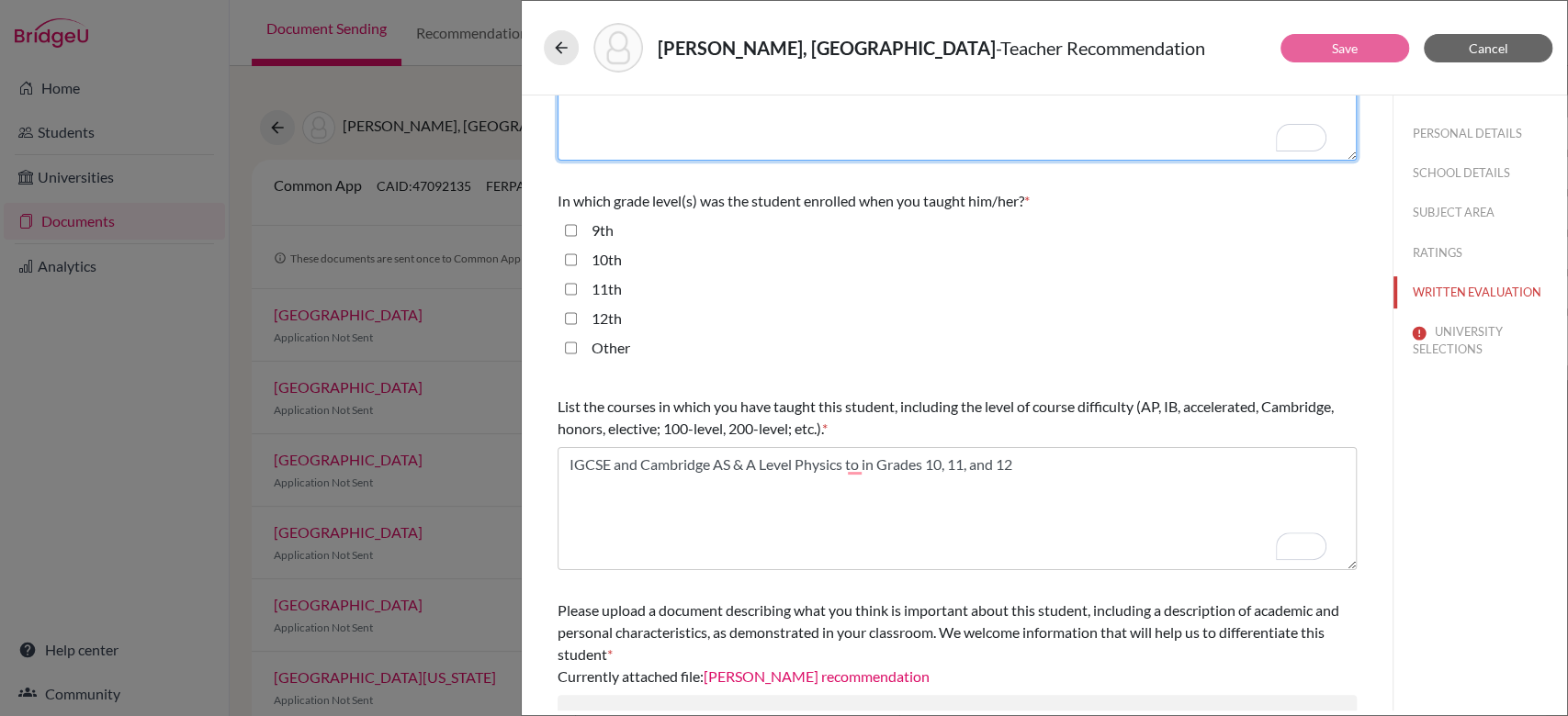
scroll to position [444, 0]
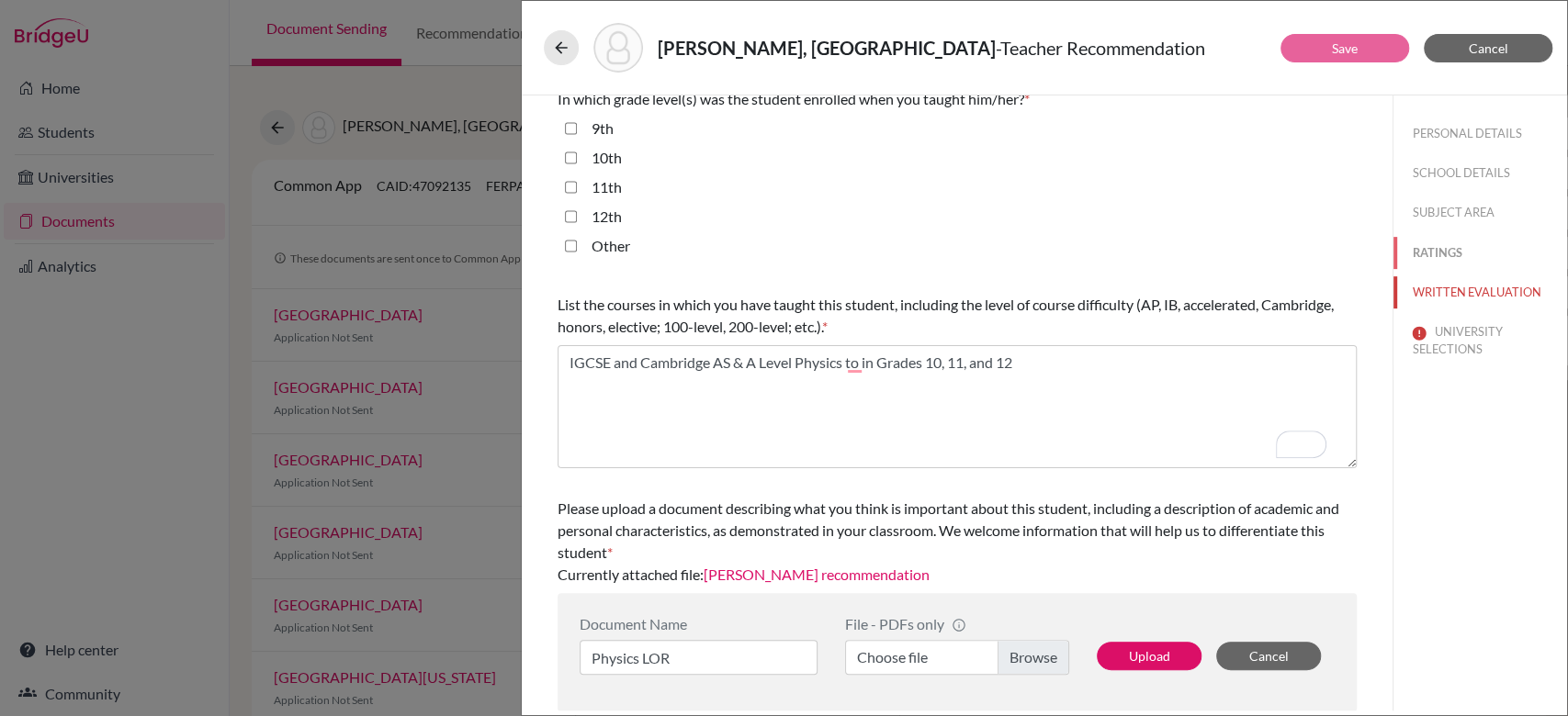
click at [1393, 246] on button "RATINGS" at bounding box center [1480, 252] width 174 height 32
click at [1152, 658] on button "Upload" at bounding box center [1149, 656] width 105 height 28
click at [1000, 645] on label "Choose file" at bounding box center [957, 657] width 224 height 35
click at [1000, 645] on input "Choose file" at bounding box center [957, 657] width 224 height 35
click at [1145, 654] on button "Upload" at bounding box center [1149, 656] width 105 height 28
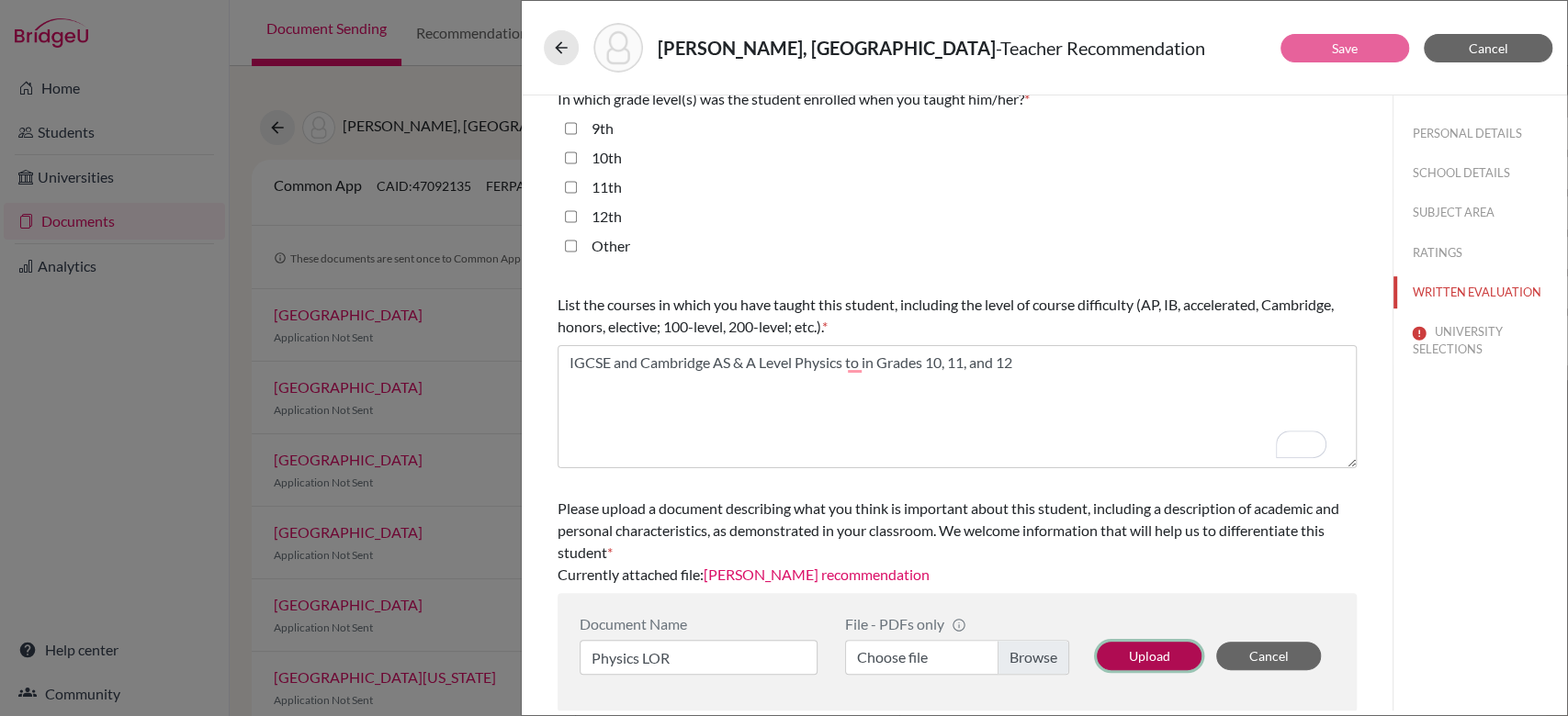
click at [1145, 654] on button "Upload" at bounding box center [1149, 656] width 105 height 28
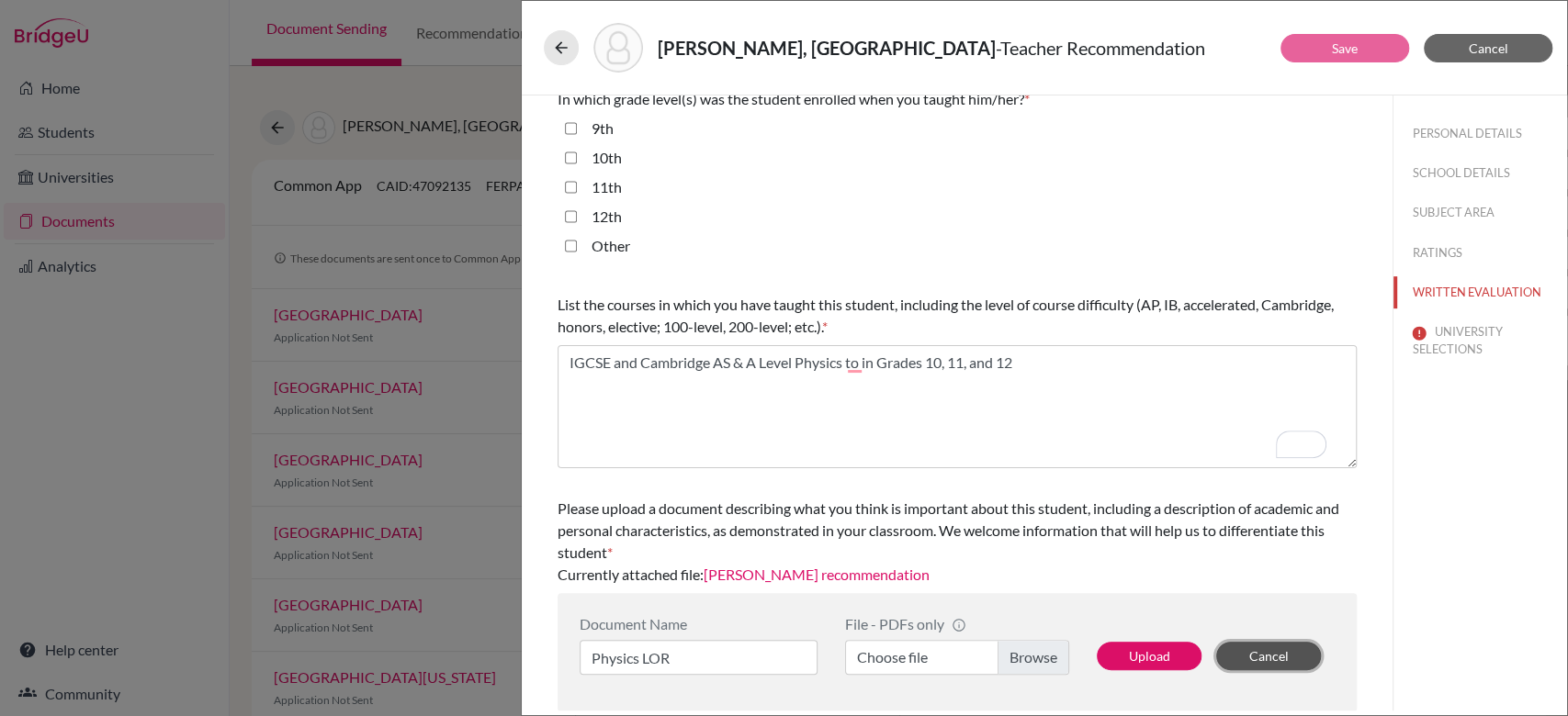
click at [1222, 661] on button "Cancel" at bounding box center [1268, 656] width 105 height 28
click at [1457, 137] on button "PERSONAL DETAILS" at bounding box center [1480, 134] width 174 height 32
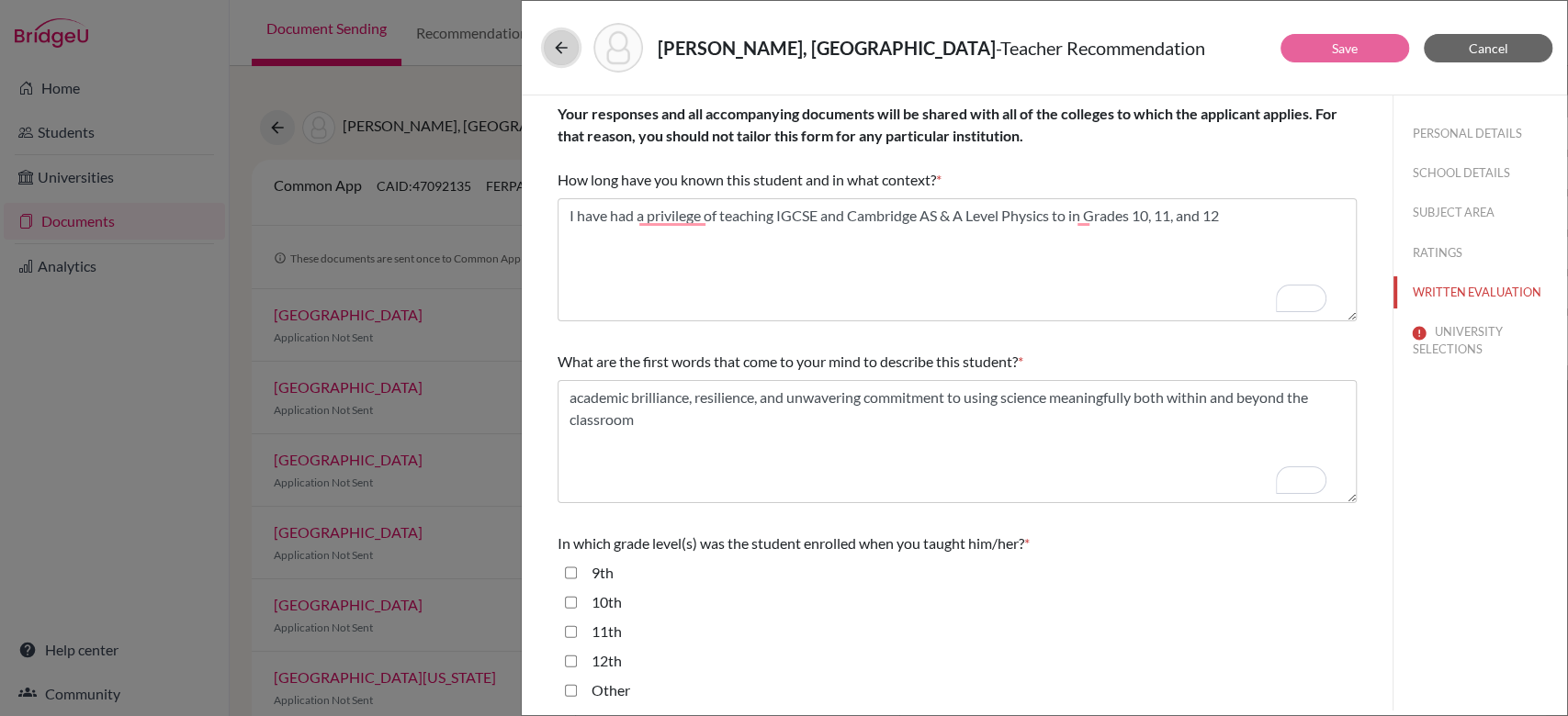
click at [571, 58] on button at bounding box center [560, 47] width 35 height 35
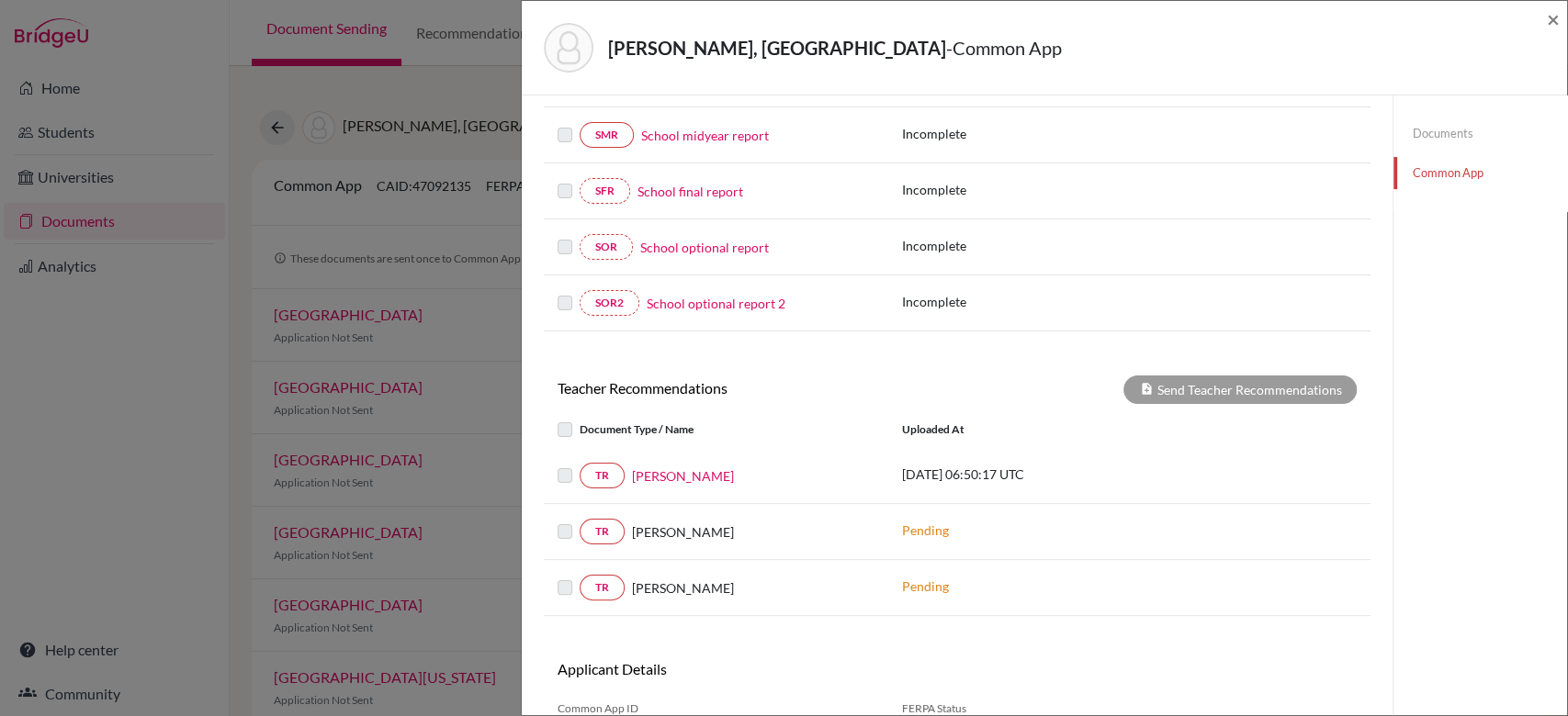
scroll to position [357, 0]
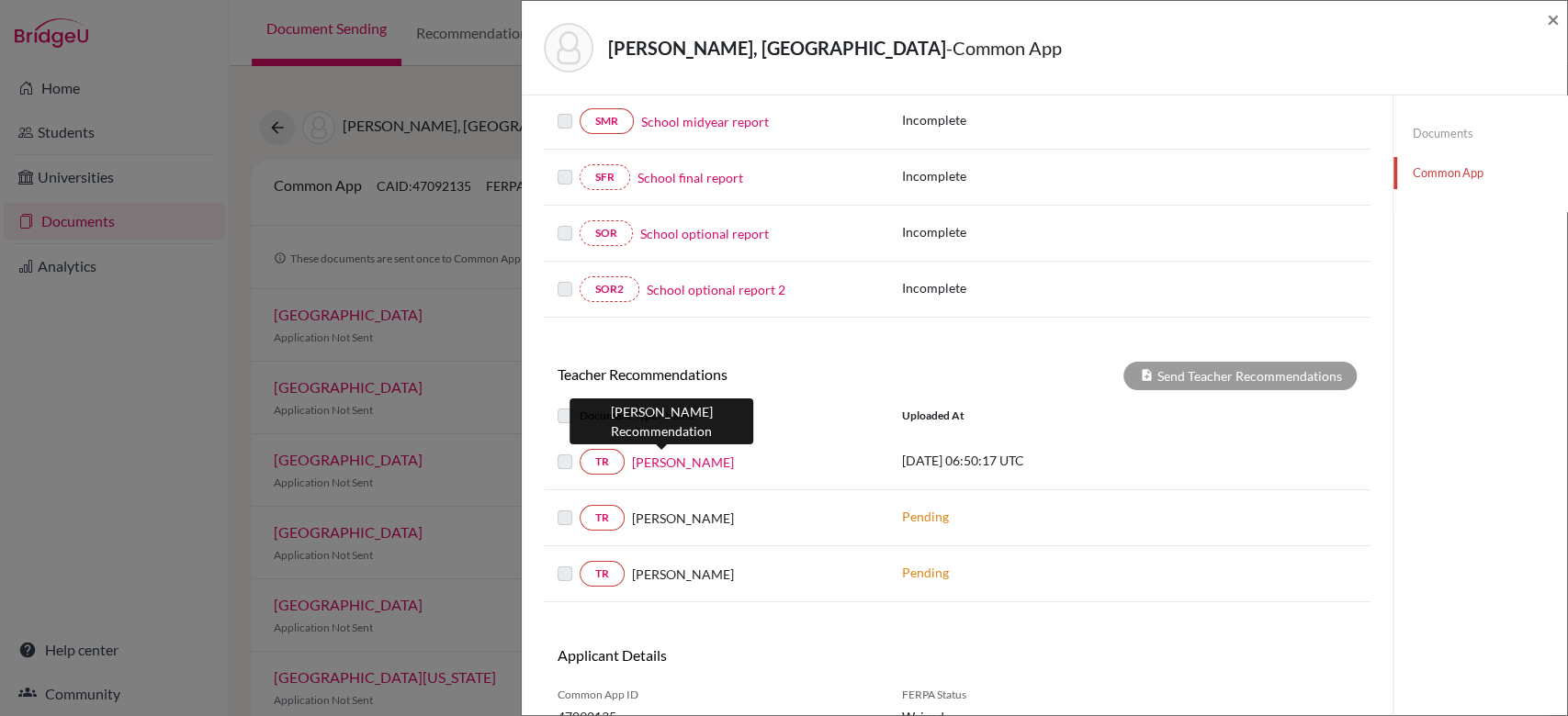
click at [642, 466] on link "[PERSON_NAME]" at bounding box center [683, 462] width 102 height 20
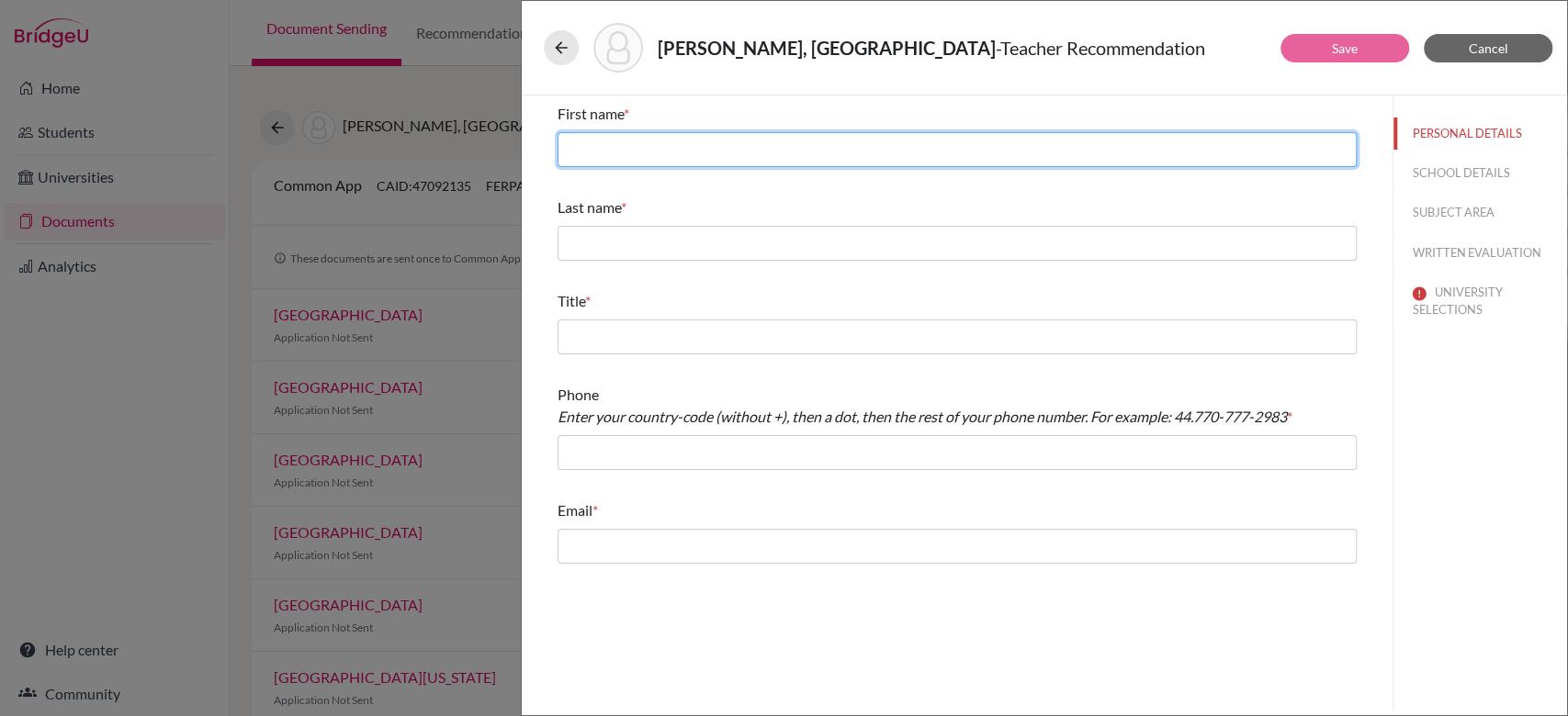
click at [852, 141] on input "text" at bounding box center [957, 149] width 798 height 35
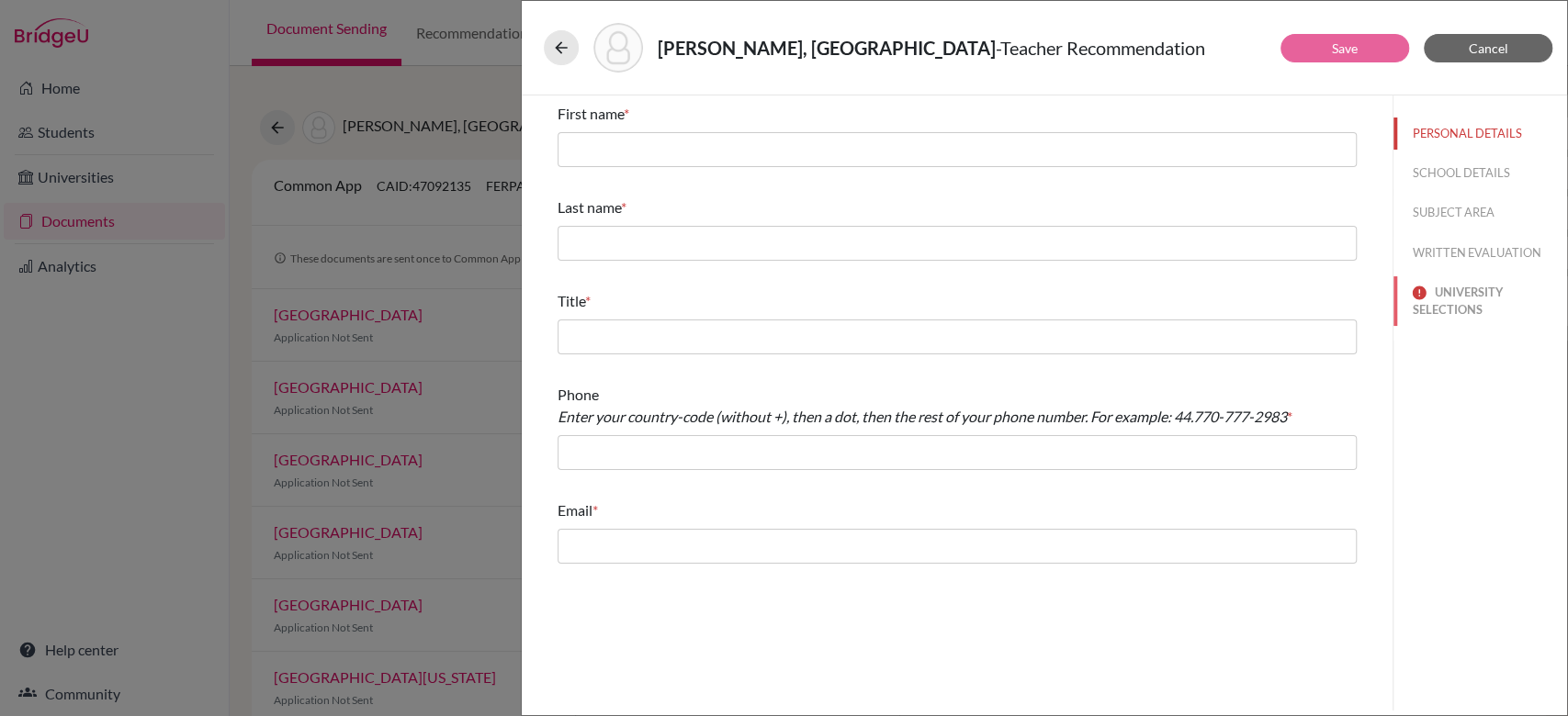
click at [1446, 299] on button "UNIVERSITY SELECTIONS" at bounding box center [1480, 301] width 174 height 50
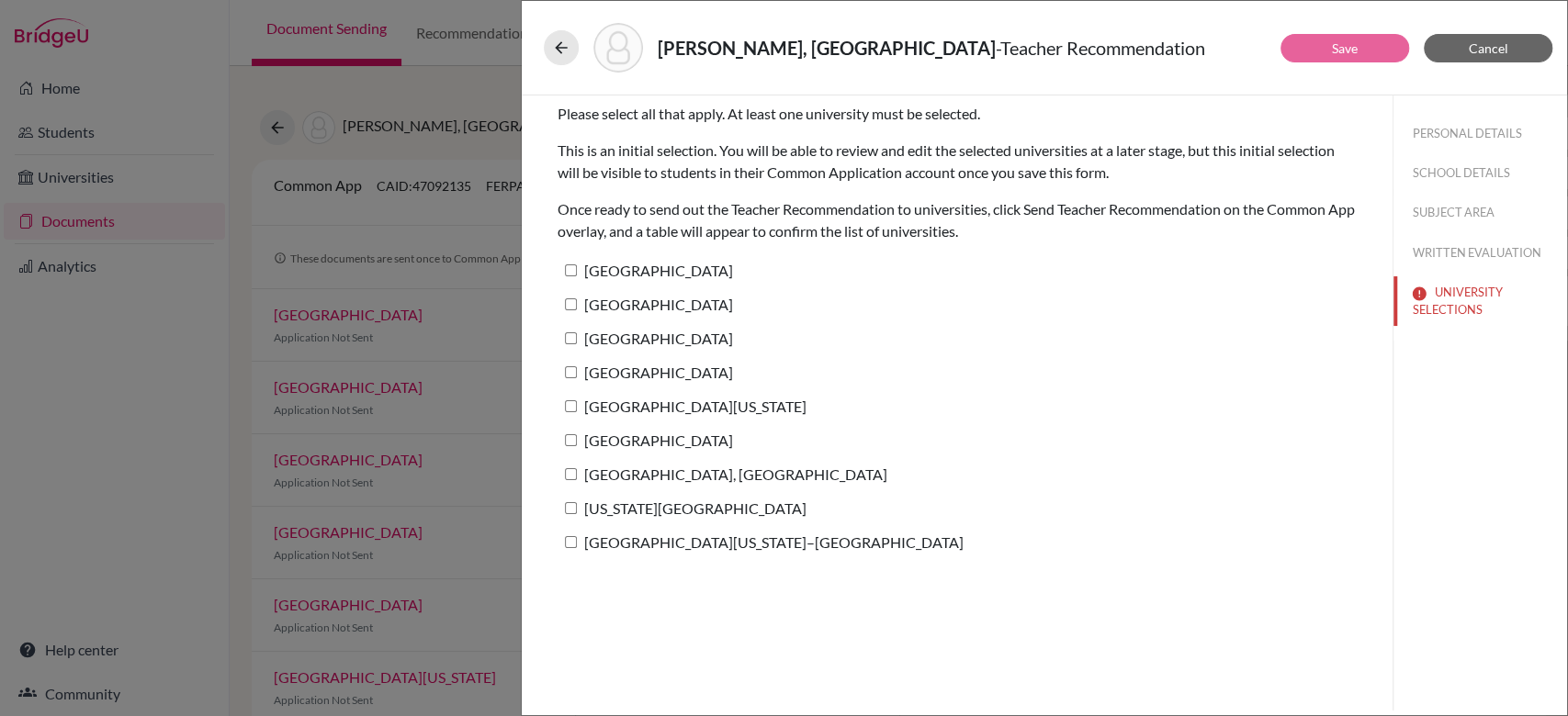
click at [614, 279] on label "[GEOGRAPHIC_DATA]" at bounding box center [645, 270] width 176 height 26
click at [577, 277] on input "[GEOGRAPHIC_DATA]" at bounding box center [570, 270] width 12 height 12
checkbox input "true"
click at [1461, 251] on button "WRITTEN EVALUATION" at bounding box center [1480, 252] width 174 height 32
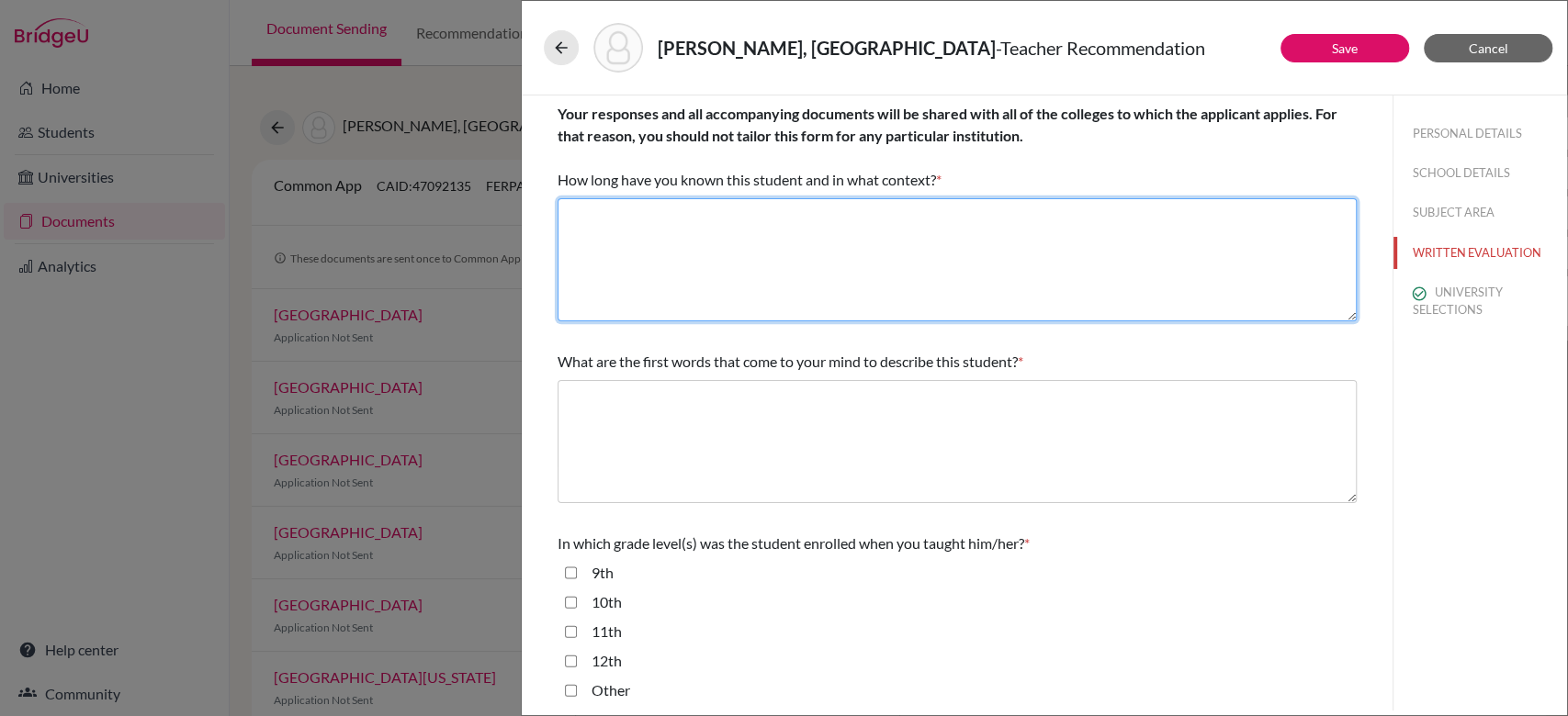
click at [770, 267] on textarea at bounding box center [957, 260] width 798 height 123
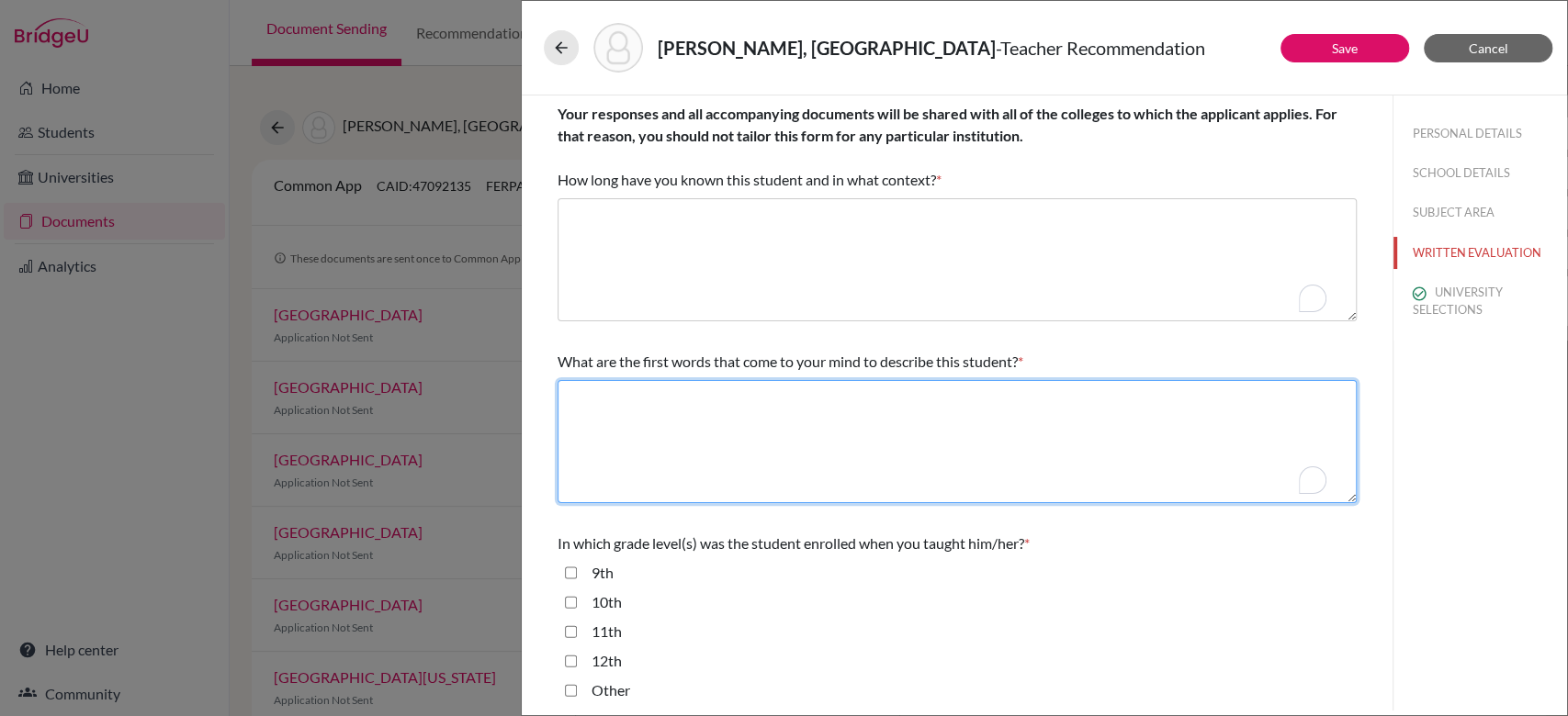
click at [771, 422] on textarea "To enrich screen reader interactions, please activate Accessibility in Grammarl…" at bounding box center [957, 442] width 798 height 123
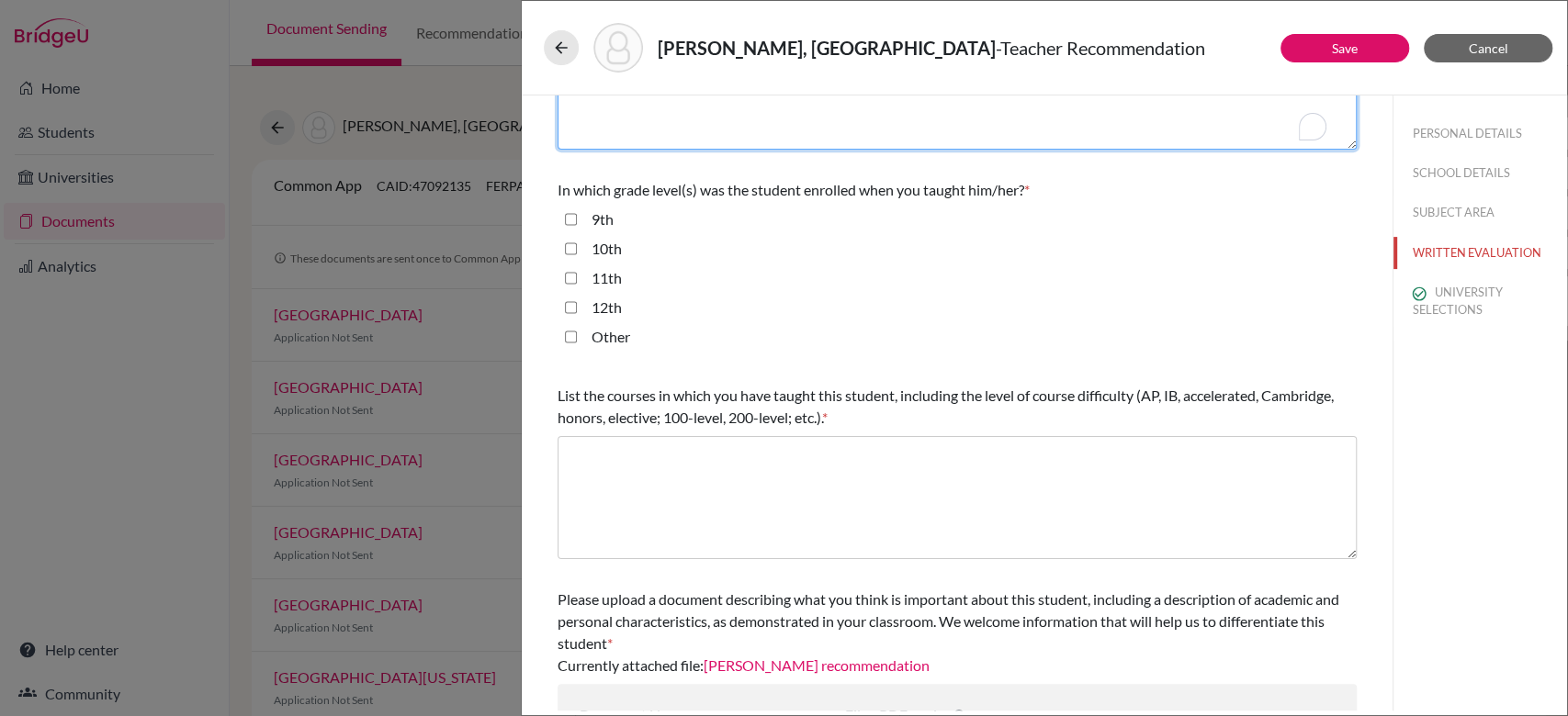
scroll to position [356, 0]
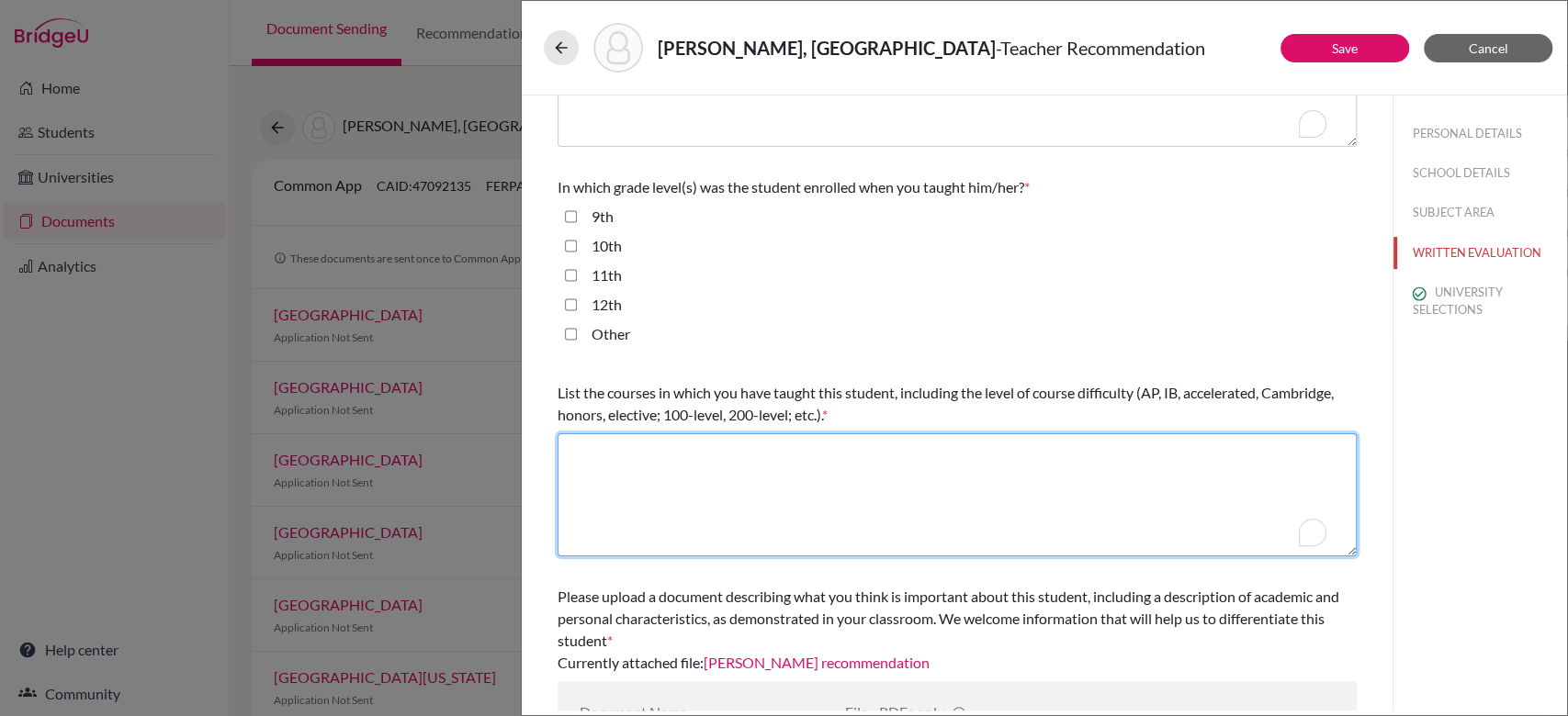
click at [776, 464] on textarea "To enrich screen reader interactions, please activate Accessibility in Grammarl…" at bounding box center [957, 495] width 798 height 123
paste textarea "IGCSE and Cambridge AS & A Level Physics to in Grades 10, 11, and 12"
type textarea "IGCSE and Cambridge AS & A Level Physics to in Grades 10, 11, and 12"
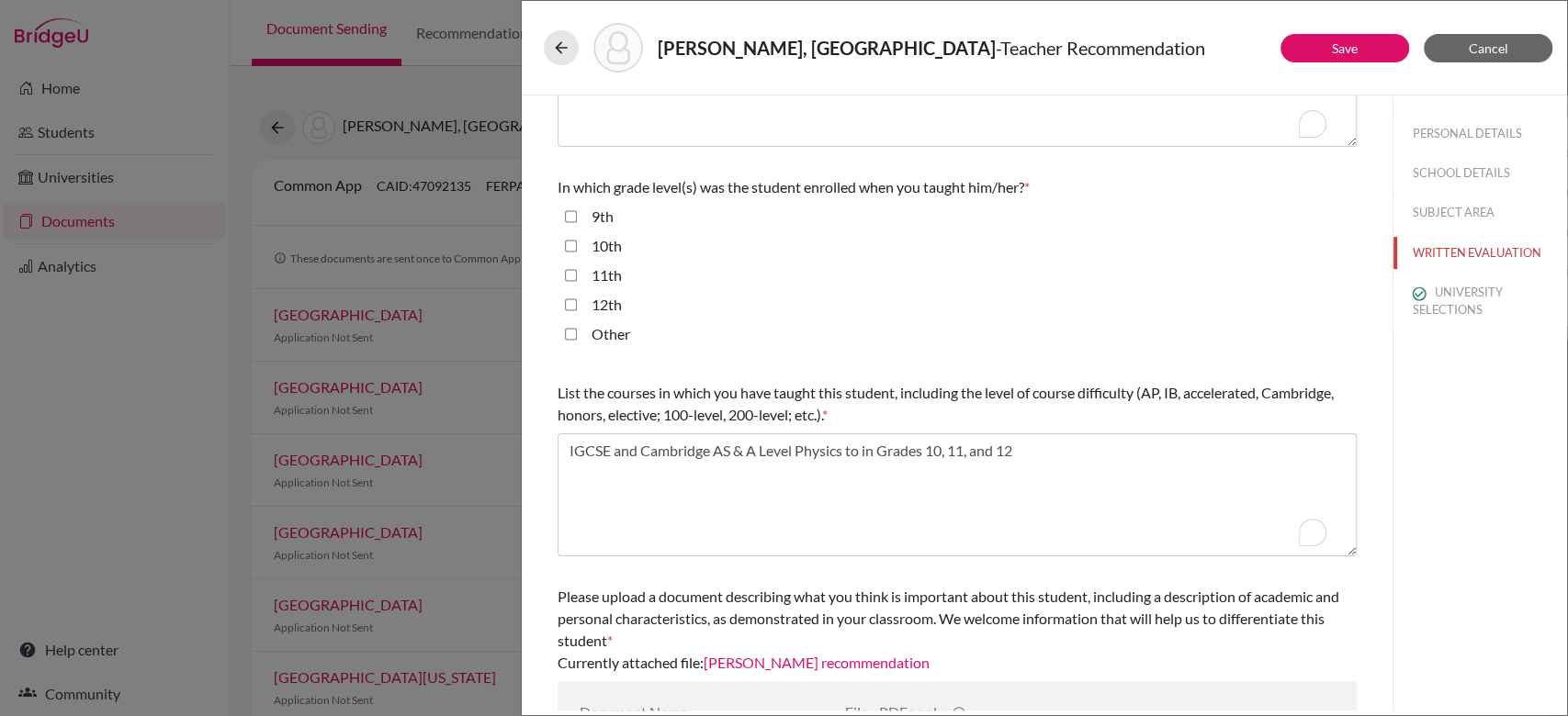
click at [575, 246] on input "10th" at bounding box center [570, 246] width 12 height 22
checkbox input "true"
drag, startPoint x: 573, startPoint y: 276, endPoint x: 569, endPoint y: 307, distance: 31.3
click at [569, 307] on fieldset "9th 10th 11th 12th Other" at bounding box center [957, 279] width 798 height 147
click at [569, 307] on input "12th" at bounding box center [570, 305] width 12 height 22
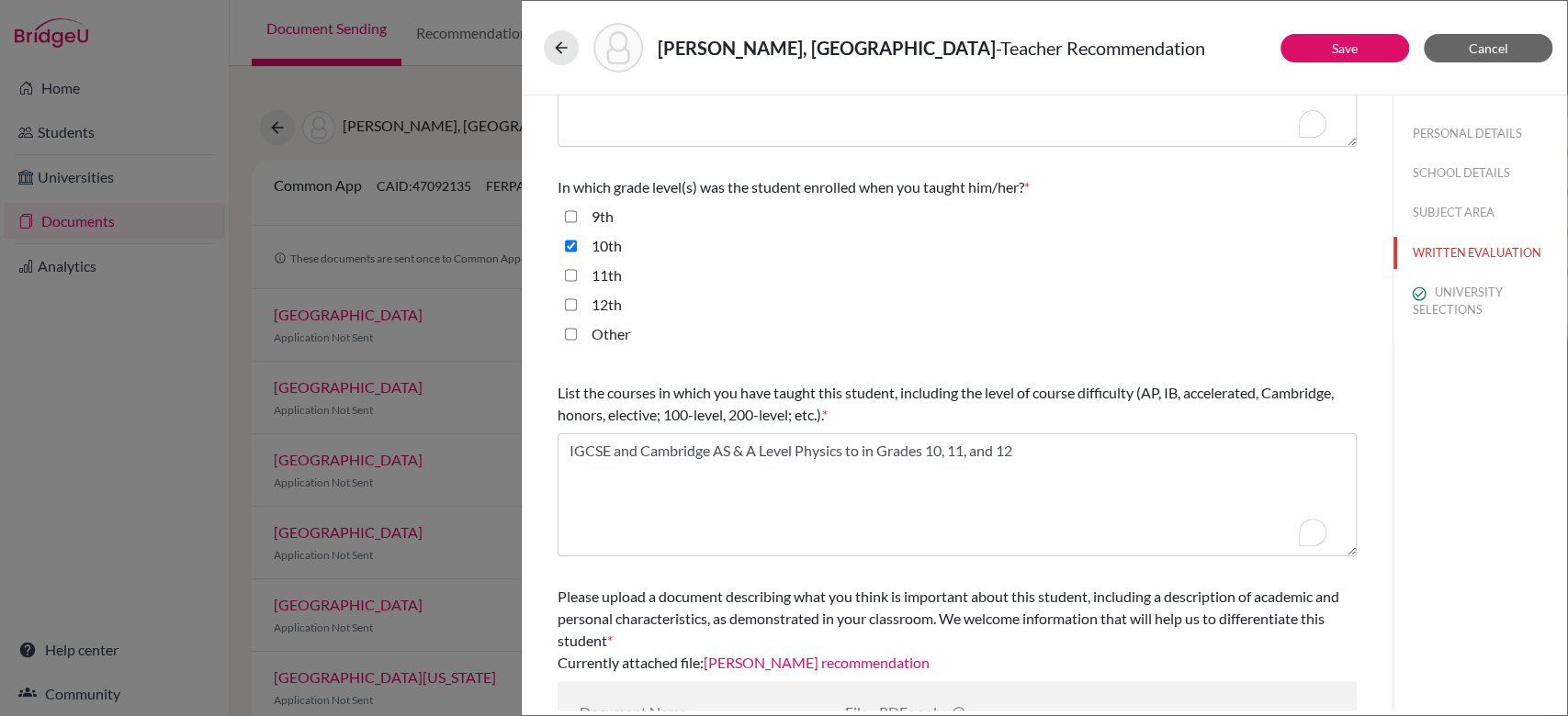
checkbox input "true"
click at [575, 271] on input "11th" at bounding box center [570, 276] width 12 height 22
checkbox input "true"
click at [658, 170] on div "In which grade level(s) was the student enrolled when you taught him/her? * 9th…" at bounding box center [957, 265] width 798 height 191
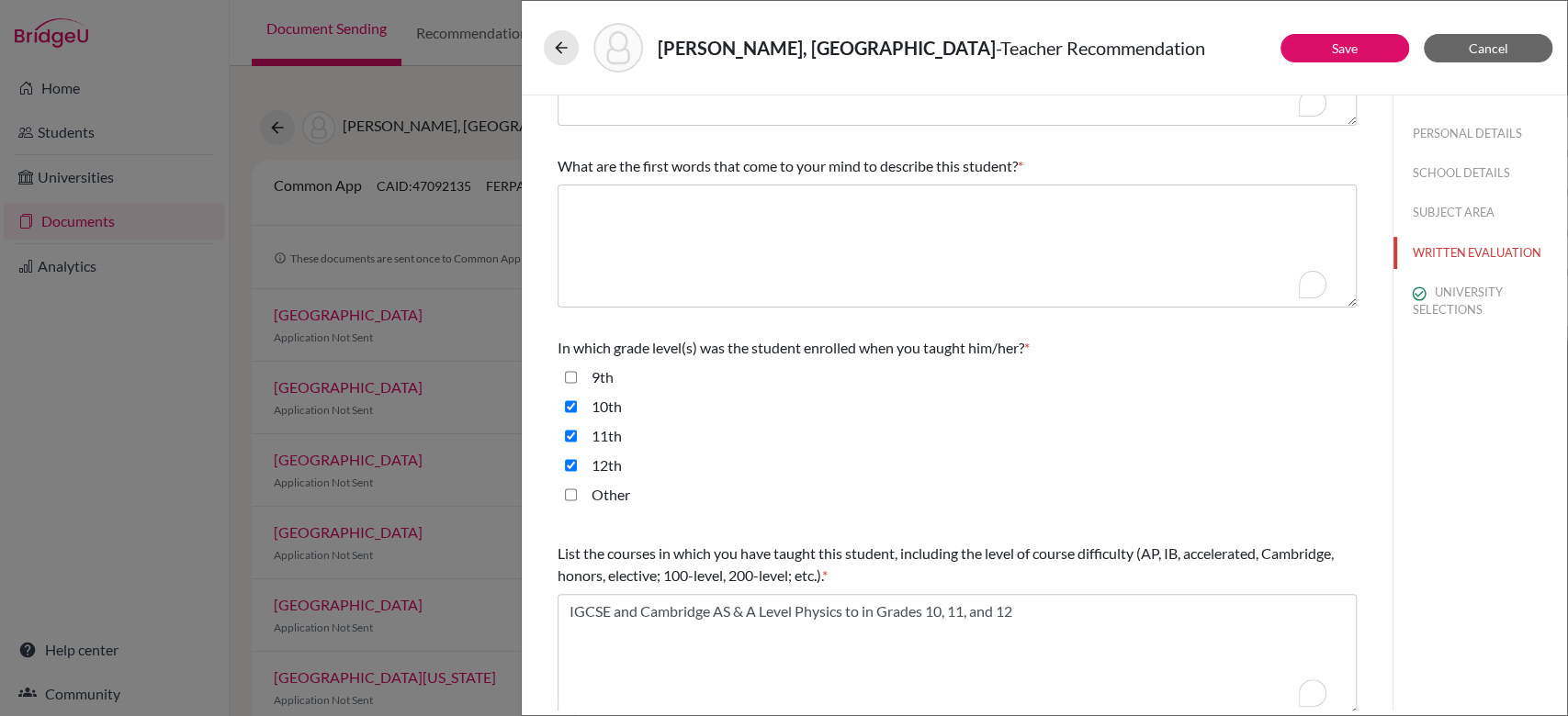
scroll to position [191, 0]
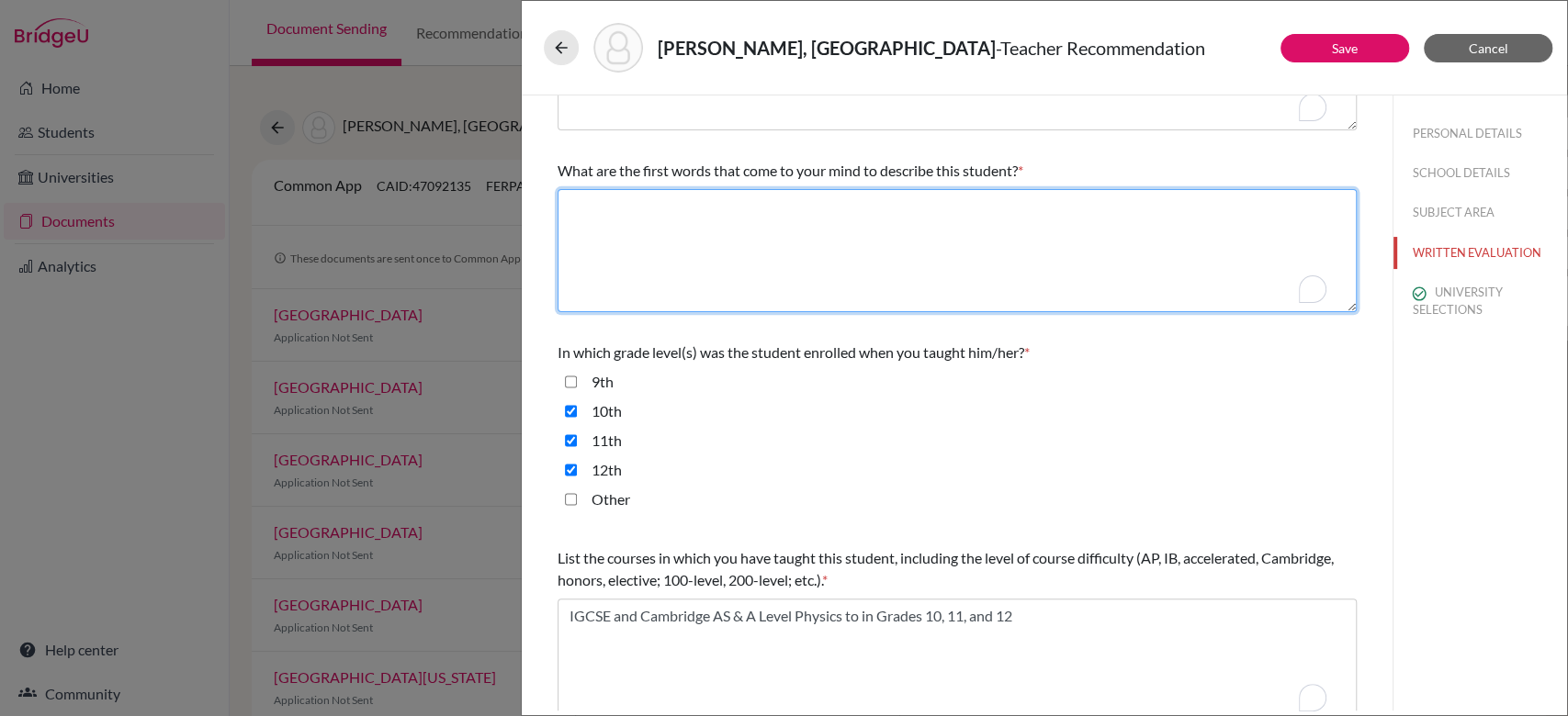
click at [710, 249] on textarea "To enrich screen reader interactions, please activate Accessibility in Grammarl…" at bounding box center [957, 251] width 798 height 123
paste textarea "privilege of teaching IGCSE and Cambridge AS & A Level Physics to in Grades 10,…"
type textarea "privilege of teaching IGCSE and Cambridge AS & A Level Physics to in Grades 10,…"
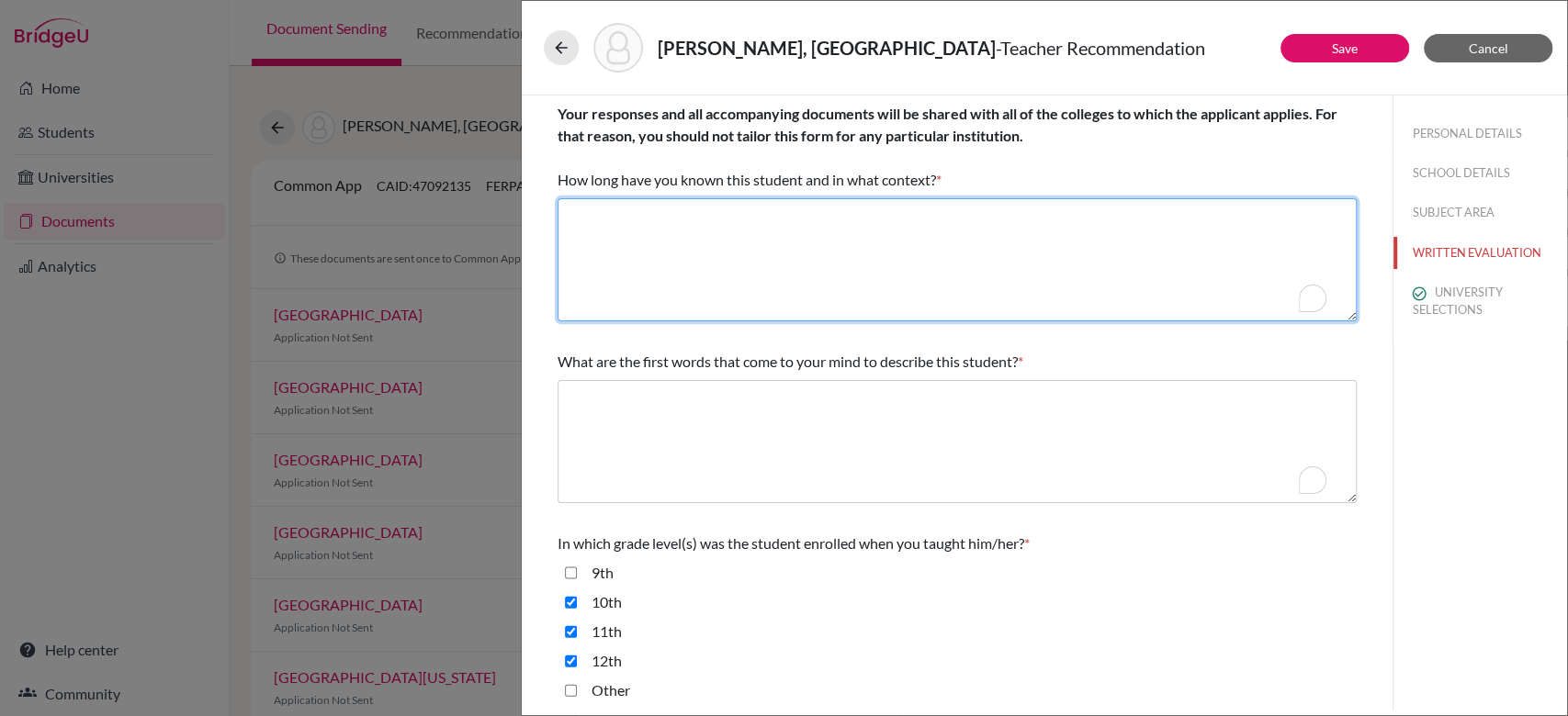
paste textarea "privilege of teaching IGCSE and Cambridge AS & A Level Physics to in Grades 10,…"
click at [734, 290] on textarea "To enrich screen reader interactions, please activate Accessibility in Grammarl…" at bounding box center [957, 260] width 798 height 123
type textarea "privilege of teaching IGCSE and Cambridge AS & A Level Physics to in Grades 10,…"
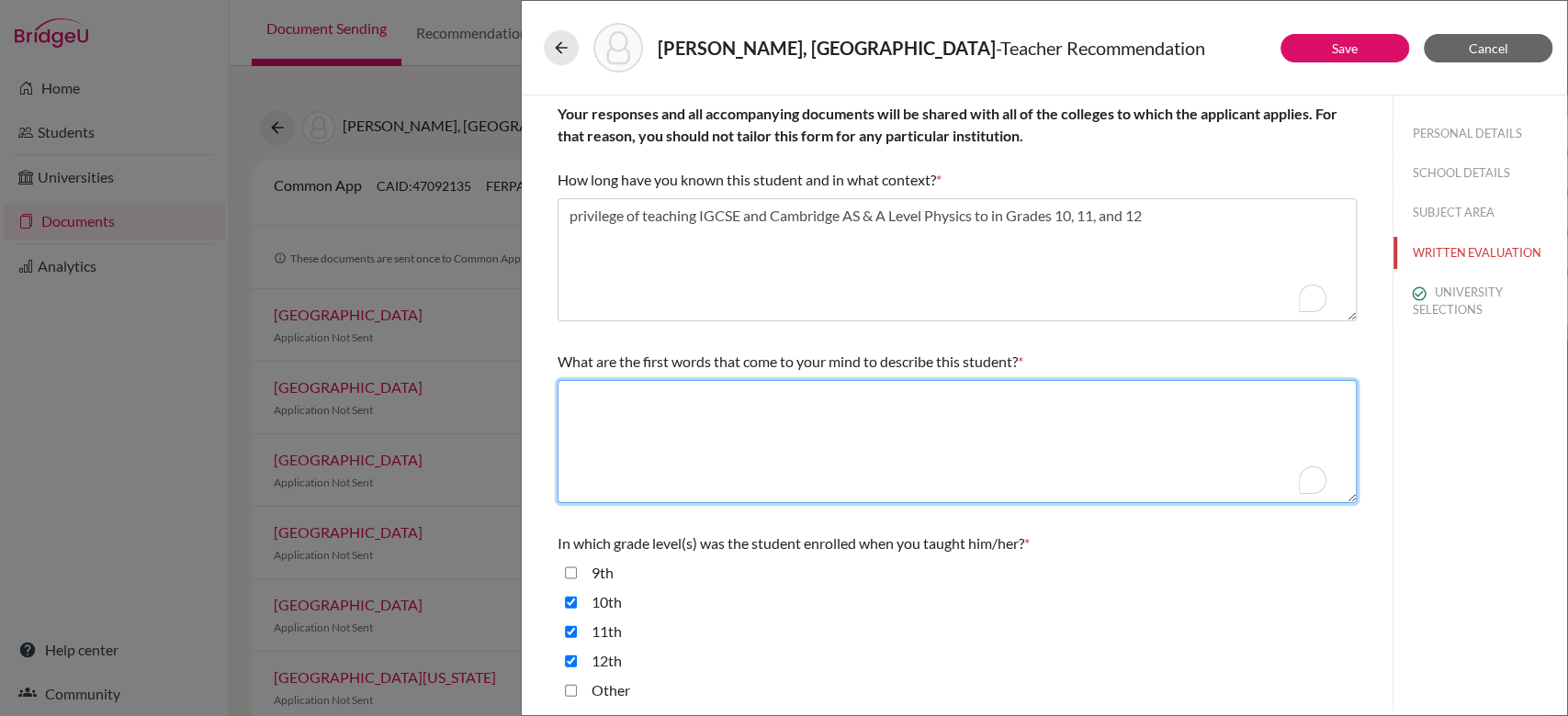
paste textarea "academic brilliance, resilience, and unwavering commitment to using science mea…"
click at [1008, 408] on textarea "To enrich screen reader interactions, please activate Accessibility in Grammarl…" at bounding box center [957, 442] width 798 height 123
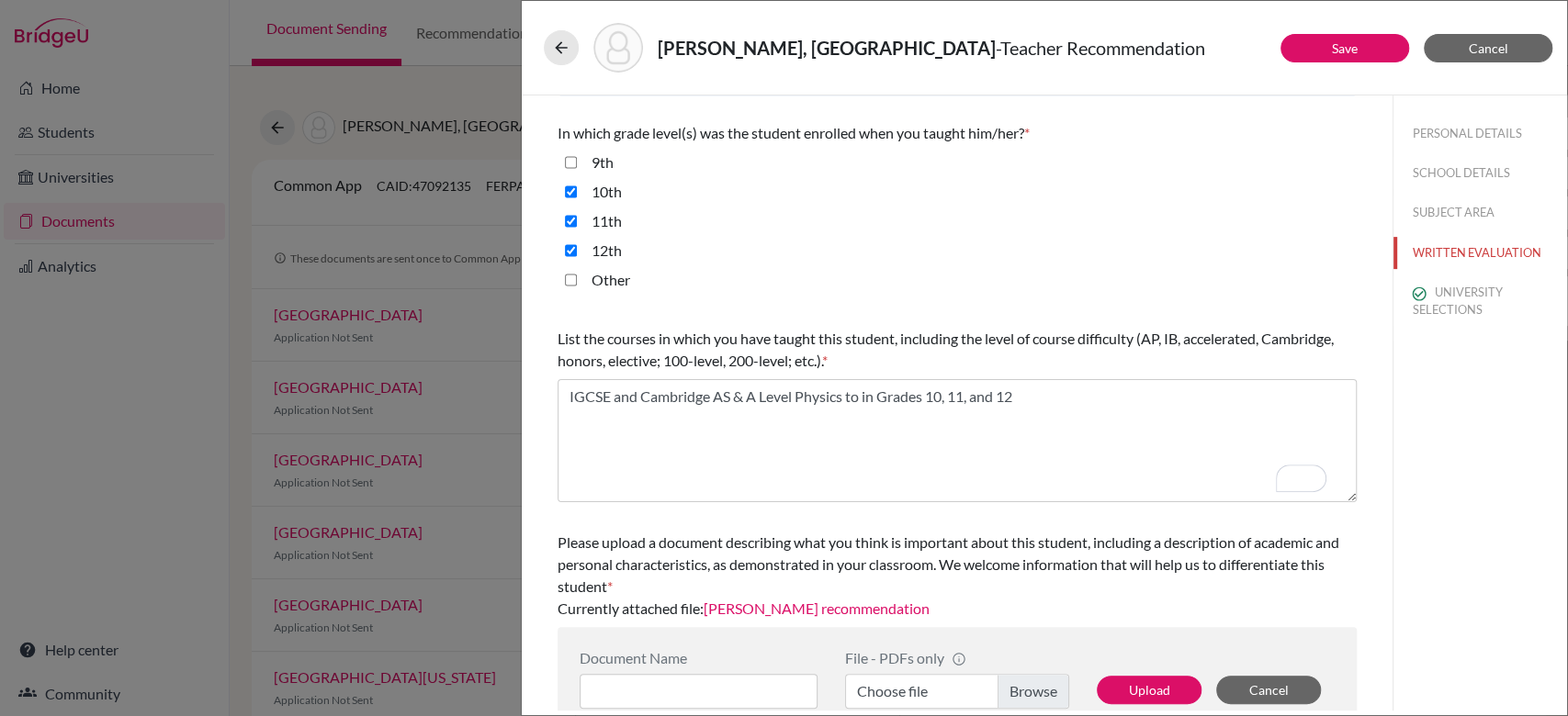
scroll to position [444, 0]
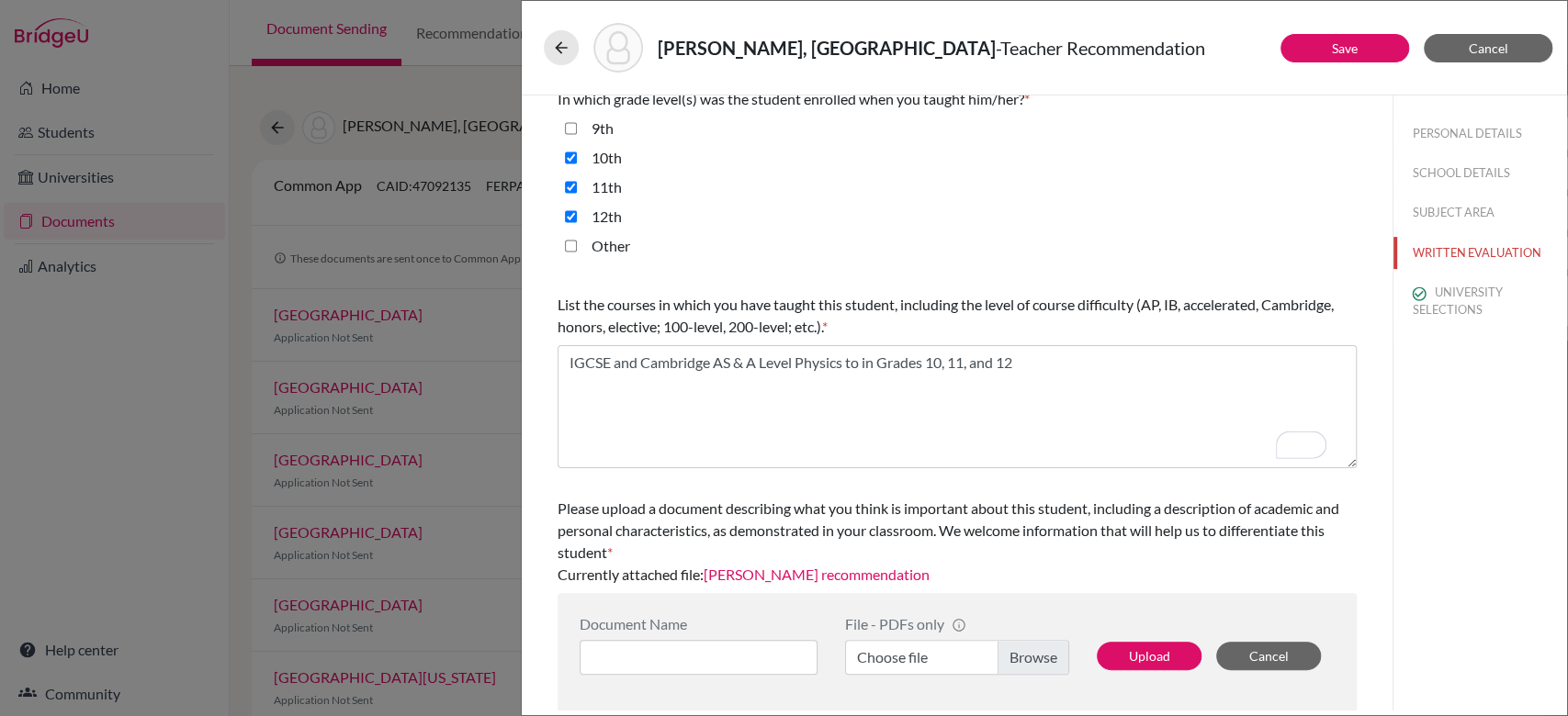
type textarea "academic brilliance, resilience, and unwavering commitment to using science mea…"
click at [1435, 192] on div "PERSONAL DETAILS SCHOOL DETAILS SUBJECT AREA WRITTEN EVALUATION UNIVERSITY SELE…" at bounding box center [1480, 218] width 174 height 245
click at [1435, 209] on button "SUBJECT AREA" at bounding box center [1480, 212] width 174 height 32
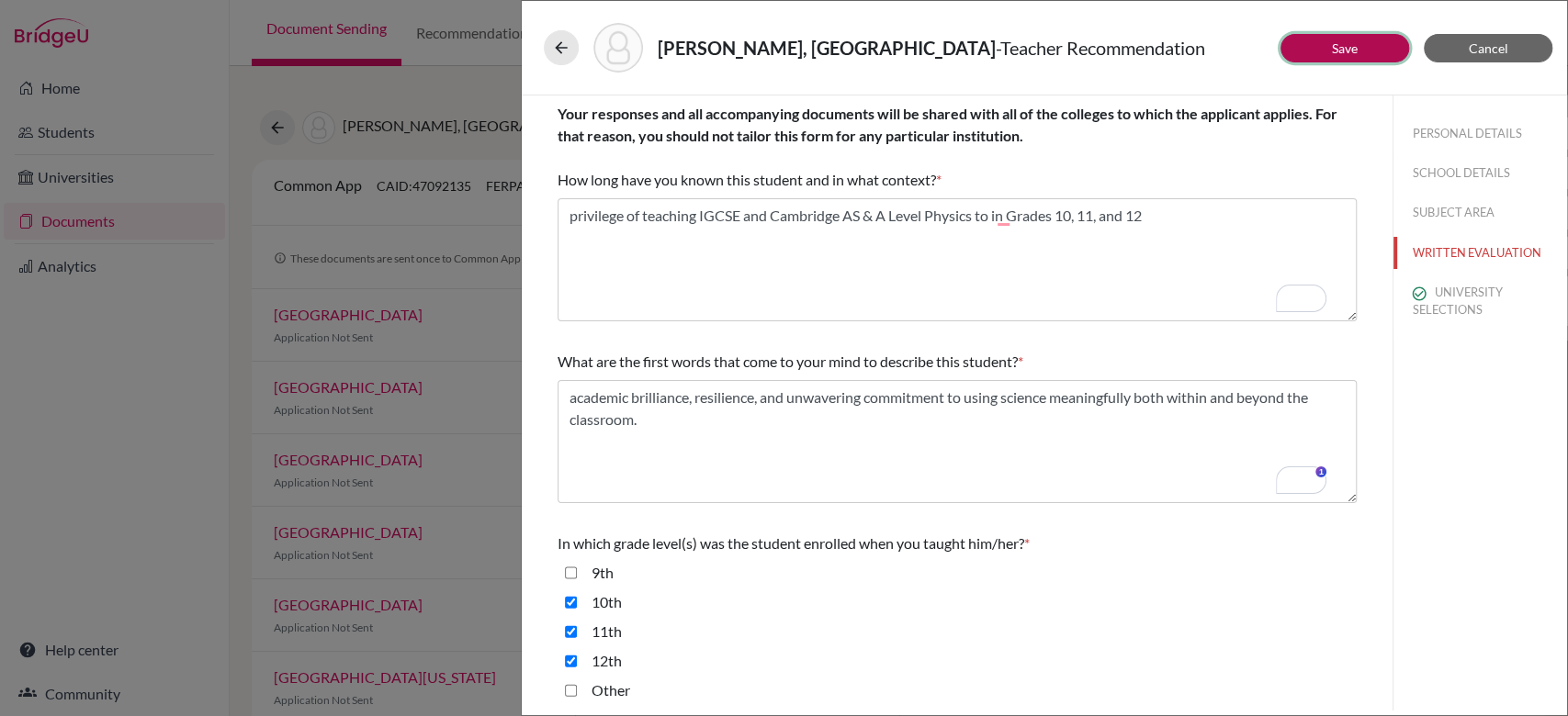
click at [1291, 50] on button "Save" at bounding box center [1345, 48] width 129 height 28
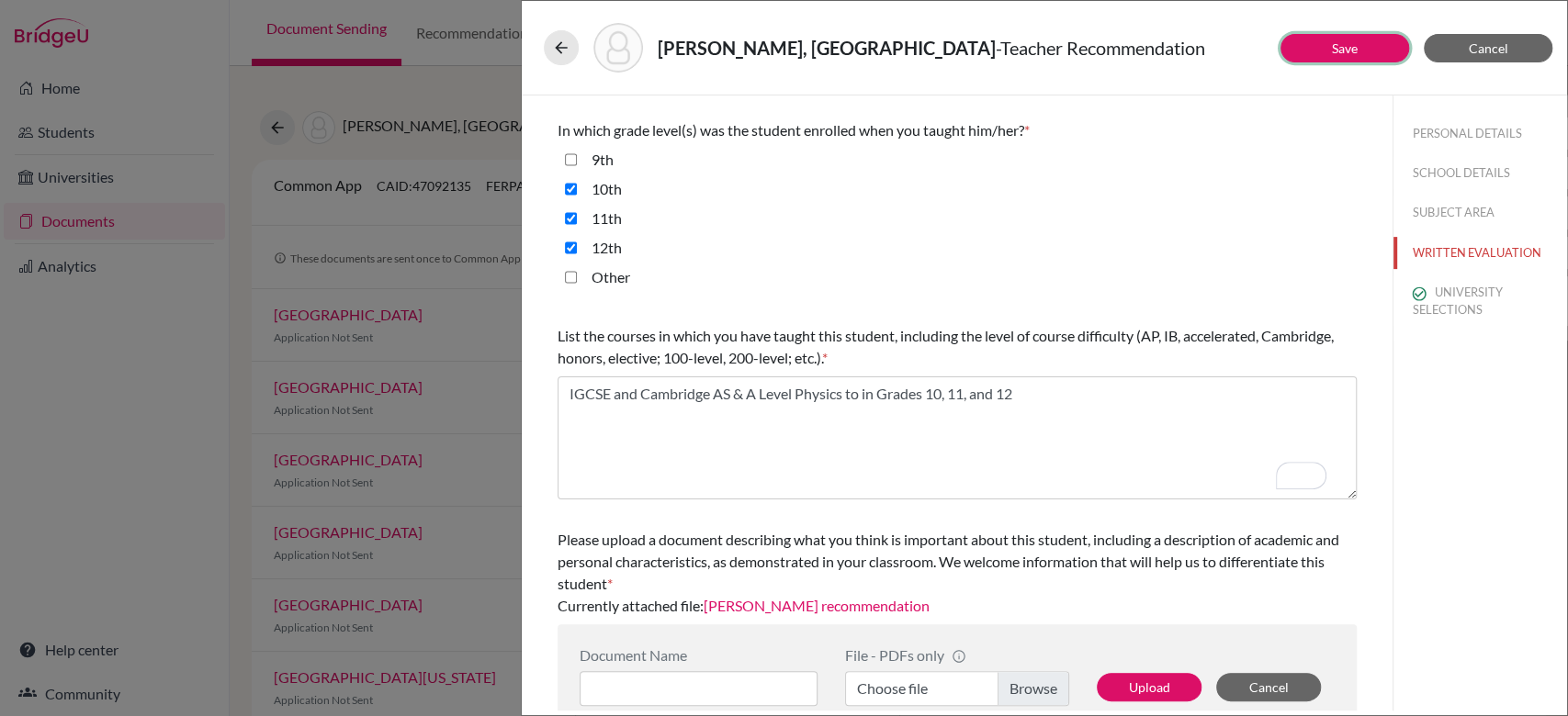
scroll to position [444, 0]
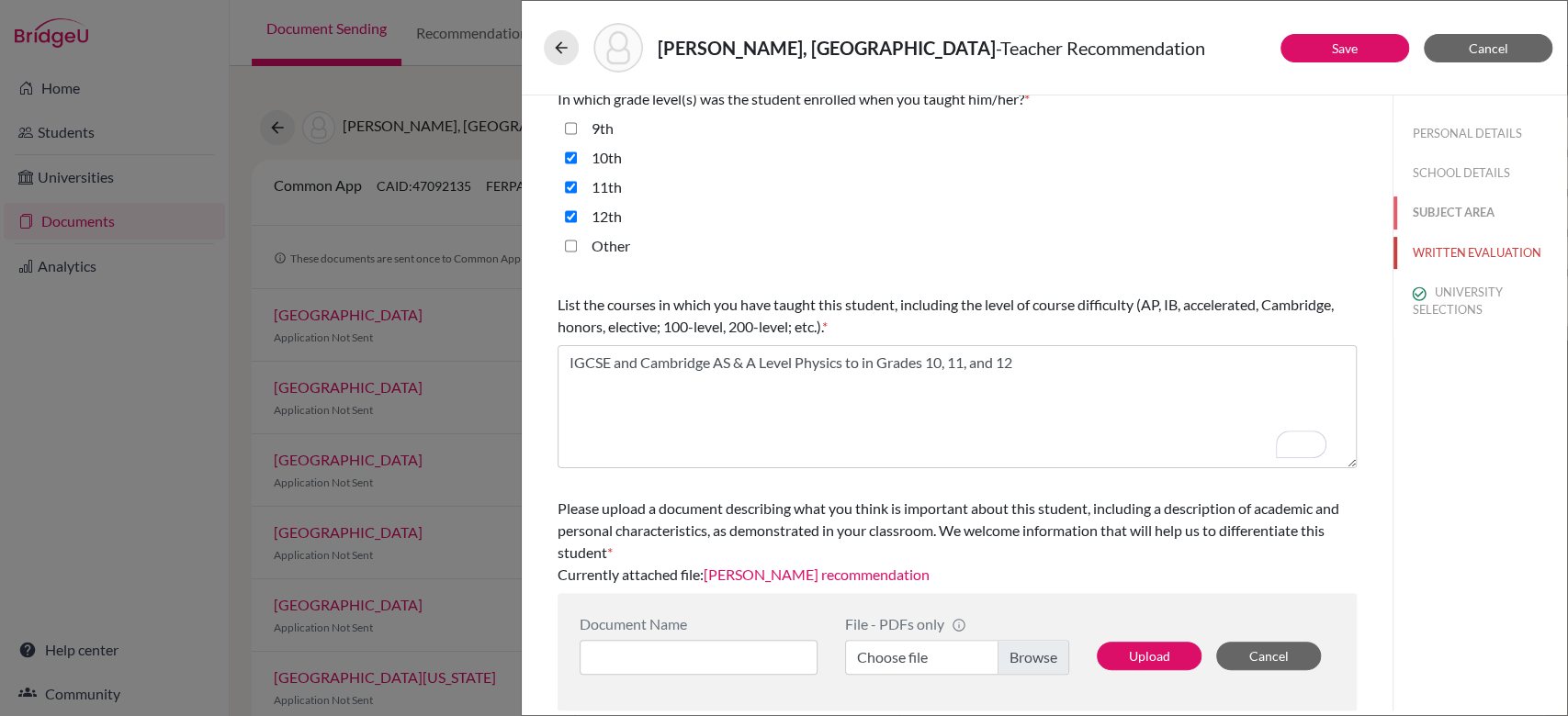
click at [1442, 202] on button "SUBJECT AREA" at bounding box center [1480, 212] width 174 height 32
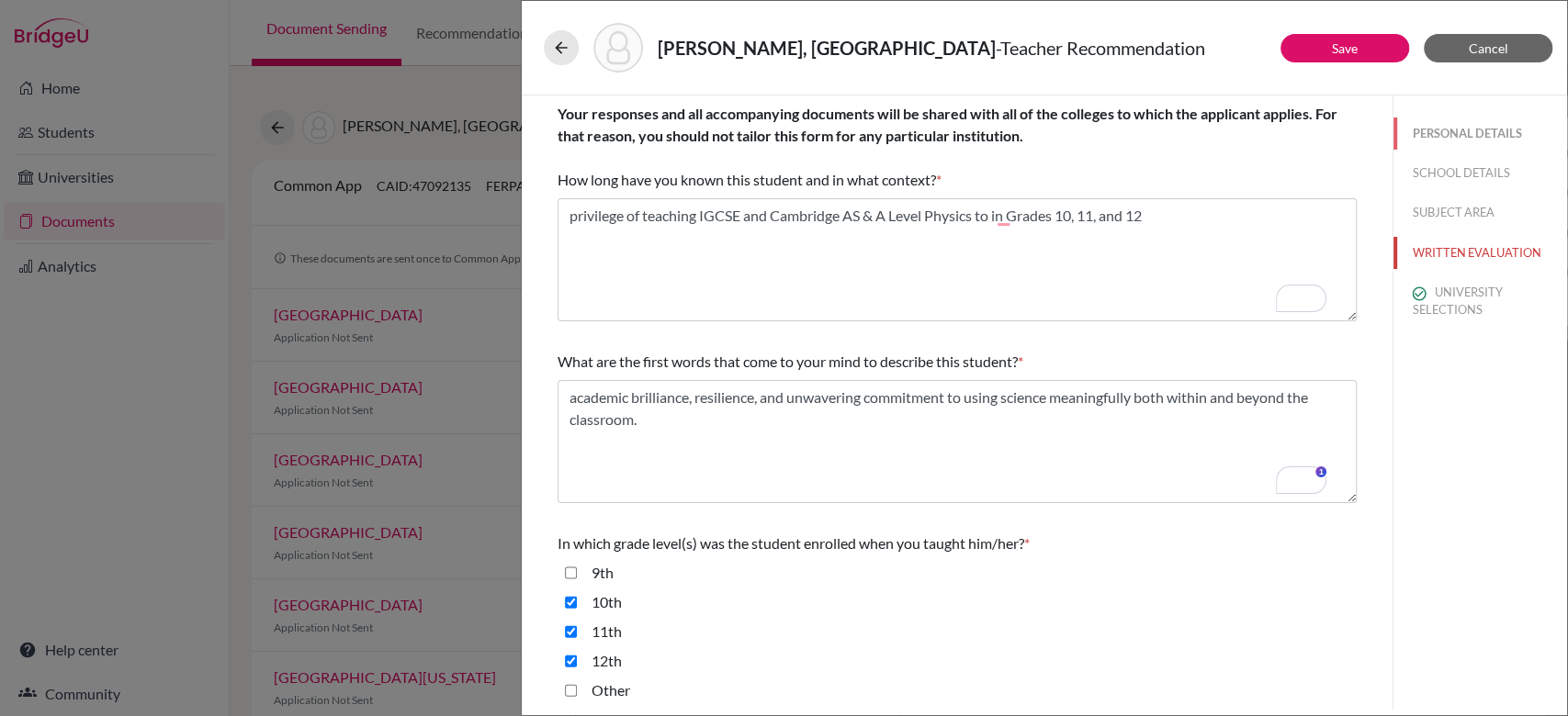
click at [1446, 137] on button "PERSONAL DETAILS" at bounding box center [1480, 134] width 174 height 32
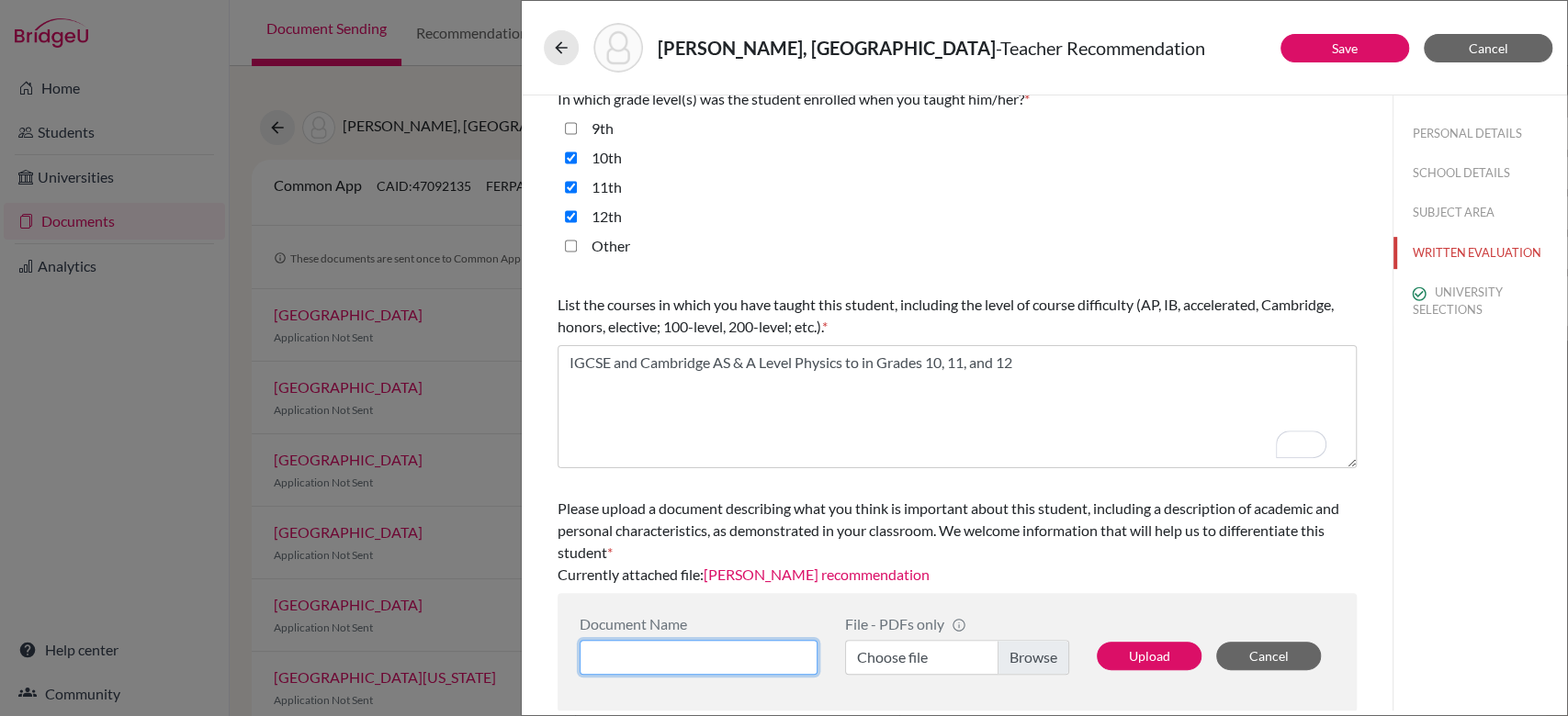
click at [786, 645] on input at bounding box center [698, 657] width 237 height 35
type input "LOR"
click at [1021, 658] on label "Choose file" at bounding box center [957, 657] width 224 height 35
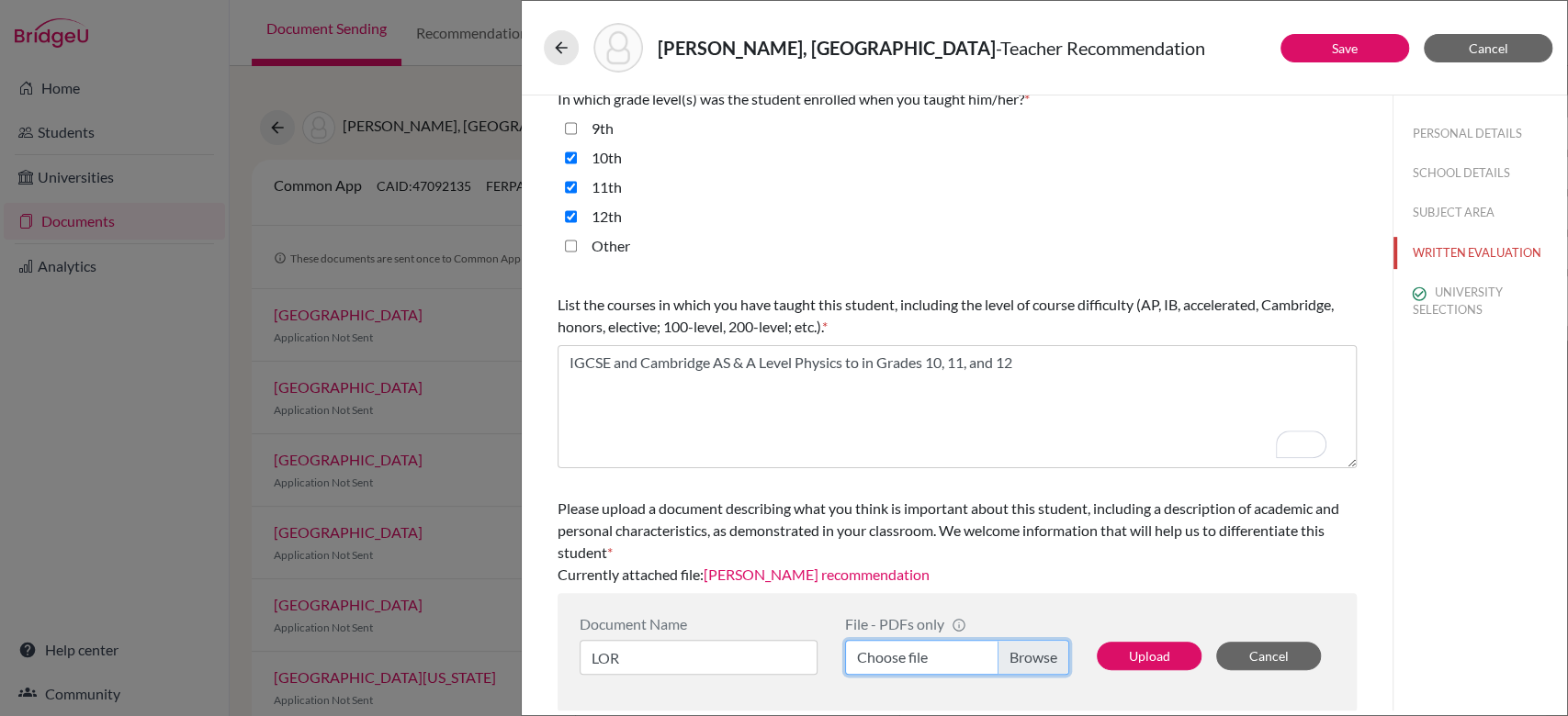
click at [1021, 658] on input "Choose file" at bounding box center [957, 657] width 224 height 35
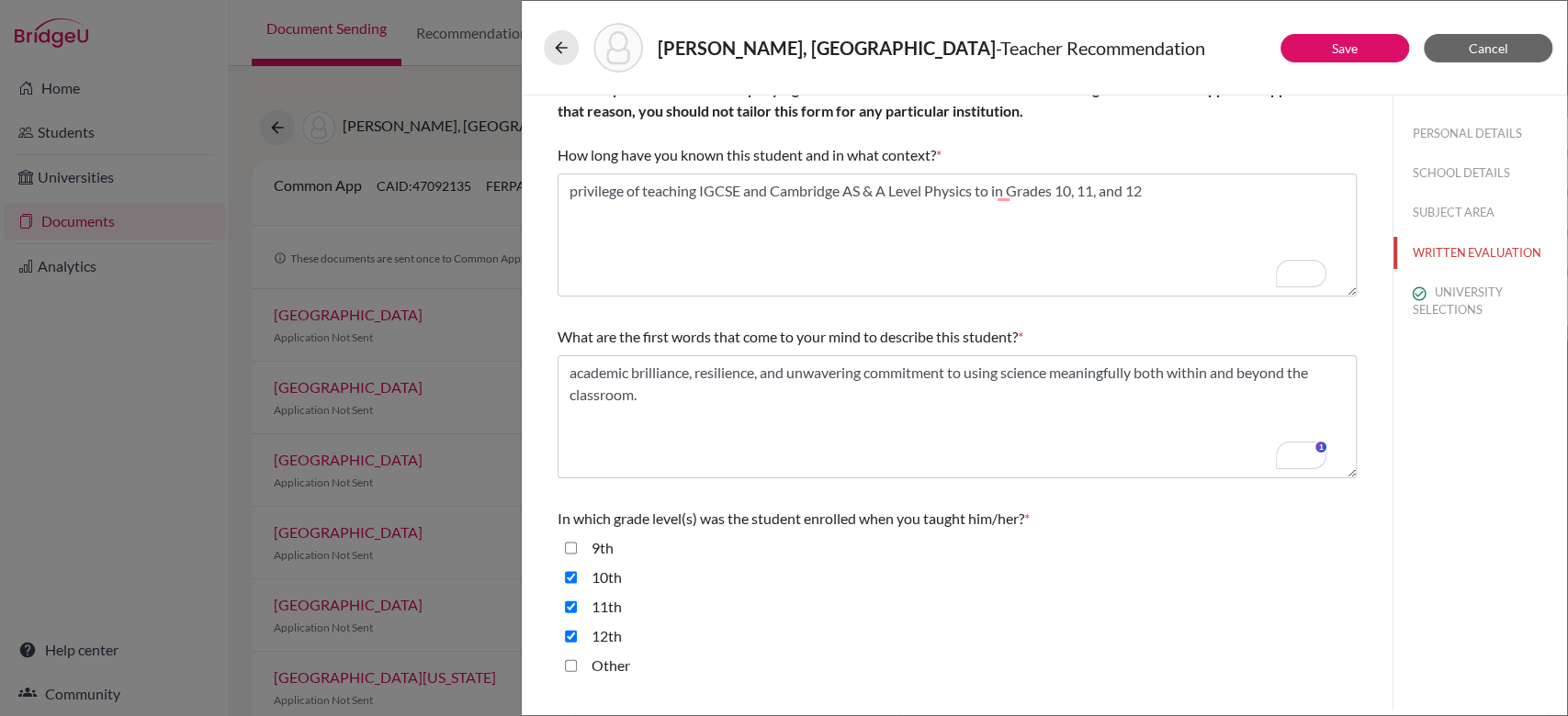
scroll to position [0, 0]
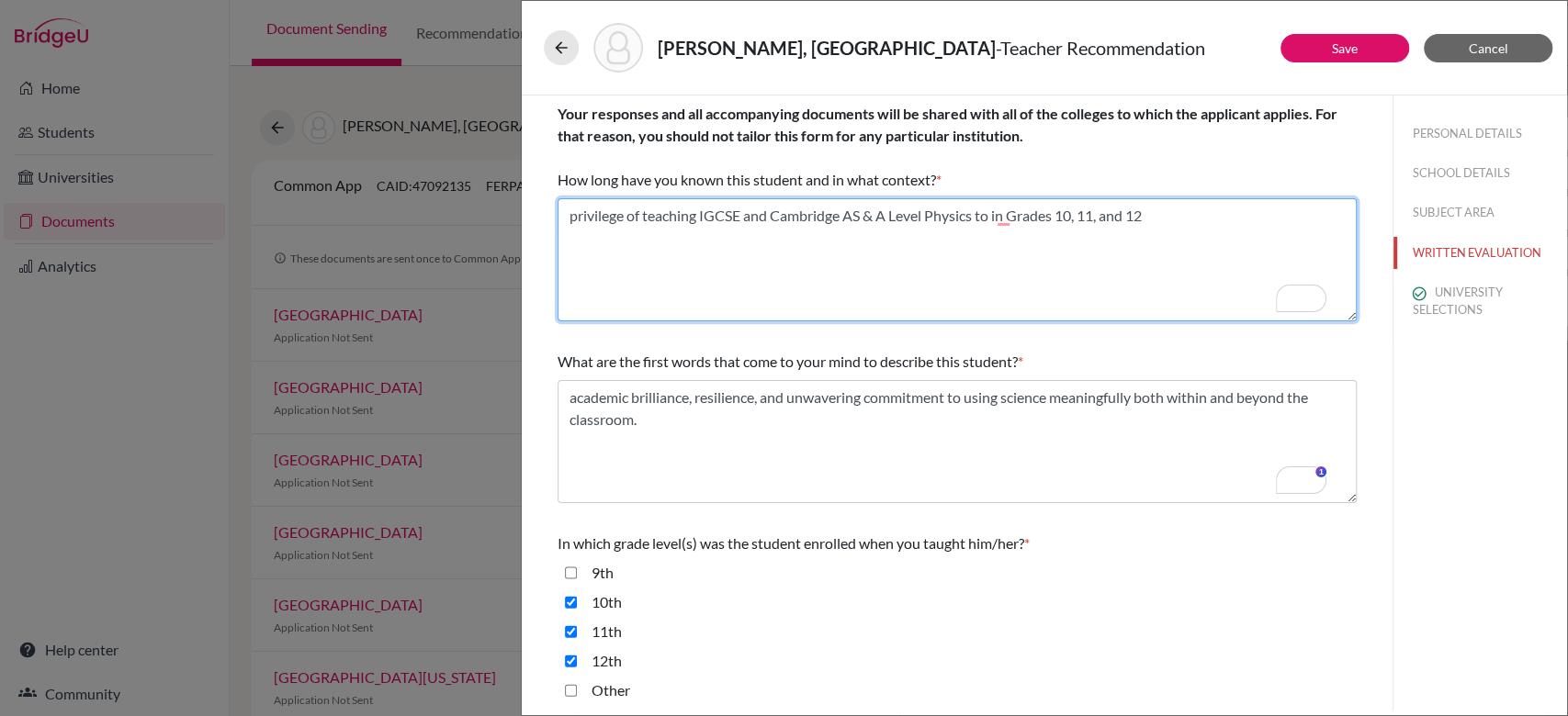
click at [1262, 271] on textarea "To enrich screen reader interactions, please activate Accessibility in Grammarl…" at bounding box center [957, 260] width 798 height 123
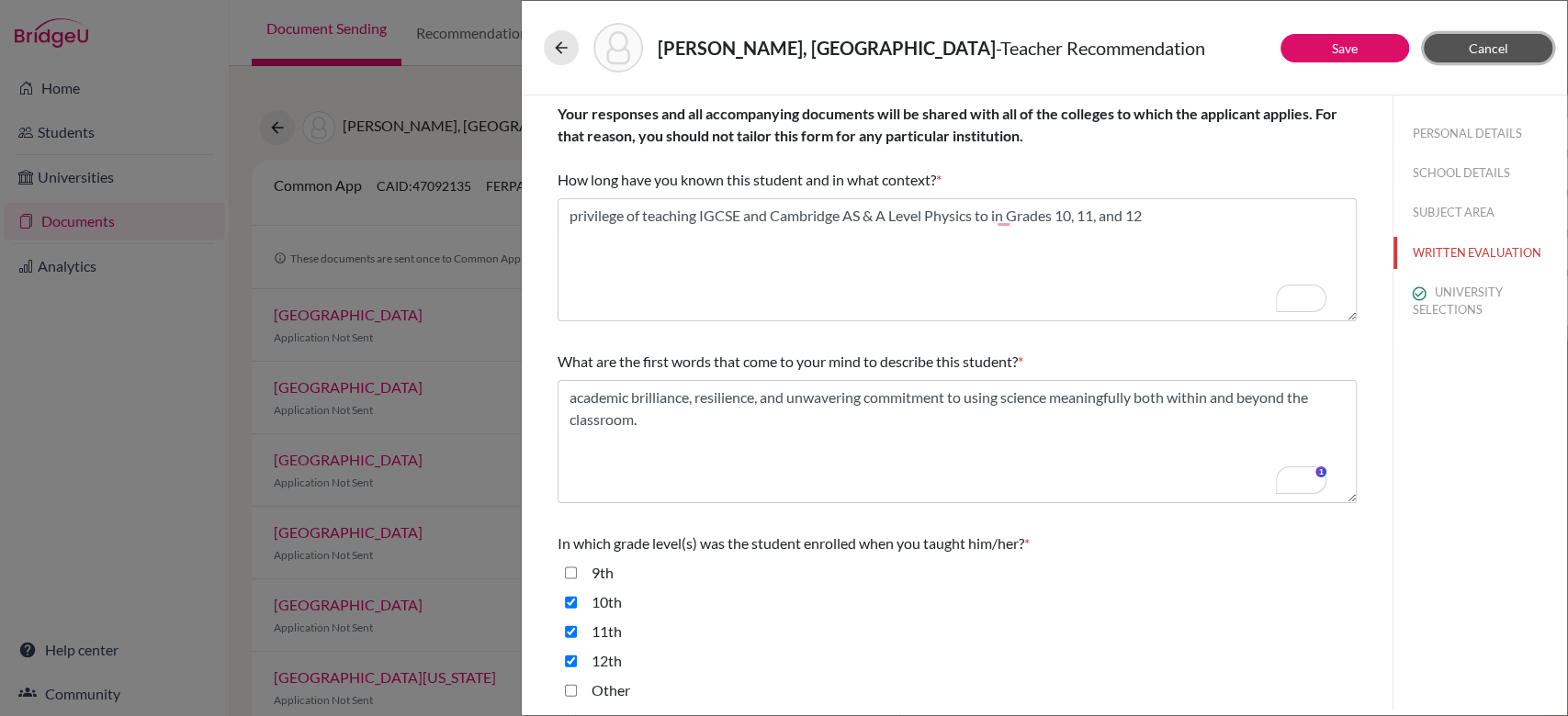
click at [1509, 39] on button "Cancel" at bounding box center [1488, 48] width 129 height 28
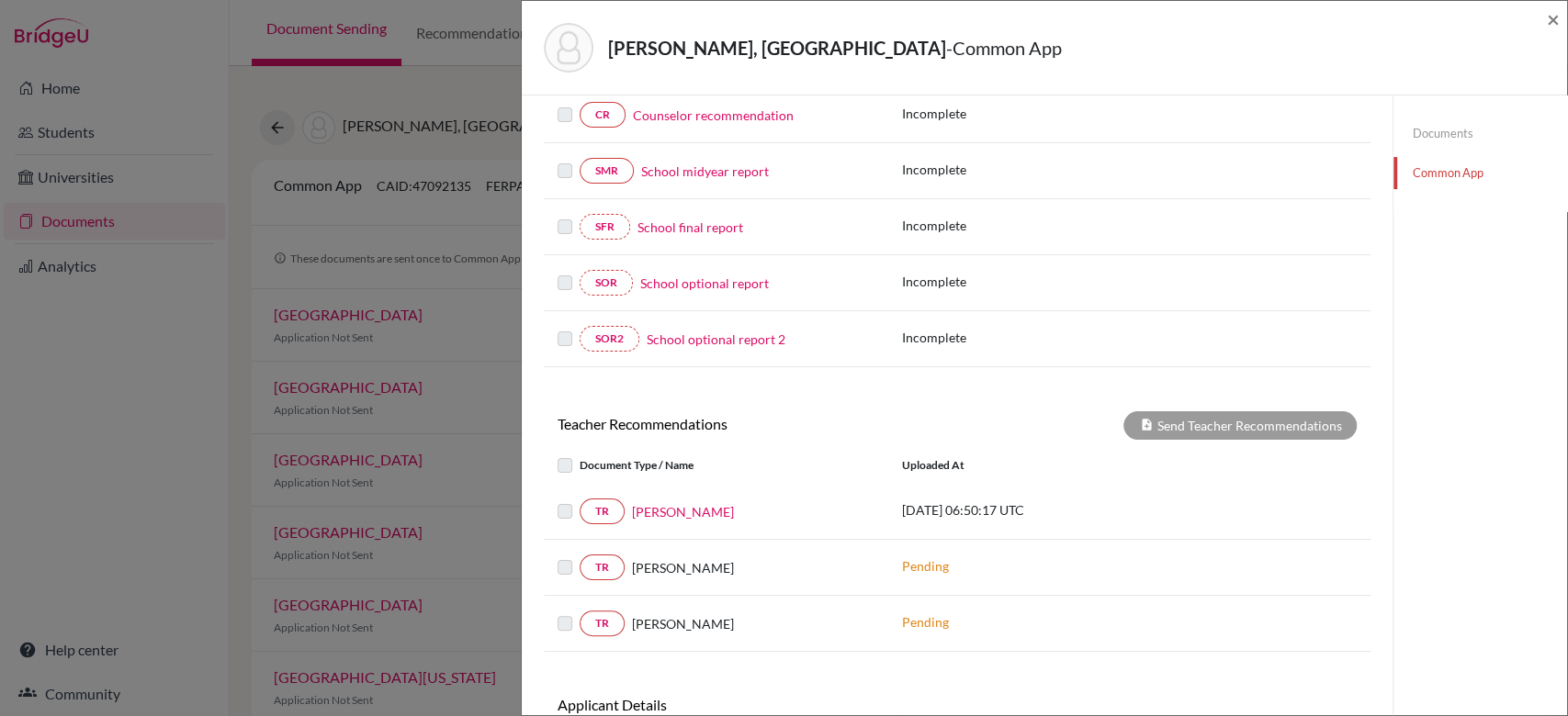
scroll to position [437, 0]
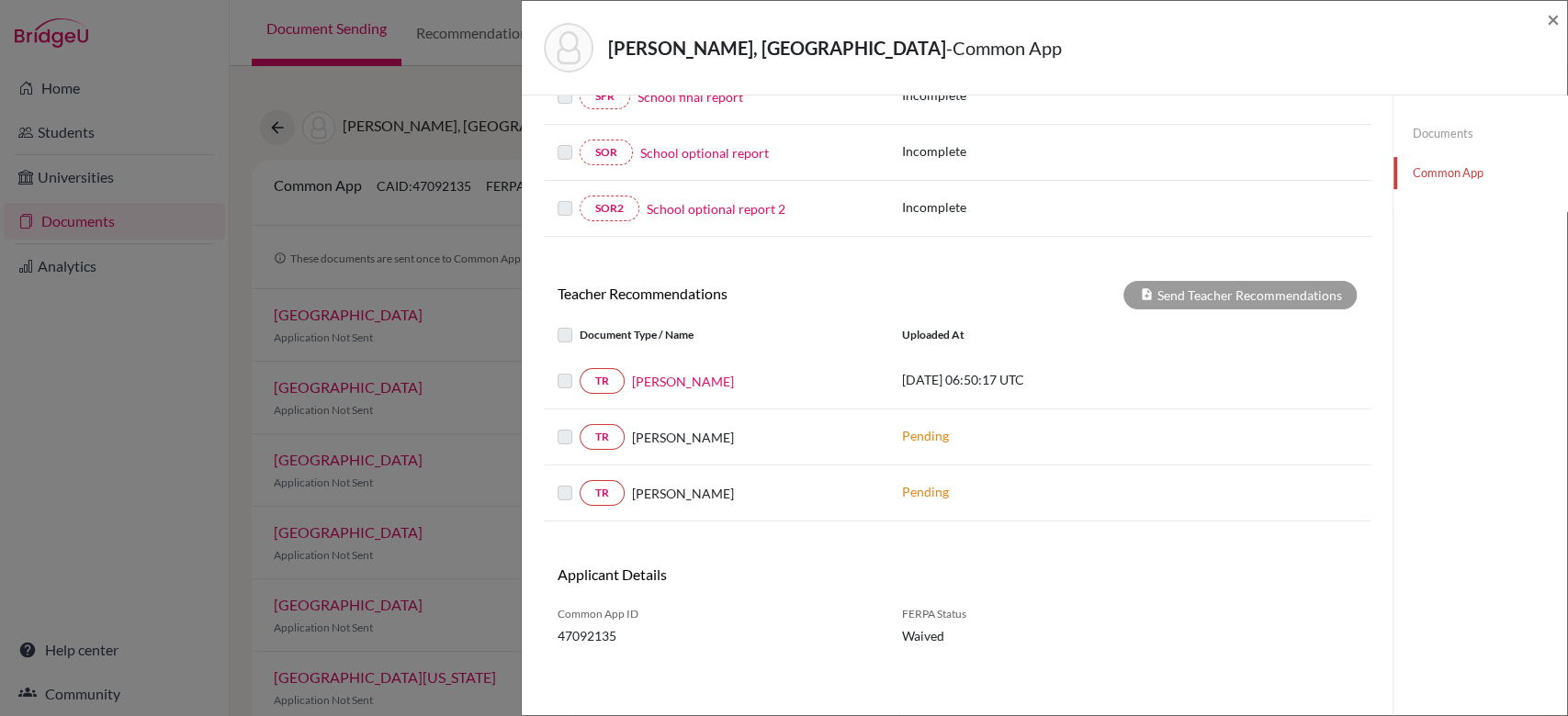
click at [1399, 143] on link "Documents" at bounding box center [1480, 134] width 174 height 32
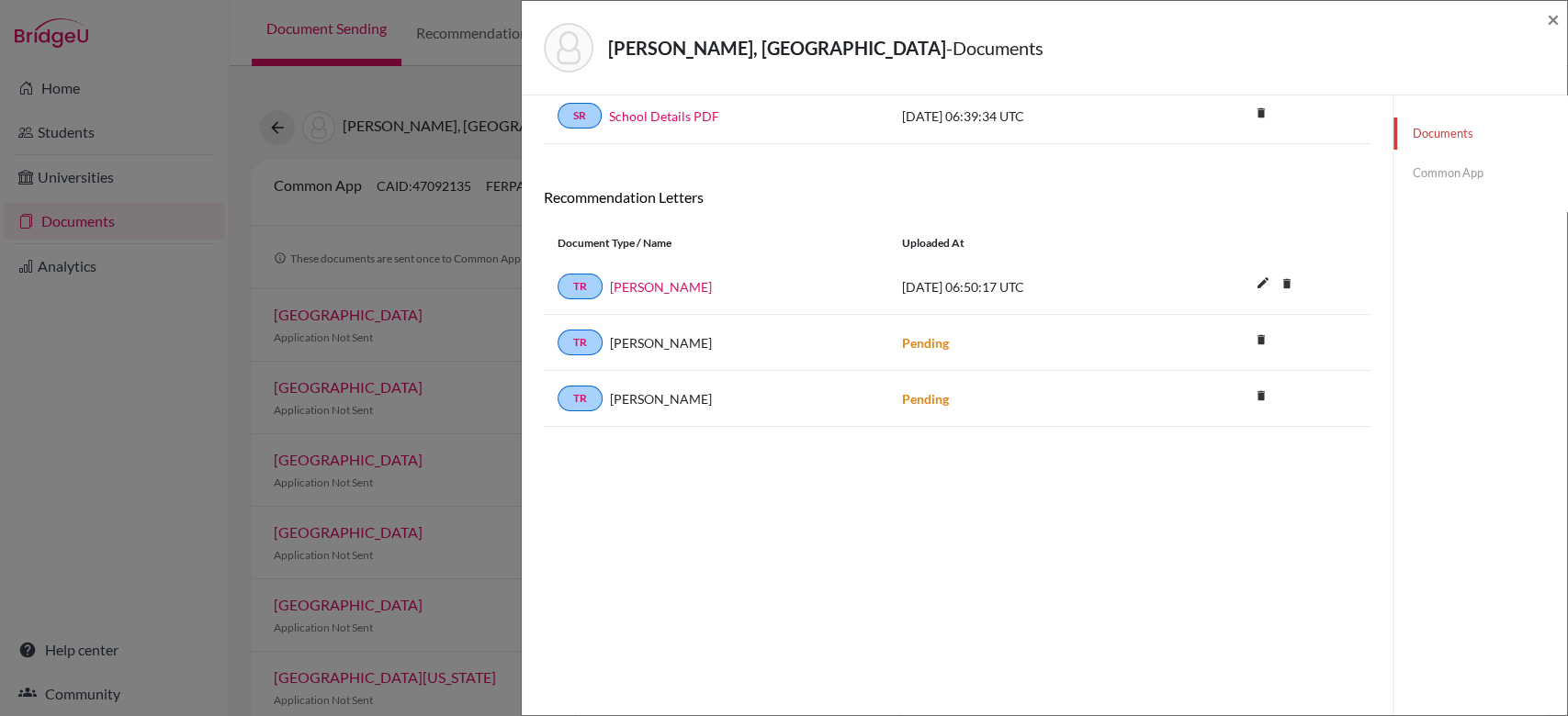
scroll to position [95, 0]
click at [1251, 281] on icon "edit" at bounding box center [1261, 283] width 29 height 29
click at [1417, 249] on div "Documents Common App" at bounding box center [1479, 358] width 175 height 716
click at [1337, 277] on button "Cancel" at bounding box center [1345, 290] width 71 height 26
click at [1435, 182] on link "Common App" at bounding box center [1480, 173] width 174 height 32
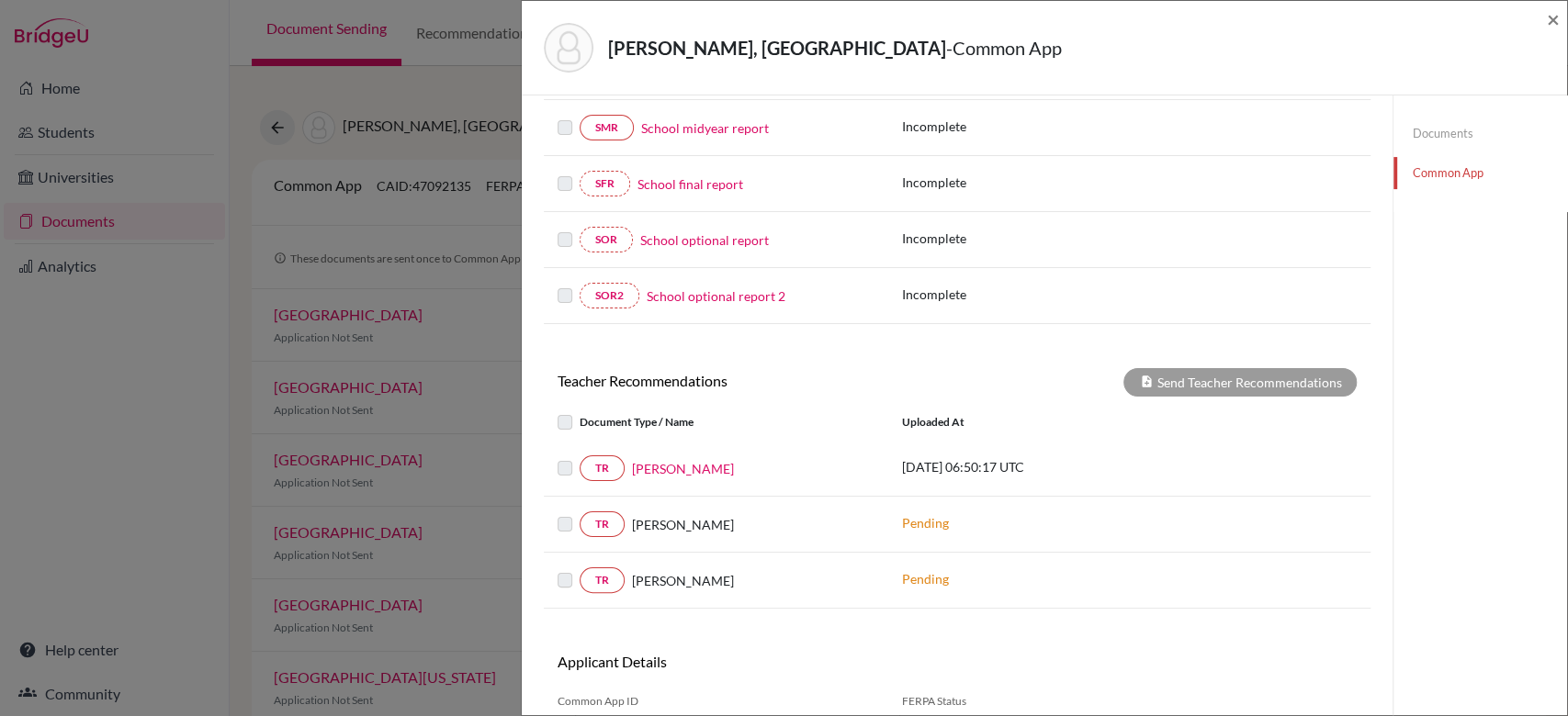
scroll to position [352, 0]
click at [1201, 362] on div "× REQUIRED INFORMATION Document Type / Name Status Why am I being asked to do t…" at bounding box center [957, 274] width 827 height 1017
click at [1184, 384] on div "Send Teacher Recommendations" at bounding box center [1239, 380] width 233 height 28
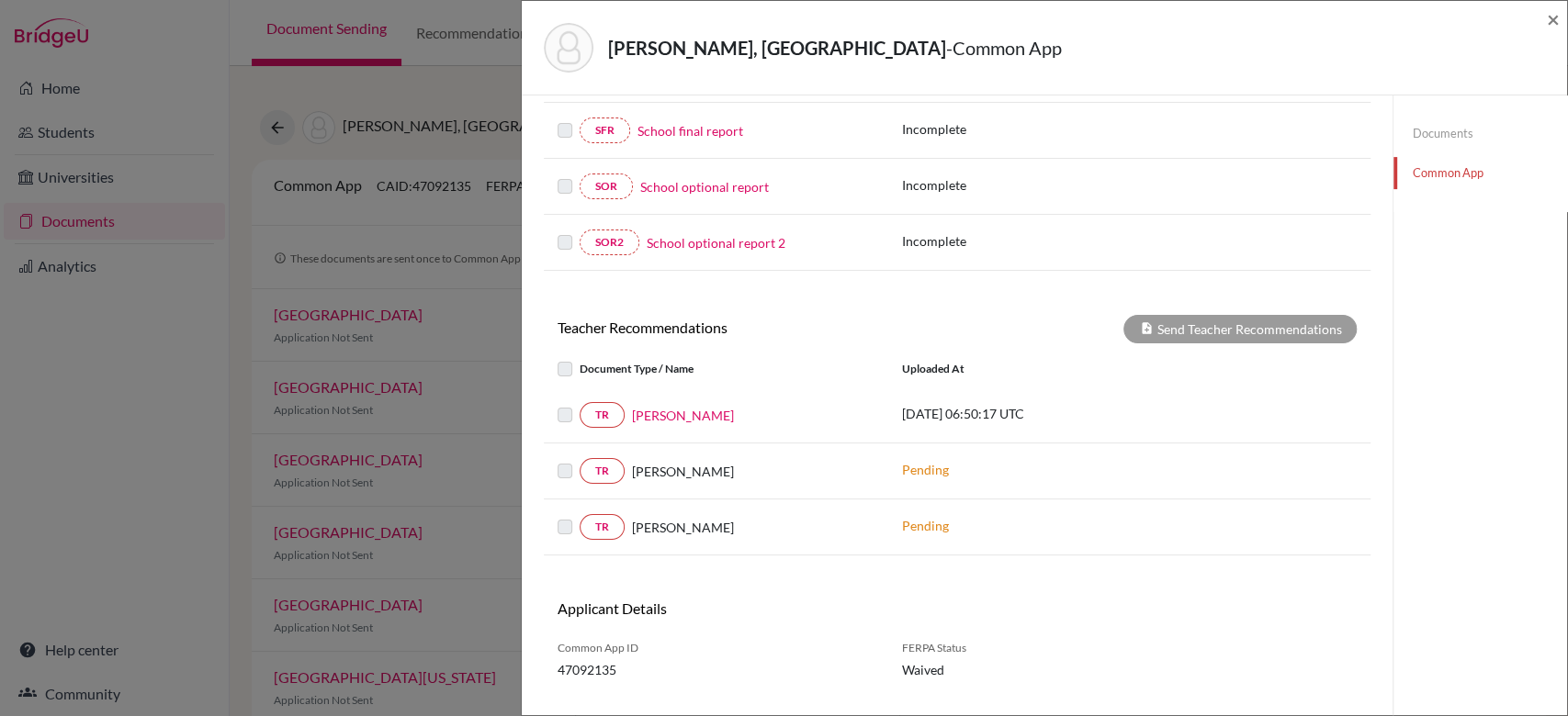
scroll to position [437, 0]
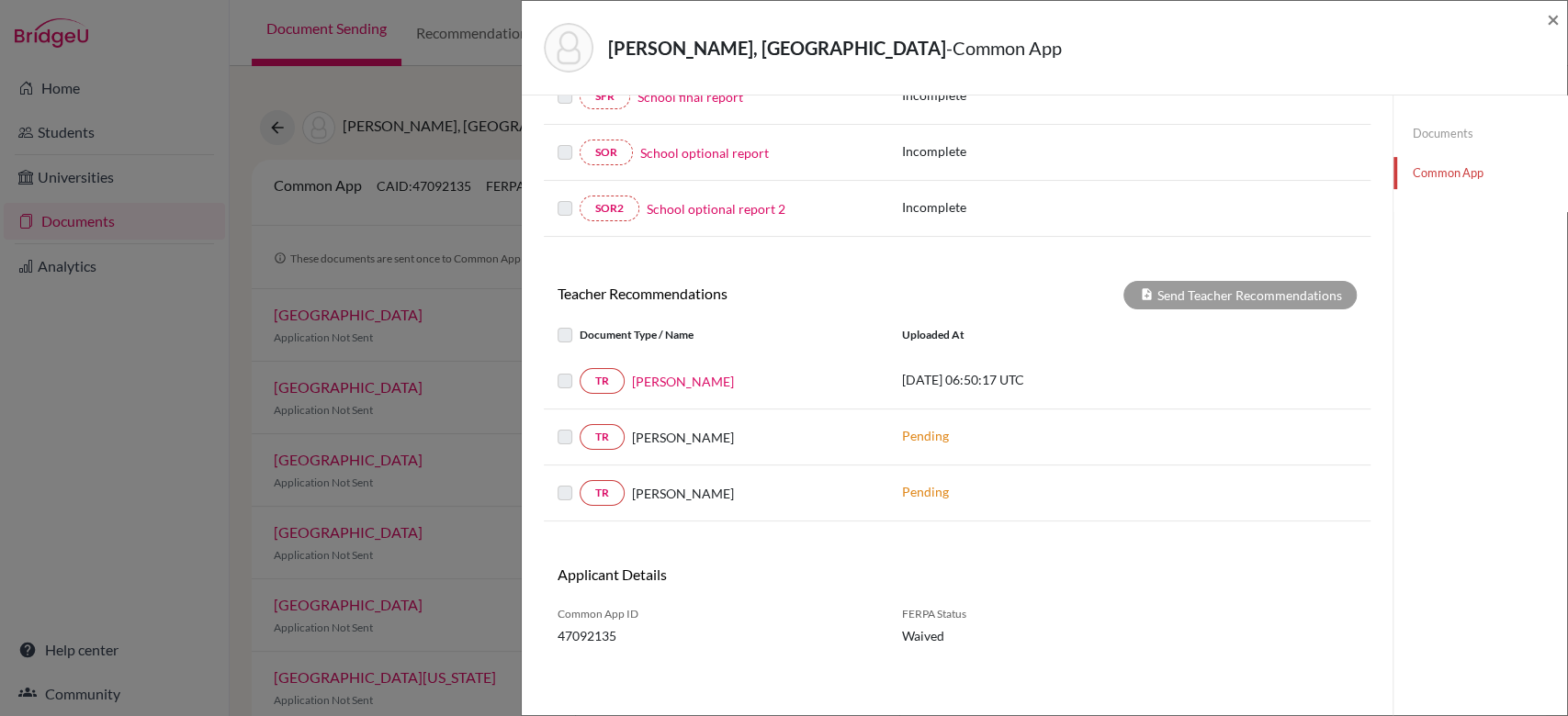
click at [1544, 15] on div "[PERSON_NAME], Lasya - Common App ×" at bounding box center [1044, 48] width 1030 height 79
click at [1549, 18] on span "×" at bounding box center [1553, 19] width 13 height 26
